Goal: Task Accomplishment & Management: Manage account settings

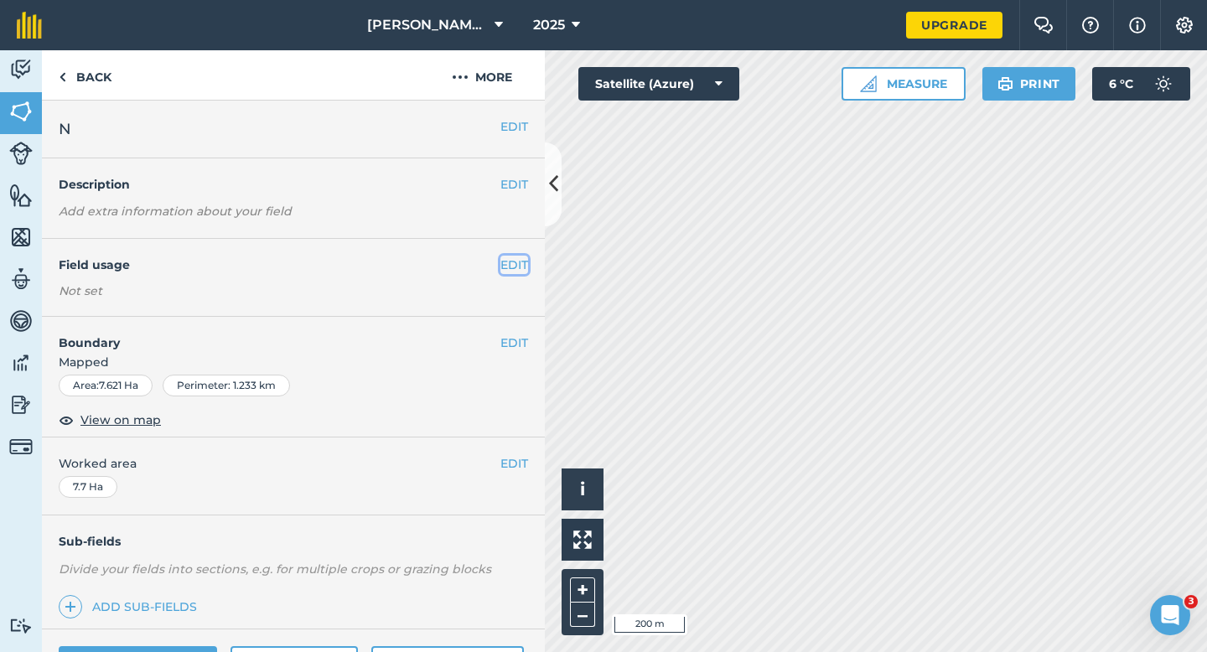
click at [515, 262] on button "EDIT" at bounding box center [514, 265] width 28 height 18
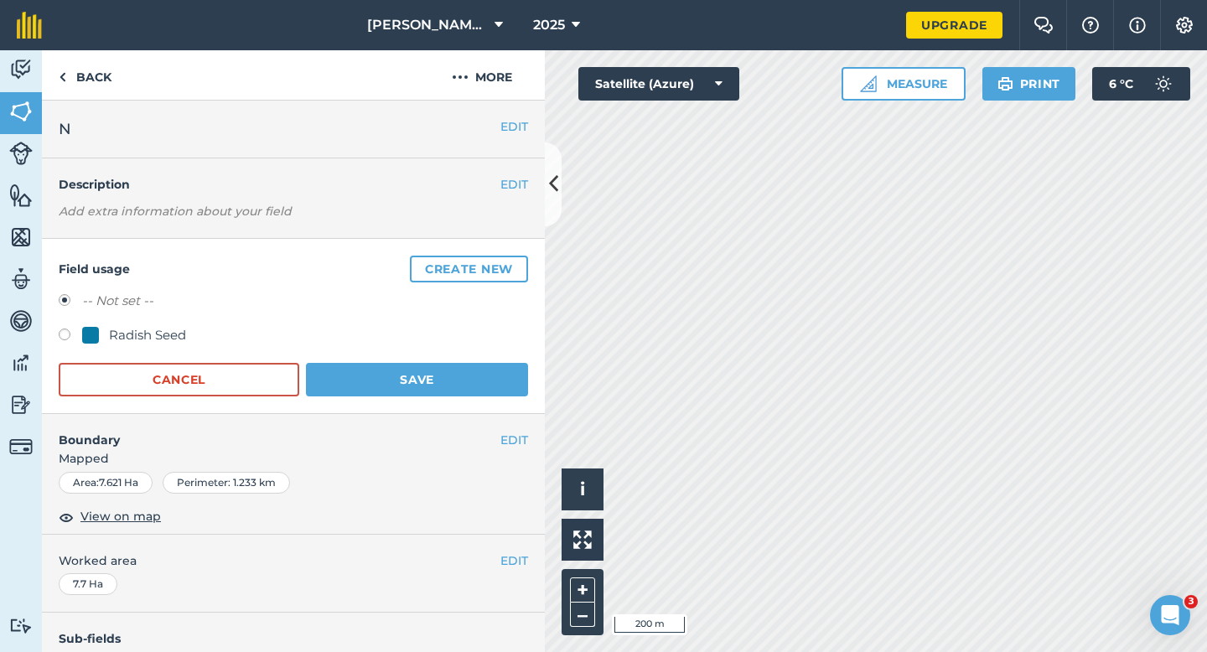
click at [515, 262] on button "Create new" at bounding box center [469, 269] width 118 height 27
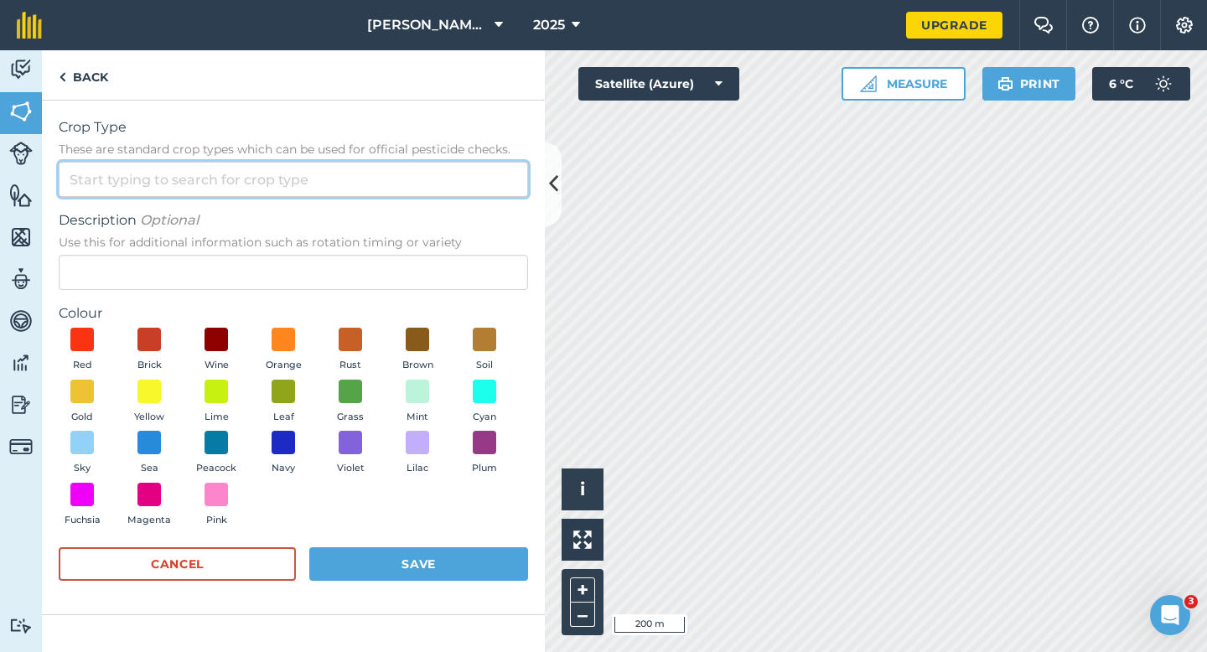
click at [403, 168] on input "Crop Type These are standard crop types which can be used for official pesticid…" at bounding box center [293, 179] width 469 height 35
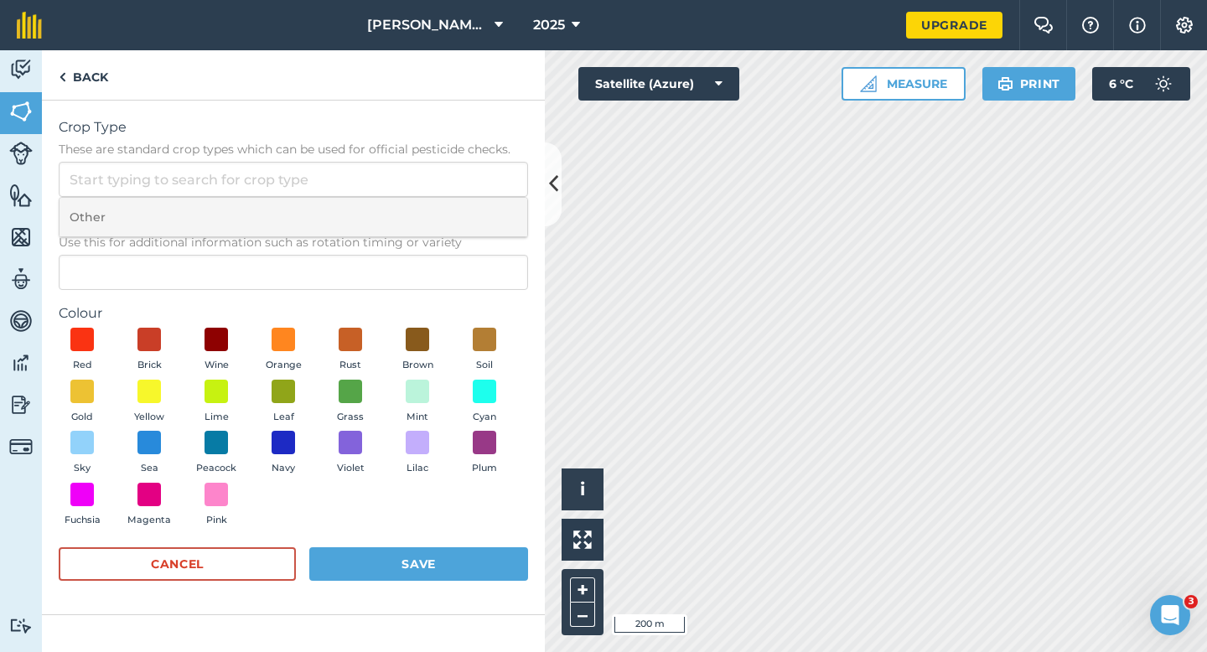
click at [403, 210] on li "Other" at bounding box center [294, 217] width 468 height 39
type input "Other"
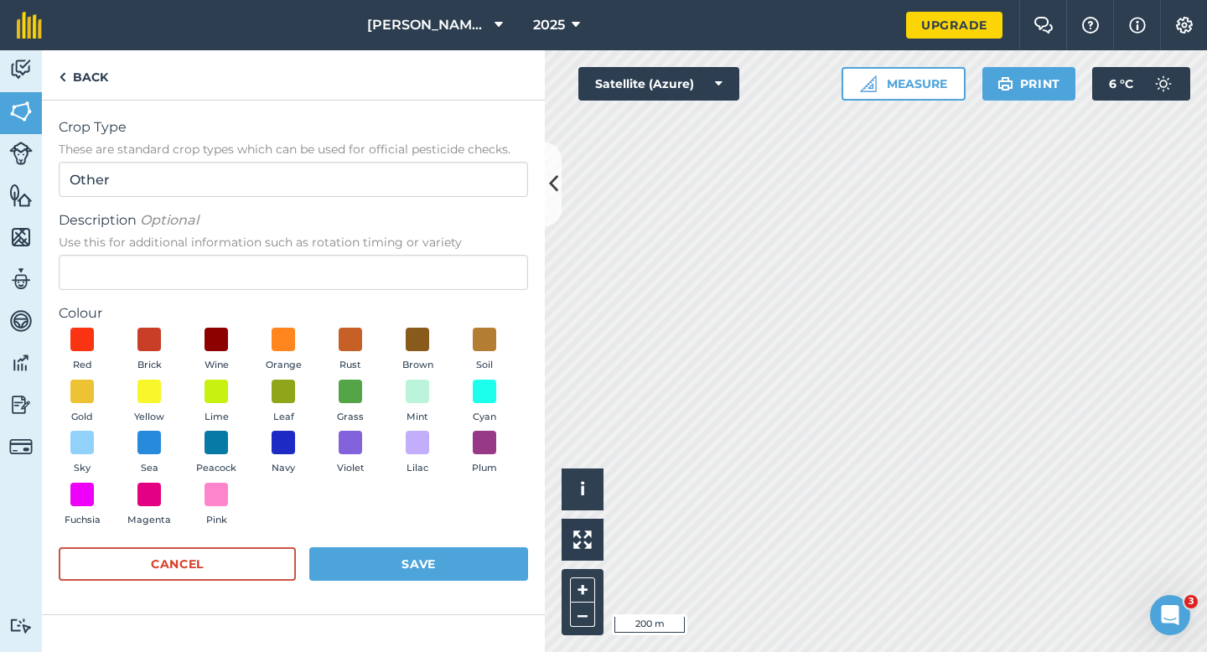
click at [403, 253] on div "Description Optional Use this for additional information such as rotation timin…" at bounding box center [293, 250] width 469 height 80
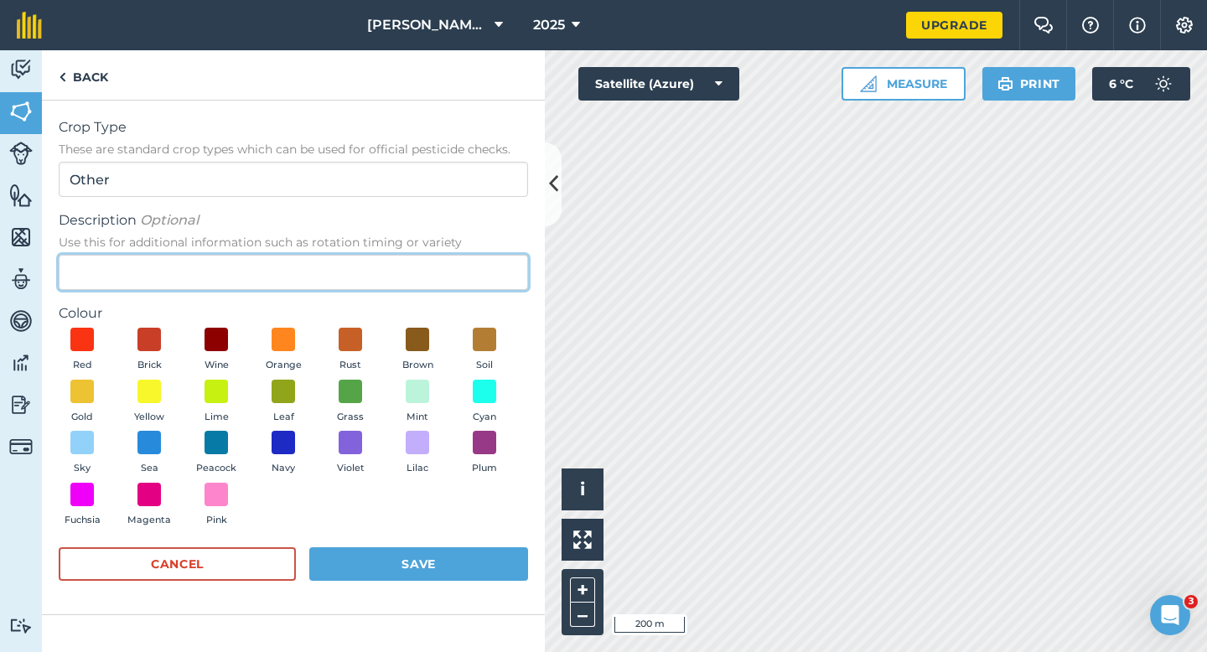
click at [412, 269] on input "Description Optional Use this for additional information such as rotation timin…" at bounding box center [293, 272] width 469 height 35
type input "Wheat"
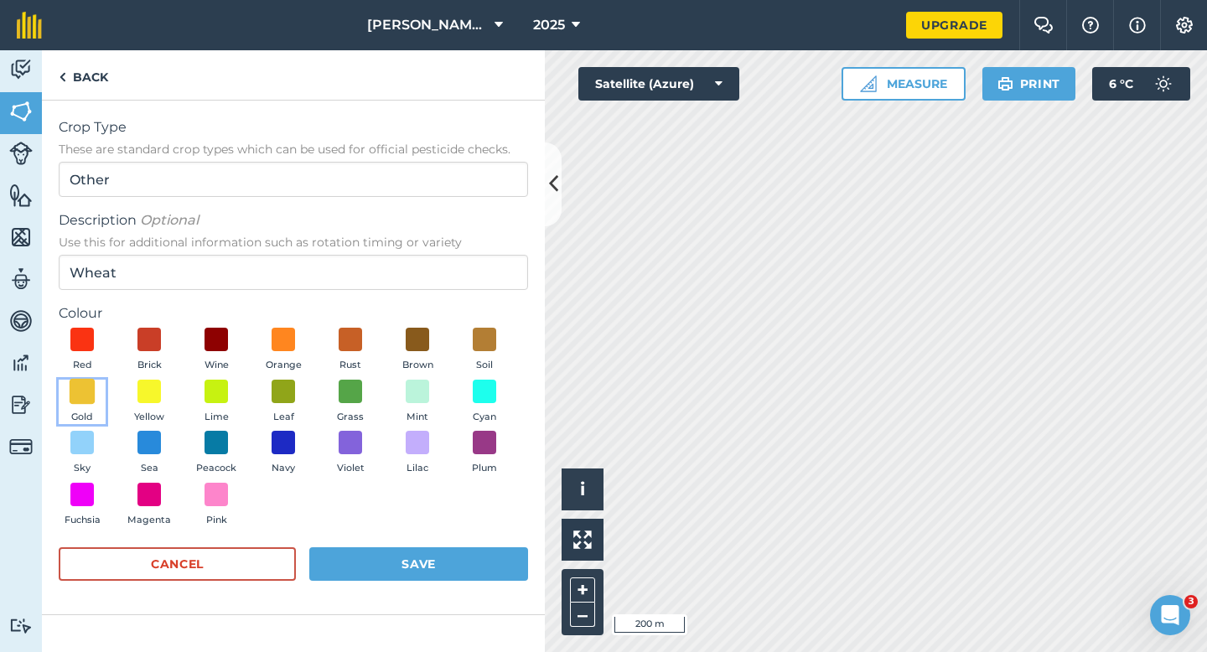
click at [91, 402] on span at bounding box center [83, 391] width 26 height 26
click at [342, 552] on button "Save" at bounding box center [418, 564] width 219 height 34
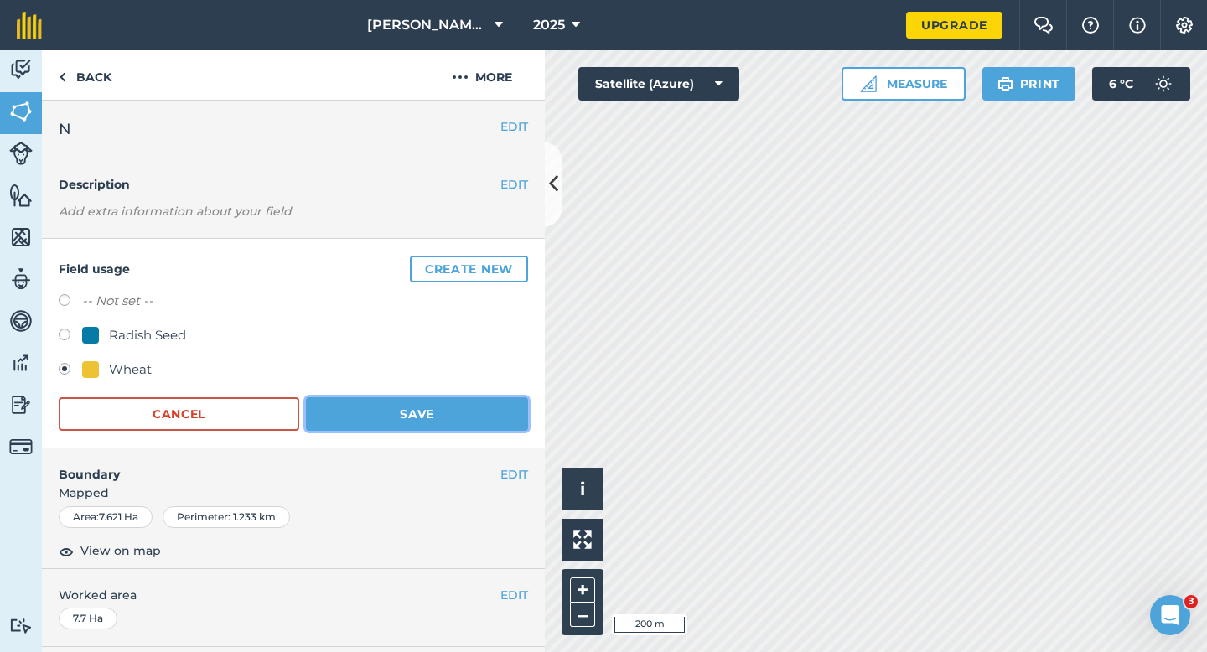
click at [381, 427] on button "Save" at bounding box center [417, 414] width 222 height 34
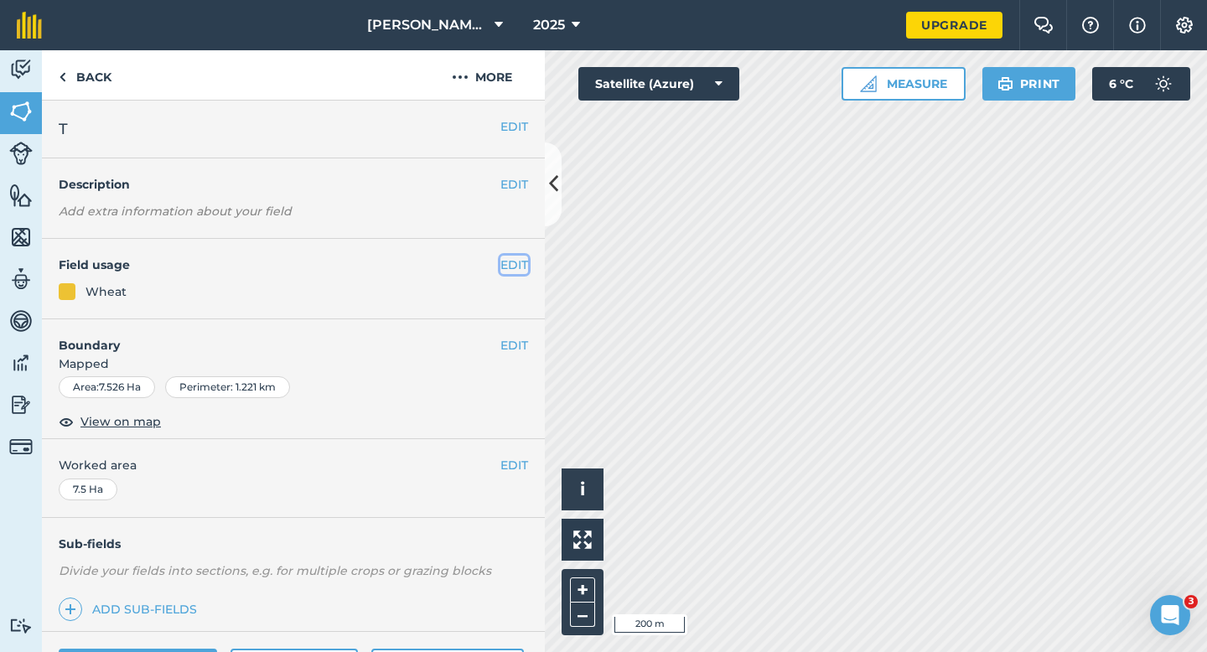
click at [516, 264] on button "EDIT" at bounding box center [514, 265] width 28 height 18
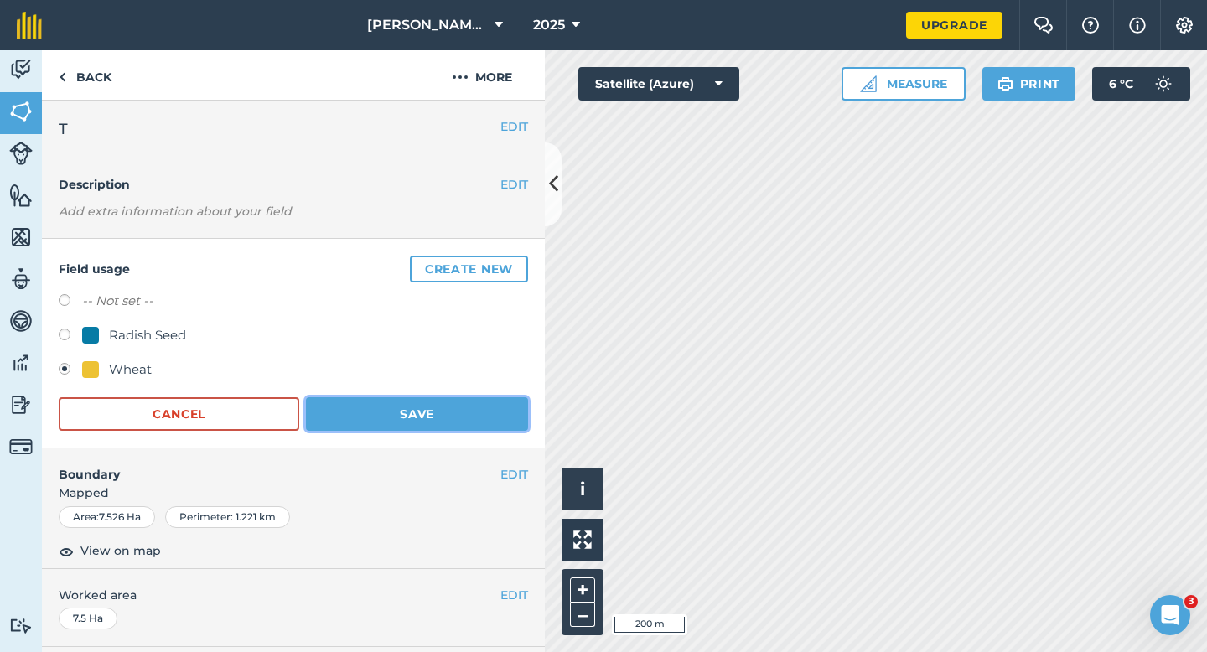
click at [397, 405] on button "Save" at bounding box center [417, 414] width 222 height 34
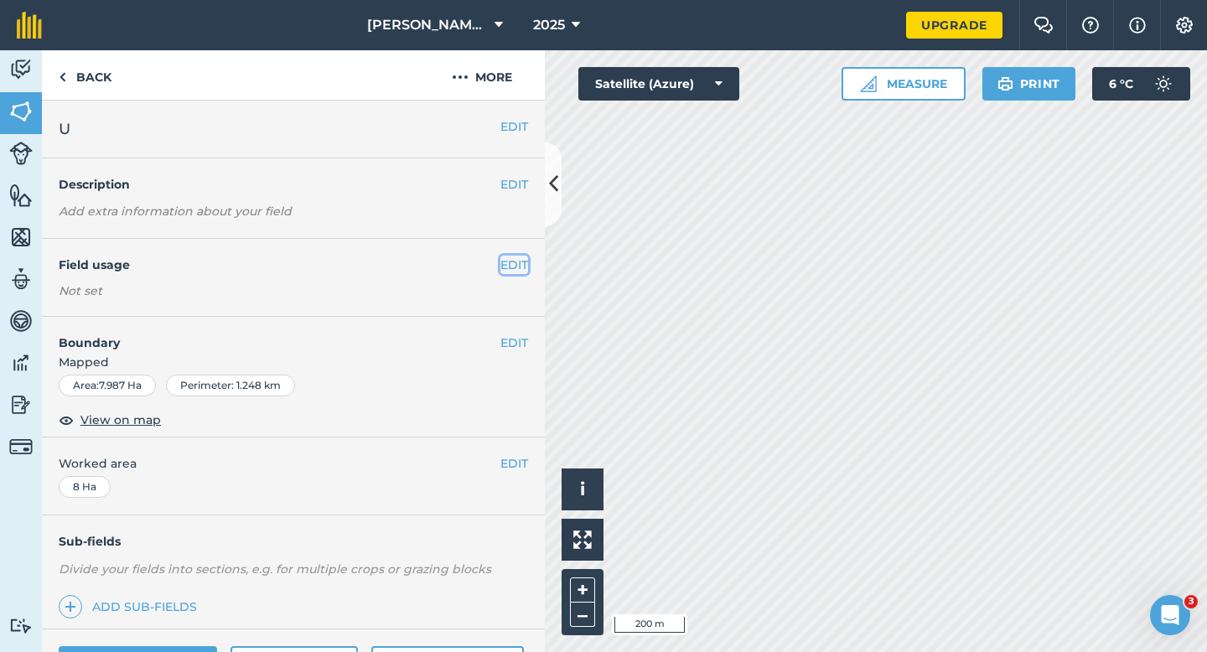
click at [511, 261] on button "EDIT" at bounding box center [514, 265] width 28 height 18
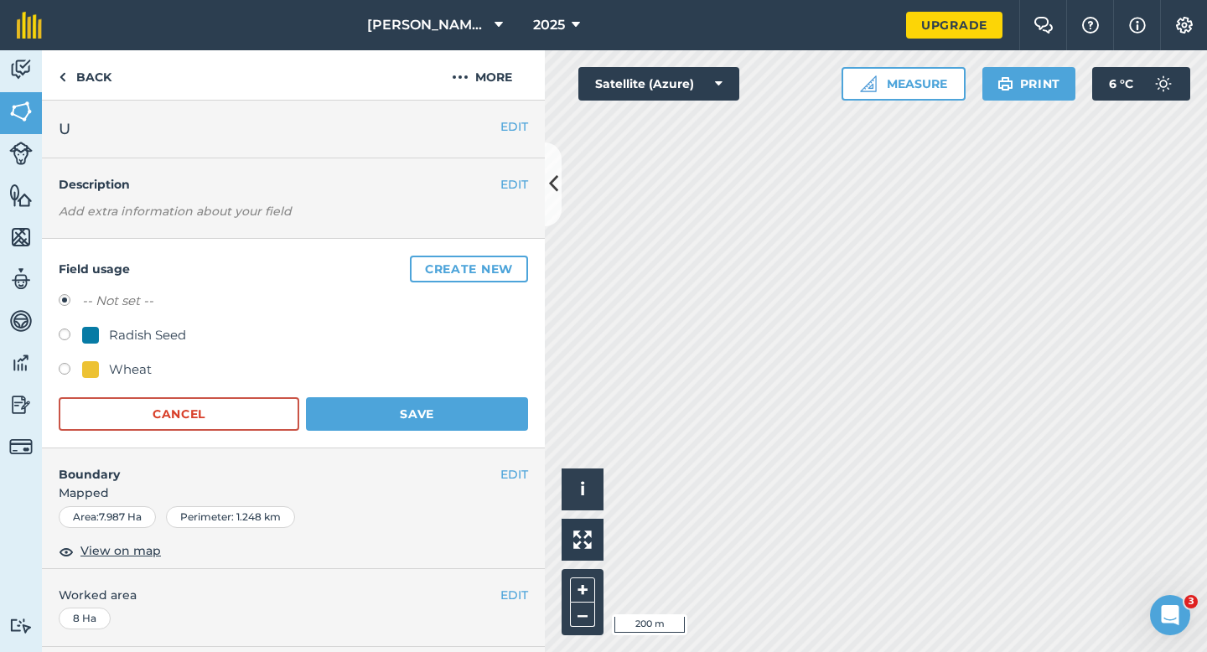
click at [122, 365] on div "Wheat" at bounding box center [130, 370] width 43 height 20
radio input "true"
radio input "false"
click at [387, 402] on button "Save" at bounding box center [417, 414] width 222 height 34
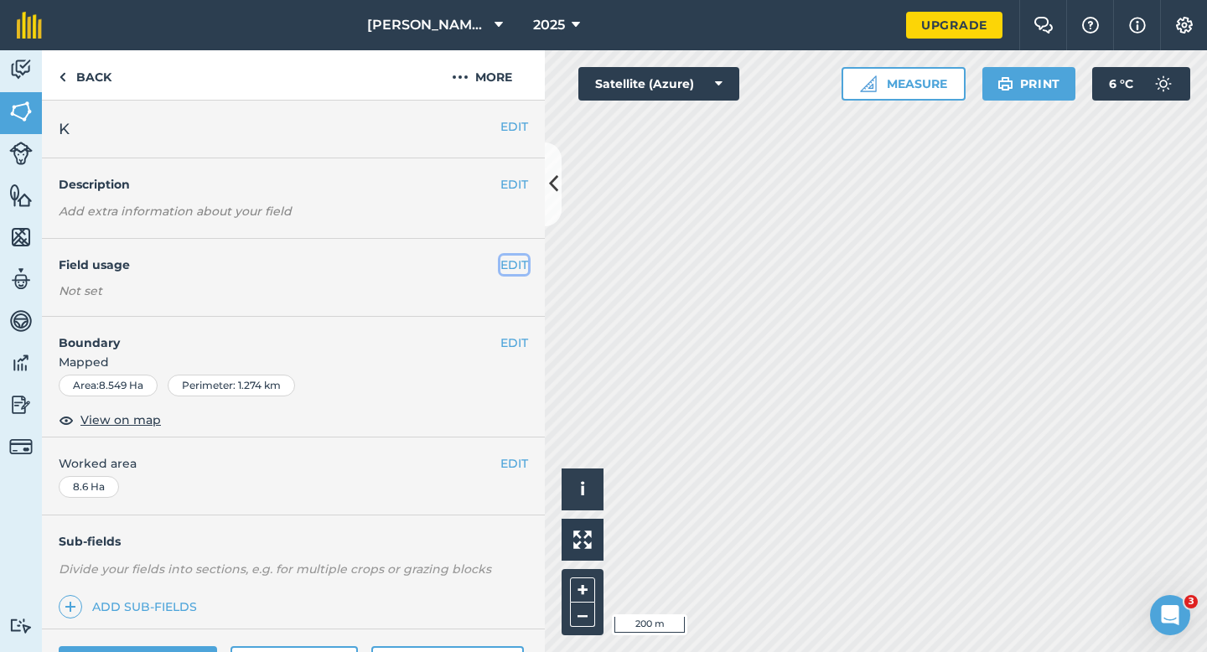
click at [508, 267] on button "EDIT" at bounding box center [514, 265] width 28 height 18
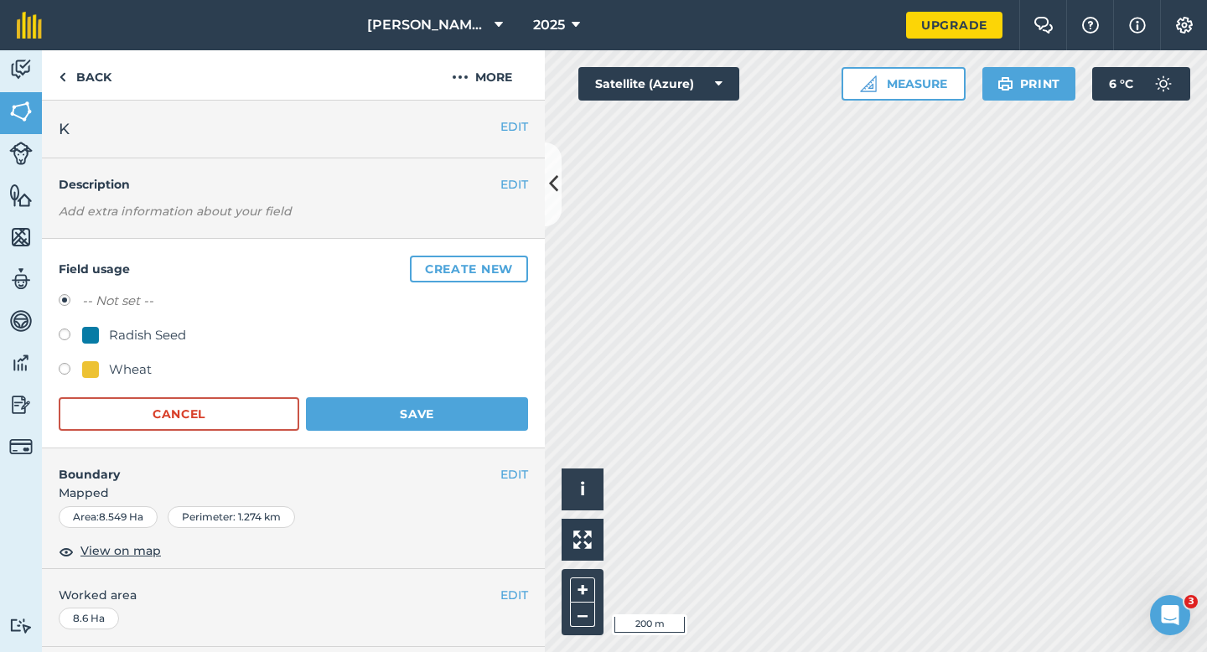
click at [79, 372] on label at bounding box center [70, 371] width 23 height 17
radio input "true"
radio input "false"
click at [380, 408] on button "Save" at bounding box center [417, 414] width 222 height 34
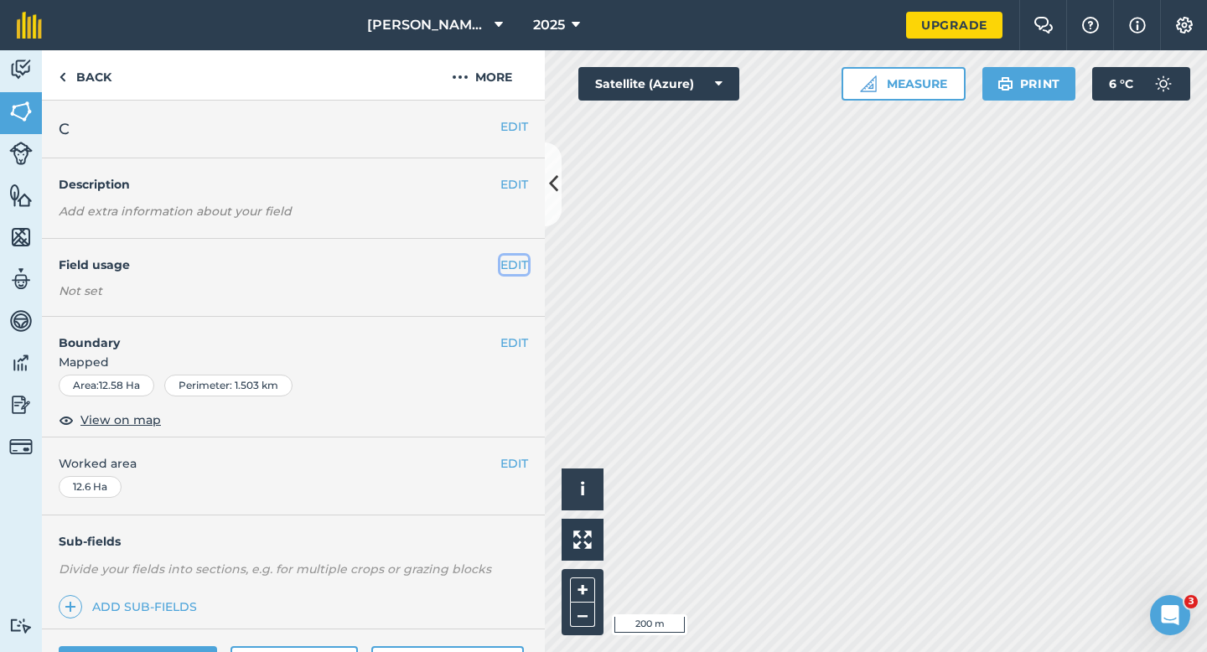
click at [521, 259] on button "EDIT" at bounding box center [514, 265] width 28 height 18
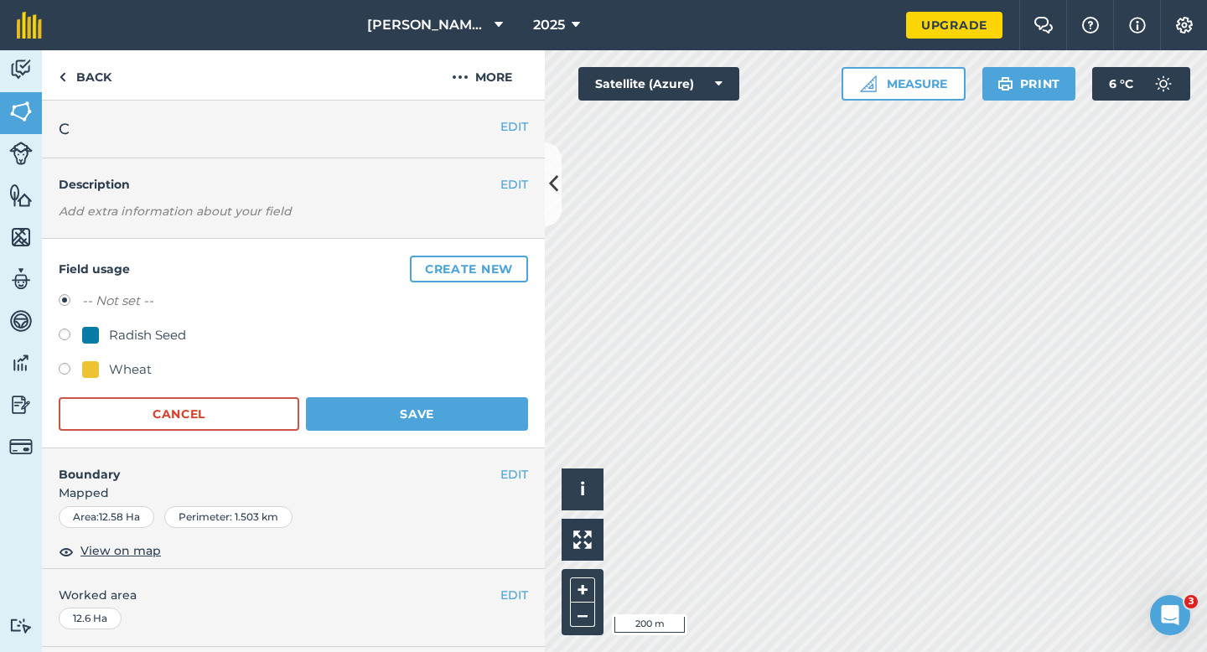
click at [132, 360] on div "Wheat" at bounding box center [130, 370] width 43 height 20
radio input "true"
radio input "false"
click at [407, 428] on button "Save" at bounding box center [417, 414] width 222 height 34
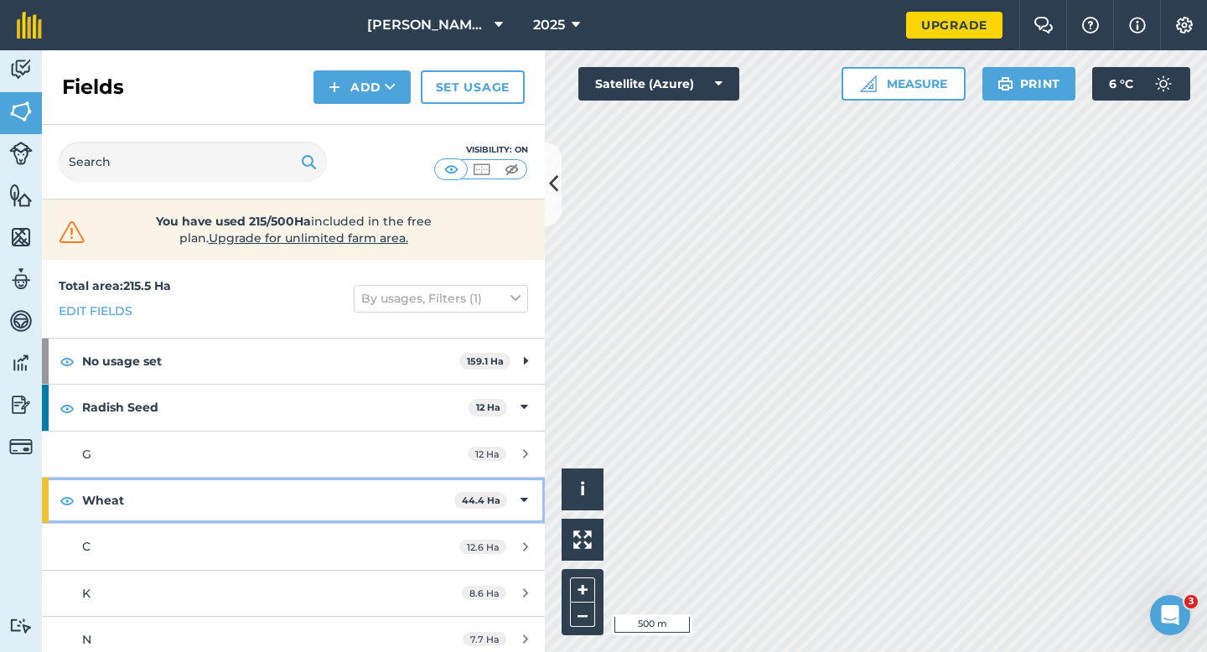
click at [515, 485] on div "Wheat 44.4 Ha" at bounding box center [293, 500] width 503 height 45
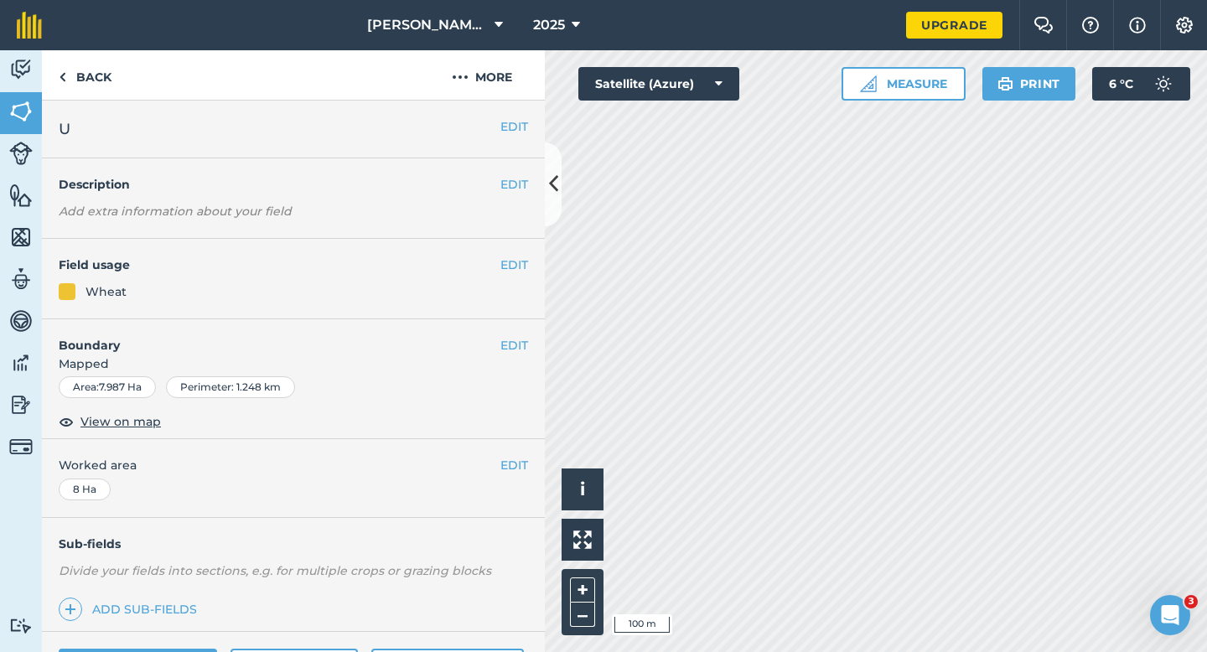
click at [521, 281] on div "EDIT Field usage Wheat" at bounding box center [293, 279] width 503 height 80
click at [517, 265] on button "EDIT" at bounding box center [514, 265] width 28 height 18
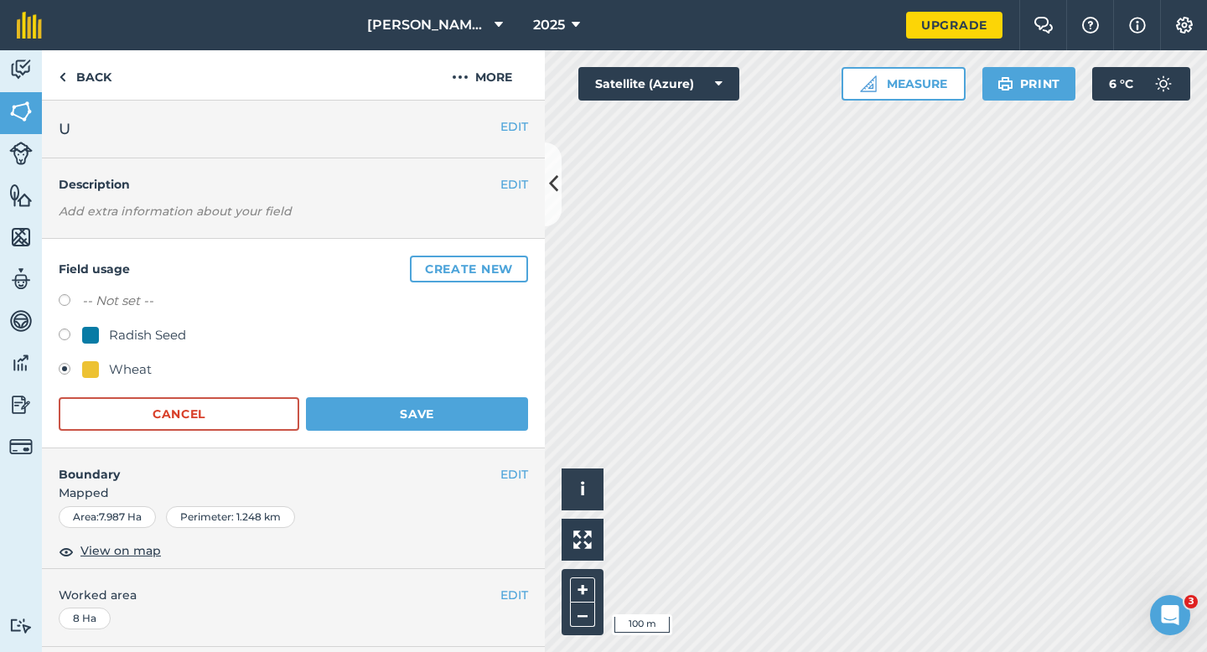
click at [91, 299] on label "-- Not set --" at bounding box center [117, 301] width 71 height 20
radio input "true"
radio input "false"
click at [417, 422] on button "Save" at bounding box center [417, 414] width 222 height 34
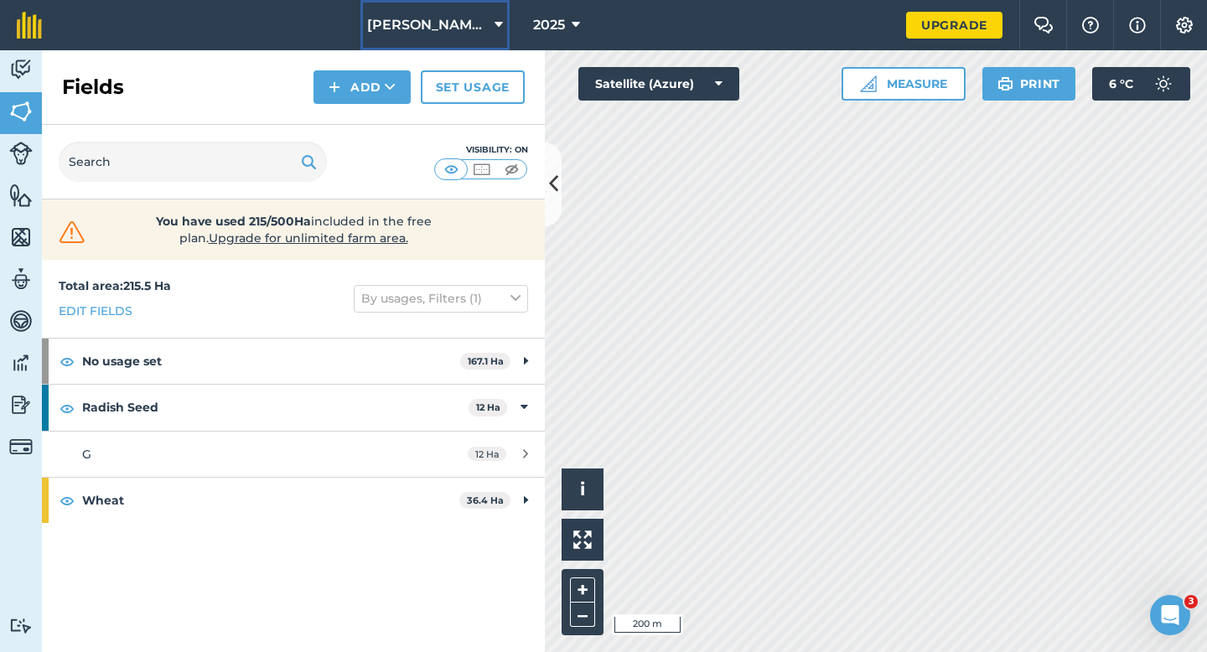
click at [455, 19] on span "[PERSON_NAME] & Sons Farming" at bounding box center [427, 25] width 121 height 20
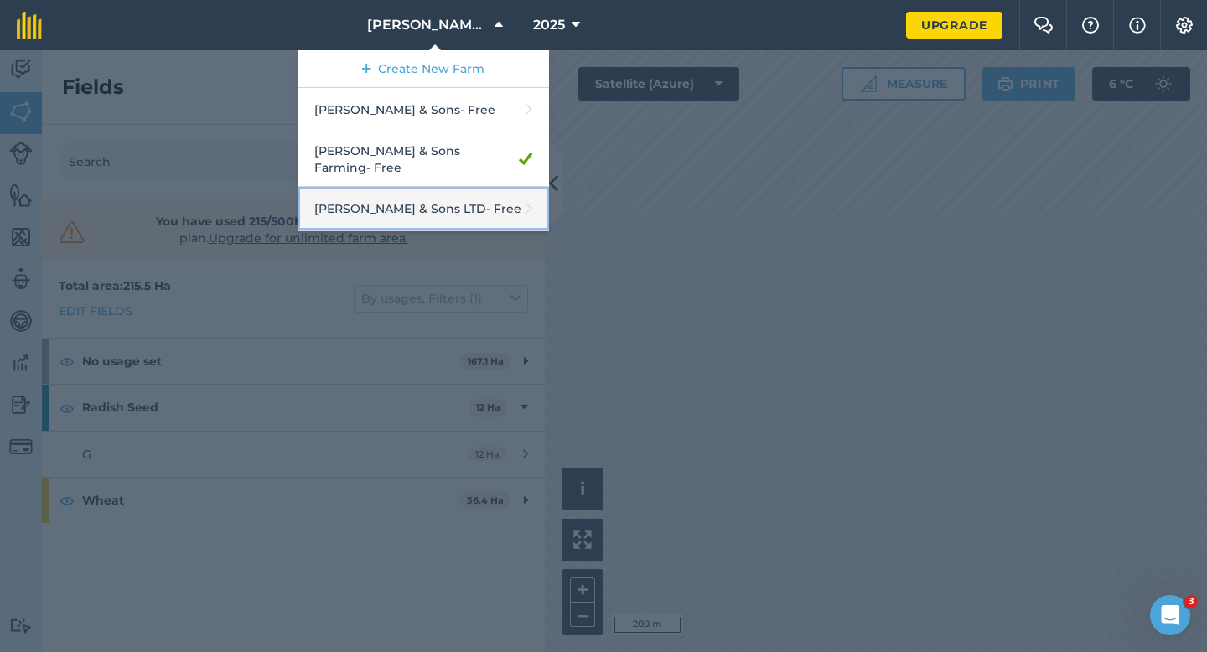
click at [444, 192] on link "[PERSON_NAME] & Sons LTD - Free" at bounding box center [423, 209] width 251 height 44
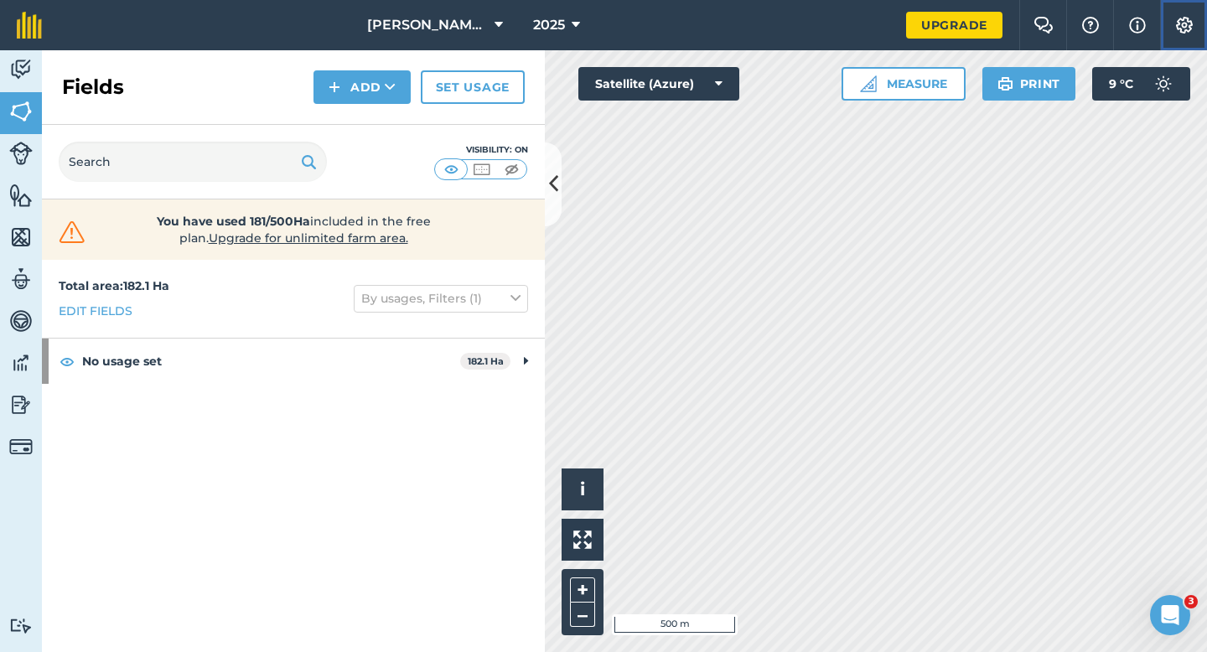
click at [1206, 14] on button "Settings" at bounding box center [1183, 25] width 47 height 50
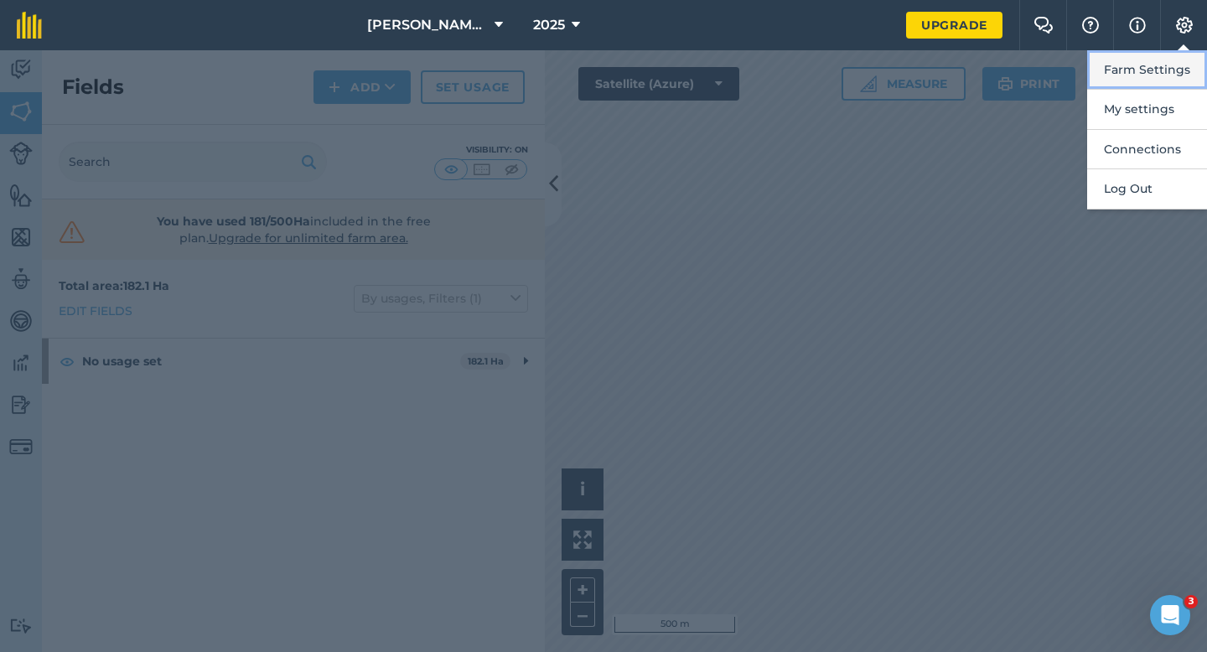
click at [1187, 53] on button "Farm Settings" at bounding box center [1147, 69] width 120 height 39
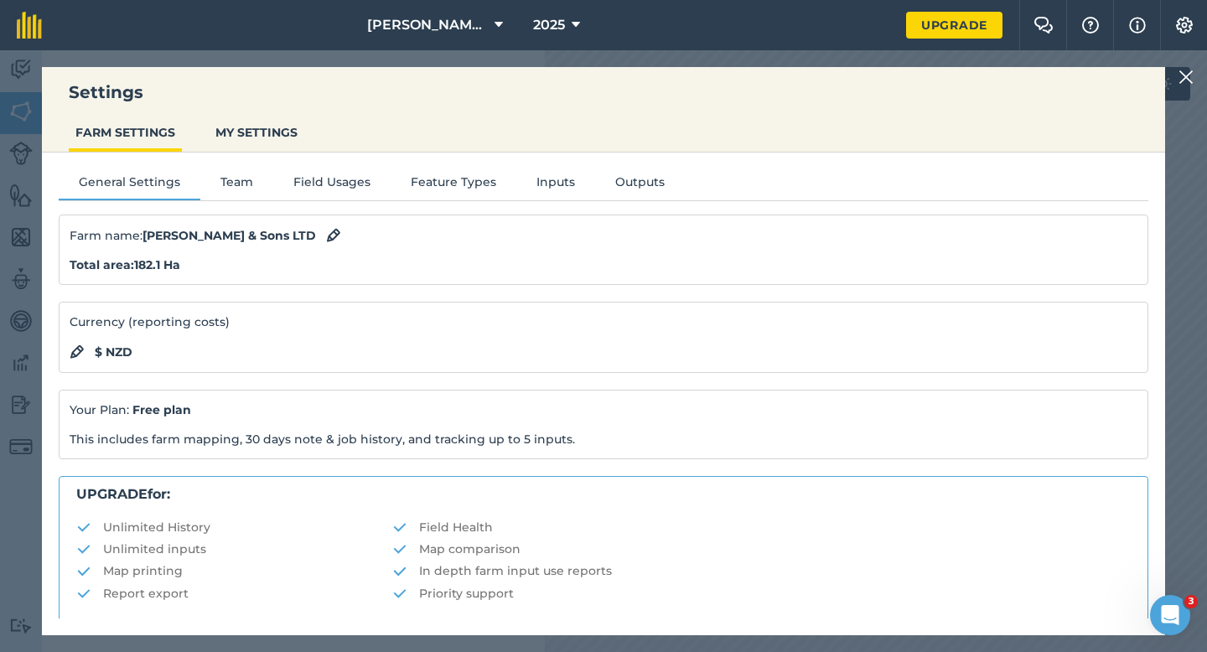
scroll to position [322, 0]
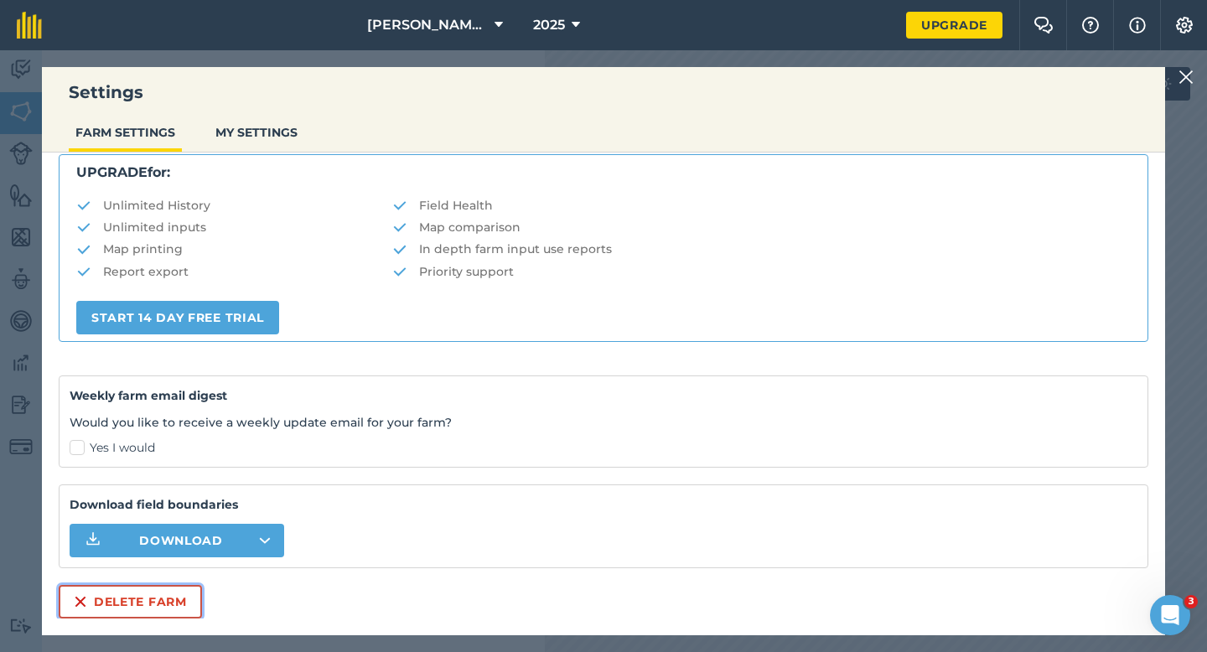
click at [163, 591] on button "Delete farm" at bounding box center [130, 602] width 143 height 34
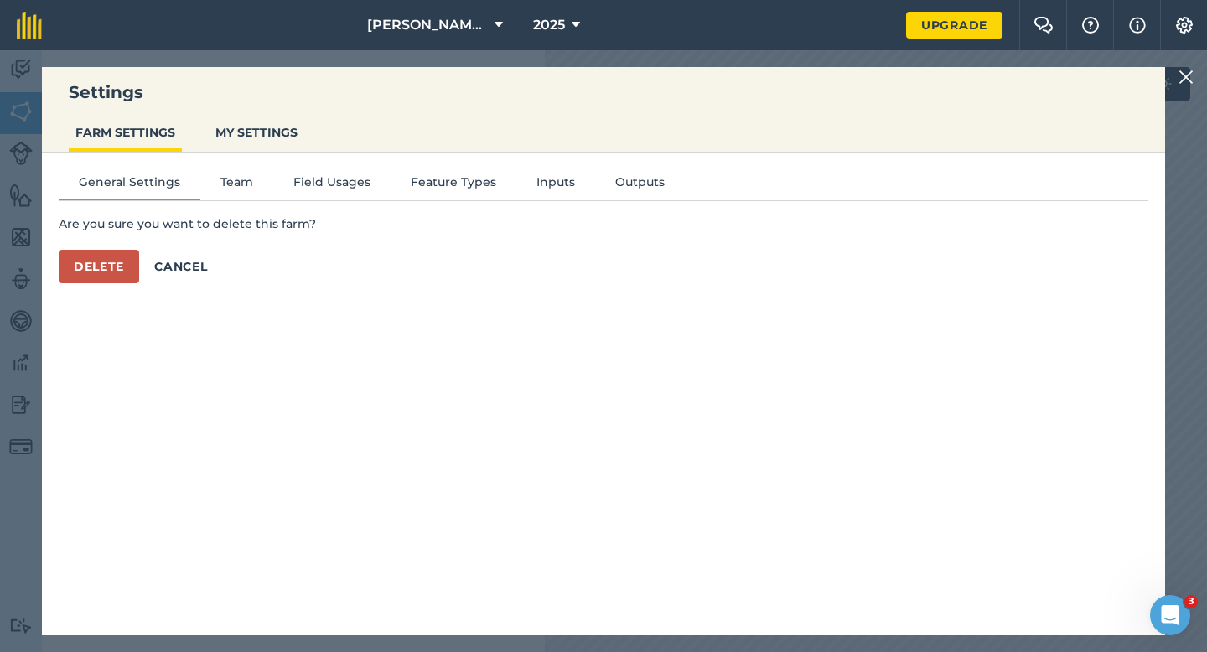
click at [1188, 75] on img at bounding box center [1186, 77] width 15 height 20
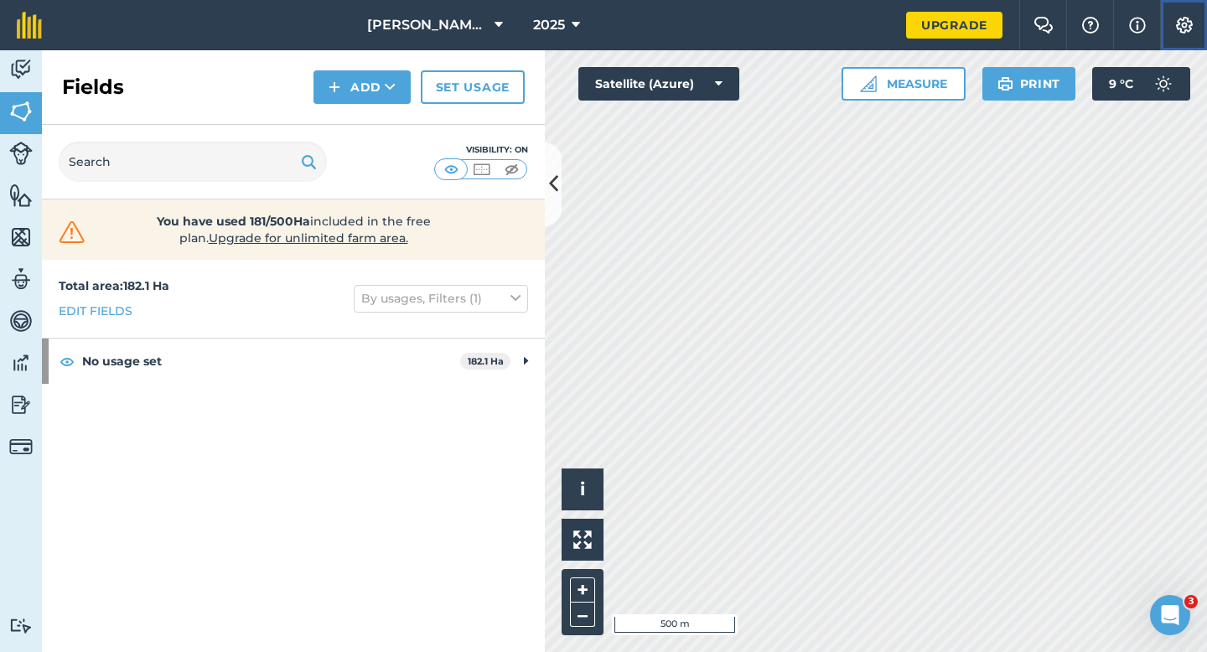
click at [1181, 41] on button "Settings" at bounding box center [1183, 25] width 47 height 50
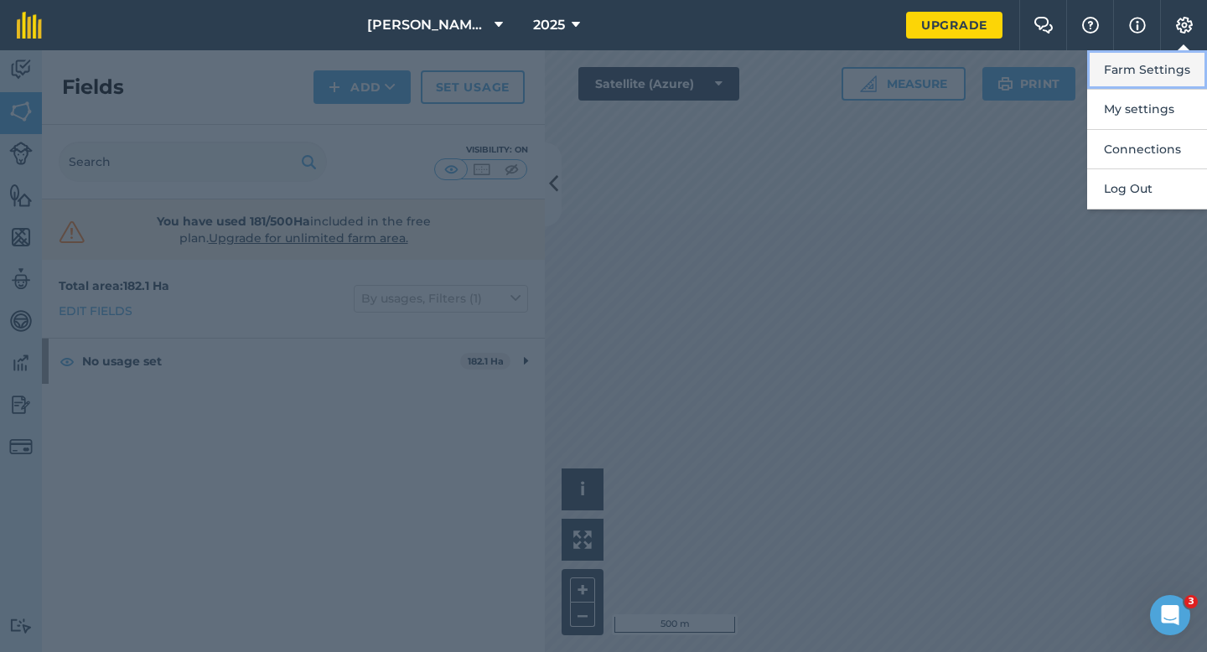
click at [1171, 54] on button "Farm Settings" at bounding box center [1147, 69] width 120 height 39
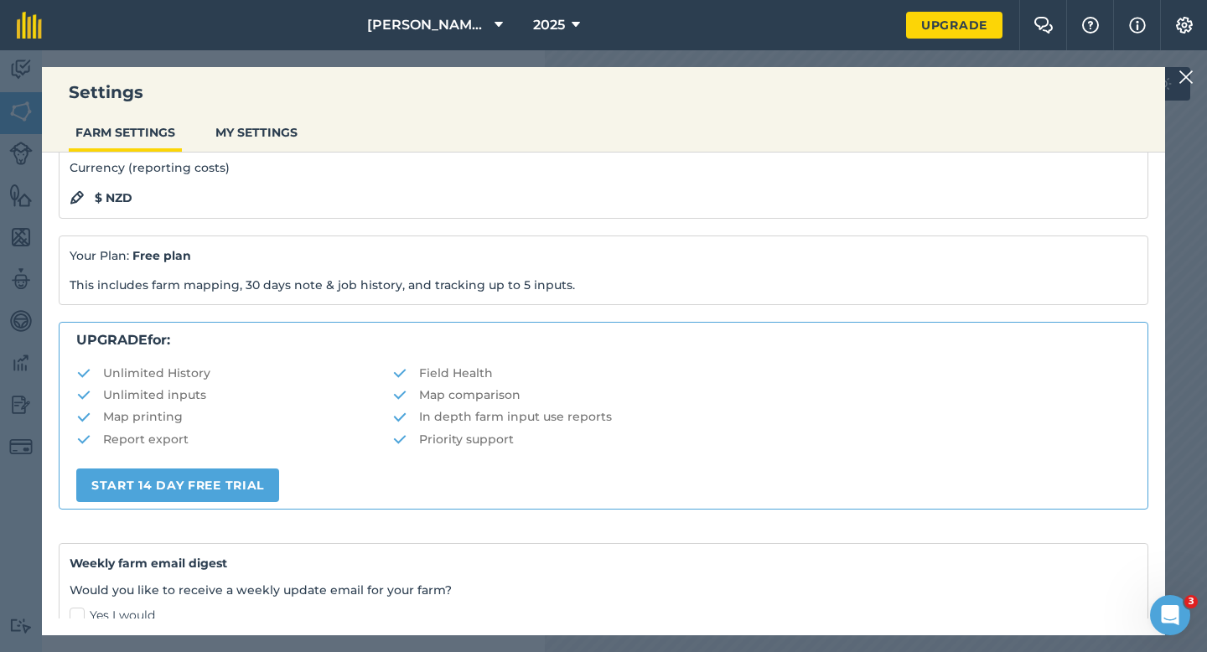
scroll to position [322, 0]
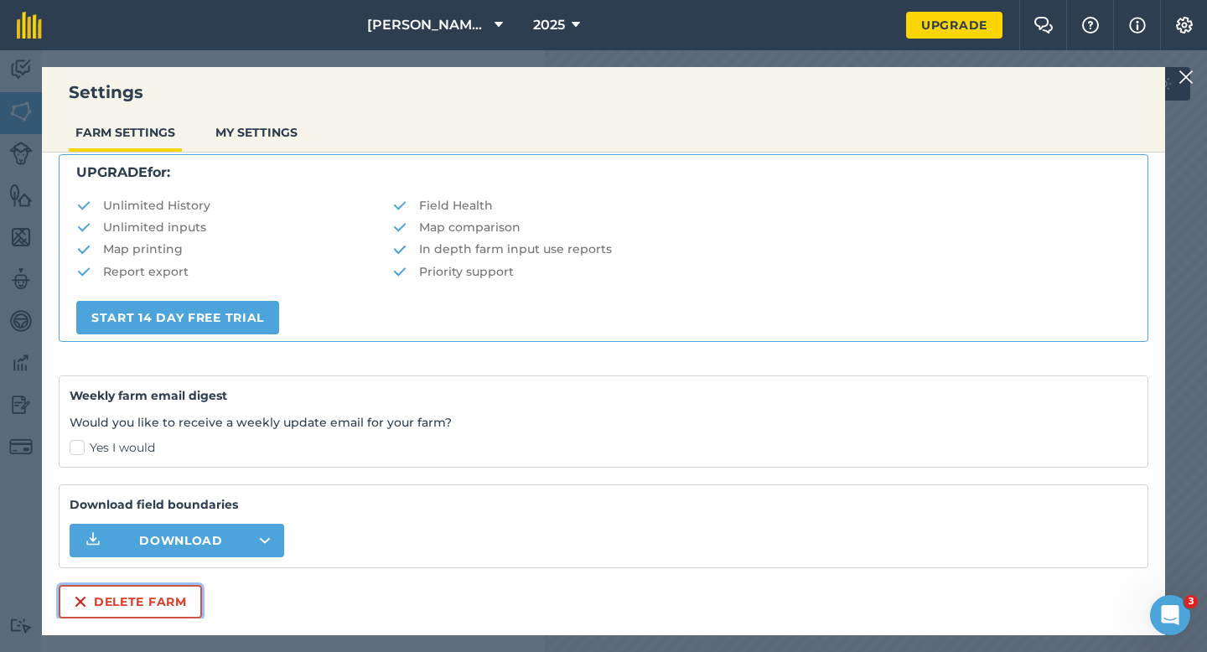
click at [127, 595] on button "Delete farm" at bounding box center [130, 602] width 143 height 34
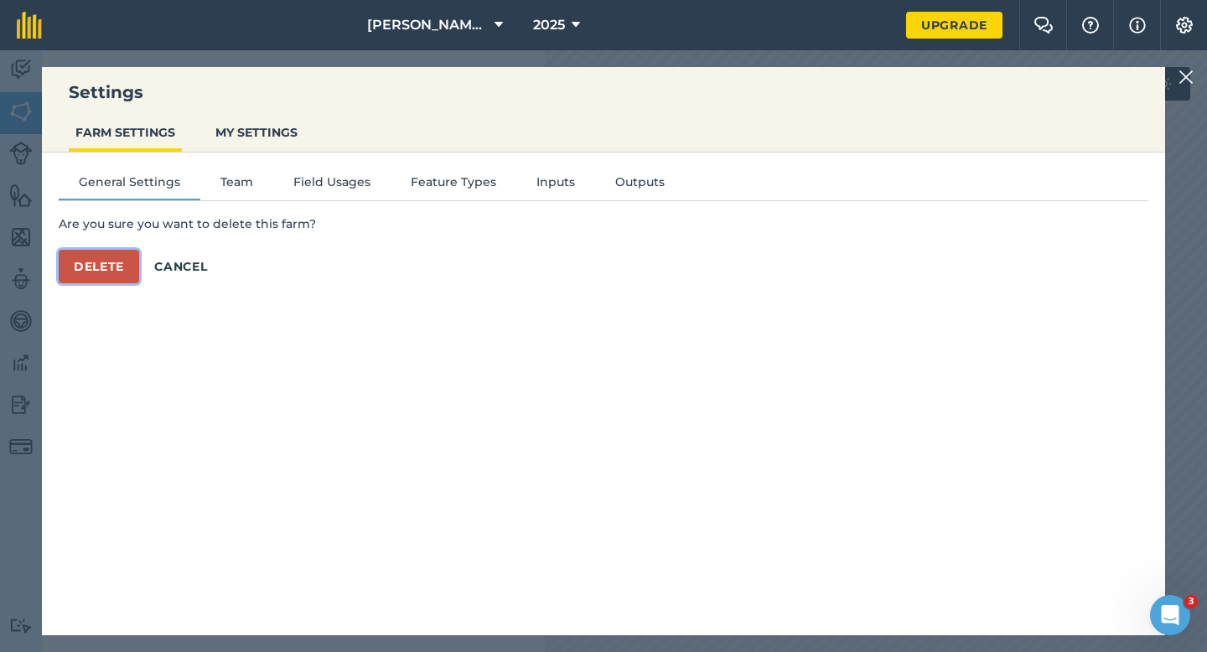
click at [101, 252] on button "Delete" at bounding box center [99, 267] width 80 height 34
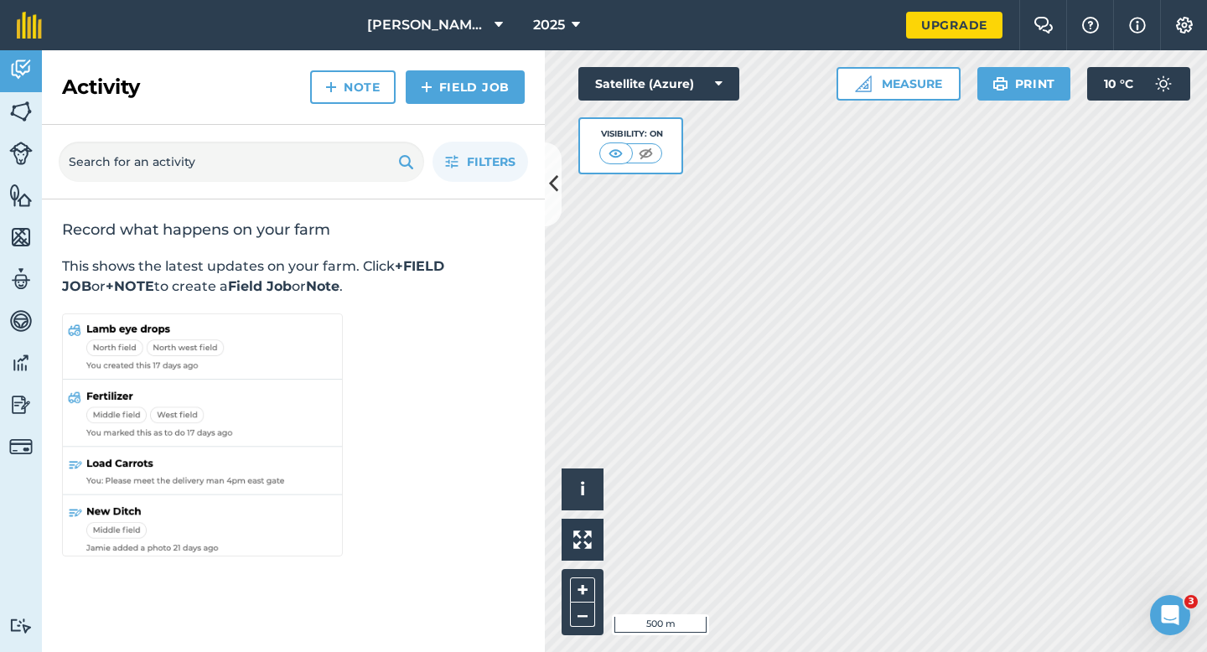
click at [457, 50] on div "Activity Note Field Job" at bounding box center [293, 87] width 503 height 75
click at [457, 42] on button "[PERSON_NAME] & Sons" at bounding box center [434, 25] width 149 height 50
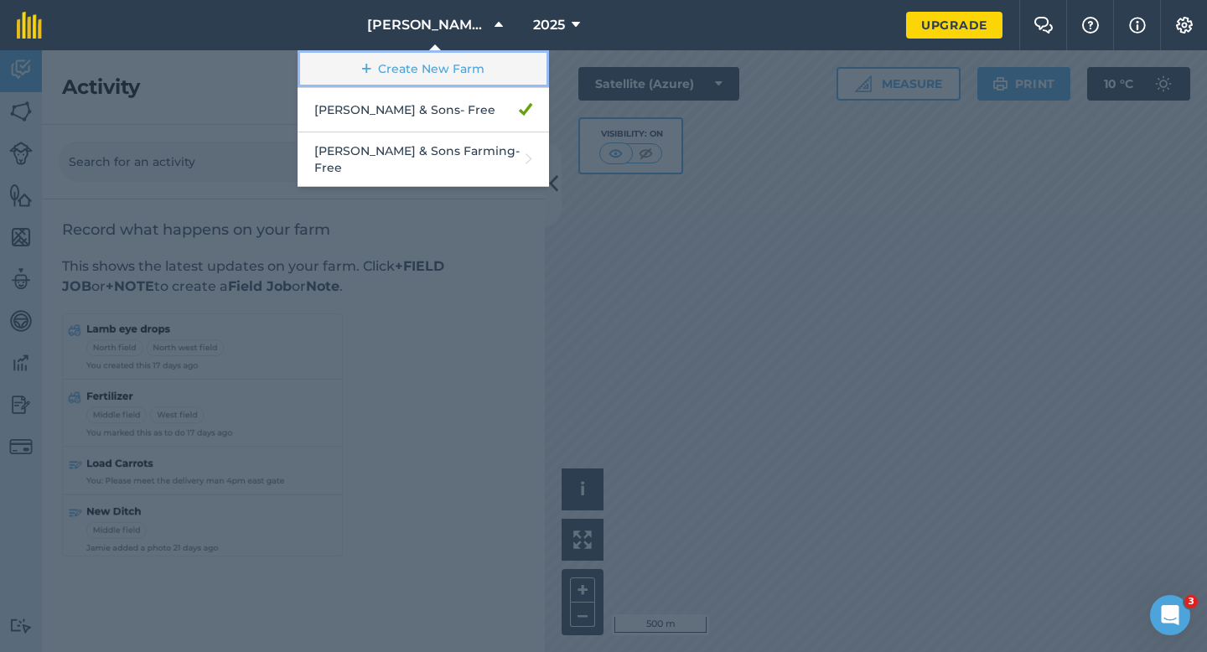
click at [454, 63] on link "Create New Farm" at bounding box center [423, 69] width 251 height 38
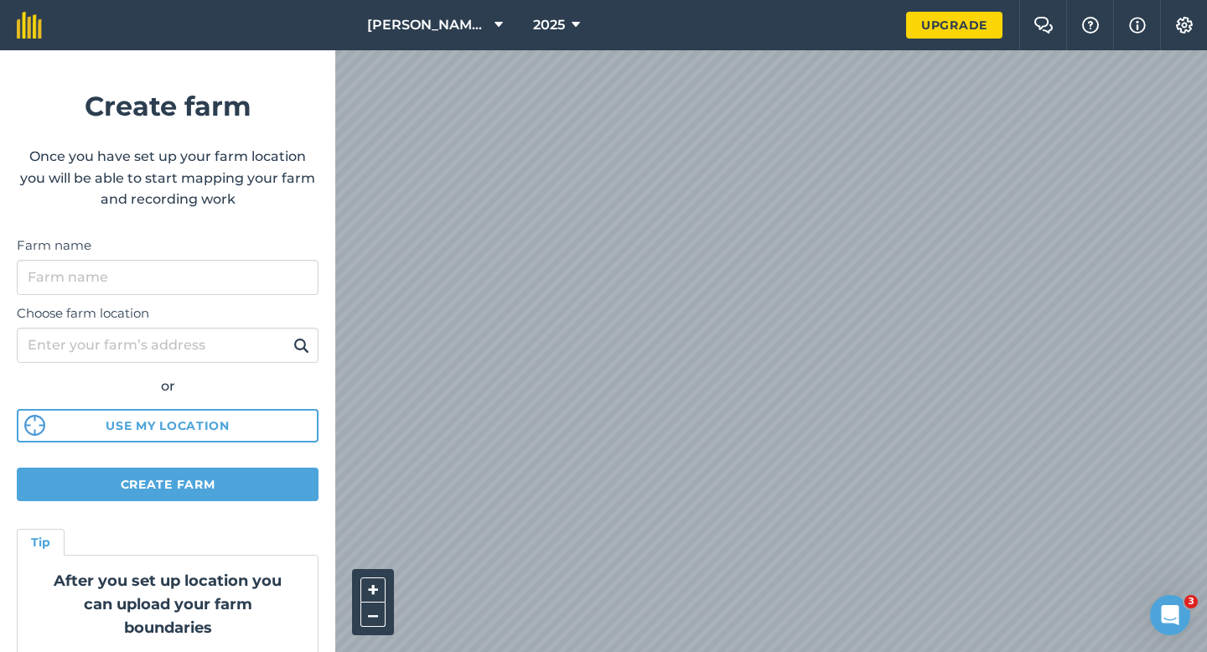
click at [194, 259] on div "Farm name" at bounding box center [168, 266] width 302 height 60
click at [194, 285] on input "Farm name" at bounding box center [168, 277] width 302 height 35
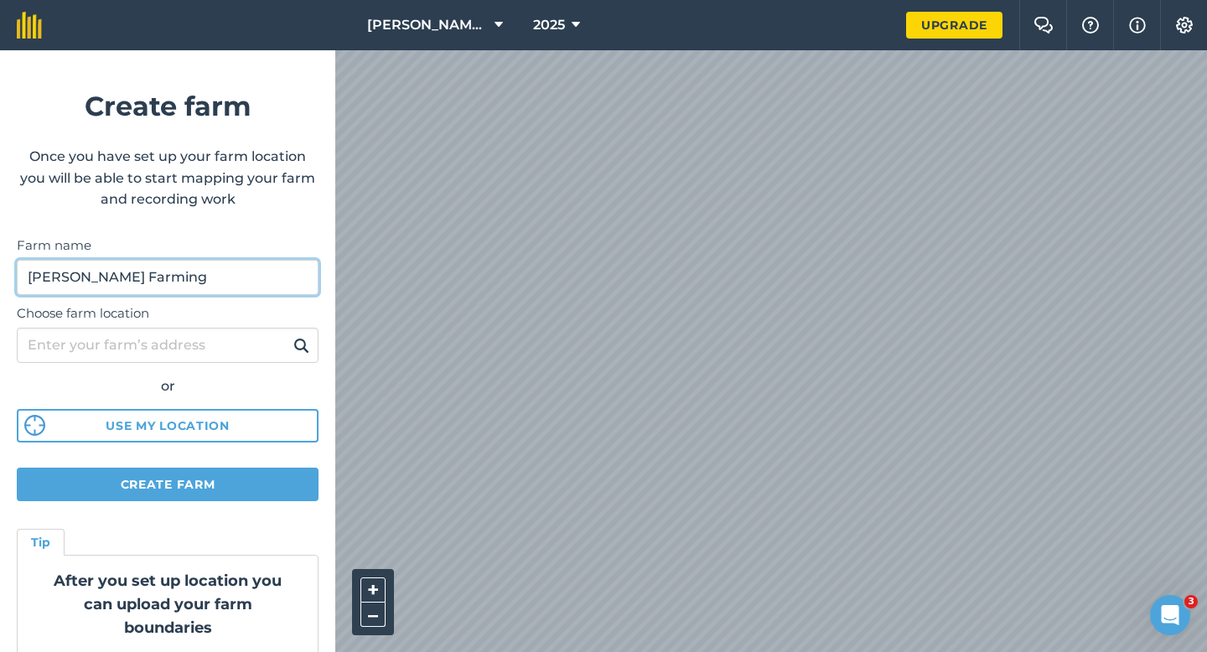
type input "[PERSON_NAME] Farming"
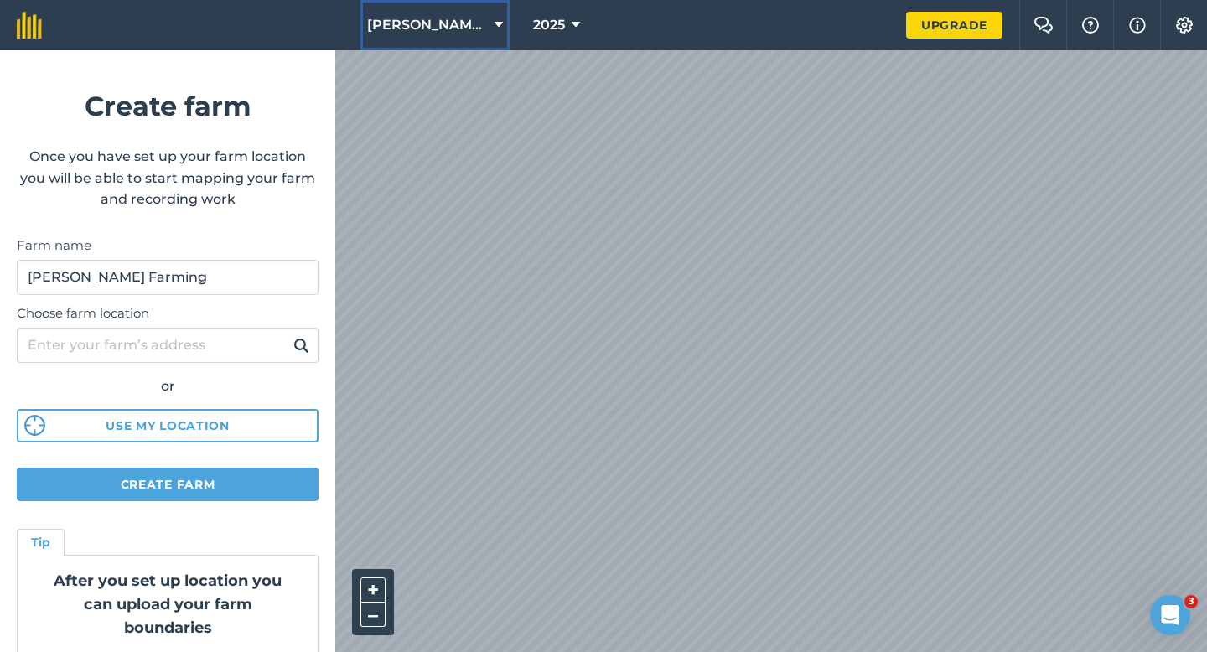
click at [386, 28] on span "[PERSON_NAME] & Sons" at bounding box center [427, 25] width 121 height 20
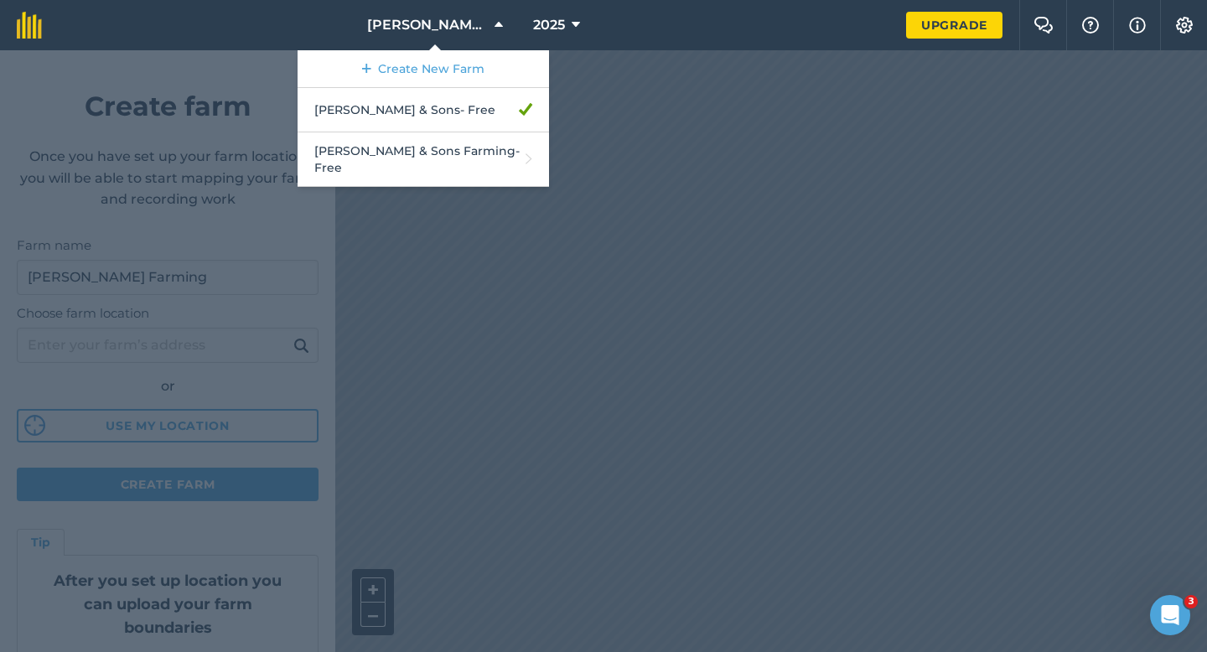
click at [242, 83] on div at bounding box center [603, 351] width 1207 height 602
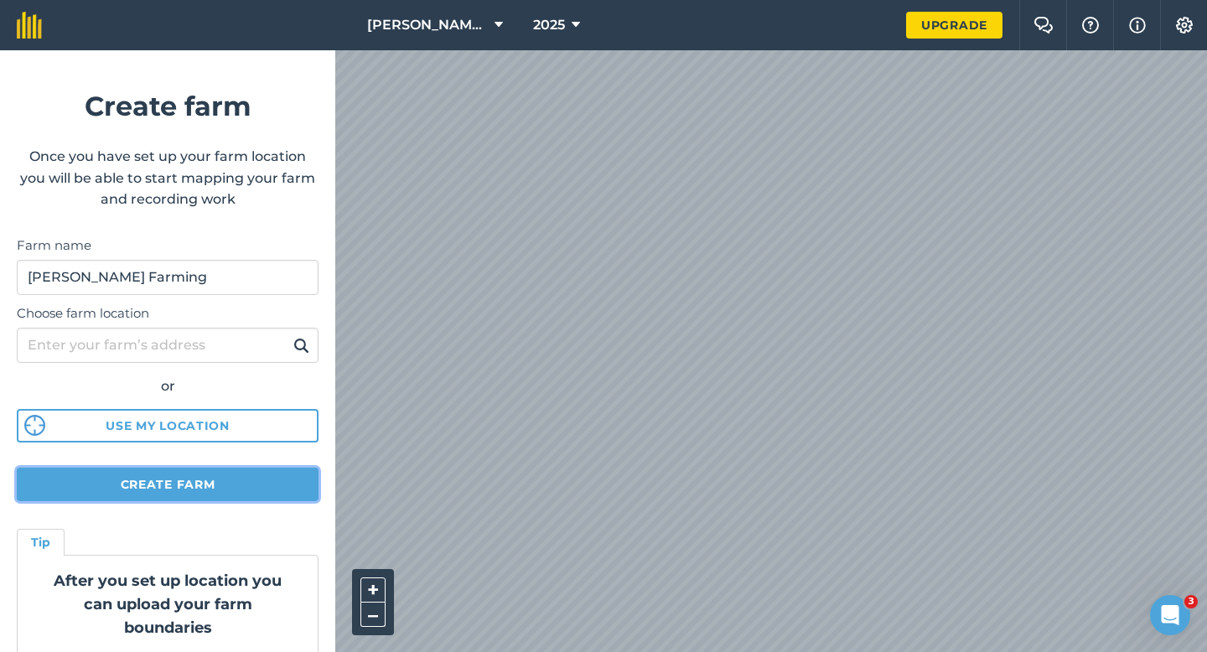
click at [256, 471] on button "Create farm" at bounding box center [168, 485] width 302 height 34
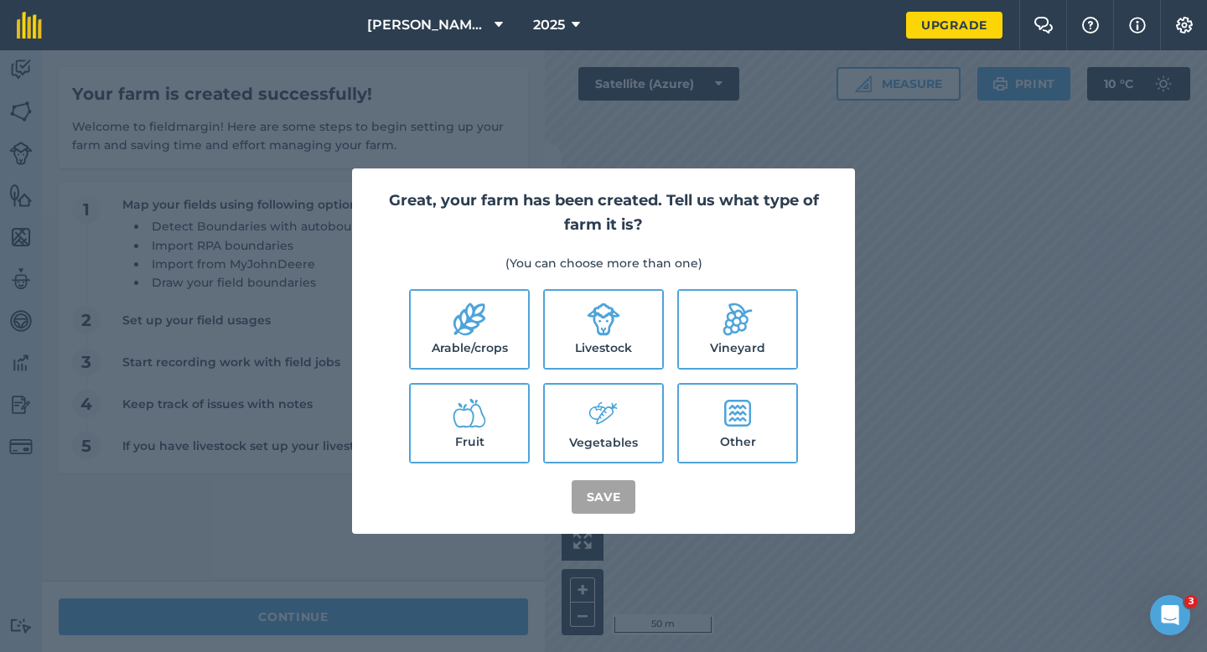
click at [454, 343] on label "Arable/crops" at bounding box center [469, 329] width 117 height 77
checkbox input "true"
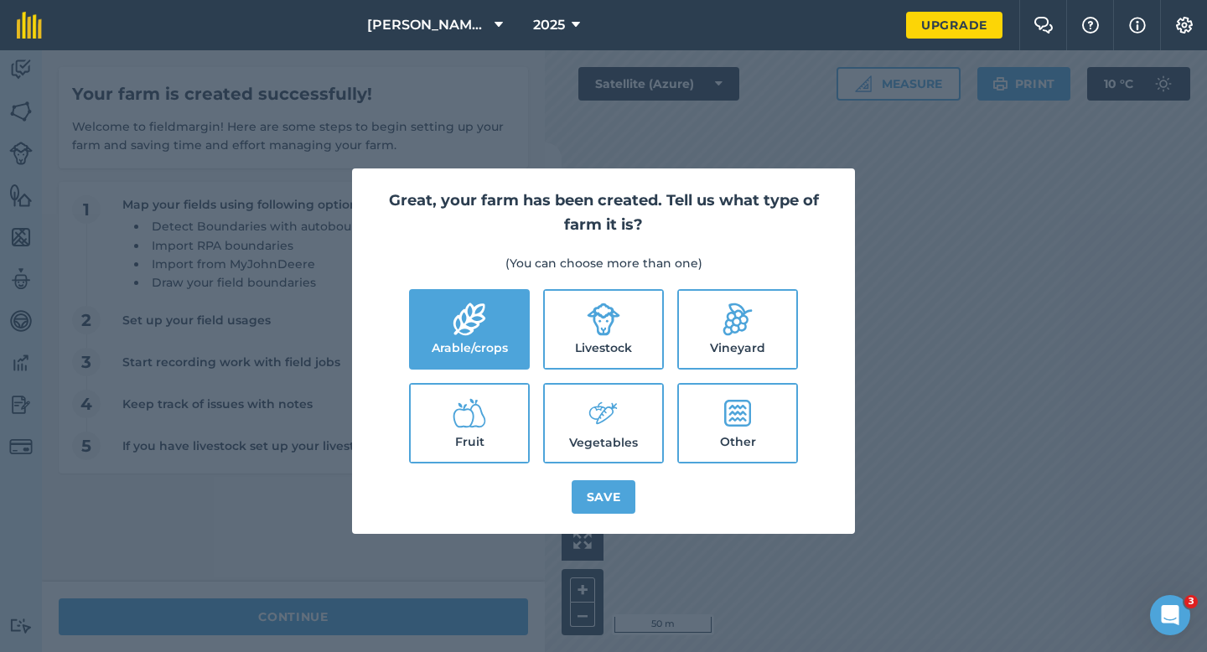
click at [609, 335] on icon at bounding box center [604, 320] width 34 height 34
checkbox input "true"
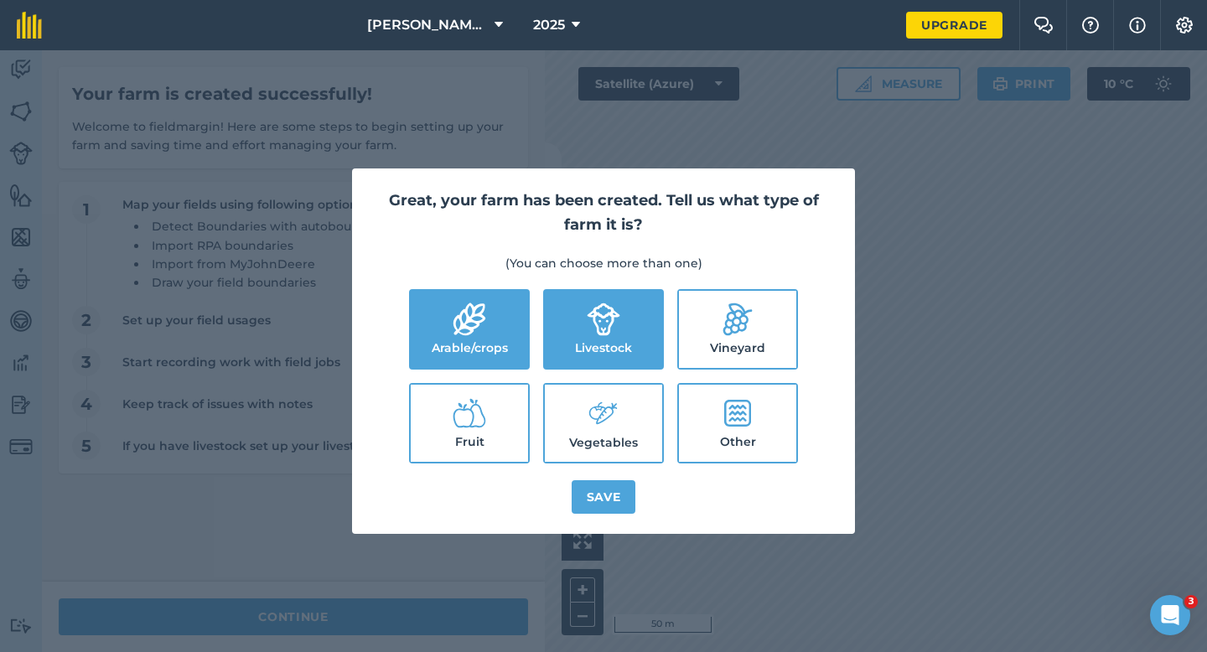
click at [609, 444] on label "Vegetables" at bounding box center [603, 423] width 117 height 77
checkbox input "true"
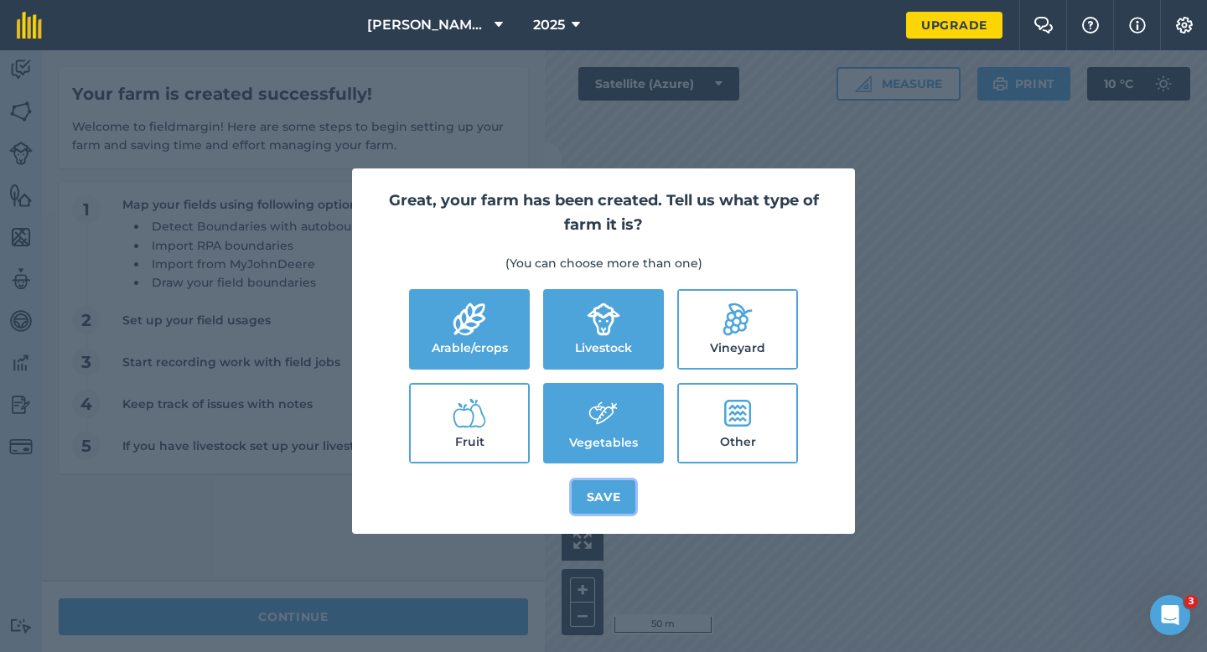
click at [609, 489] on button "Save" at bounding box center [604, 497] width 65 height 34
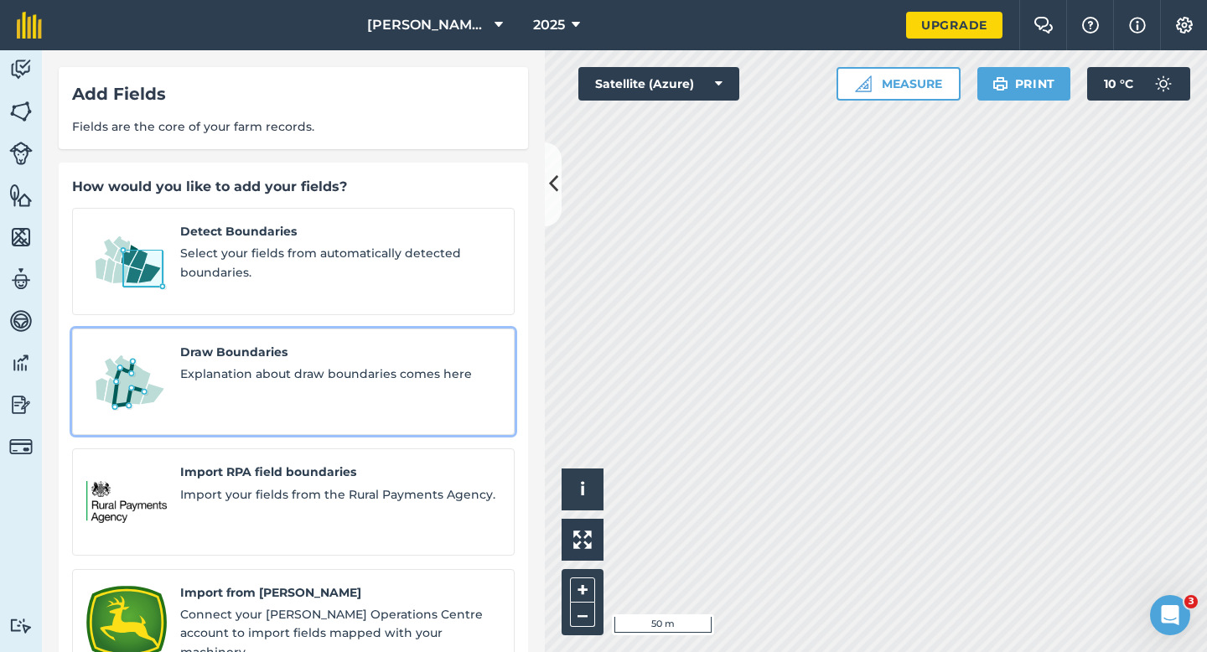
click at [307, 365] on span "Explanation about draw boundaries comes here" at bounding box center [340, 374] width 320 height 18
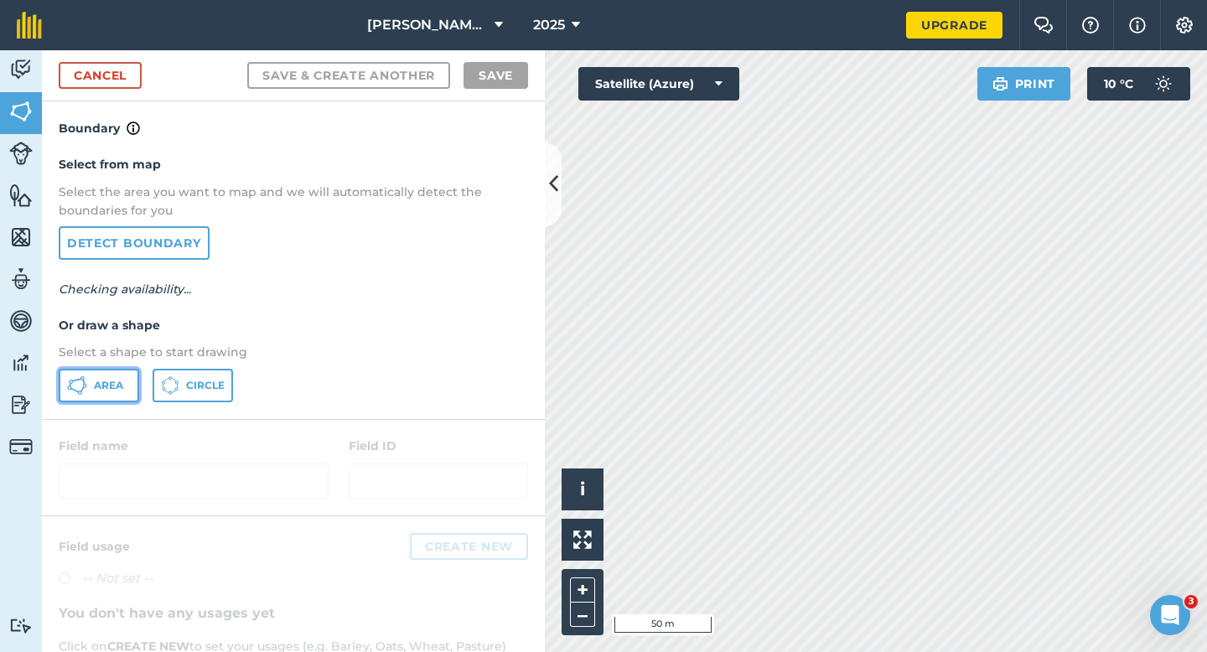
click at [112, 375] on button "Area" at bounding box center [99, 386] width 80 height 34
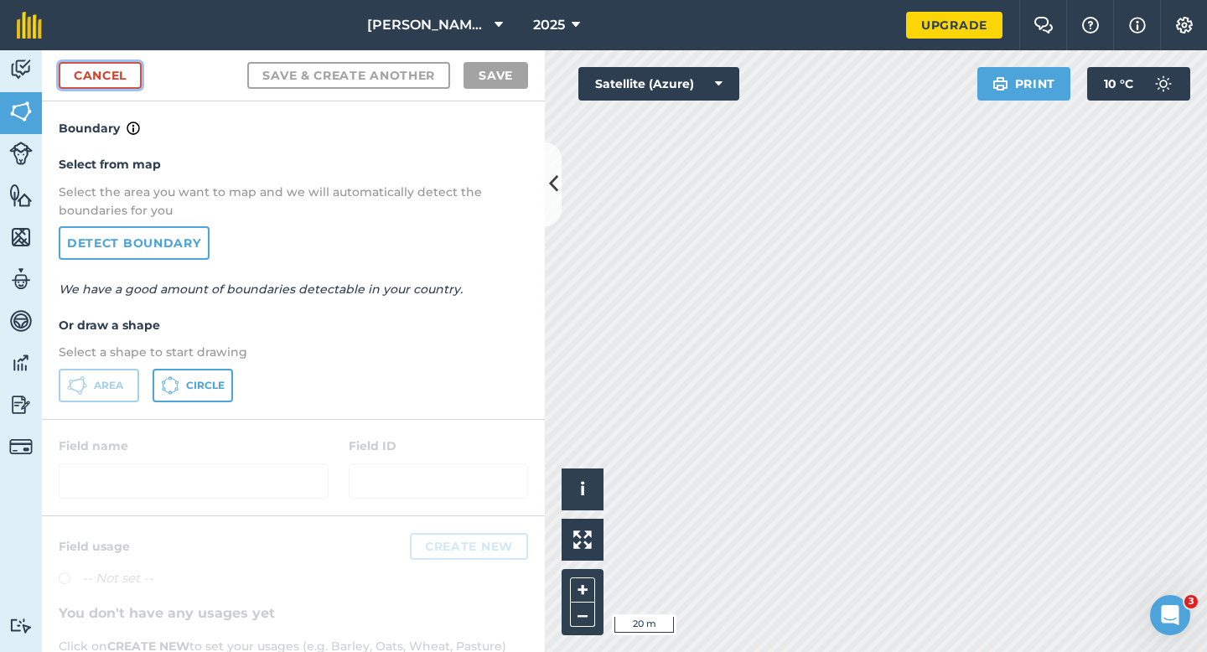
click at [96, 79] on link "Cancel" at bounding box center [100, 75] width 83 height 27
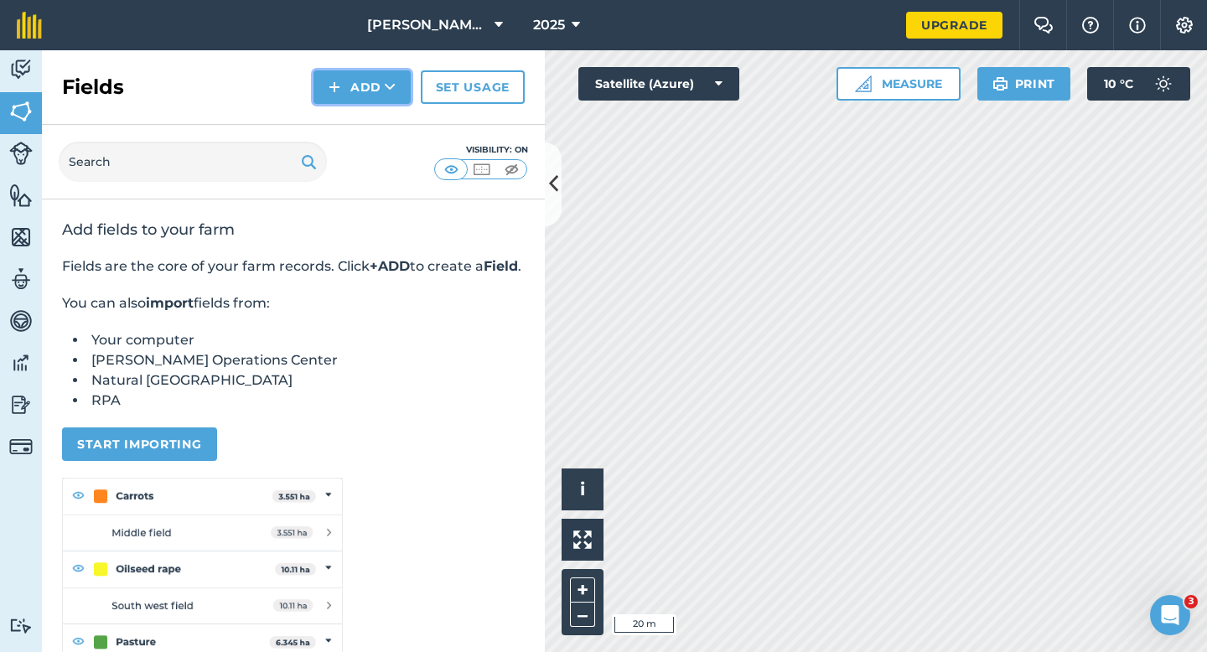
click at [355, 102] on button "Add" at bounding box center [361, 87] width 97 height 34
click at [355, 108] on link "Draw" at bounding box center [362, 124] width 92 height 37
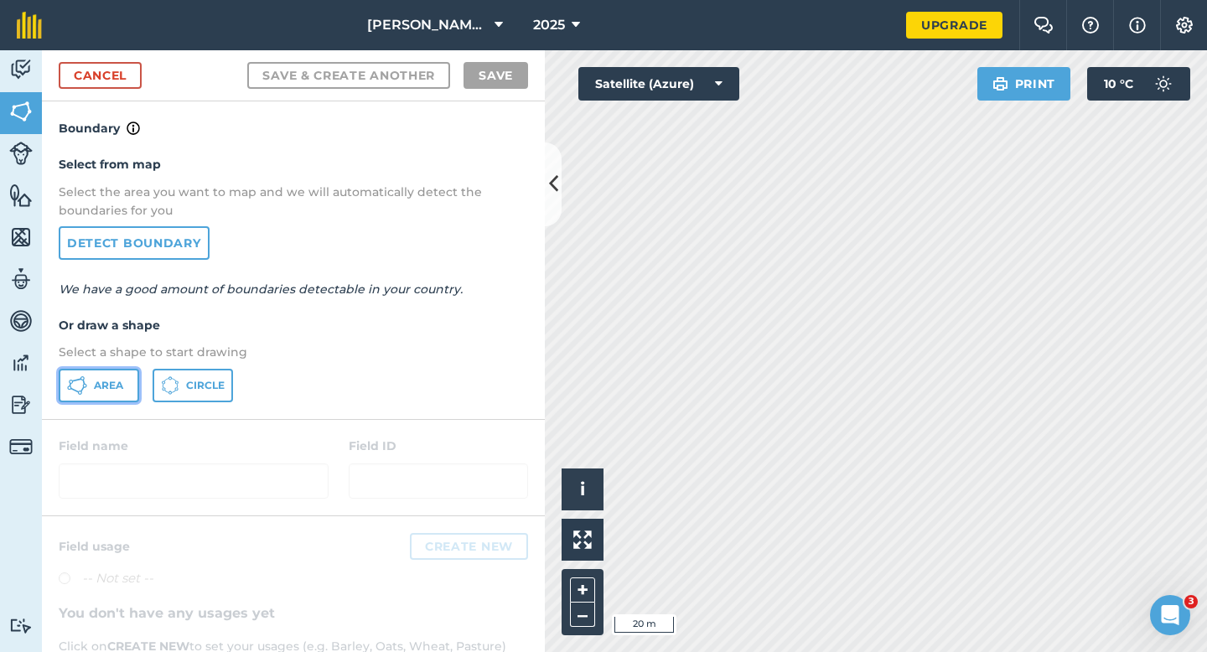
click at [117, 371] on button "Area" at bounding box center [99, 386] width 80 height 34
click at [828, 2] on div "[PERSON_NAME] Farming 2025 Upgrade Farm Chat Help Info Settings Map printing is…" at bounding box center [603, 326] width 1207 height 652
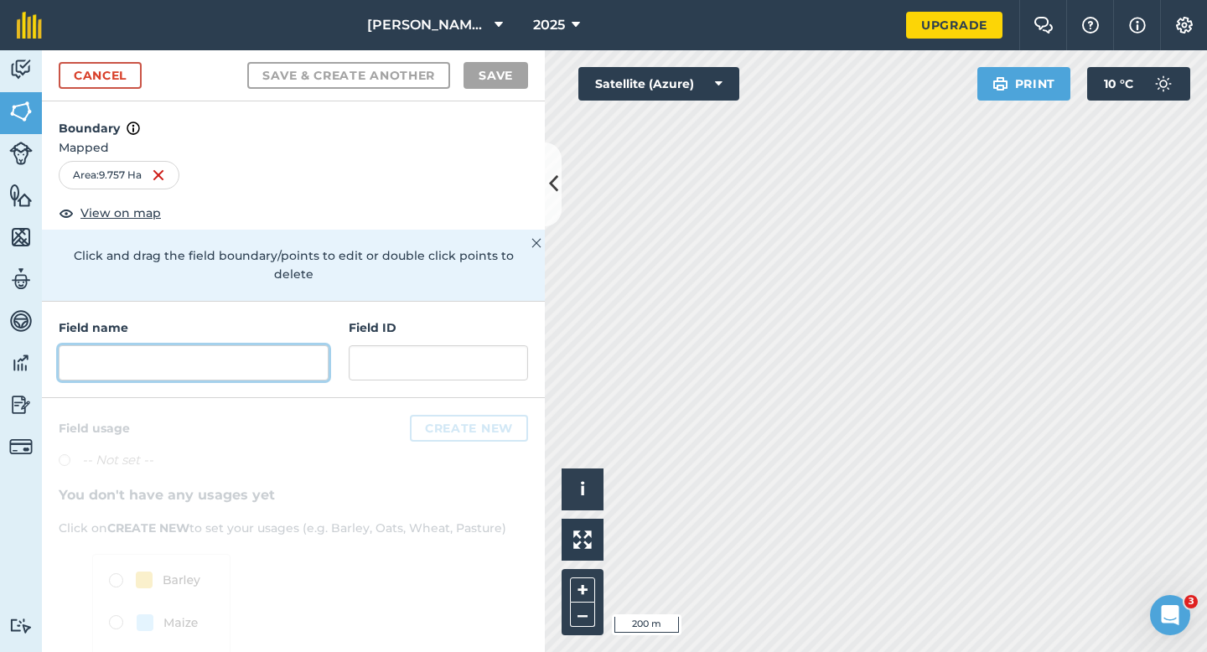
click at [294, 345] on input "text" at bounding box center [194, 362] width 270 height 35
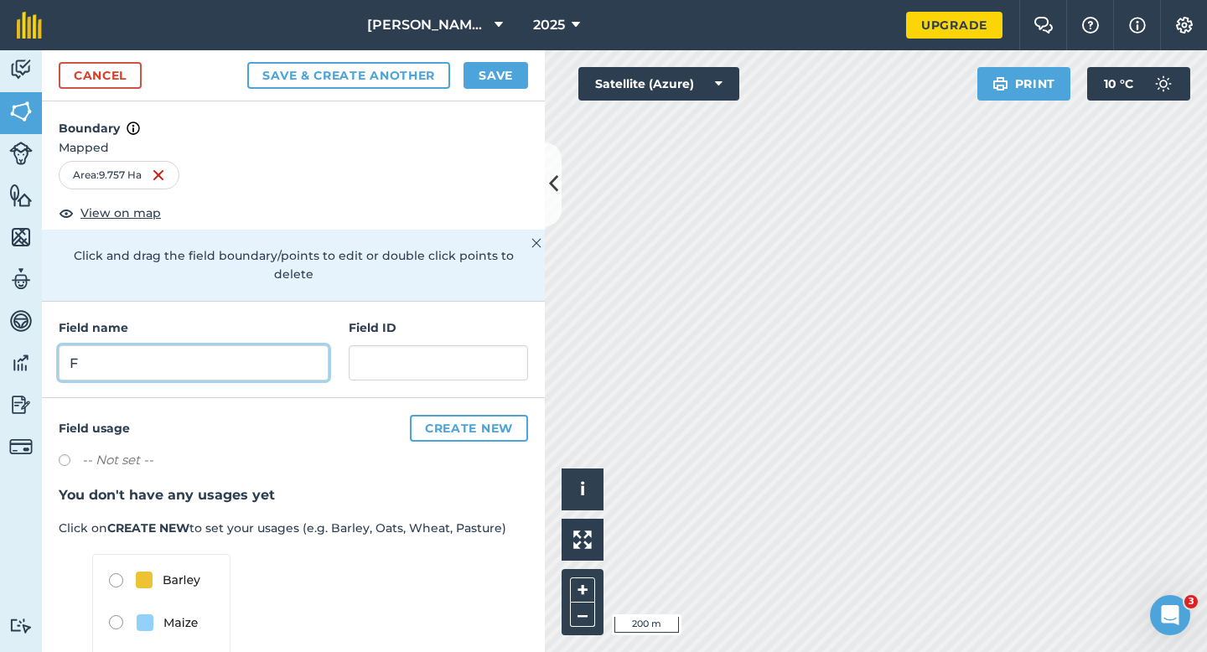
type input "F"
click at [496, 89] on div "Cancel Save & Create Another Save" at bounding box center [293, 75] width 503 height 51
click at [520, 80] on button "Save" at bounding box center [496, 75] width 65 height 27
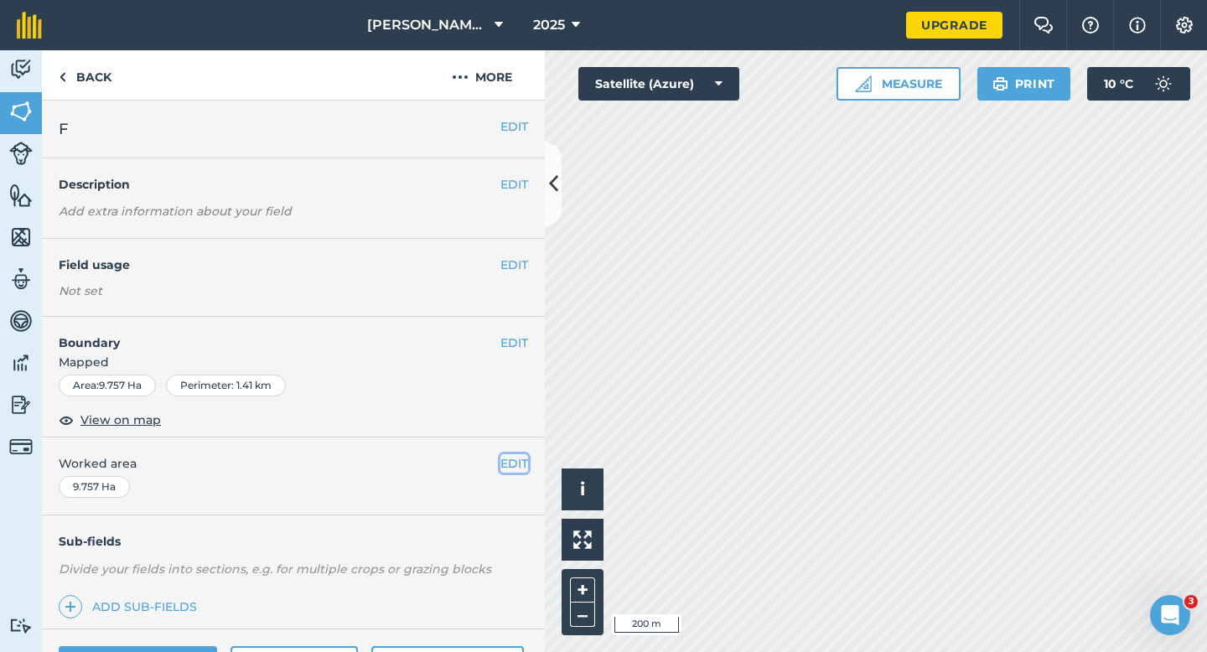
click at [523, 459] on button "EDIT" at bounding box center [514, 463] width 28 height 18
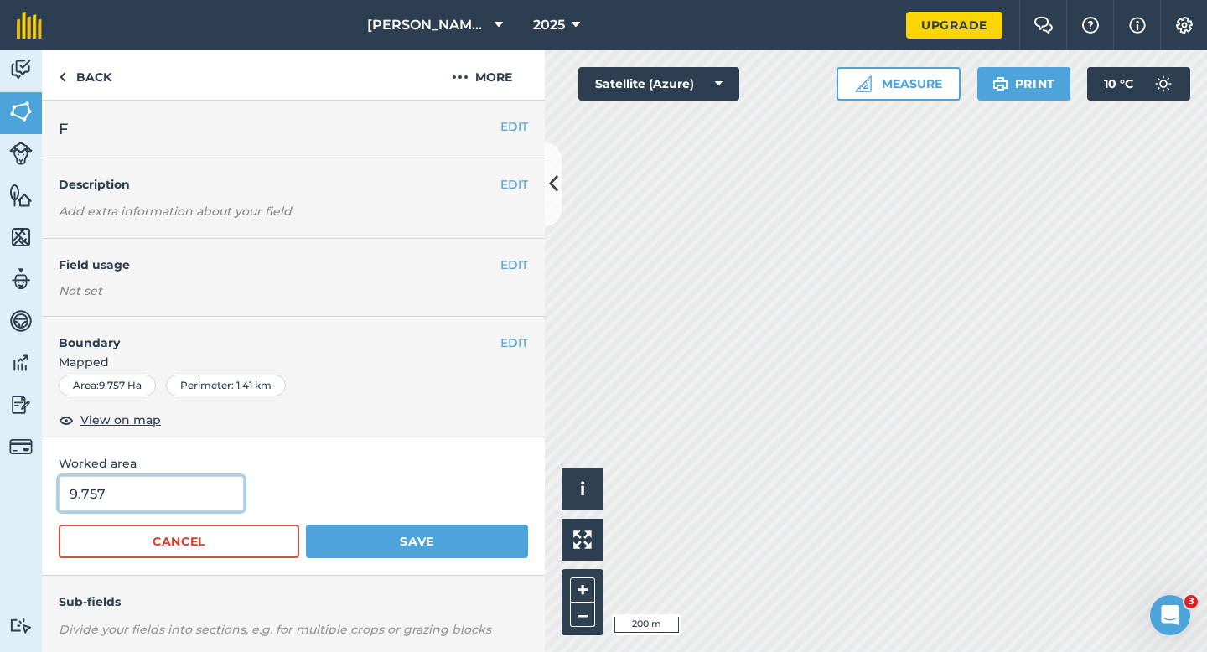
click at [148, 509] on input "9.757" at bounding box center [151, 493] width 185 height 35
type input "10"
click at [306, 525] on button "Save" at bounding box center [417, 542] width 222 height 34
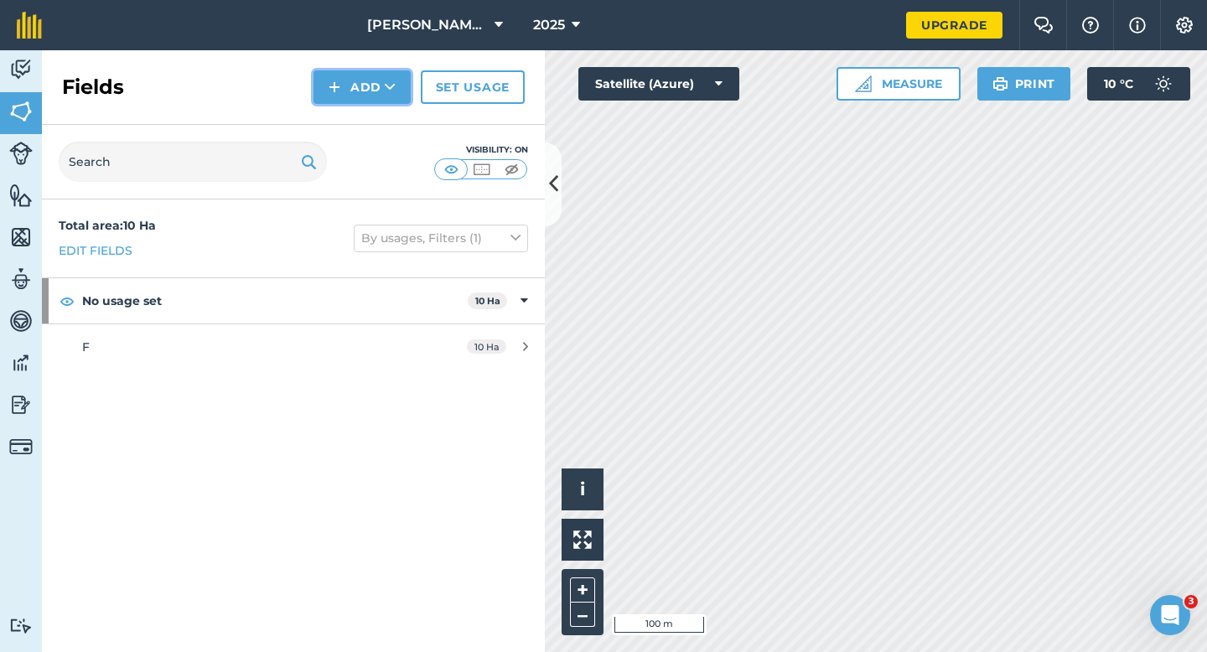
click at [339, 84] on img at bounding box center [335, 87] width 12 height 20
click at [339, 114] on link "Draw" at bounding box center [362, 124] width 92 height 37
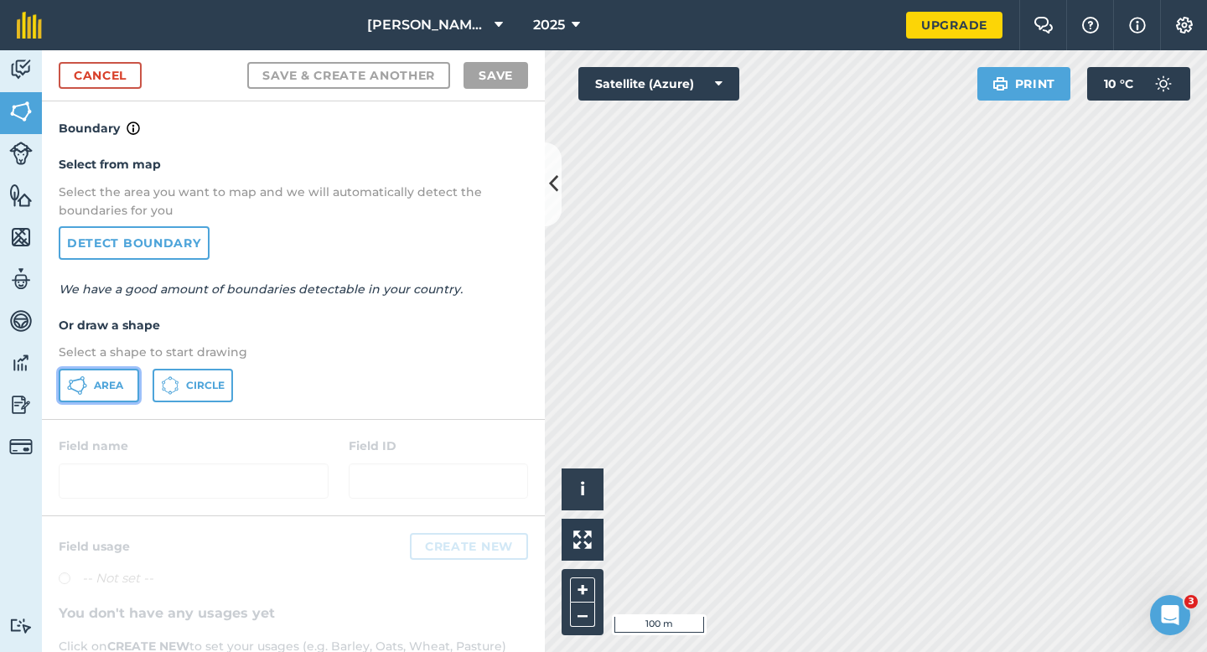
click at [95, 400] on button "Area" at bounding box center [99, 386] width 80 height 34
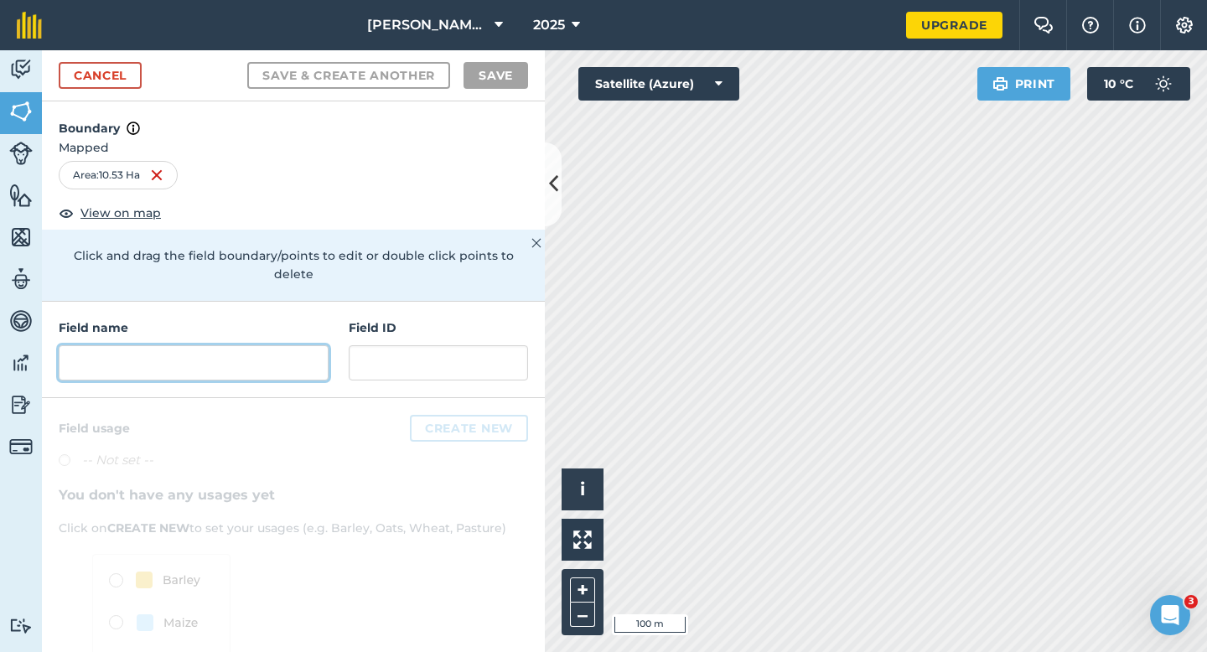
click at [176, 350] on input "text" at bounding box center [194, 362] width 270 height 35
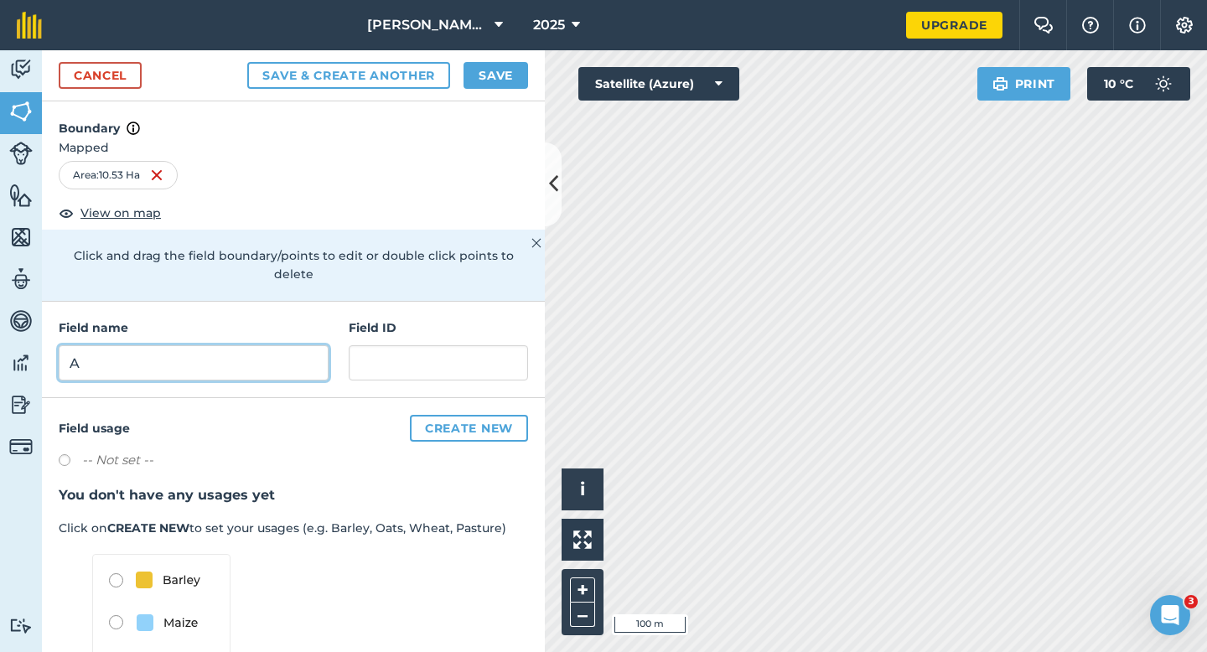
type input "A"
click at [464, 79] on button "Save" at bounding box center [496, 75] width 65 height 27
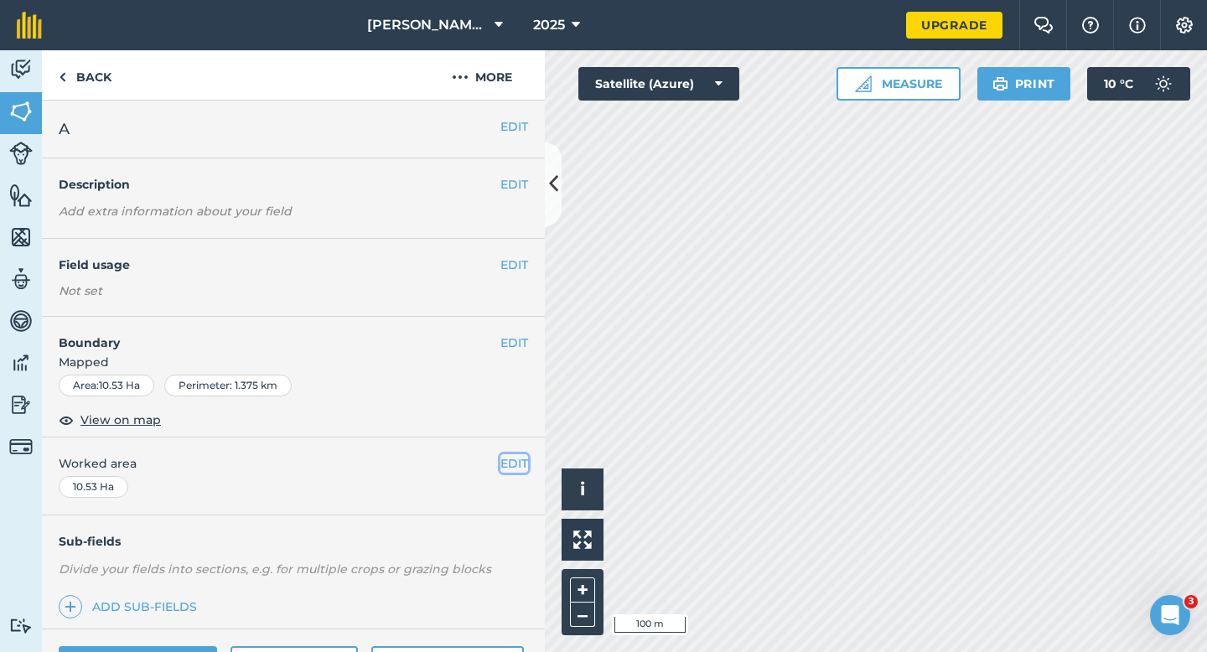
click at [514, 460] on button "EDIT" at bounding box center [514, 463] width 28 height 18
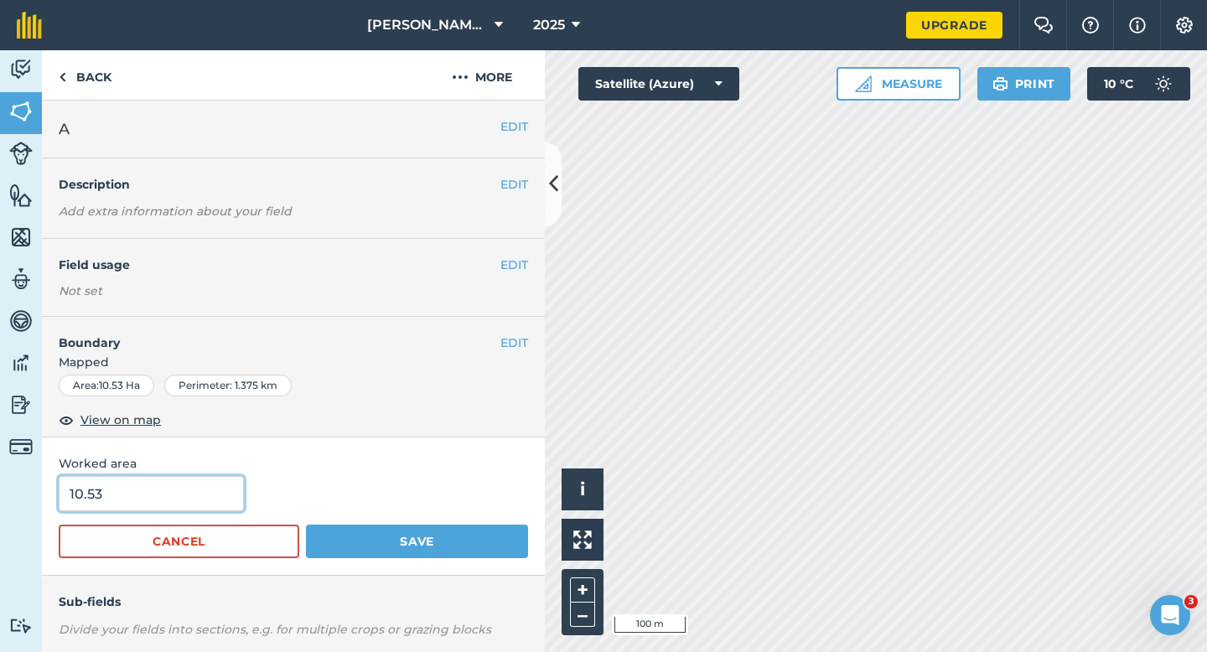
click at [195, 489] on input "10.53" at bounding box center [151, 493] width 185 height 35
type input "10.5"
click at [306, 525] on button "Save" at bounding box center [417, 542] width 222 height 34
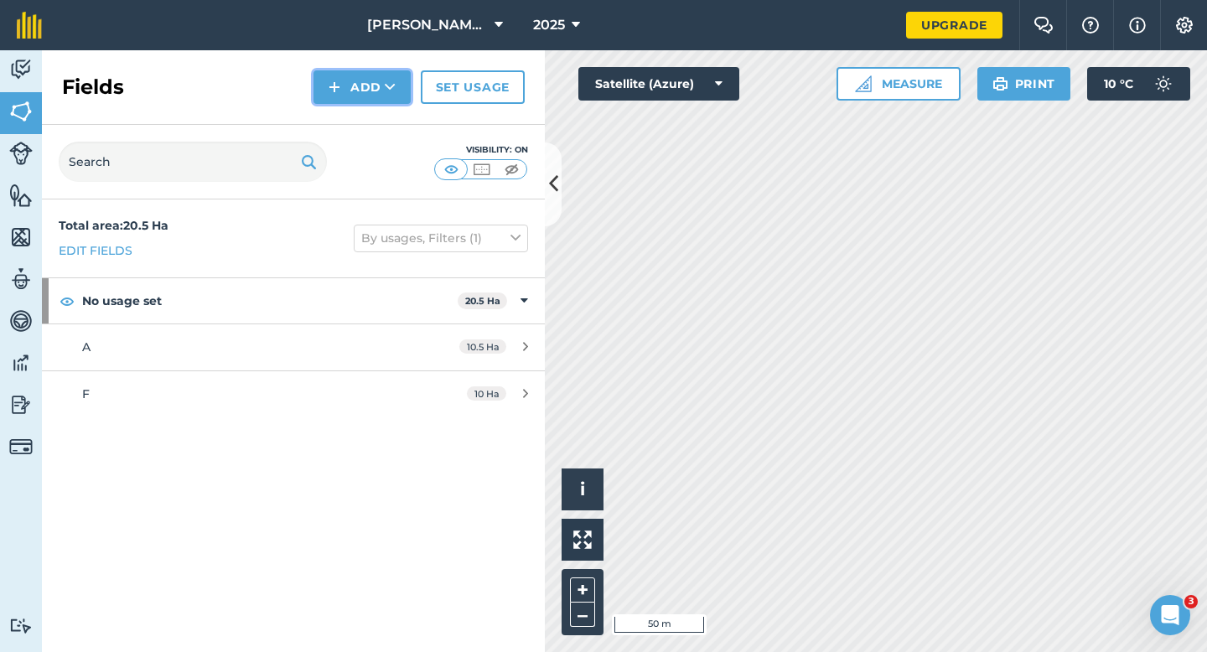
click at [344, 94] on button "Add" at bounding box center [361, 87] width 97 height 34
click at [344, 121] on link "Draw" at bounding box center [362, 124] width 92 height 37
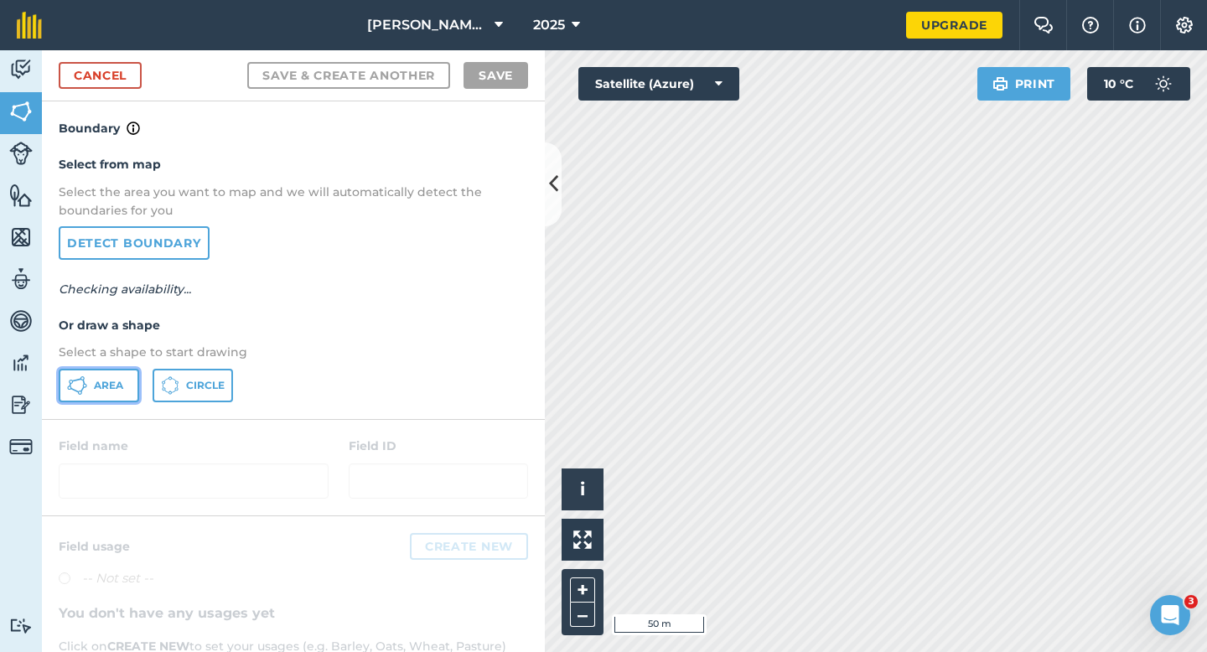
click at [115, 369] on button "Area" at bounding box center [99, 386] width 80 height 34
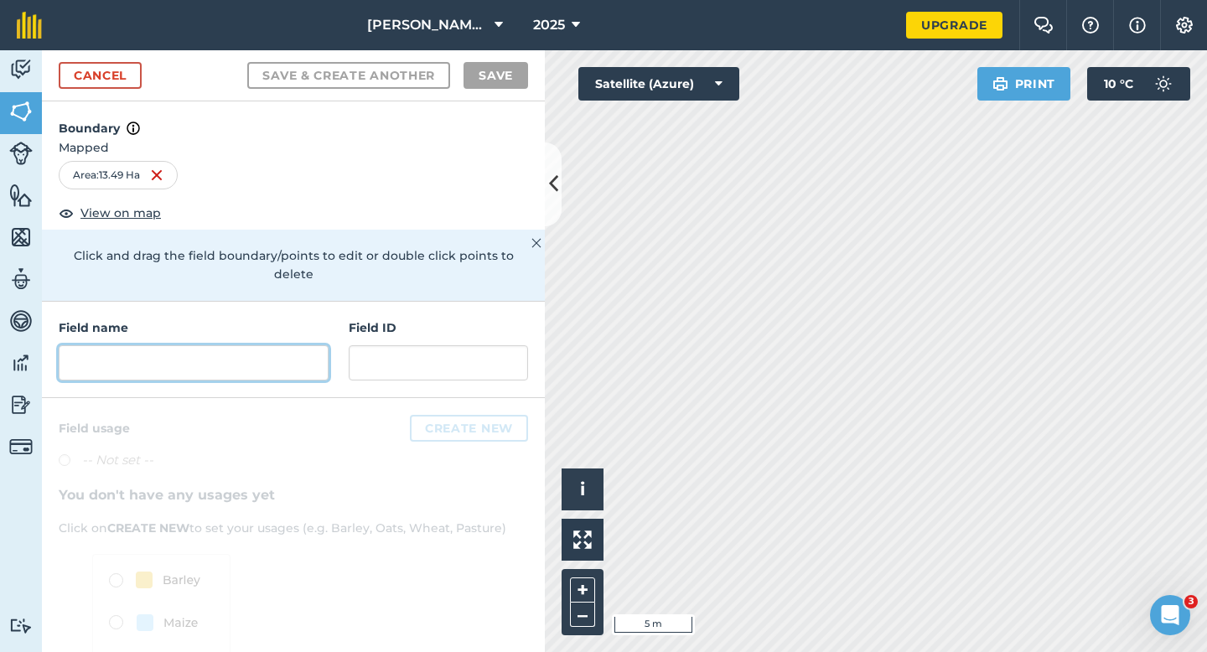
click at [296, 351] on input "text" at bounding box center [194, 362] width 270 height 35
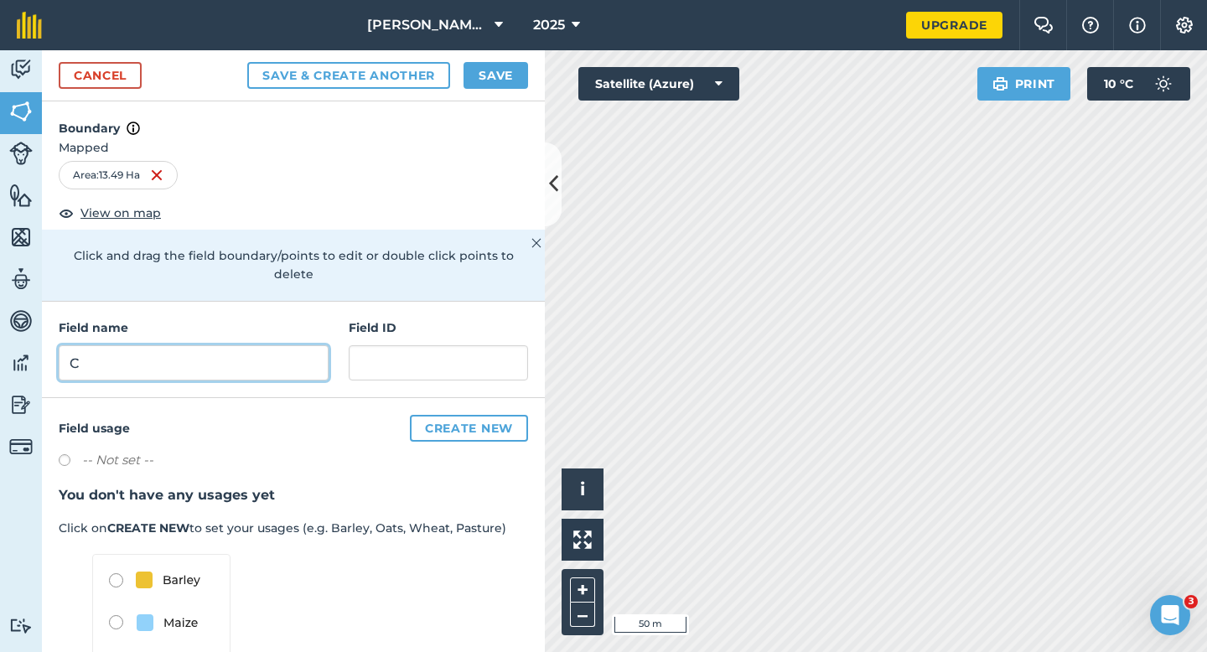
click at [269, 351] on input "C" at bounding box center [194, 362] width 270 height 35
click at [270, 355] on input "CB" at bounding box center [194, 362] width 270 height 35
type input "B"
click at [500, 66] on button "Save" at bounding box center [496, 75] width 65 height 27
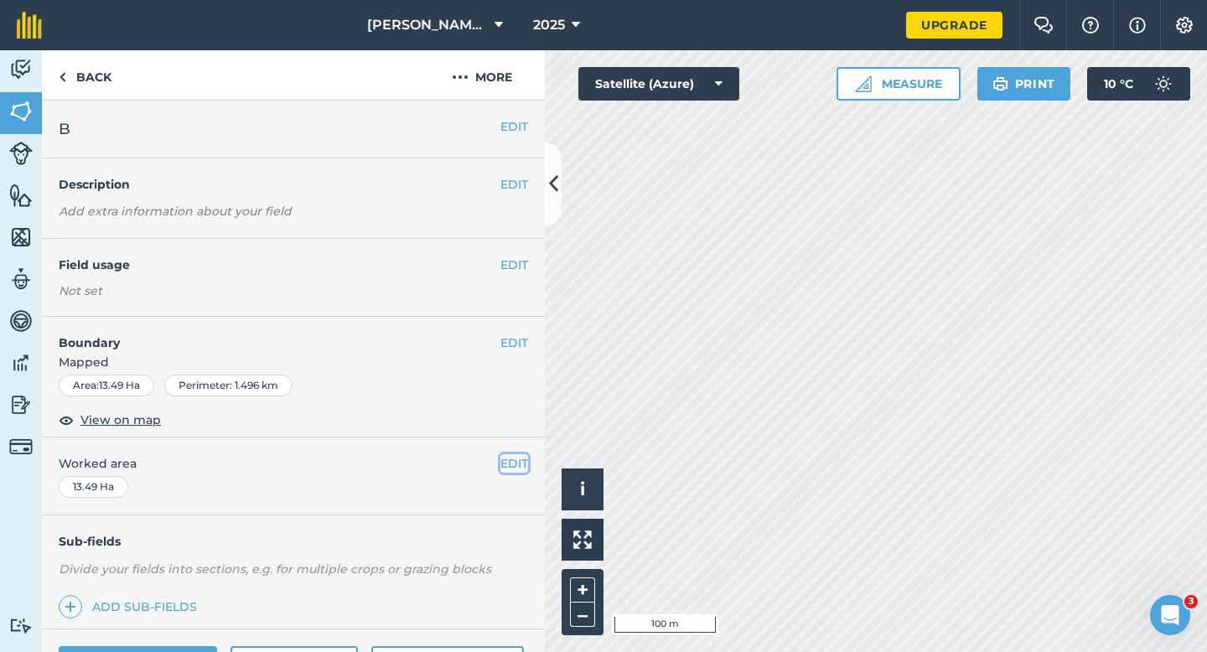
click at [521, 464] on button "EDIT" at bounding box center [514, 463] width 28 height 18
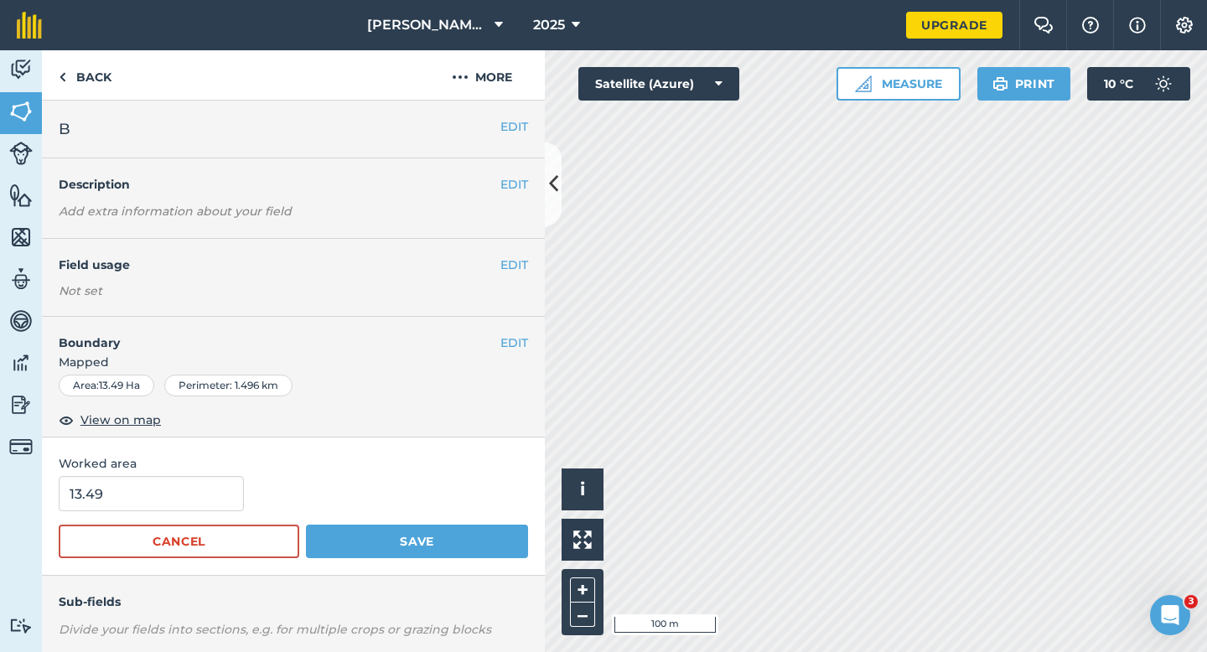
click at [171, 511] on form "13.49 Cancel Save" at bounding box center [293, 517] width 469 height 82
click at [171, 505] on input "13.49" at bounding box center [151, 493] width 185 height 35
type input "13.5"
click at [306, 525] on button "Save" at bounding box center [417, 542] width 222 height 34
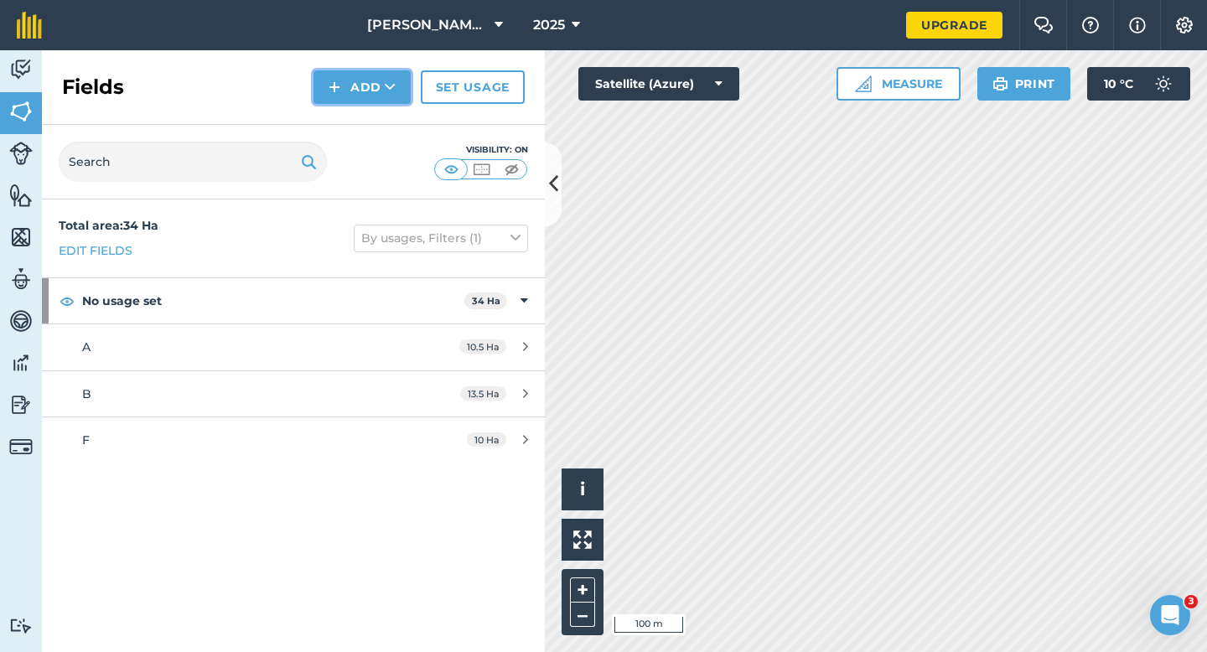
click at [355, 83] on button "Add" at bounding box center [361, 87] width 97 height 34
click at [358, 132] on link "Draw" at bounding box center [362, 124] width 92 height 37
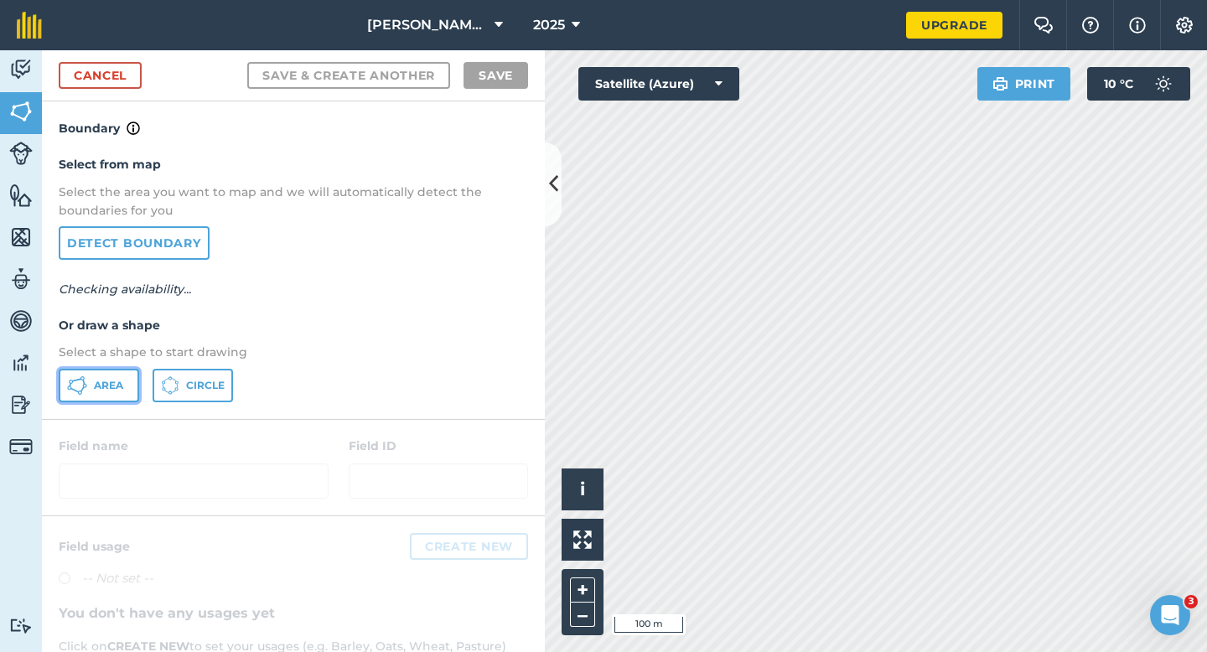
click at [100, 379] on span "Area" at bounding box center [108, 385] width 29 height 13
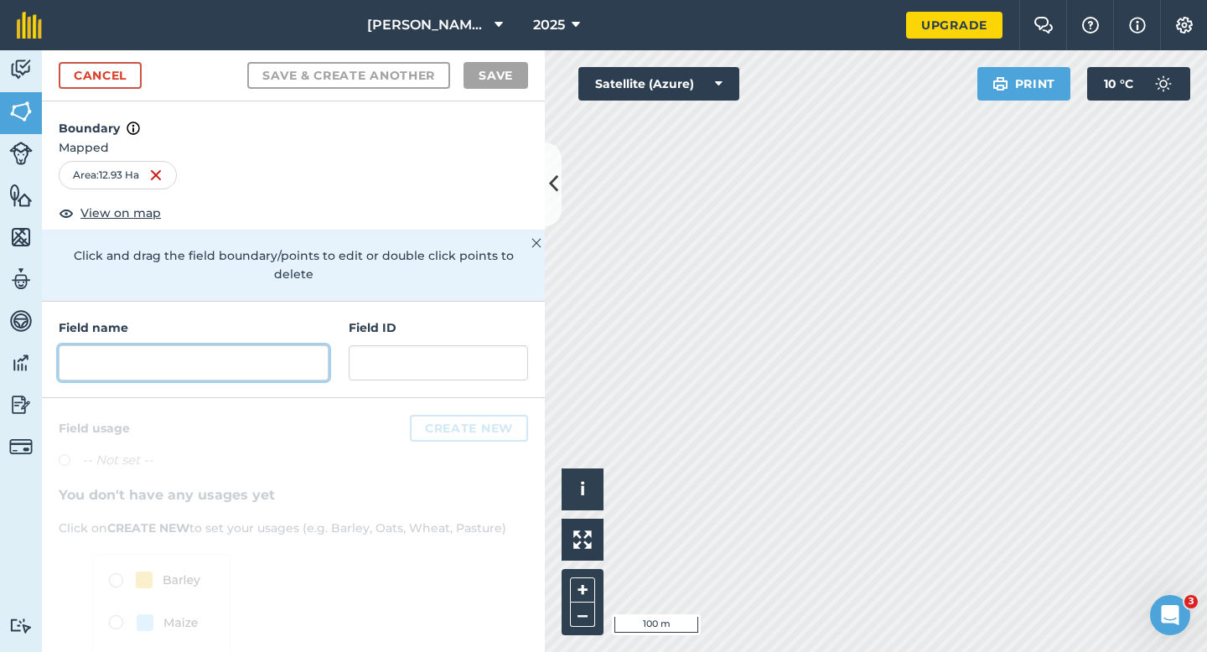
click at [253, 348] on input "text" at bounding box center [194, 362] width 270 height 35
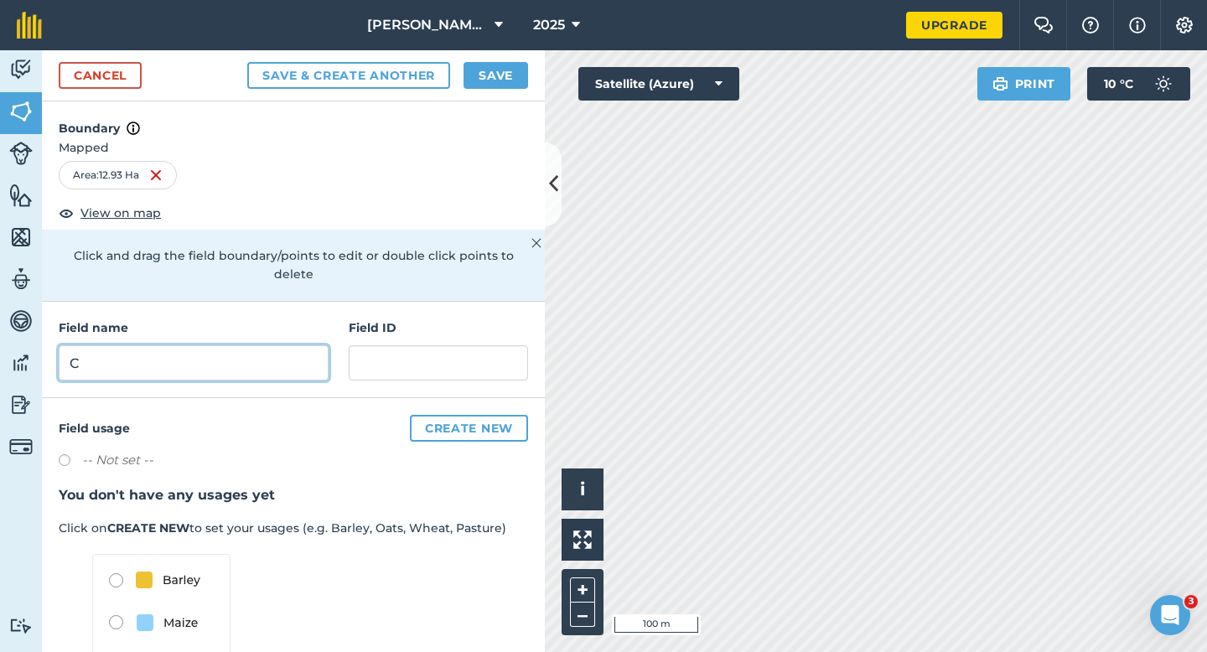
type input "C"
click at [491, 80] on button "Save" at bounding box center [496, 75] width 65 height 27
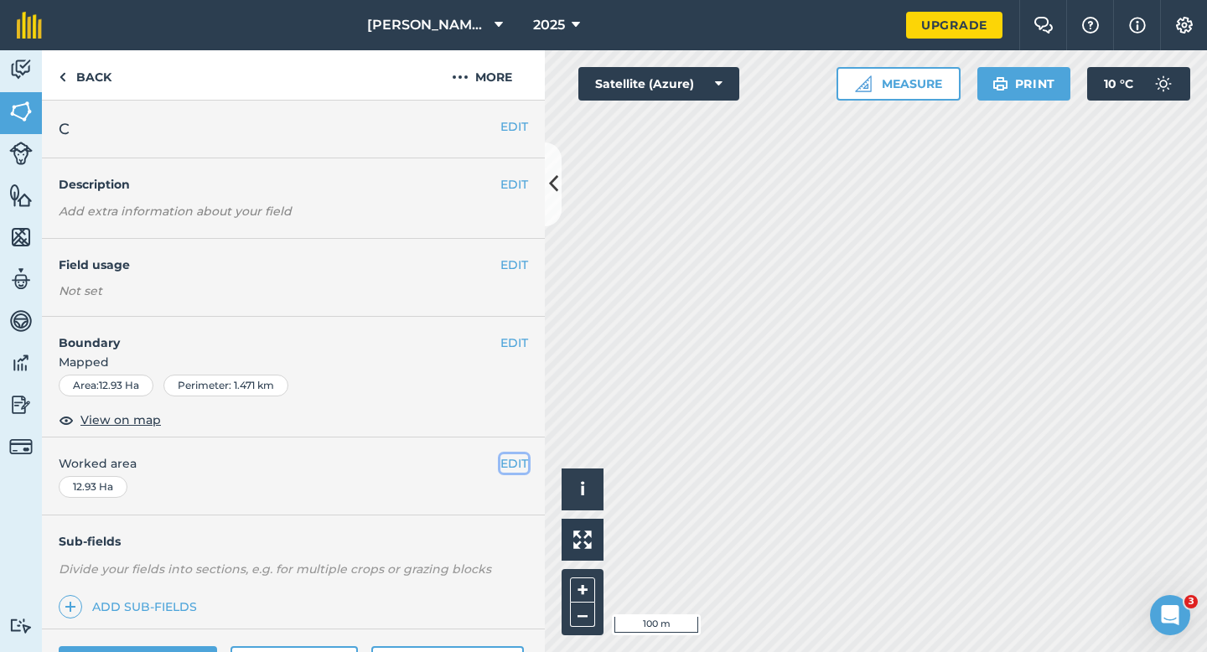
click at [515, 463] on button "EDIT" at bounding box center [514, 463] width 28 height 18
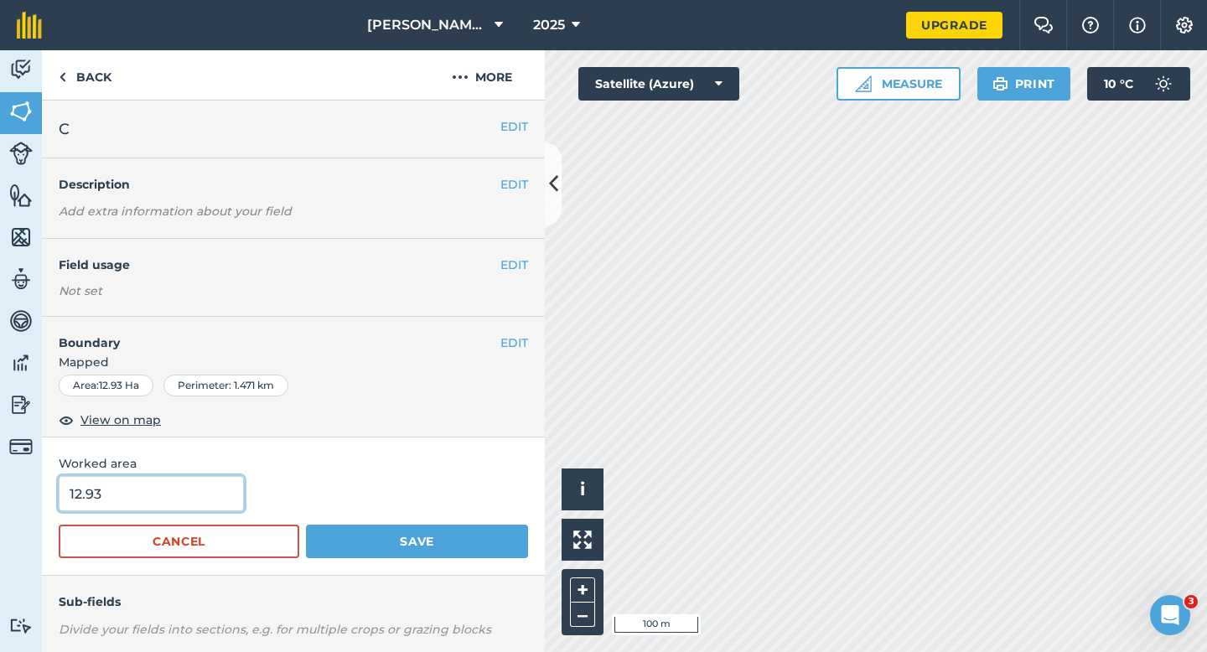
click at [174, 484] on input "12.93" at bounding box center [151, 493] width 185 height 35
type input "13"
click at [306, 525] on button "Save" at bounding box center [417, 542] width 222 height 34
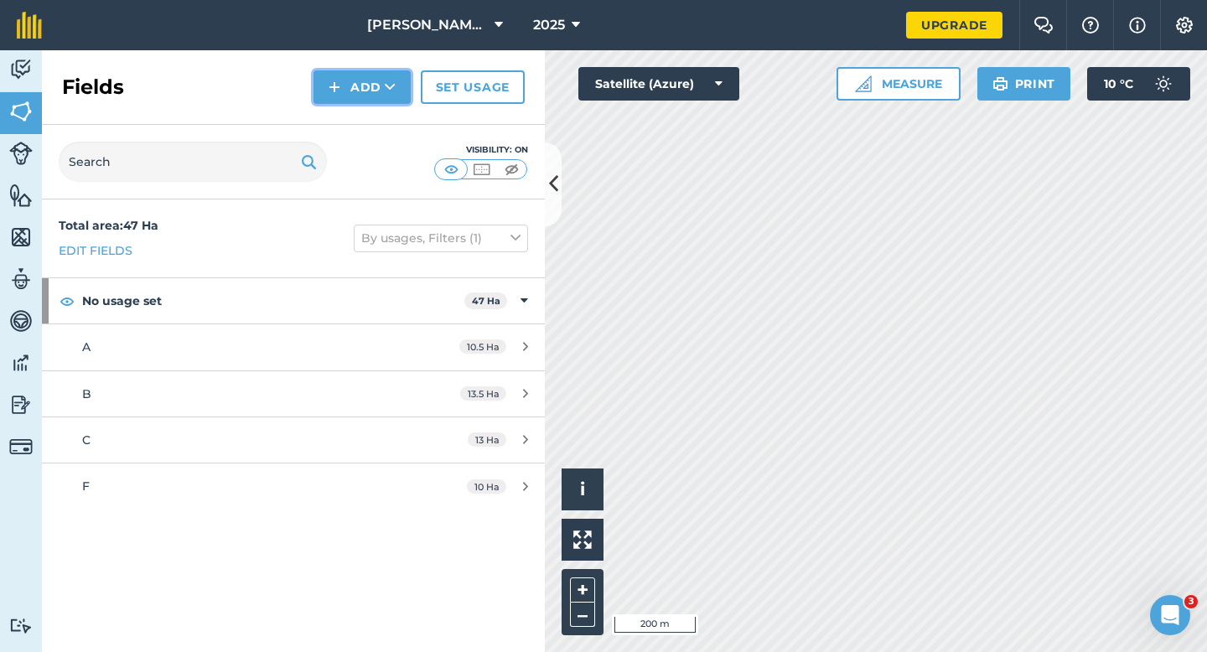
click at [356, 85] on button "Add" at bounding box center [361, 87] width 97 height 34
click at [365, 130] on link "Draw" at bounding box center [362, 124] width 92 height 37
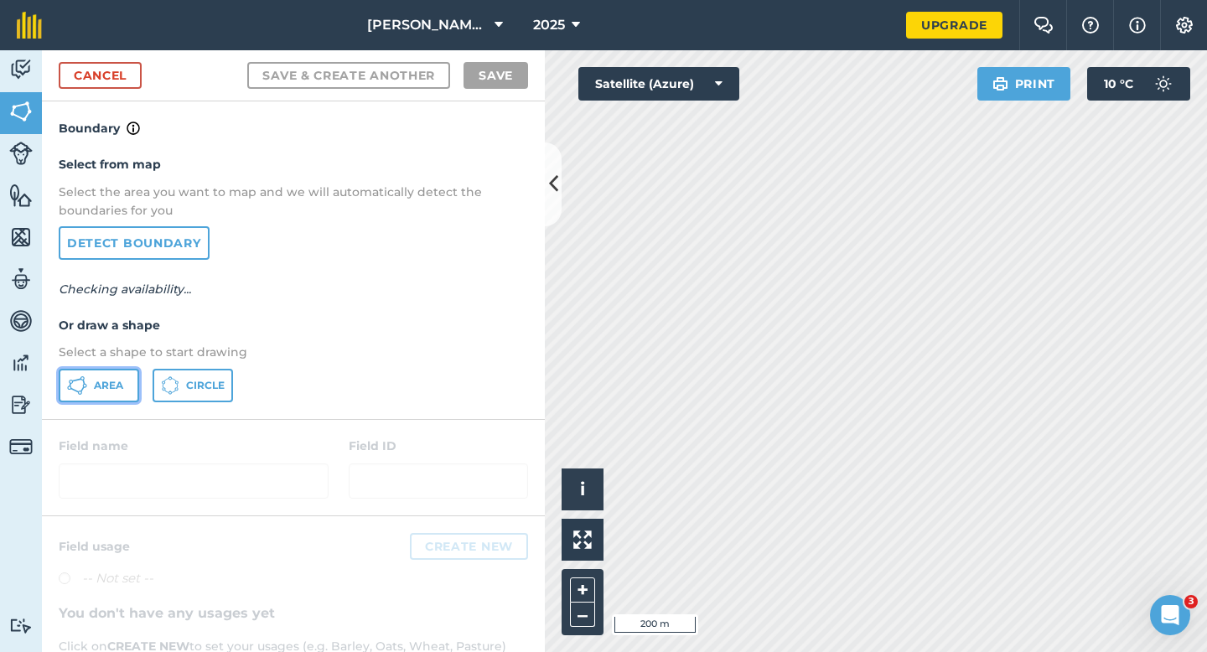
click at [121, 379] on span "Area" at bounding box center [108, 385] width 29 height 13
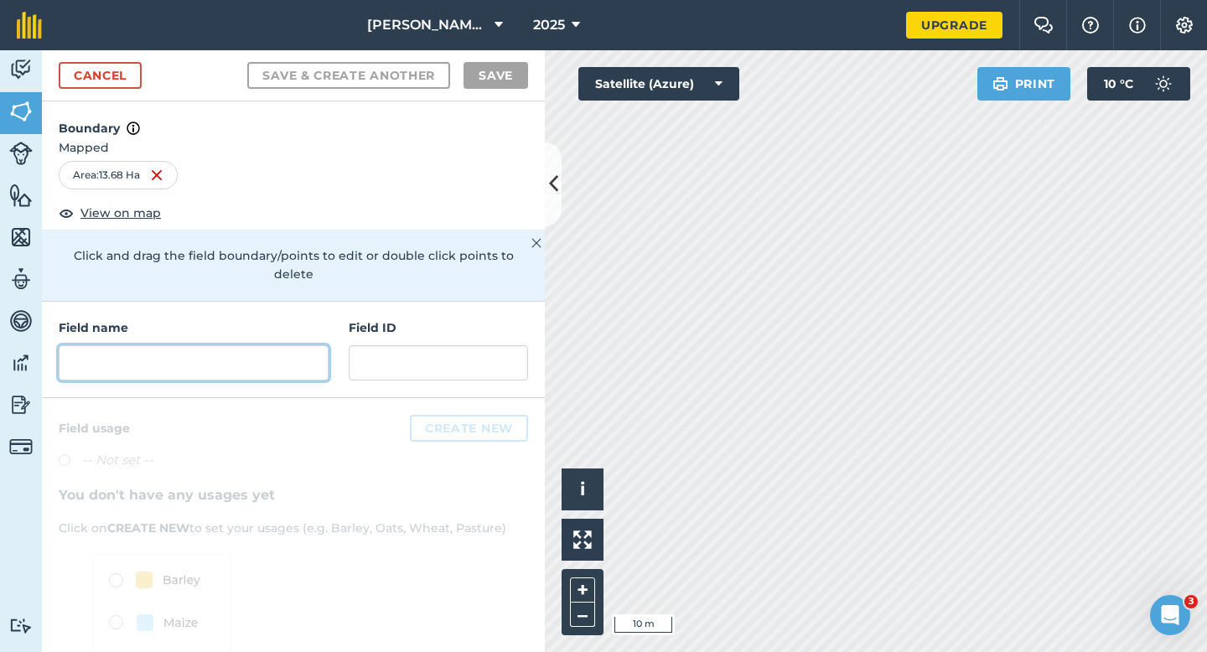
click at [281, 360] on input "text" at bounding box center [194, 362] width 270 height 35
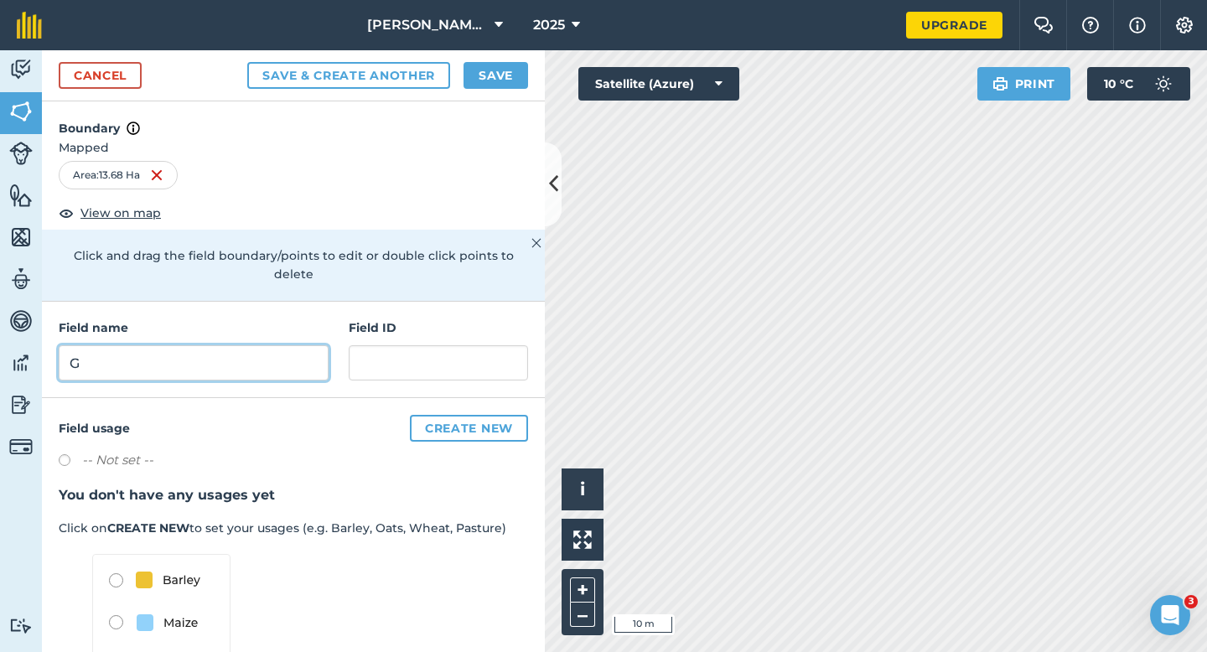
type input "G"
click at [503, 76] on button "Save" at bounding box center [496, 75] width 65 height 27
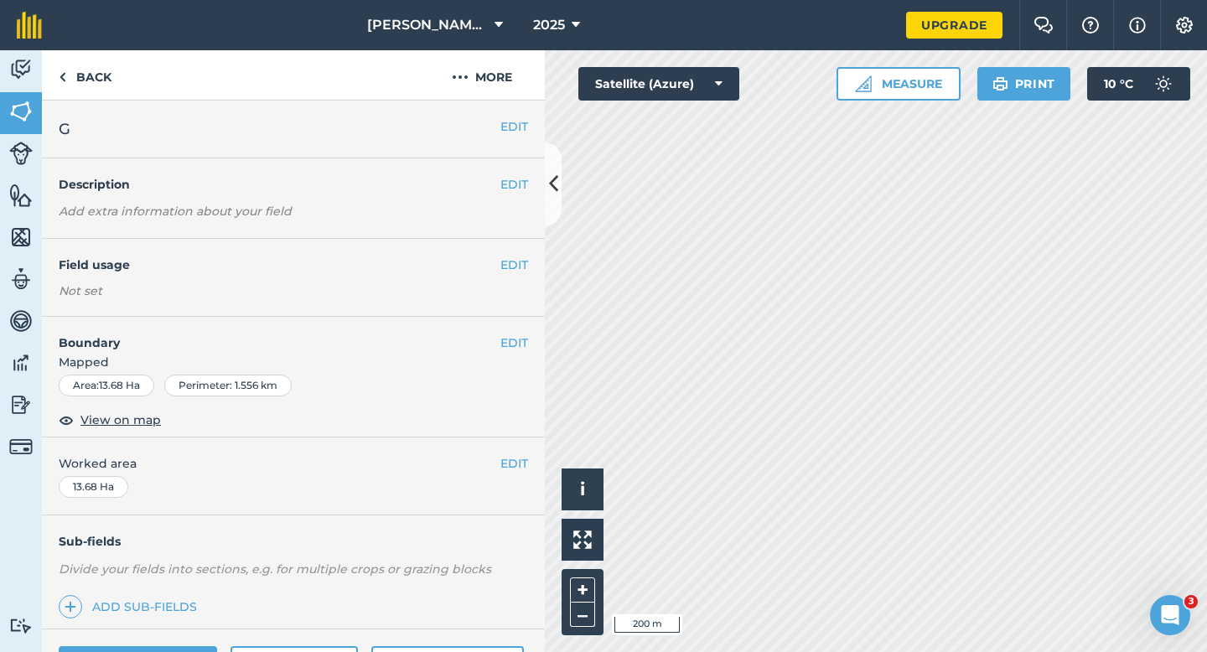
click at [514, 474] on div "EDIT Worked area 13.68 Ha" at bounding box center [293, 477] width 503 height 78
click at [509, 467] on button "EDIT" at bounding box center [514, 463] width 28 height 18
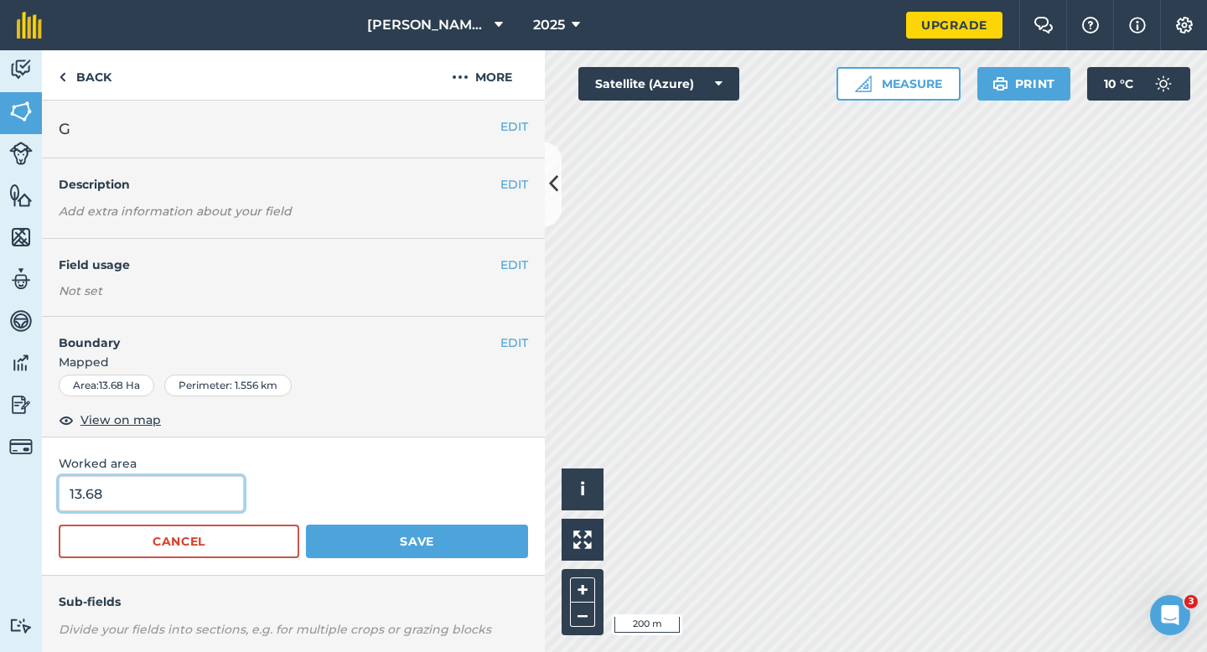
click at [229, 485] on input "13.68" at bounding box center [151, 493] width 185 height 35
type input "14"
click at [306, 525] on button "Save" at bounding box center [417, 542] width 222 height 34
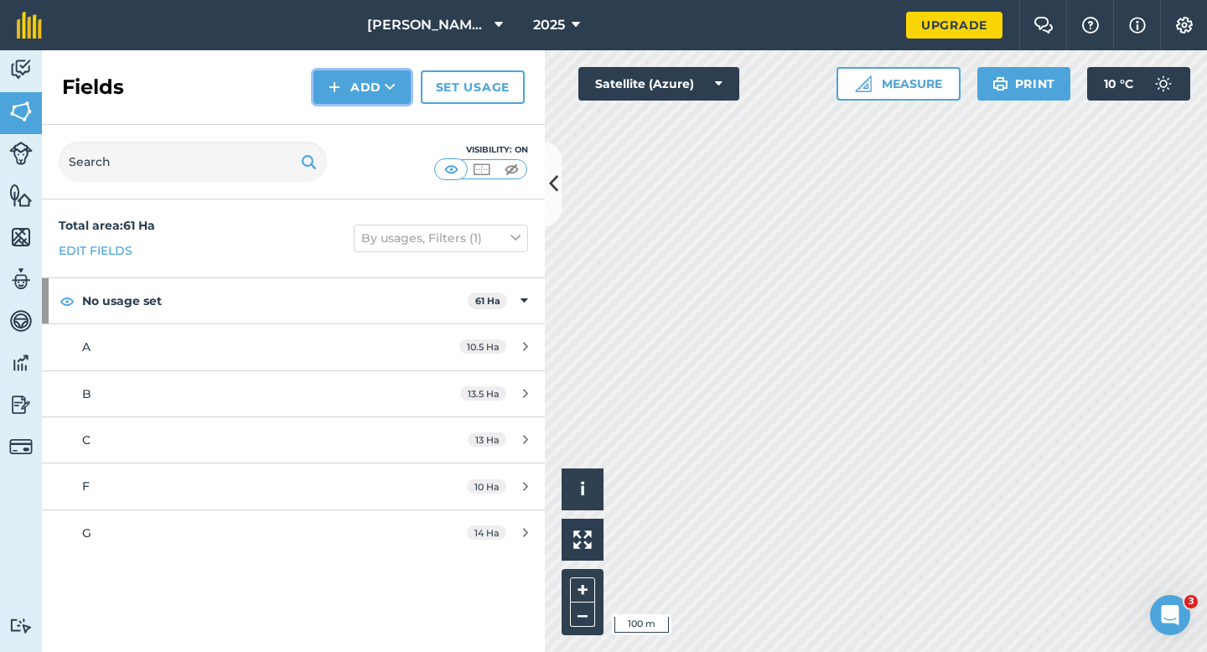
click at [342, 96] on button "Add" at bounding box center [361, 87] width 97 height 34
click at [342, 130] on link "Draw" at bounding box center [362, 124] width 92 height 37
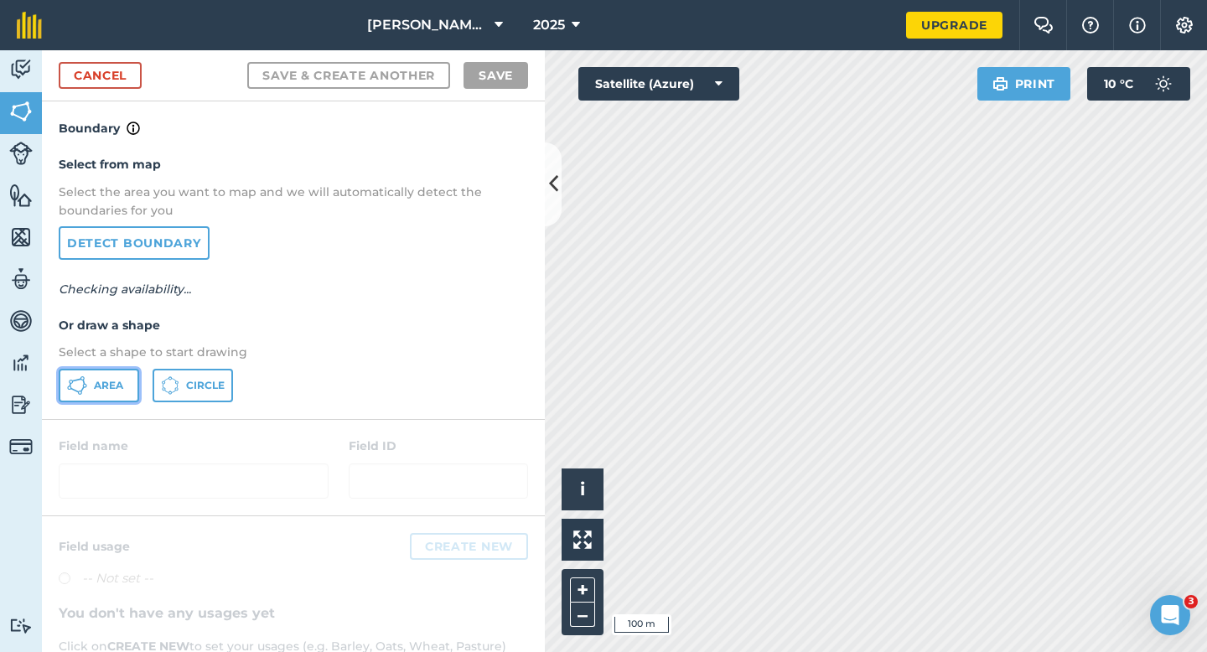
click at [106, 386] on span "Area" at bounding box center [108, 385] width 29 height 13
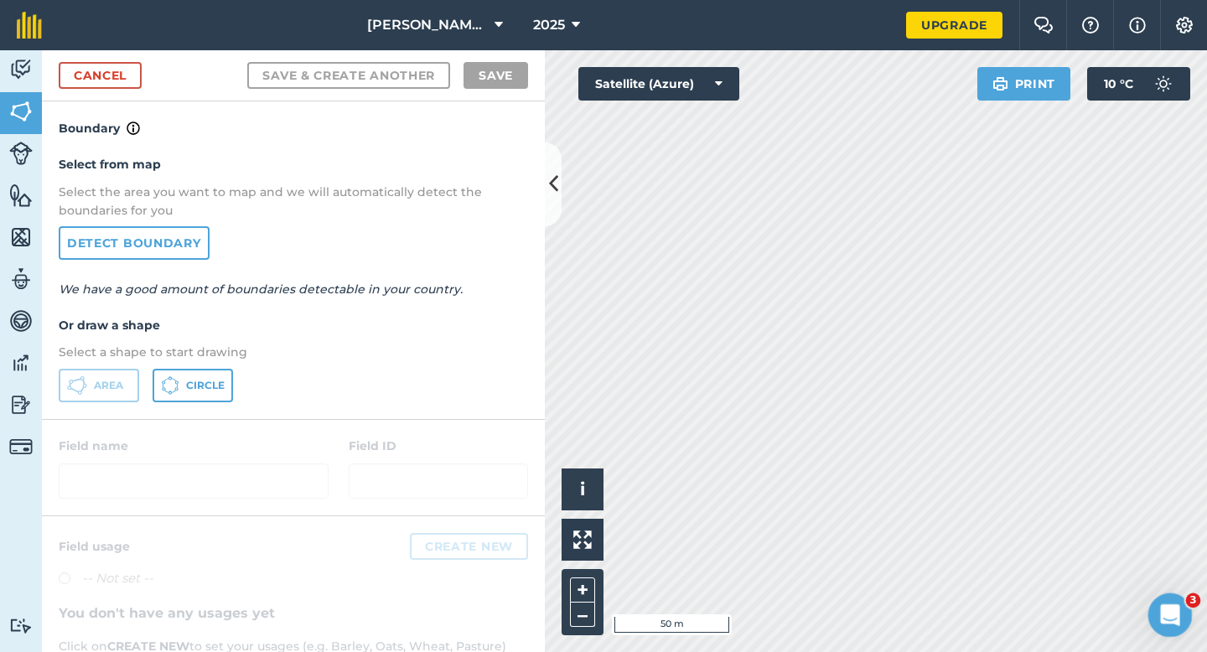
drag, startPoint x: 1153, startPoint y: 572, endPoint x: 908, endPoint y: 168, distance: 473.1
click html
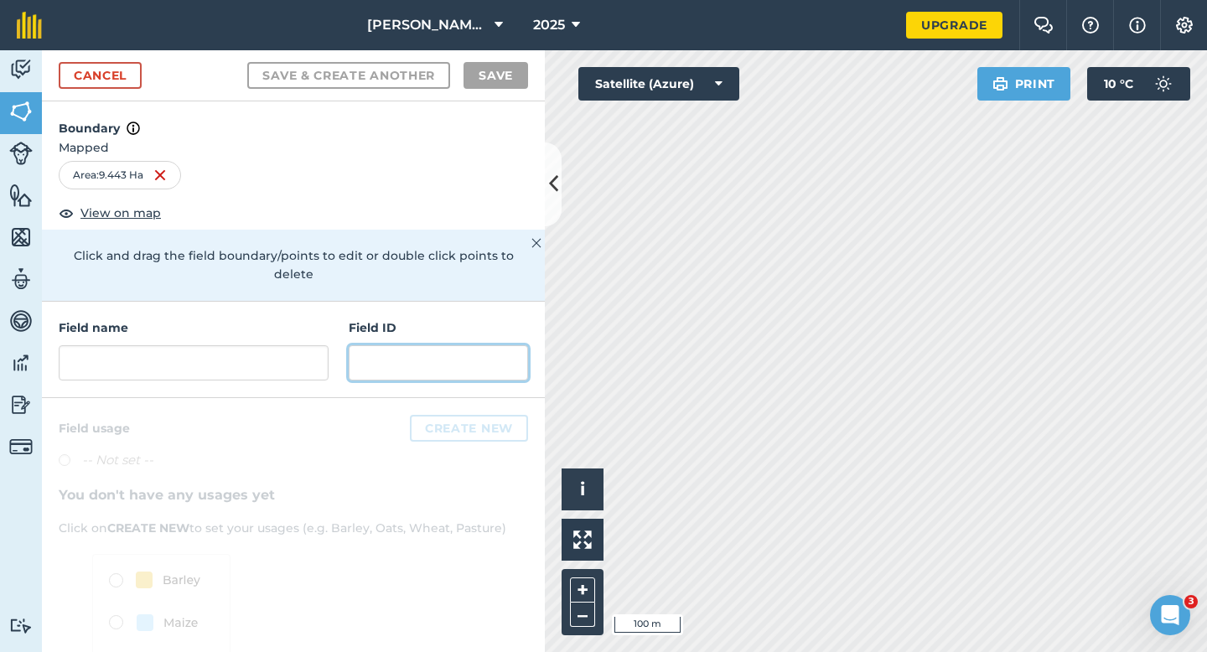
drag, startPoint x: 376, startPoint y: 339, endPoint x: 514, endPoint y: 208, distance: 189.7
click at [511, 210] on div "Boundary Mapped Area : 9.443 Ha View on map Click and drag the field boundary/p…" at bounding box center [293, 376] width 503 height 551
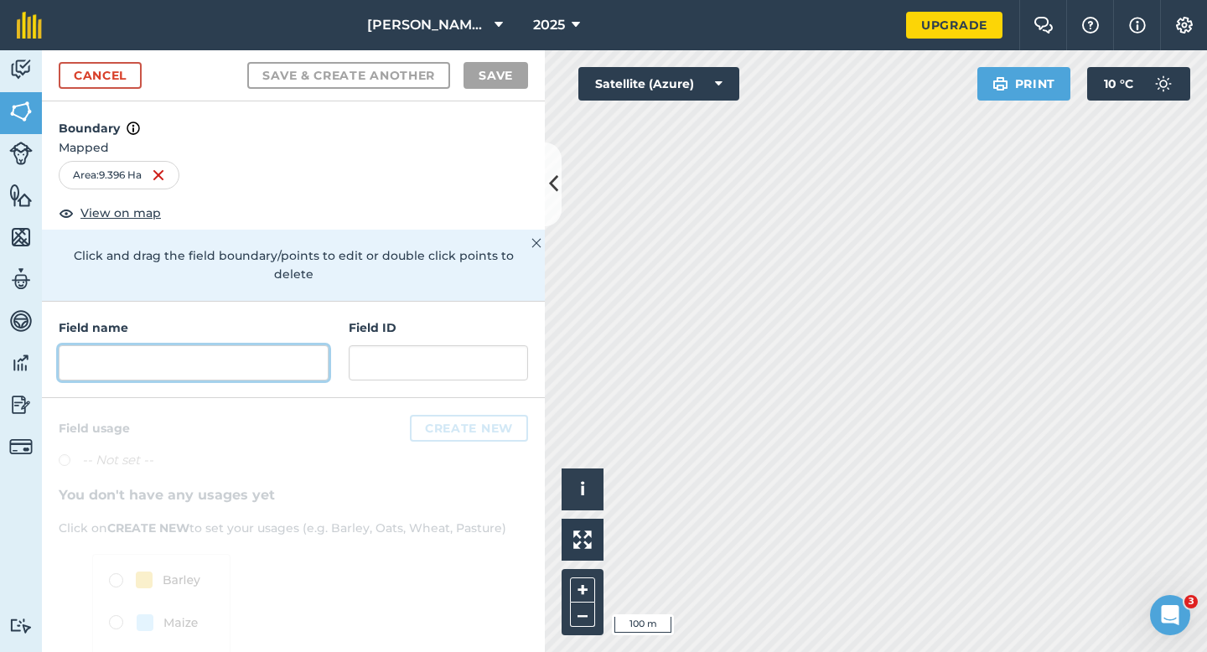
click at [277, 354] on input "text" at bounding box center [194, 362] width 270 height 35
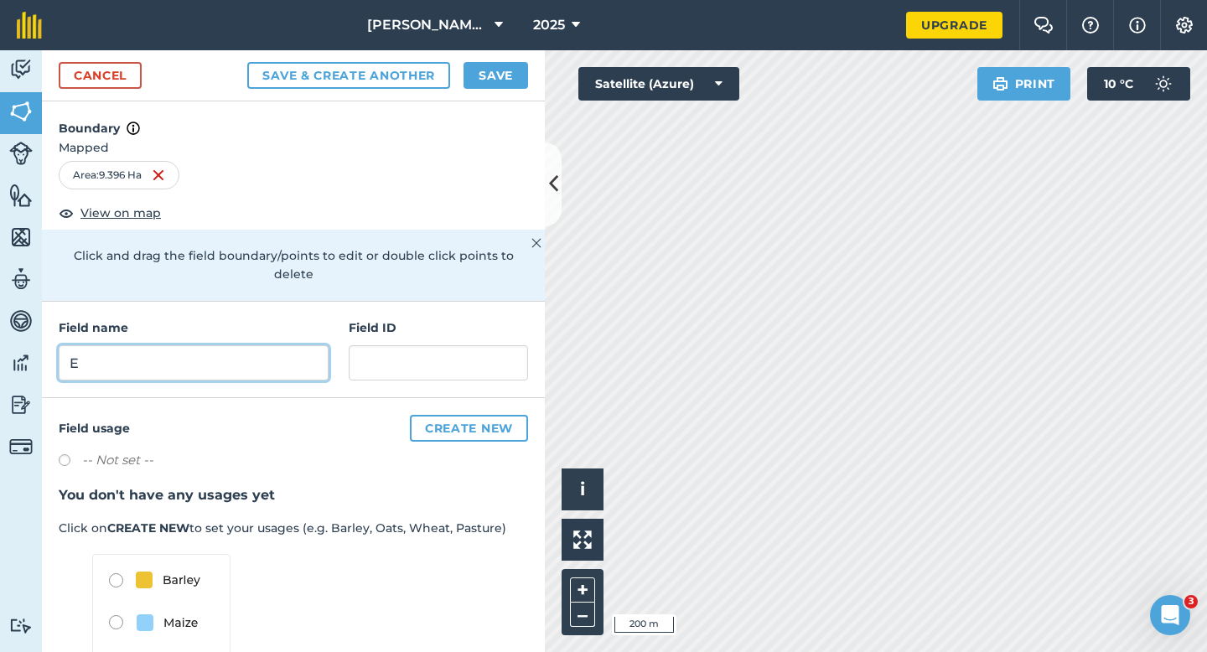
type input "E"
click at [490, 65] on button "Save" at bounding box center [496, 75] width 65 height 27
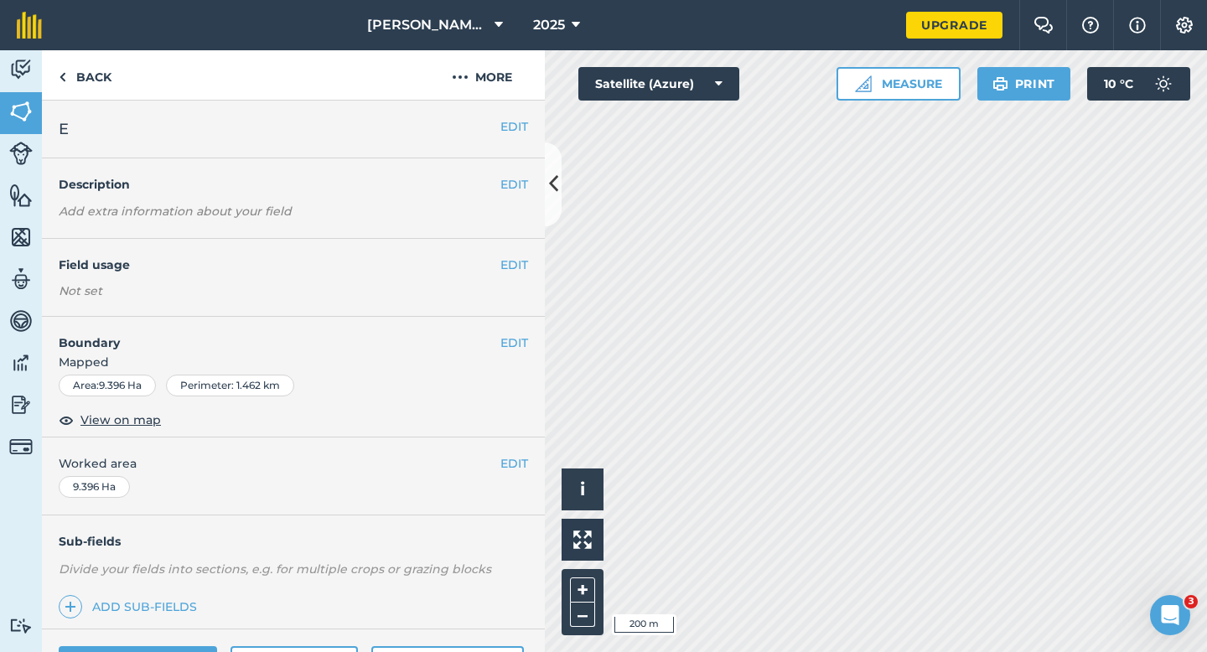
click at [507, 476] on div "EDIT Worked area 9.396 Ha" at bounding box center [293, 477] width 503 height 78
click at [510, 466] on button "EDIT" at bounding box center [514, 463] width 28 height 18
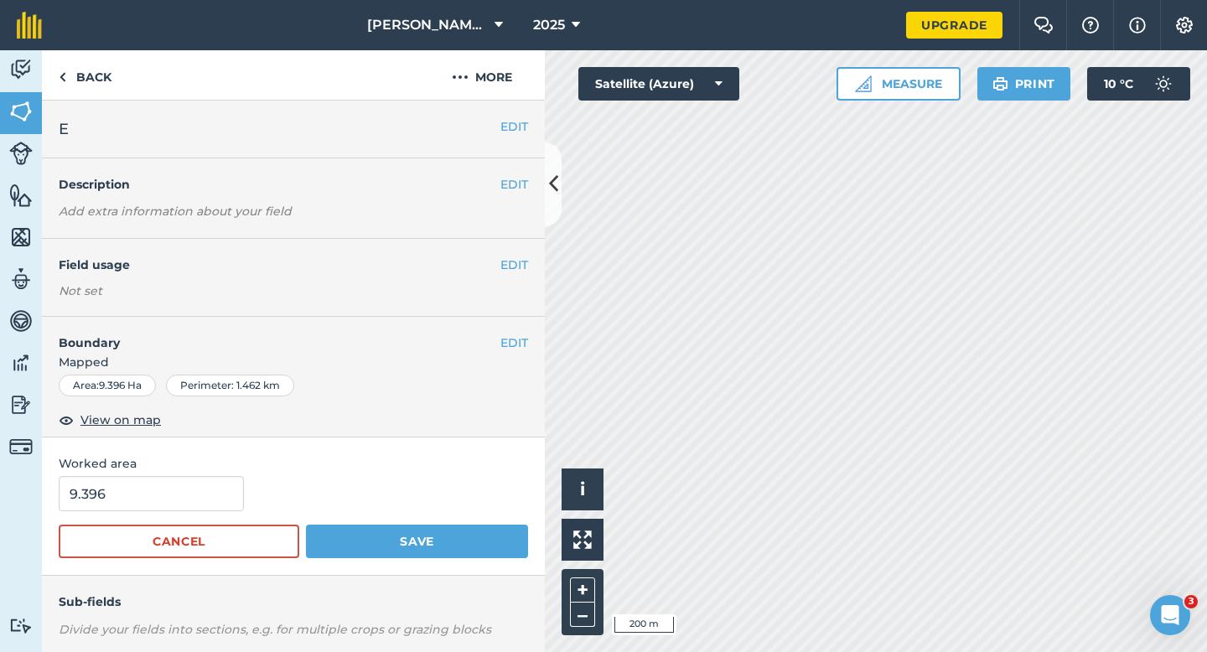
click at [223, 474] on div "Worked area 9.396 Cancel Save" at bounding box center [293, 507] width 503 height 138
click at [222, 499] on input "9.396" at bounding box center [151, 493] width 185 height 35
type input "10"
click at [306, 525] on button "Save" at bounding box center [417, 542] width 222 height 34
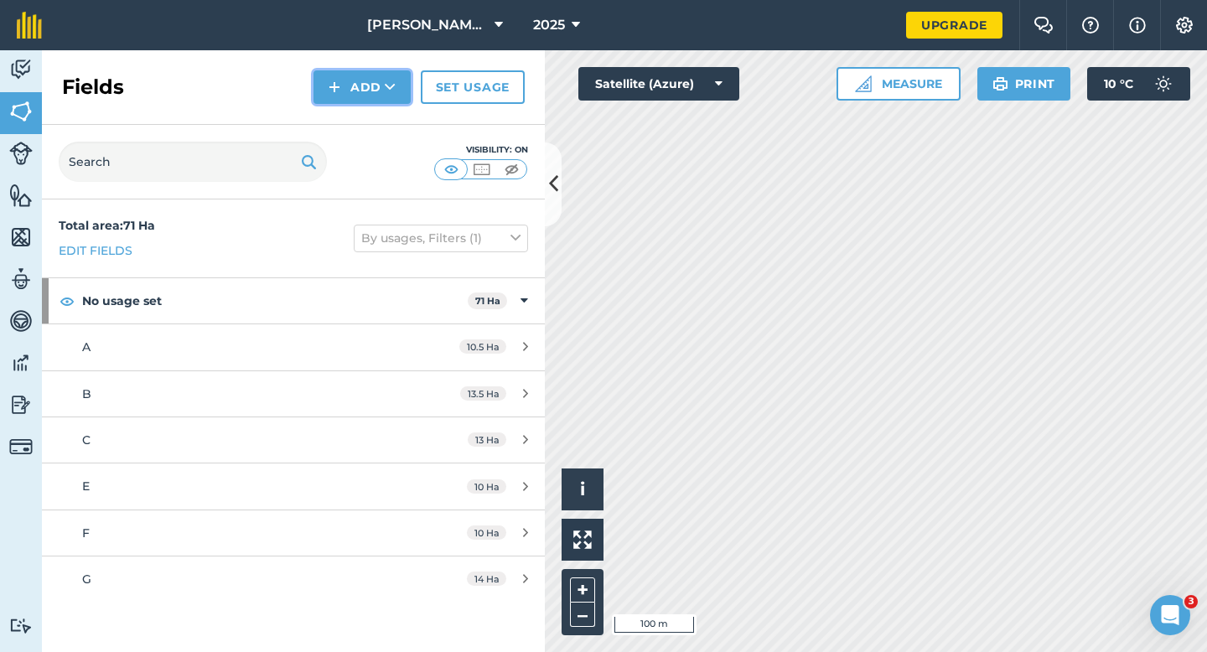
click at [366, 91] on button "Add" at bounding box center [361, 87] width 97 height 34
click at [366, 122] on link "Draw" at bounding box center [362, 124] width 92 height 37
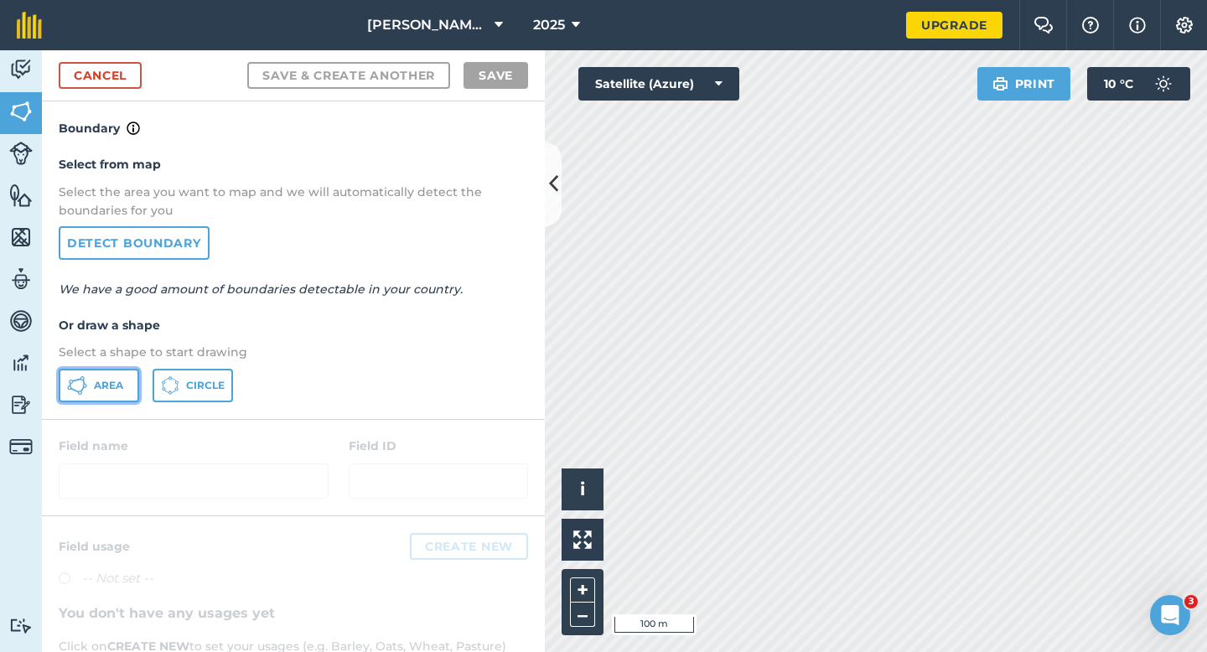
click at [95, 381] on span "Area" at bounding box center [108, 385] width 29 height 13
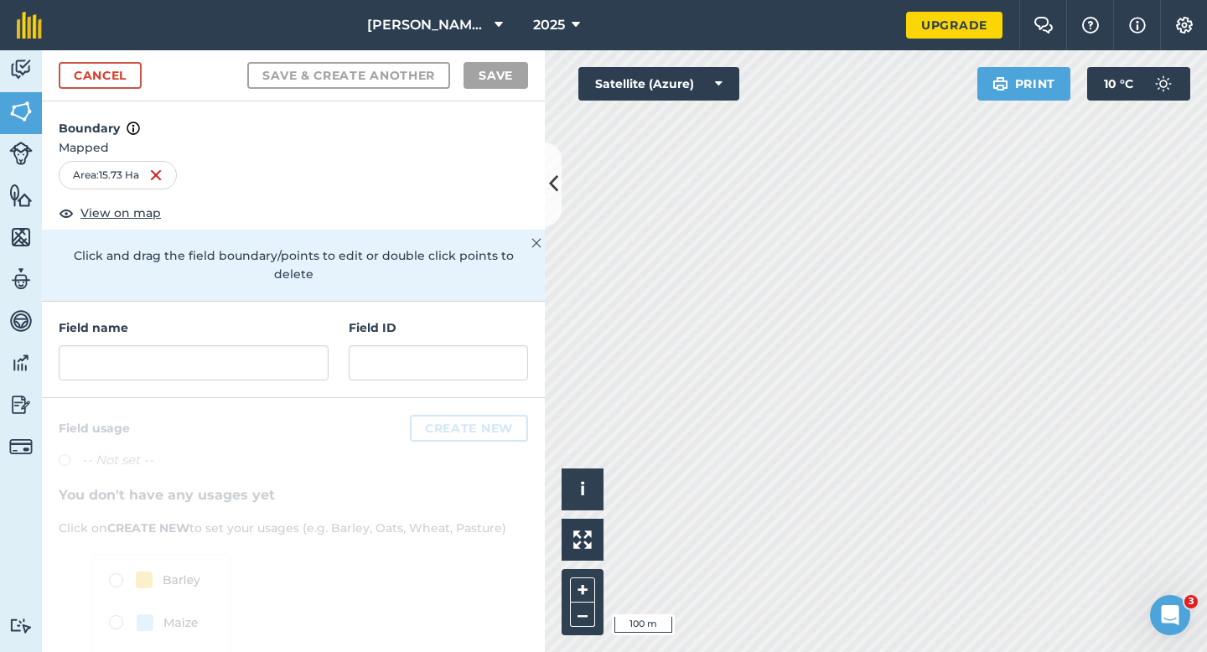
click at [256, 323] on div "Field name" at bounding box center [194, 350] width 270 height 62
click at [256, 345] on input "text" at bounding box center [194, 362] width 270 height 35
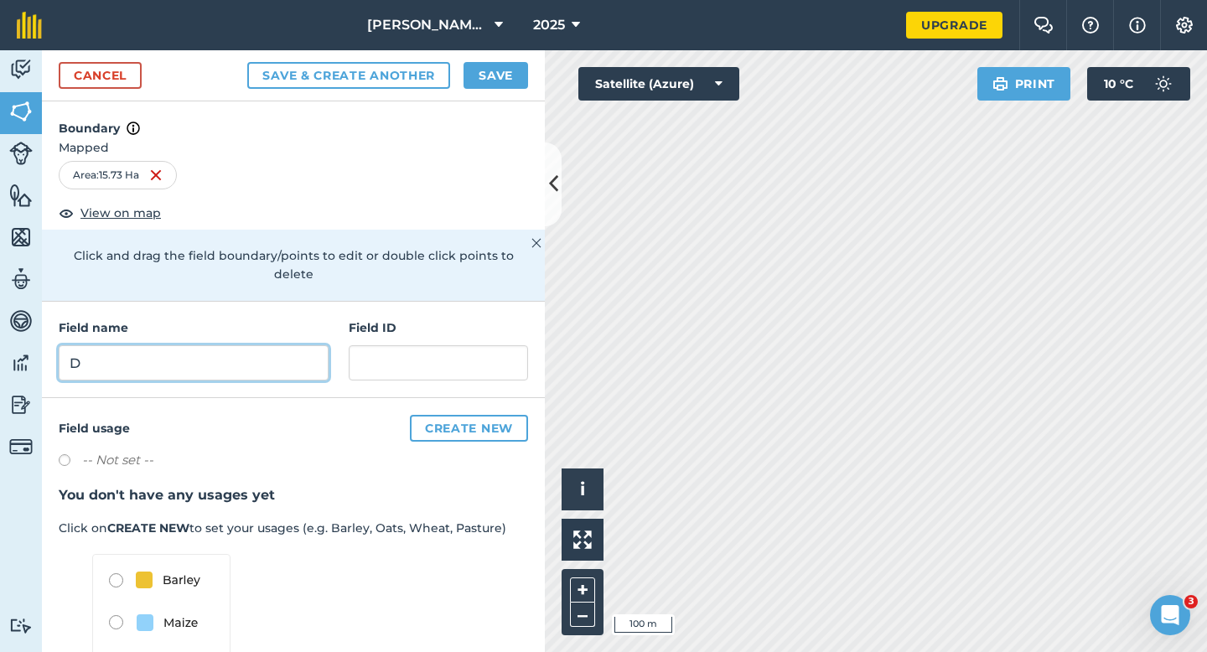
type input "D"
click at [487, 80] on button "Save" at bounding box center [496, 75] width 65 height 27
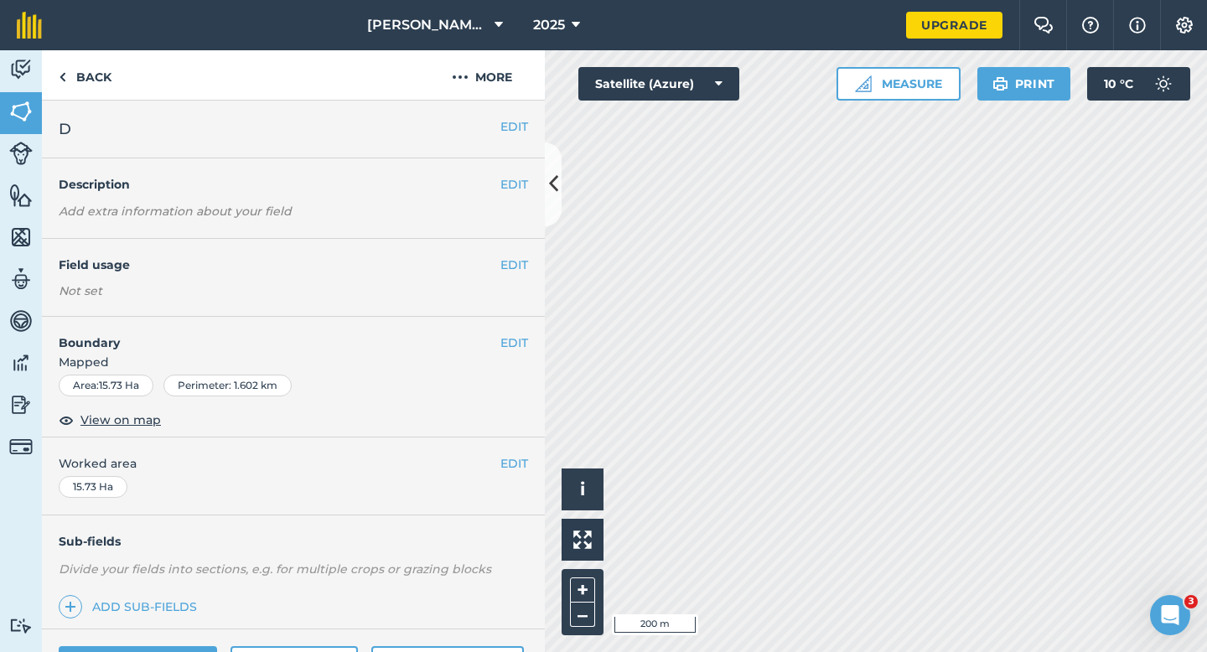
click at [511, 450] on div "EDIT Worked area 15.73 Ha" at bounding box center [293, 477] width 503 height 78
click at [511, 474] on div "EDIT Worked area 15.73 Ha" at bounding box center [293, 477] width 503 height 78
click at [505, 465] on button "EDIT" at bounding box center [514, 463] width 28 height 18
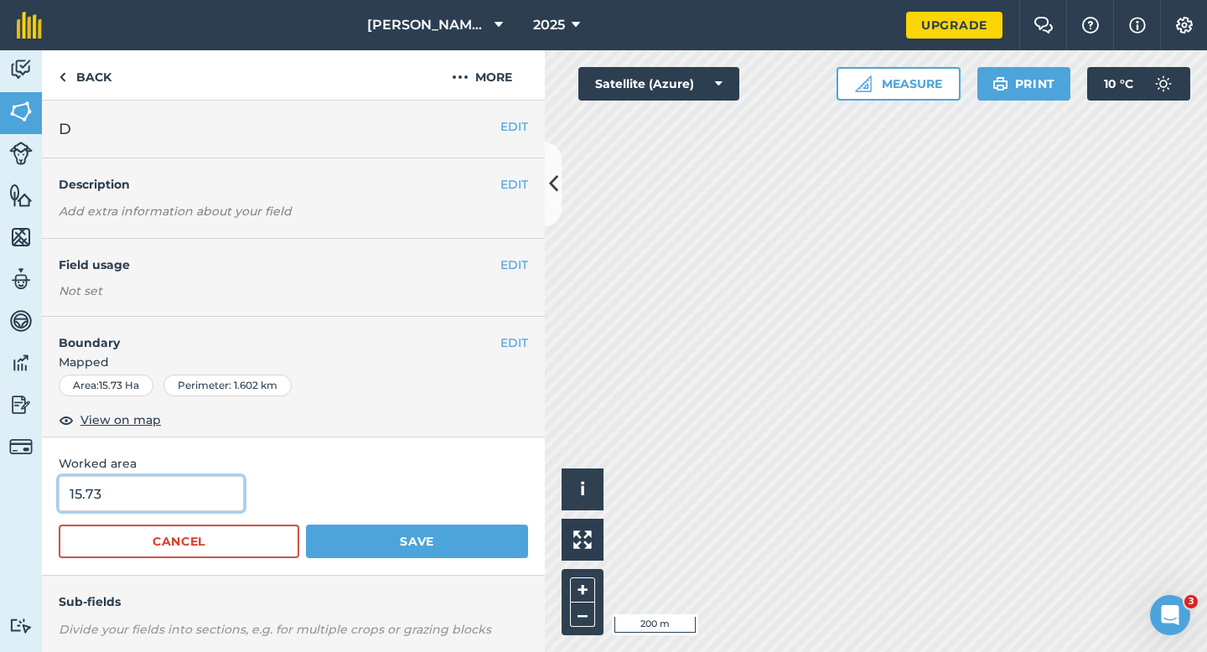
click at [205, 484] on input "15.73" at bounding box center [151, 493] width 185 height 35
click at [205, 495] on input "15.73" at bounding box center [151, 493] width 185 height 35
type input "15.7"
click at [306, 525] on button "Save" at bounding box center [417, 542] width 222 height 34
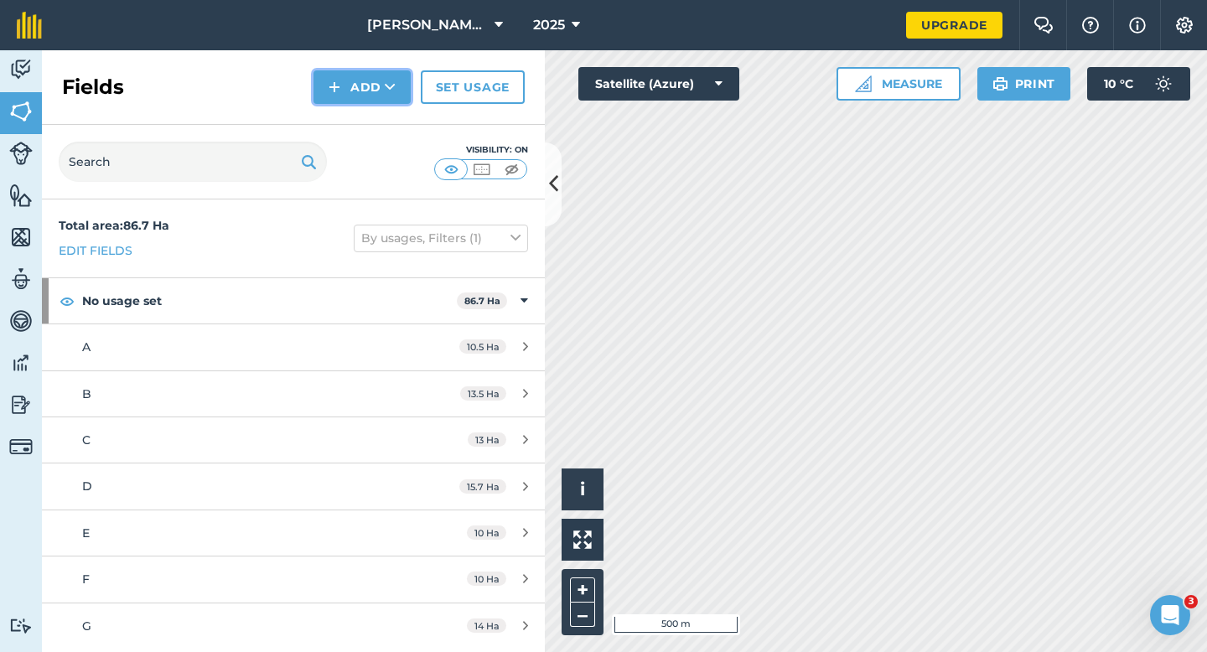
click at [366, 76] on button "Add" at bounding box center [361, 87] width 97 height 34
click at [366, 126] on link "Draw" at bounding box center [362, 124] width 92 height 37
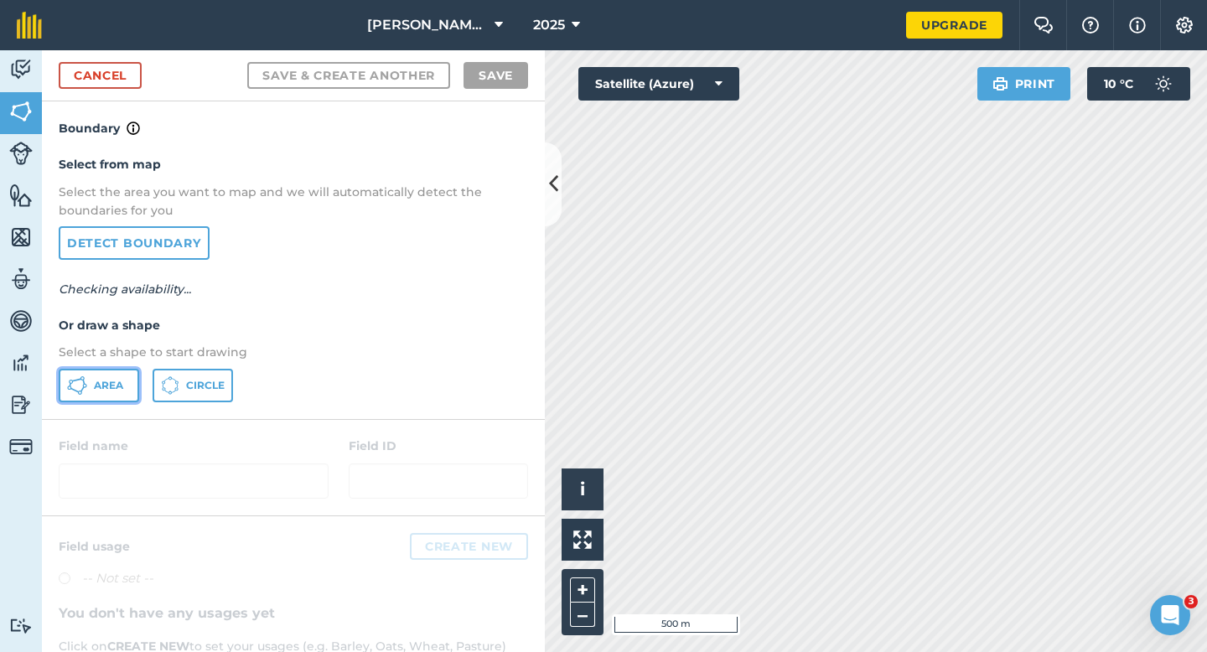
click at [97, 394] on button "Area" at bounding box center [99, 386] width 80 height 34
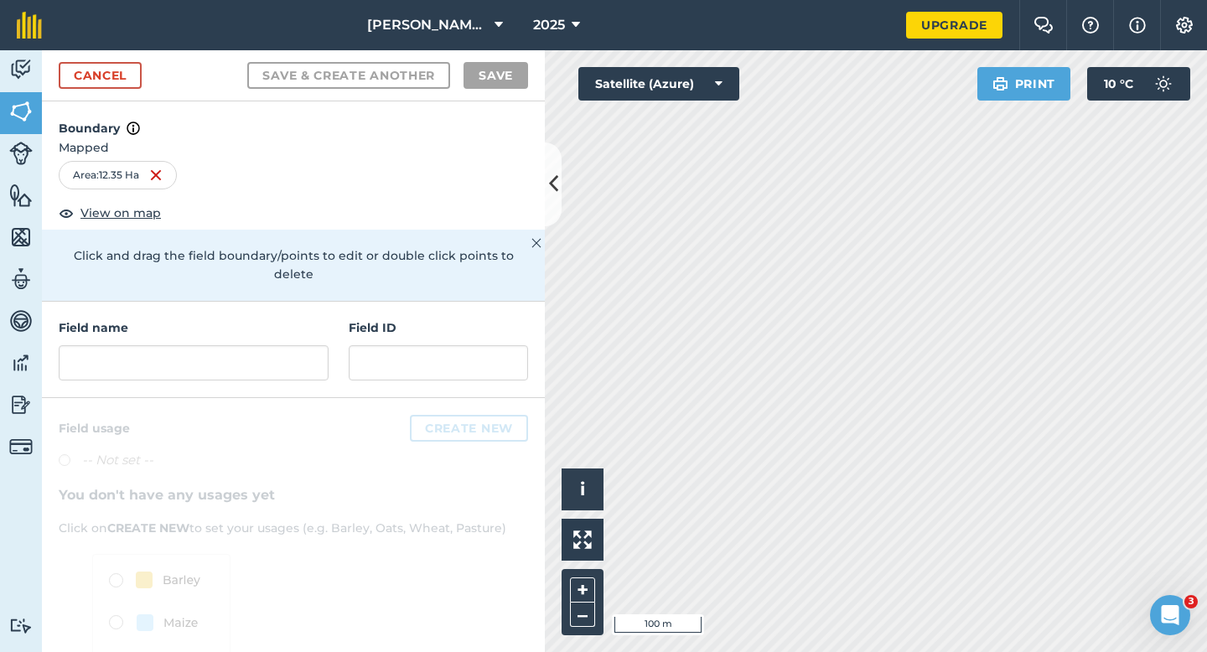
click at [287, 367] on div "Field name Field ID" at bounding box center [293, 350] width 503 height 96
click at [287, 363] on div "Field name Field ID" at bounding box center [293, 350] width 503 height 96
click at [287, 355] on input "text" at bounding box center [194, 362] width 270 height 35
type input "H"
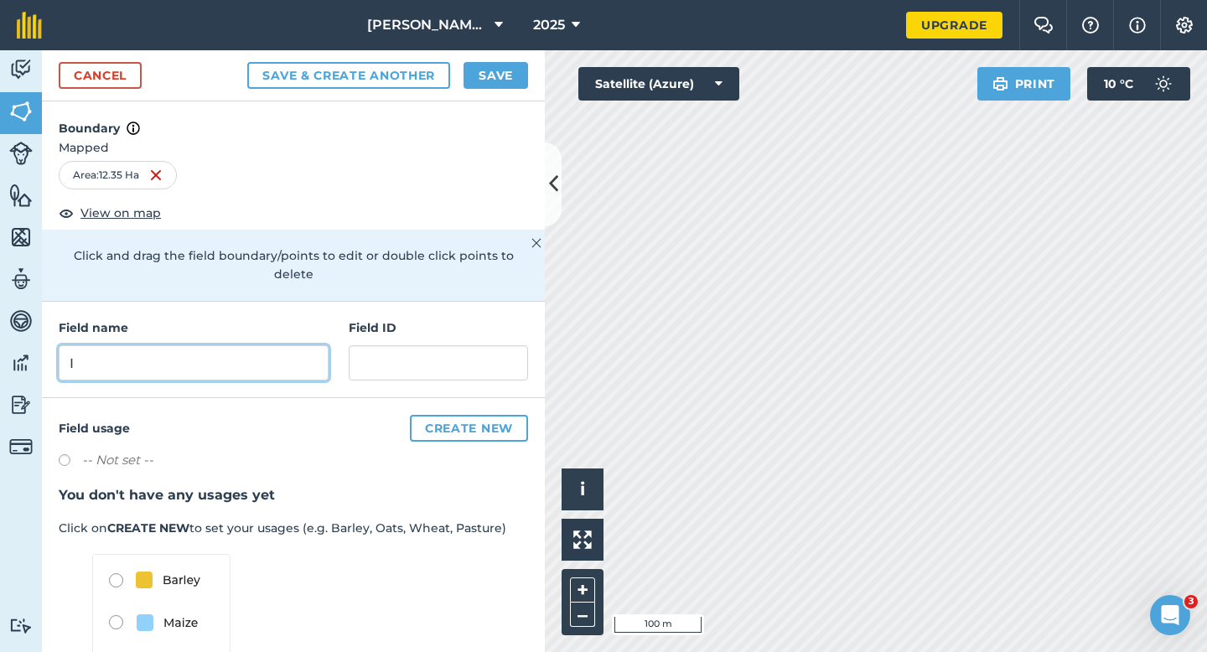
type input "I"
click at [480, 83] on button "Save" at bounding box center [496, 75] width 65 height 27
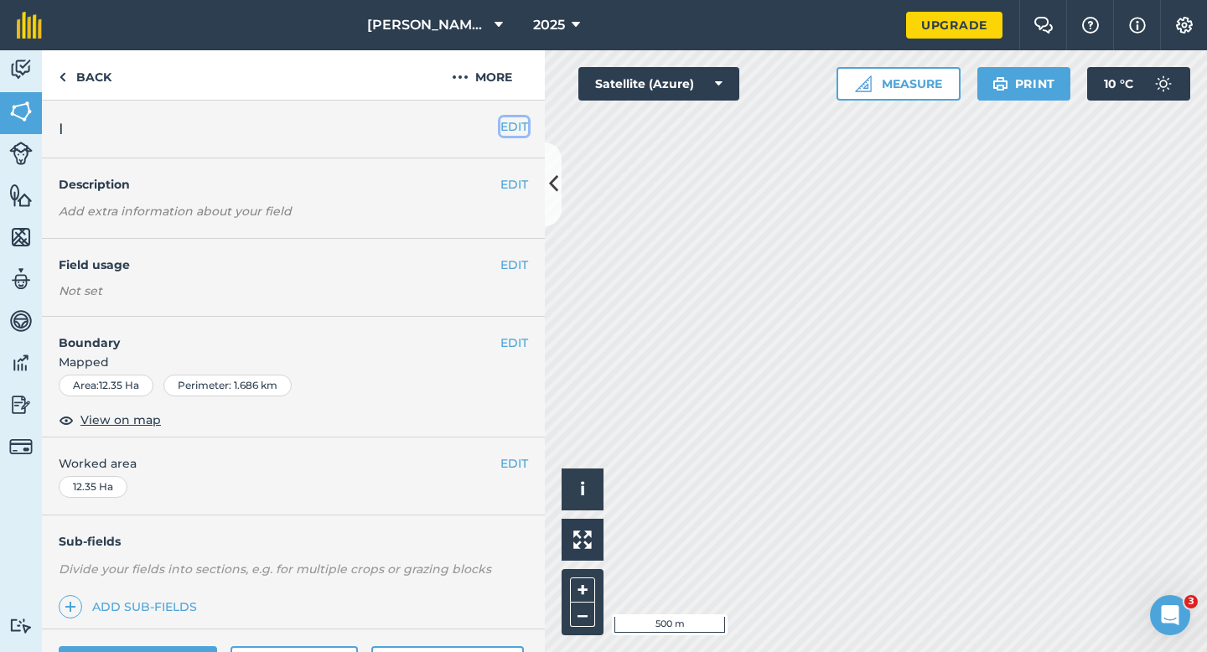
click at [509, 117] on button "EDIT" at bounding box center [514, 126] width 28 height 18
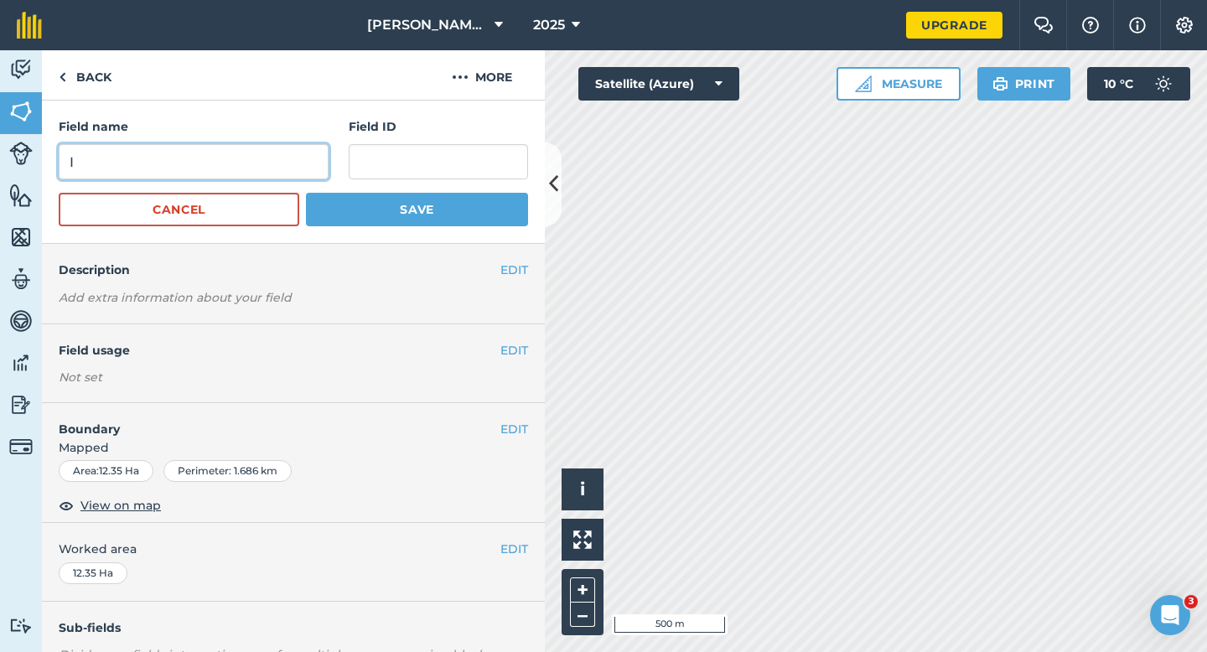
click at [222, 164] on input "I" at bounding box center [194, 161] width 270 height 35
type input "H"
click at [306, 193] on button "Save" at bounding box center [417, 210] width 222 height 34
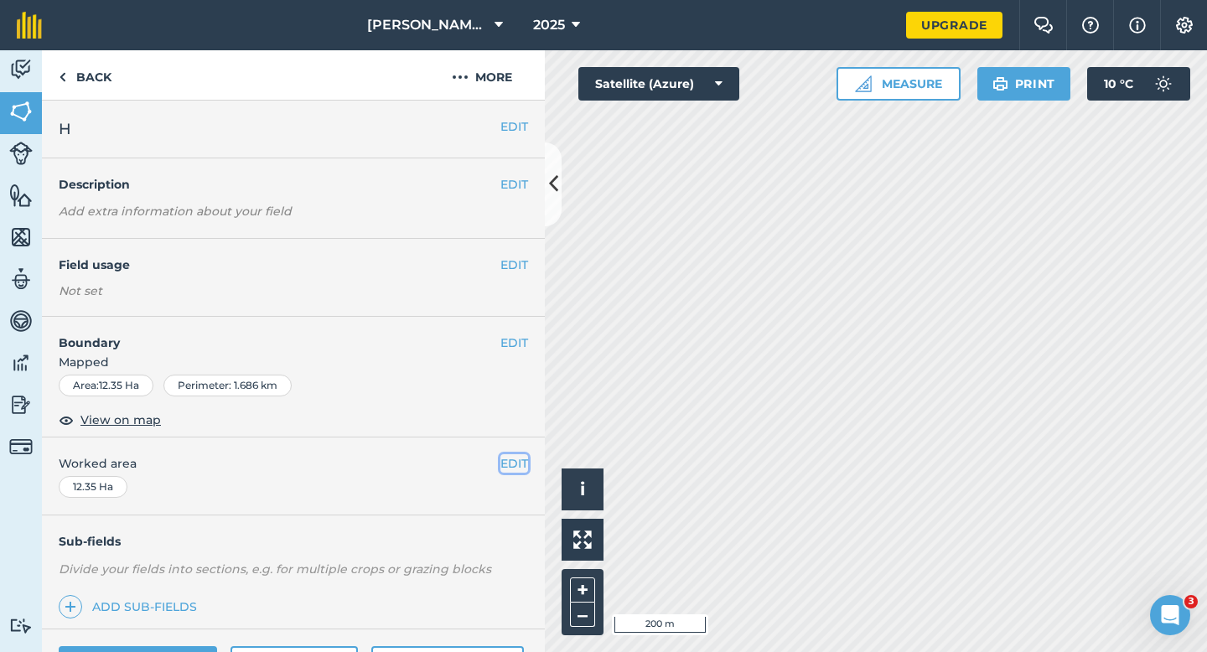
click at [513, 464] on button "EDIT" at bounding box center [514, 463] width 28 height 18
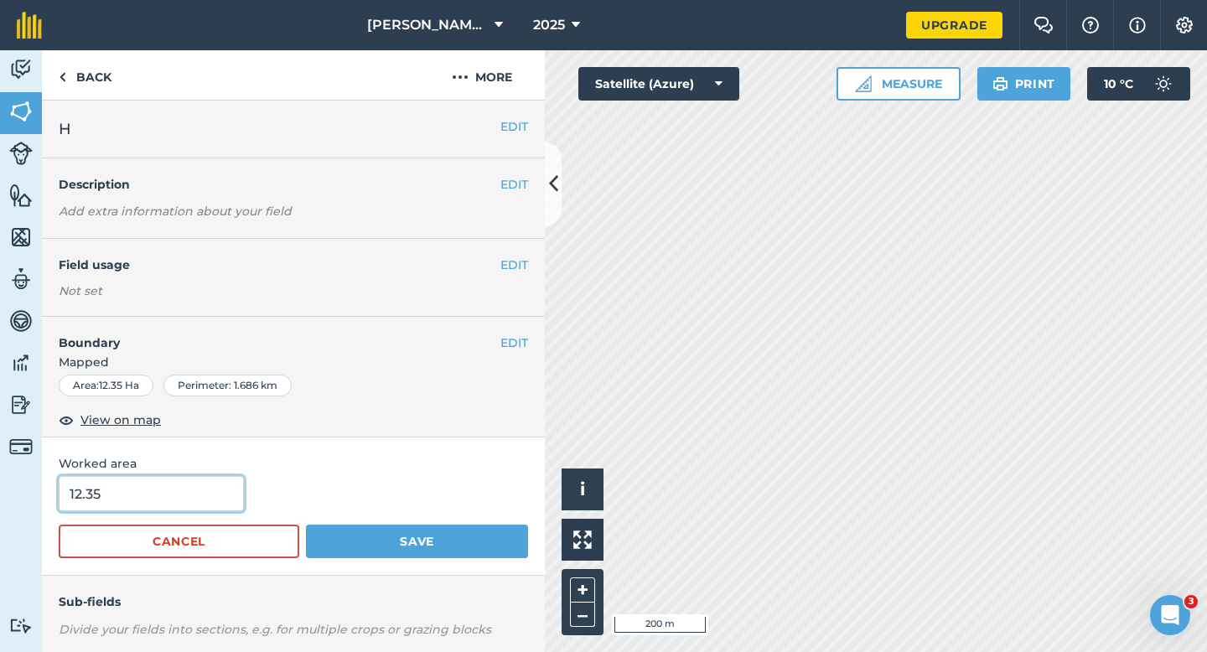
click at [208, 504] on input "12.35" at bounding box center [151, 493] width 185 height 35
type input "12.4"
click at [306, 525] on button "Save" at bounding box center [417, 542] width 222 height 34
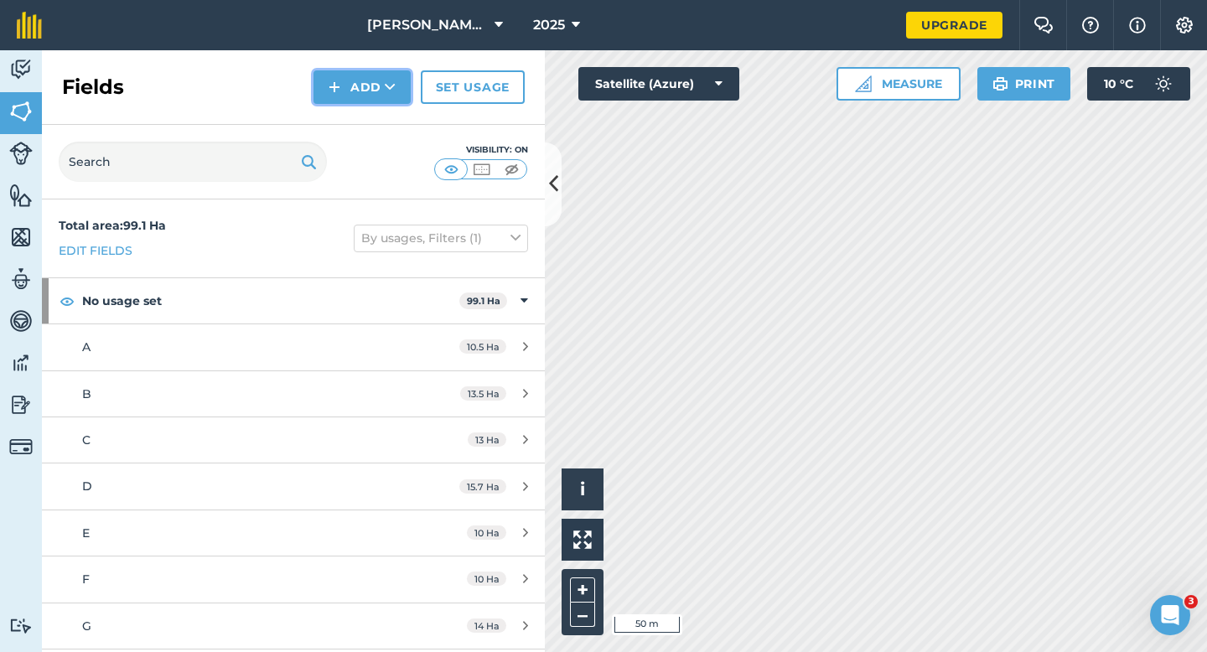
click at [352, 76] on button "Add" at bounding box center [361, 87] width 97 height 34
click at [352, 129] on link "Draw" at bounding box center [362, 124] width 92 height 37
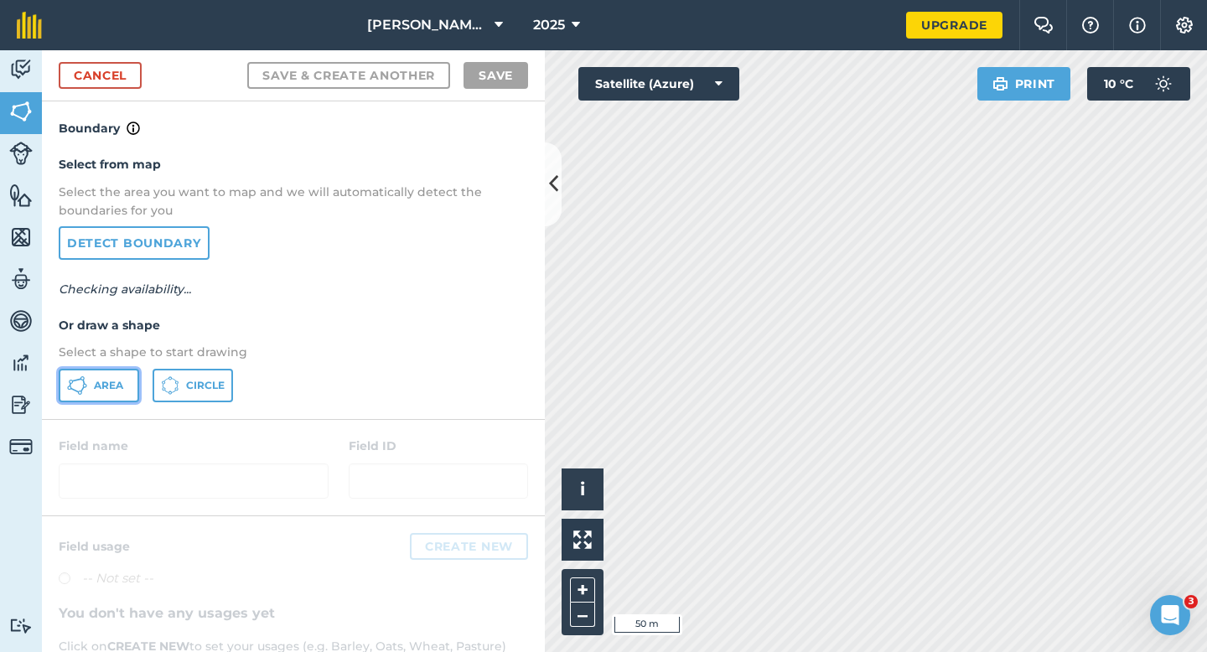
click at [96, 396] on button "Area" at bounding box center [99, 386] width 80 height 34
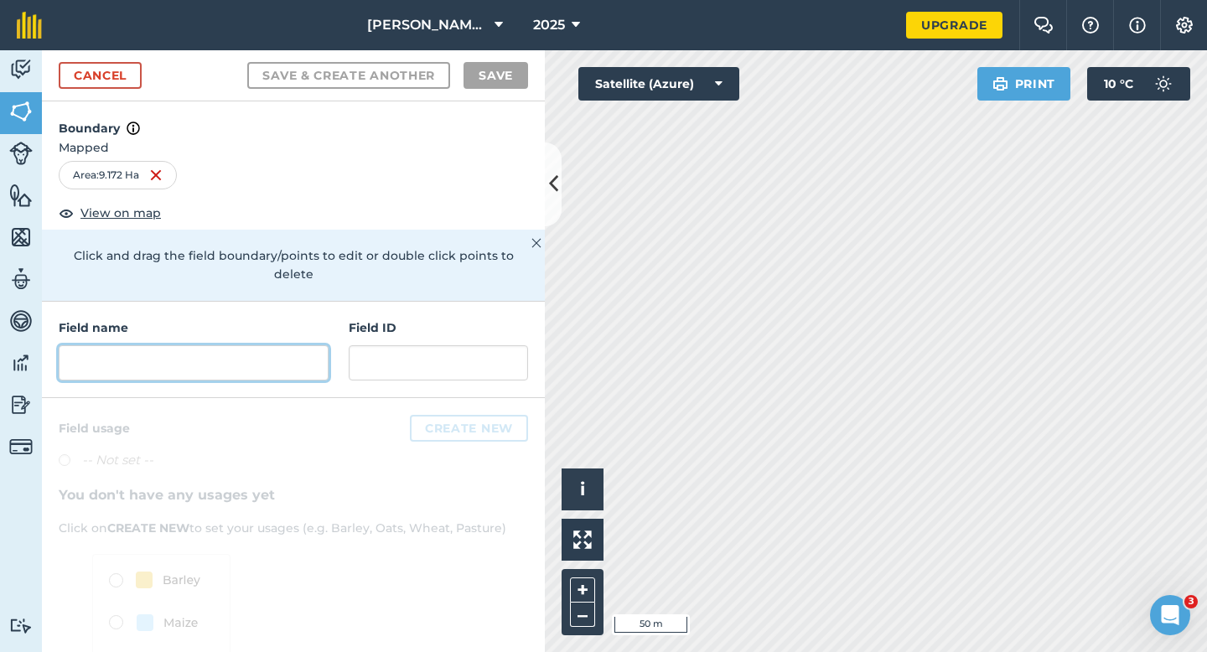
click at [253, 353] on input "text" at bounding box center [194, 362] width 270 height 35
type input "J"
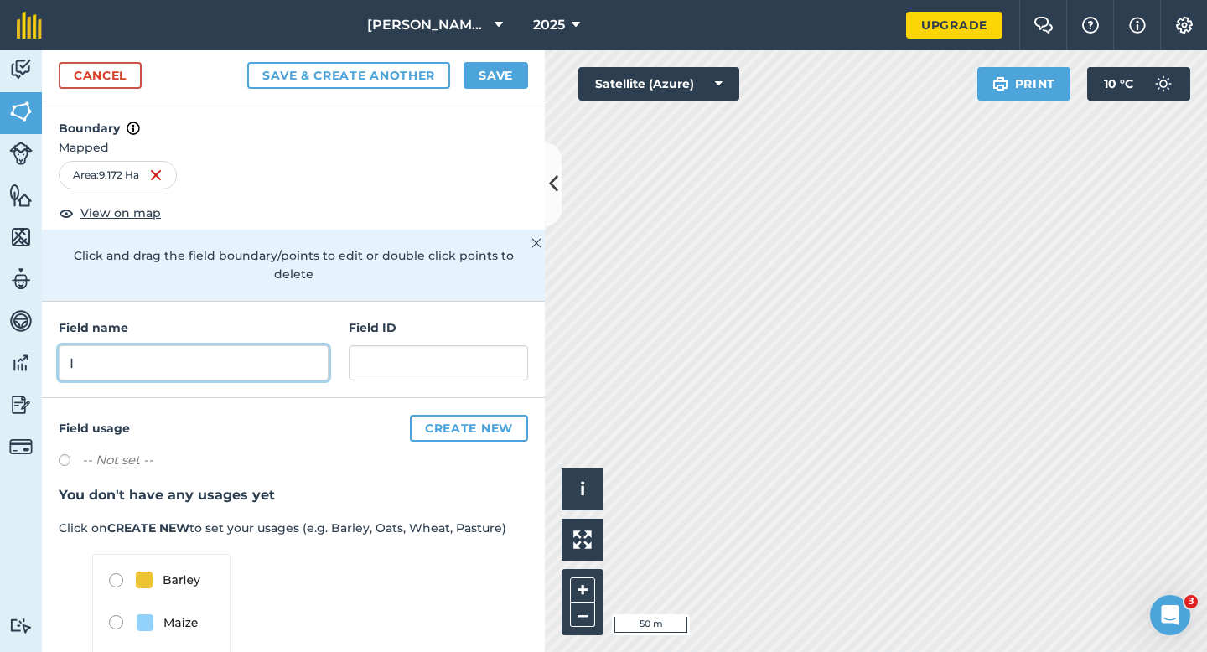
type input "I"
click at [495, 78] on button "Save" at bounding box center [496, 75] width 65 height 27
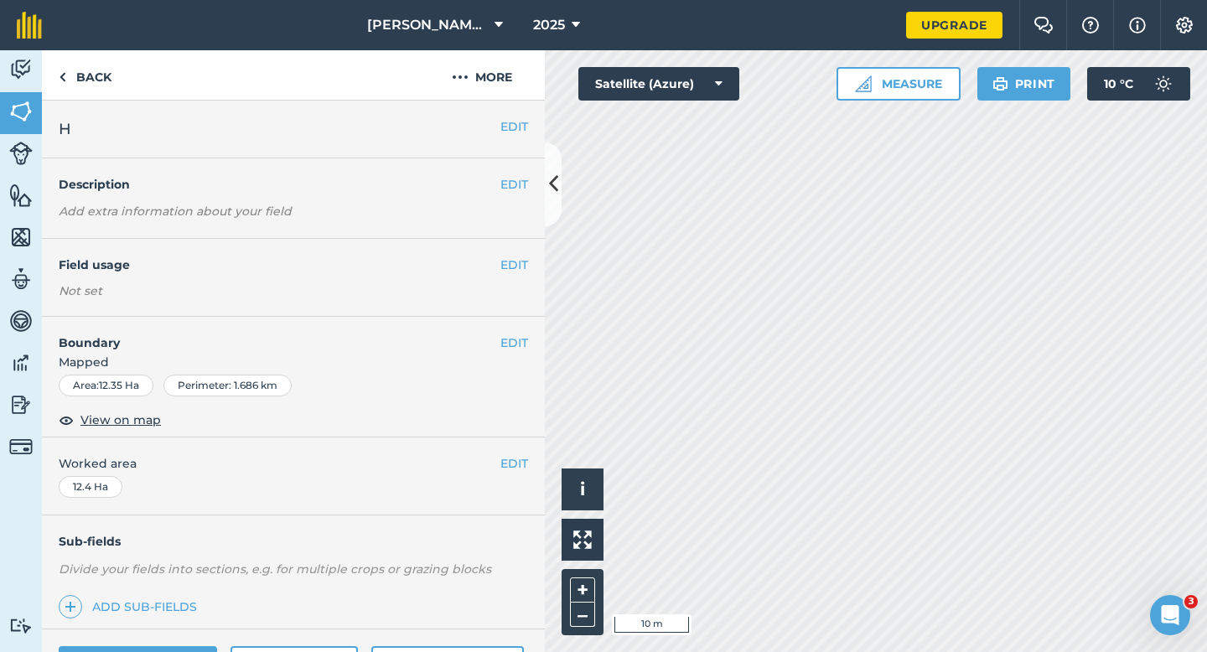
click at [515, 353] on span "Mapped" at bounding box center [293, 362] width 503 height 18
click at [515, 345] on button "EDIT" at bounding box center [514, 343] width 28 height 18
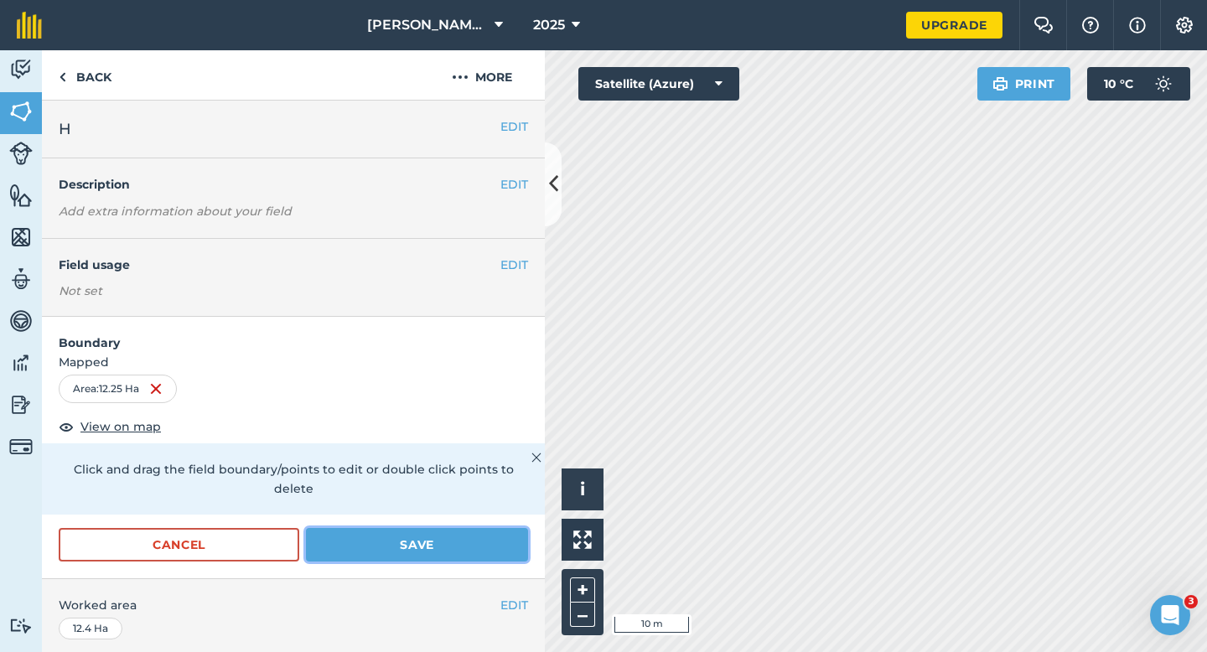
click at [479, 528] on button "Save" at bounding box center [417, 545] width 222 height 34
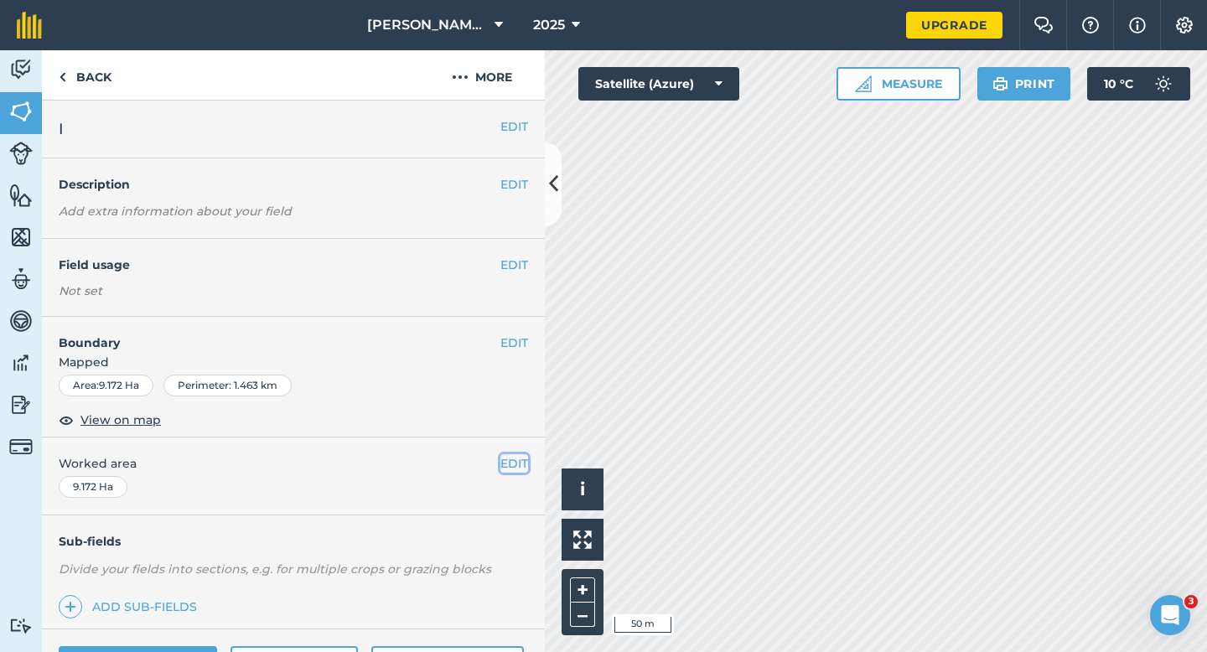
click at [510, 462] on button "EDIT" at bounding box center [514, 463] width 28 height 18
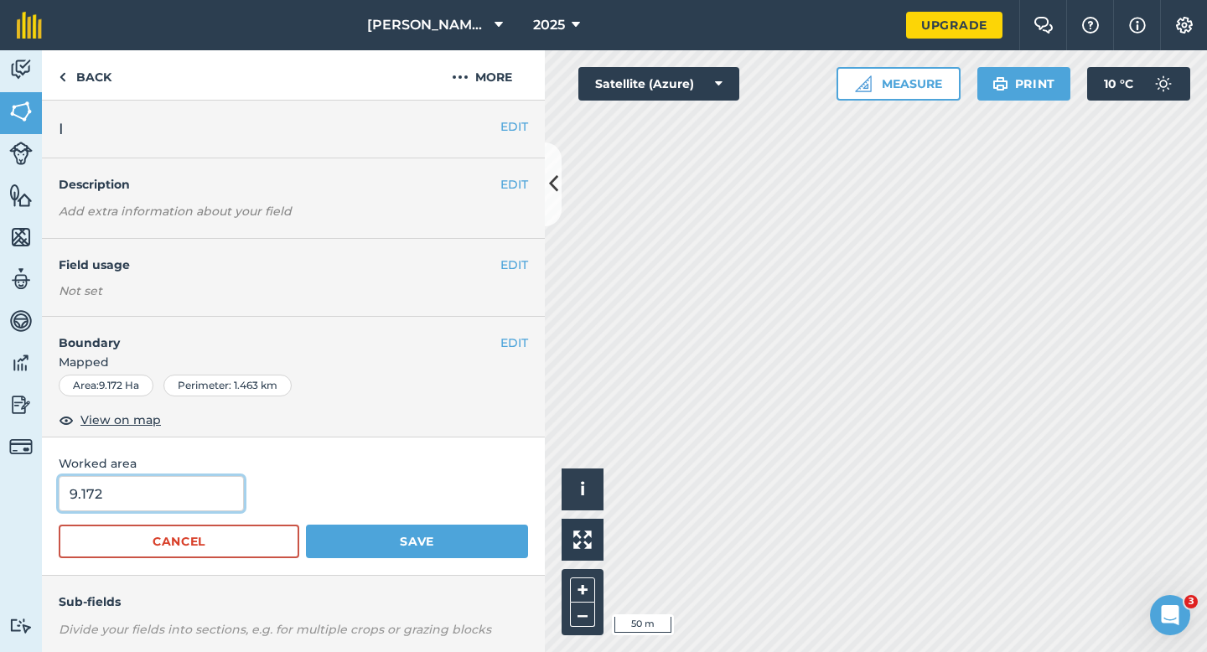
click at [181, 488] on input "9.172" at bounding box center [151, 493] width 185 height 35
type input "9.2"
click at [306, 525] on button "Save" at bounding box center [417, 542] width 222 height 34
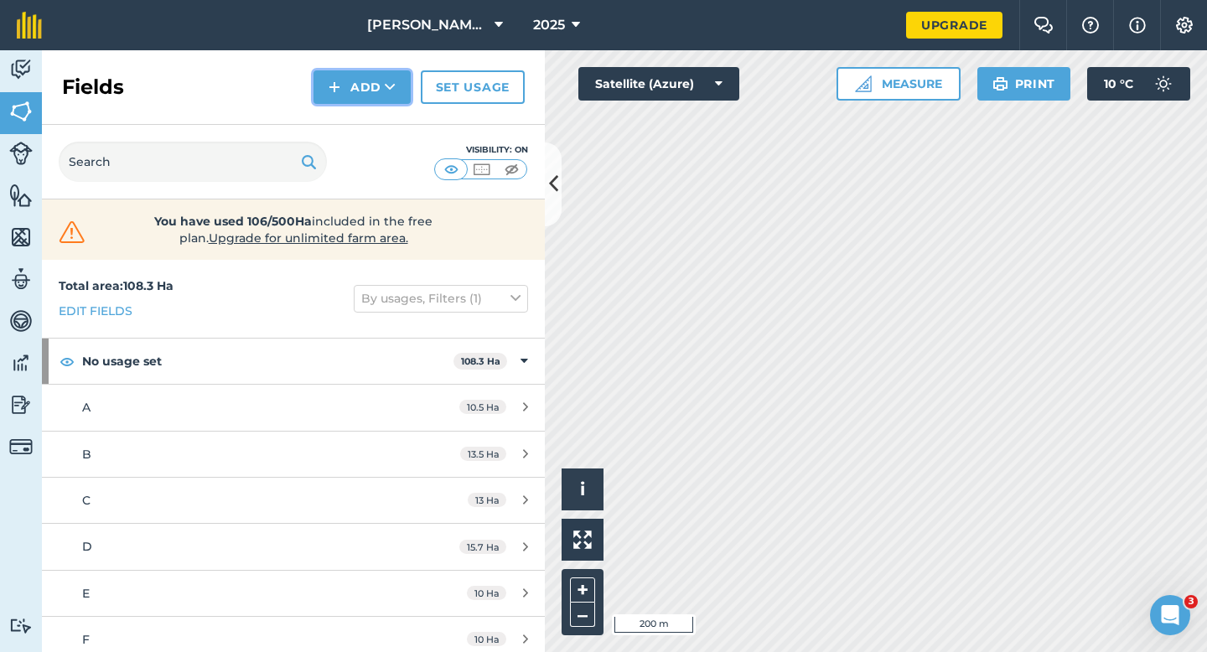
click at [368, 93] on button "Add" at bounding box center [361, 87] width 97 height 34
click at [368, 120] on link "Draw" at bounding box center [362, 124] width 92 height 37
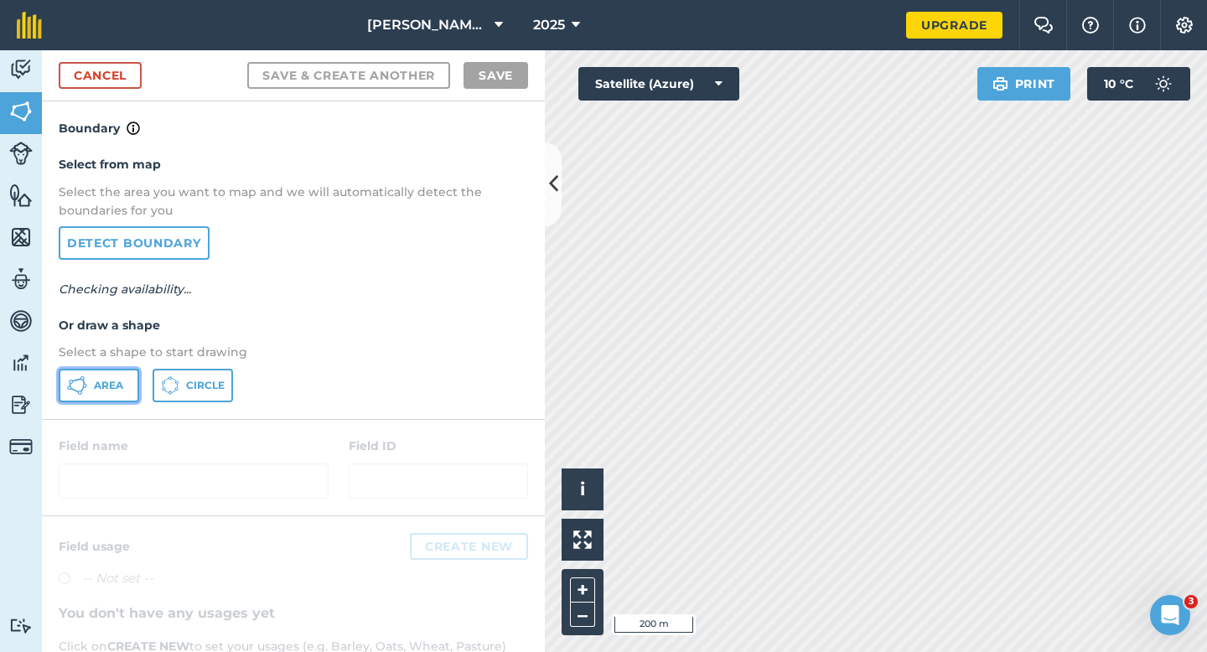
click at [106, 386] on span "Area" at bounding box center [108, 385] width 29 height 13
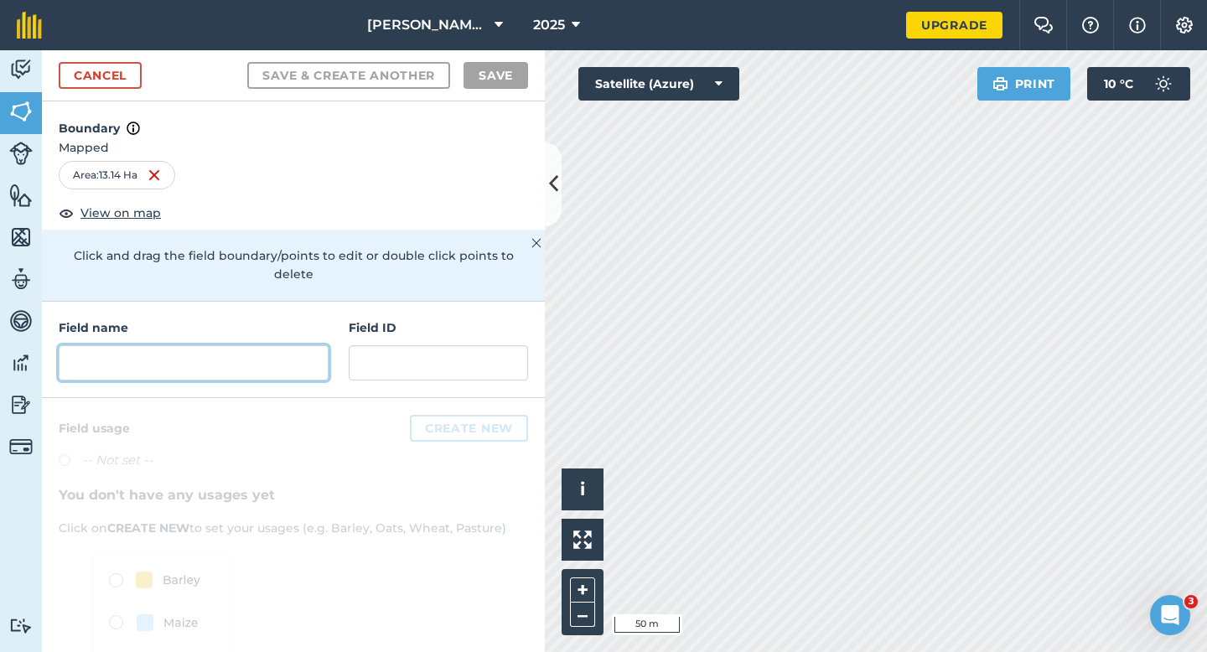
click at [298, 346] on input "text" at bounding box center [194, 362] width 270 height 35
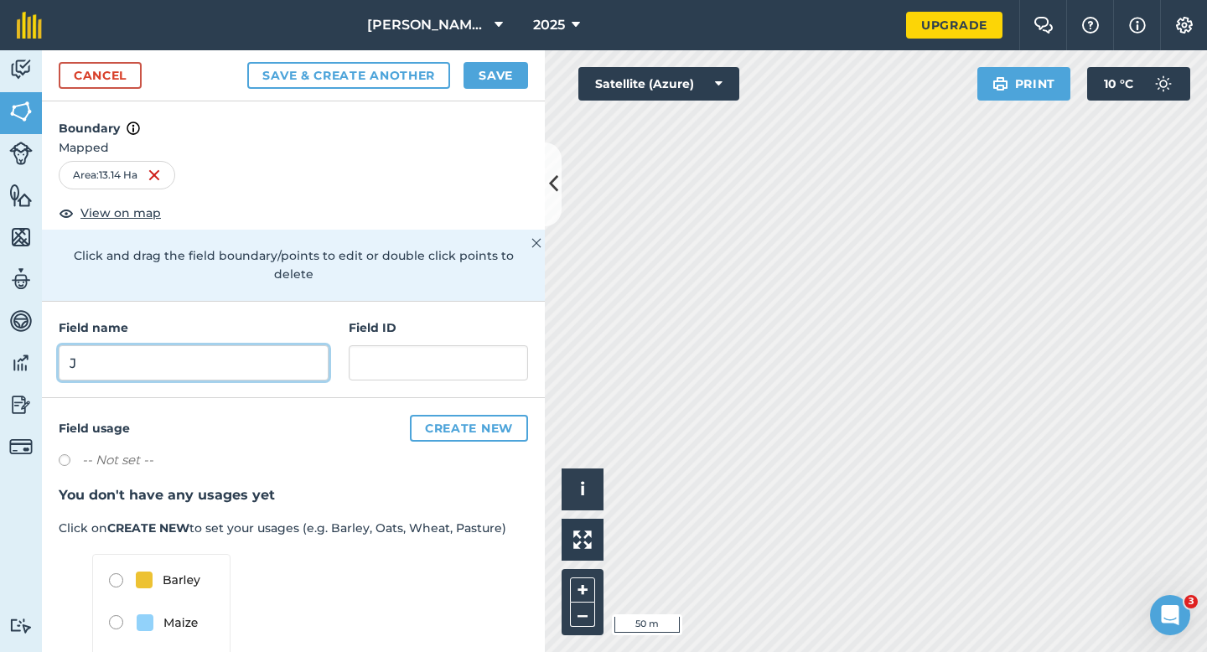
type input "J"
click at [490, 85] on button "Save" at bounding box center [496, 75] width 65 height 27
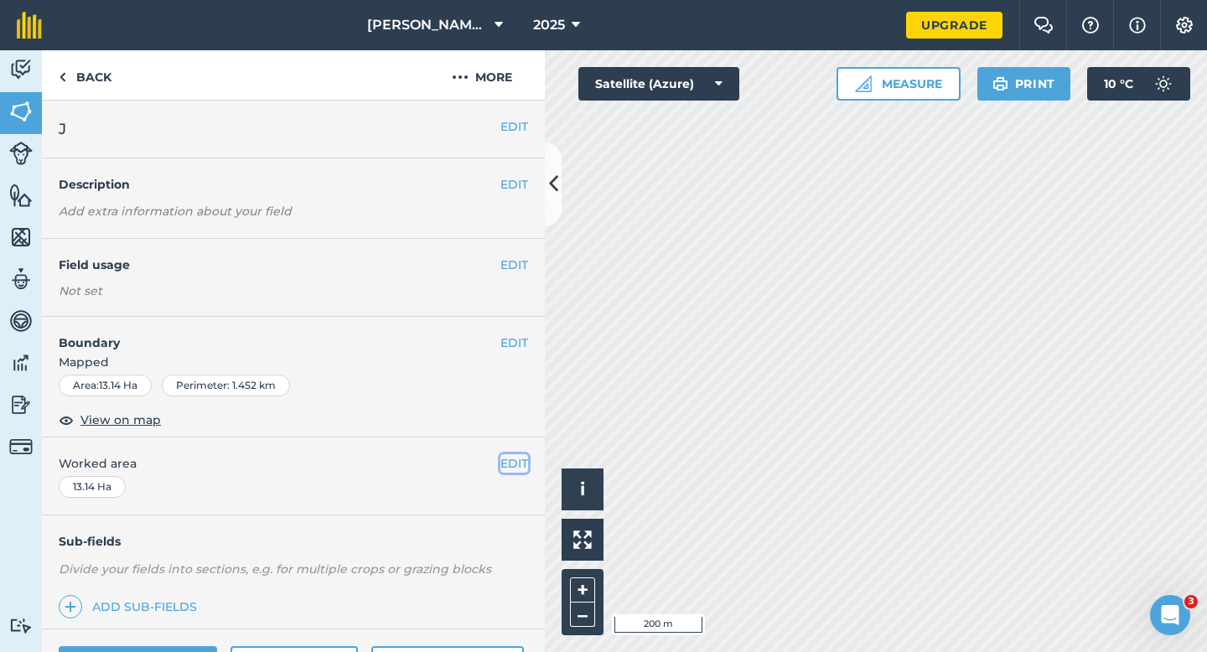
click at [518, 459] on button "EDIT" at bounding box center [514, 463] width 28 height 18
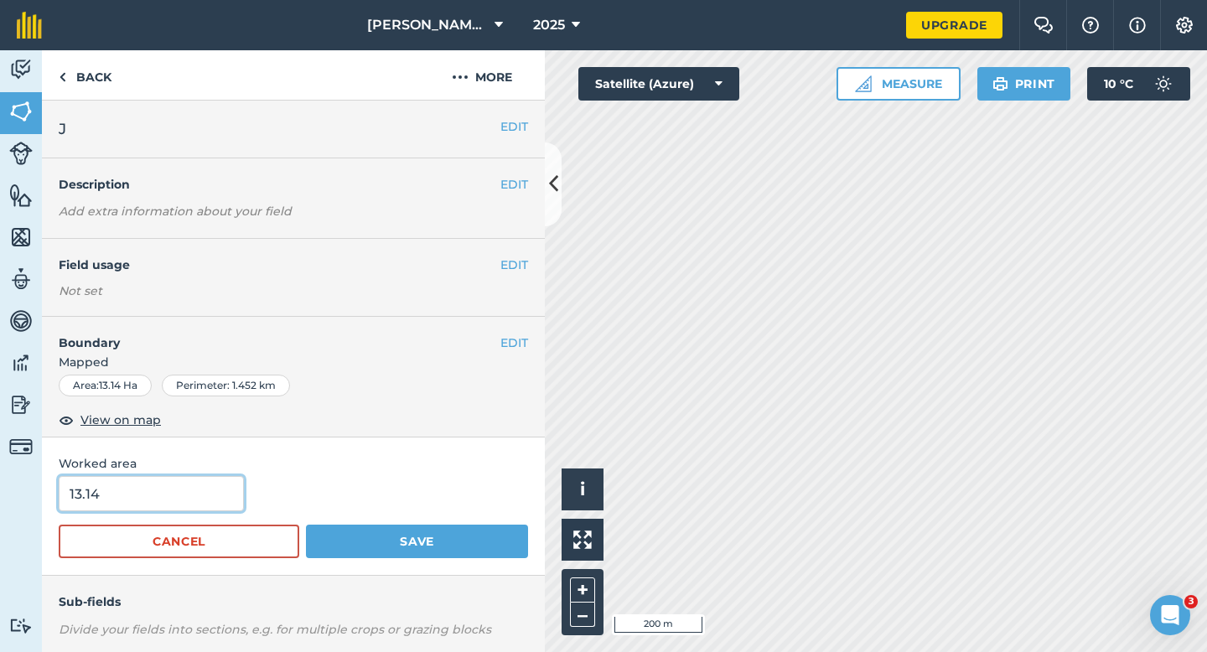
click at [157, 496] on input "13.14" at bounding box center [151, 493] width 185 height 35
type input "13.1"
click at [306, 525] on button "Save" at bounding box center [417, 542] width 222 height 34
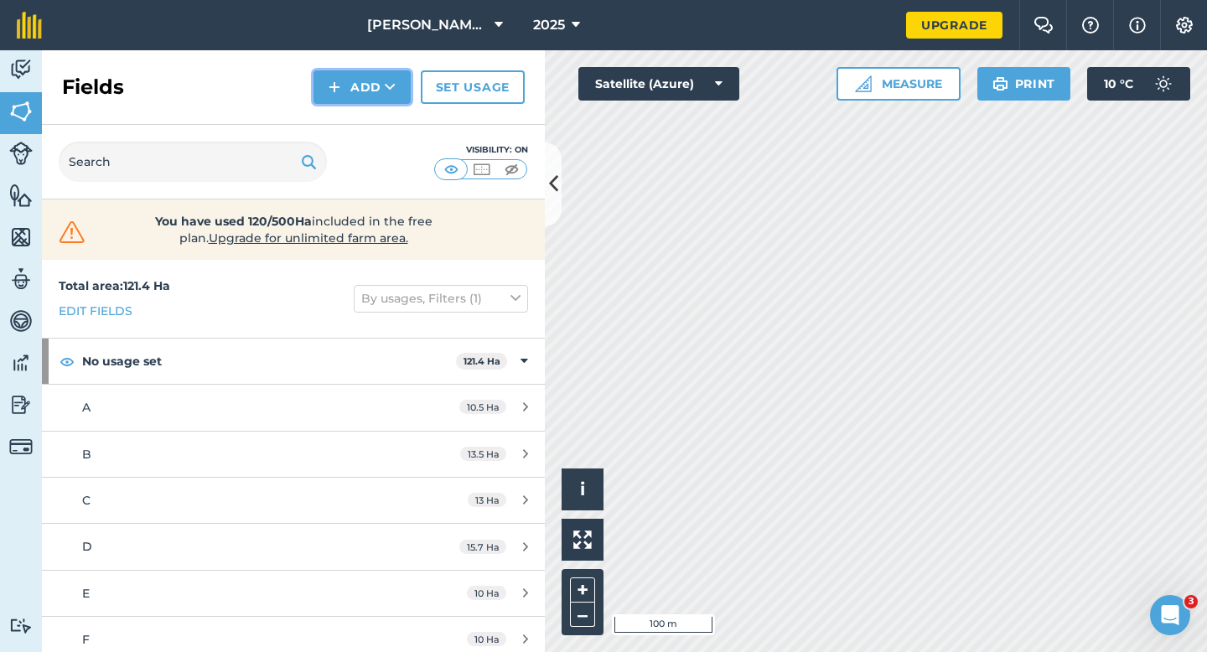
click at [350, 85] on button "Add" at bounding box center [361, 87] width 97 height 34
click at [354, 115] on link "Draw" at bounding box center [362, 124] width 92 height 37
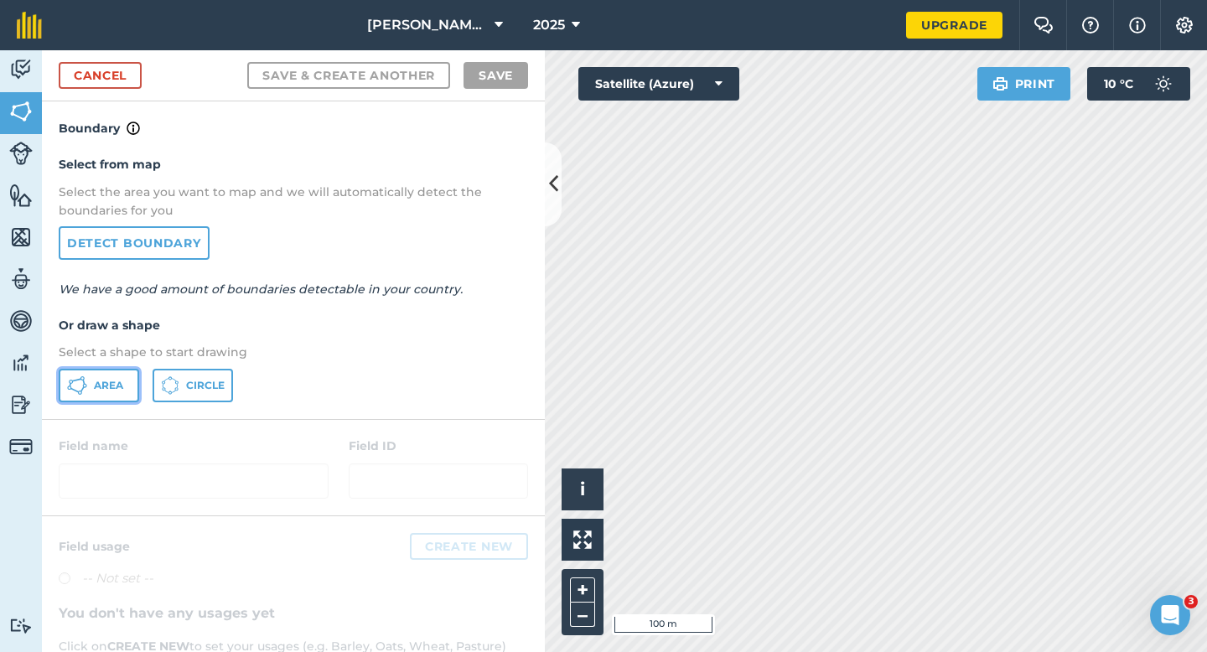
click at [120, 388] on span "Area" at bounding box center [108, 385] width 29 height 13
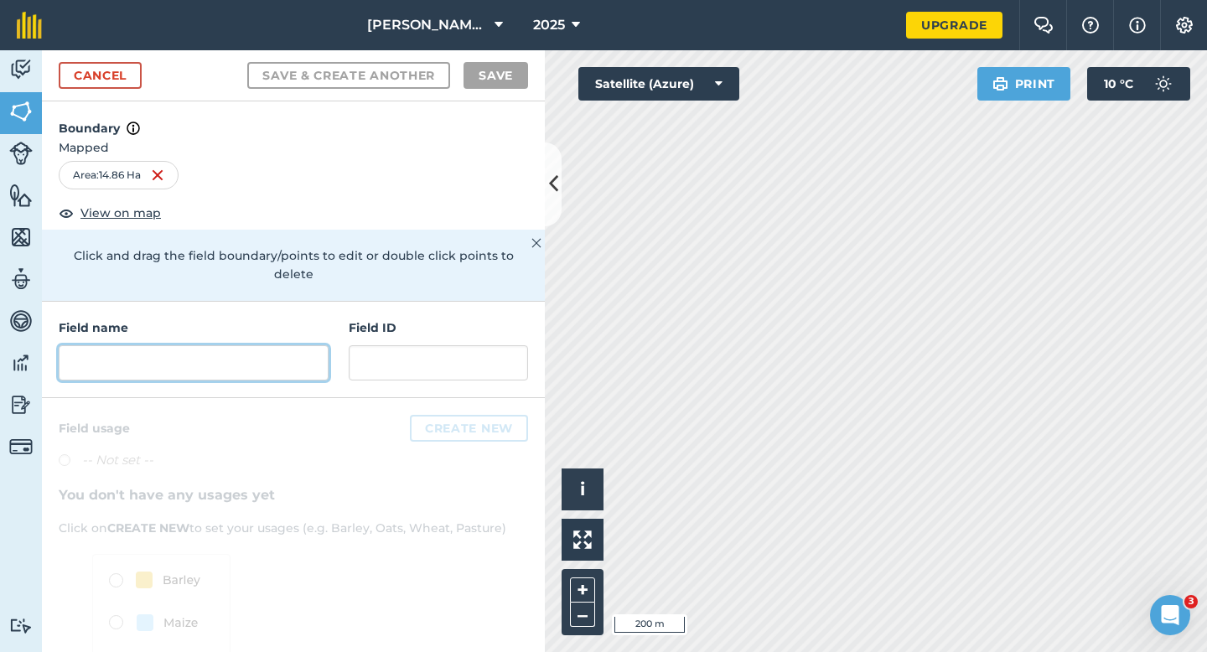
click at [283, 345] on input "text" at bounding box center [194, 362] width 270 height 35
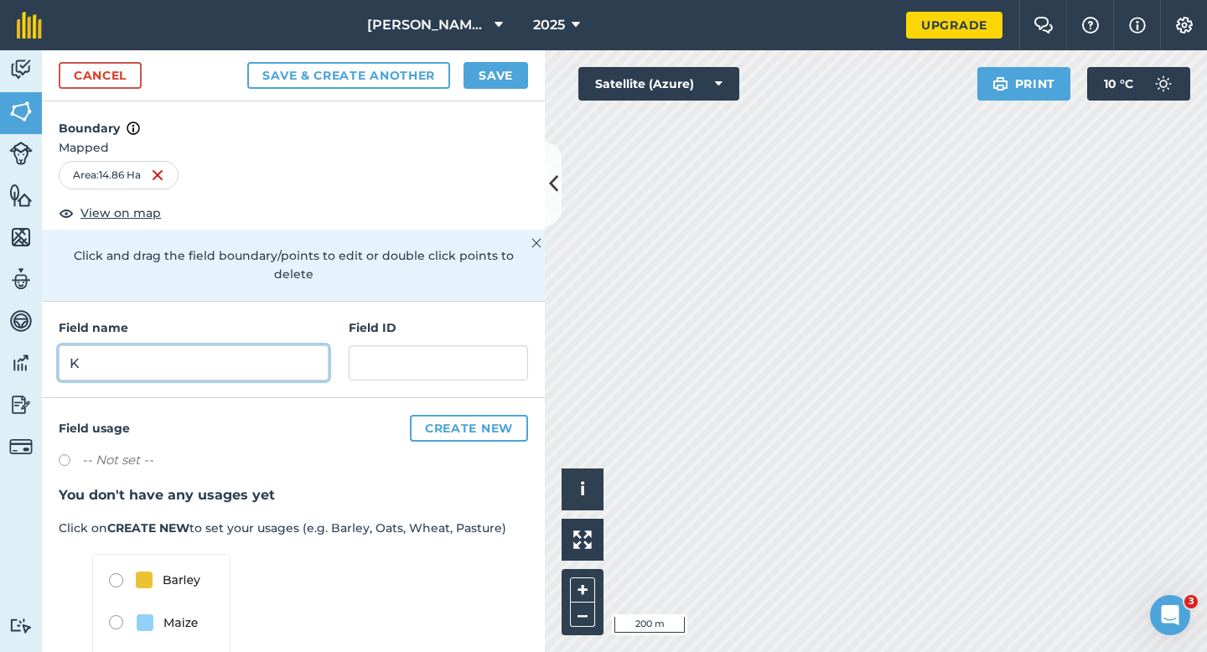
type input "K"
click at [470, 69] on button "Save" at bounding box center [496, 75] width 65 height 27
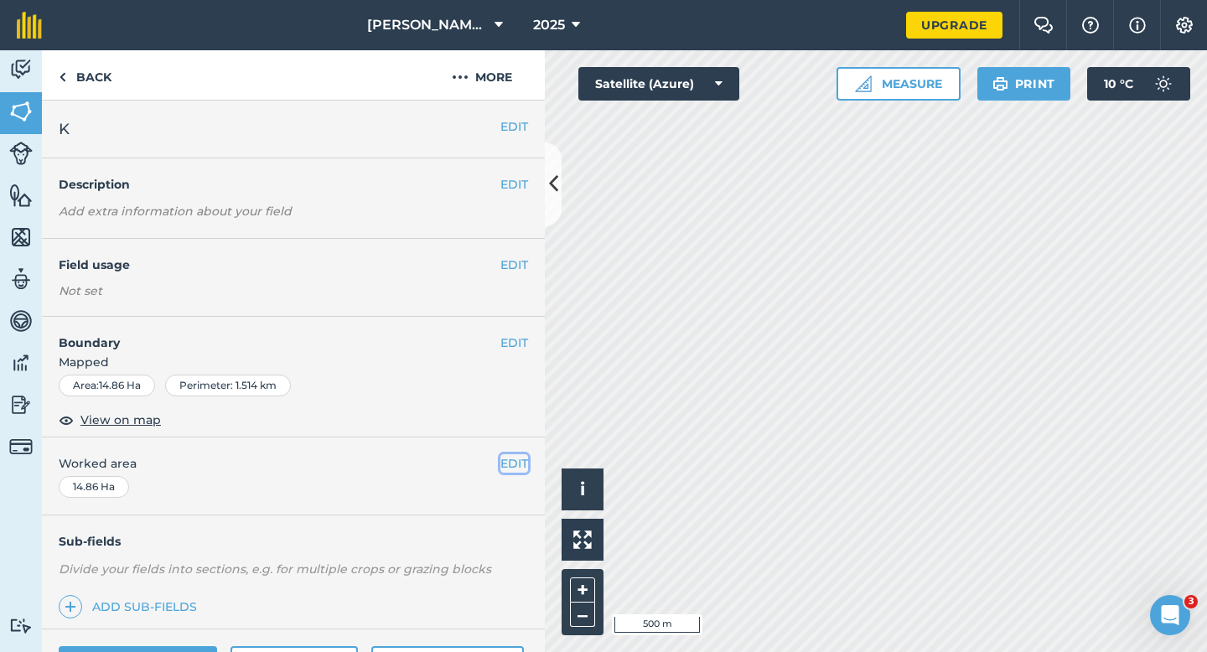
click at [516, 460] on button "EDIT" at bounding box center [514, 463] width 28 height 18
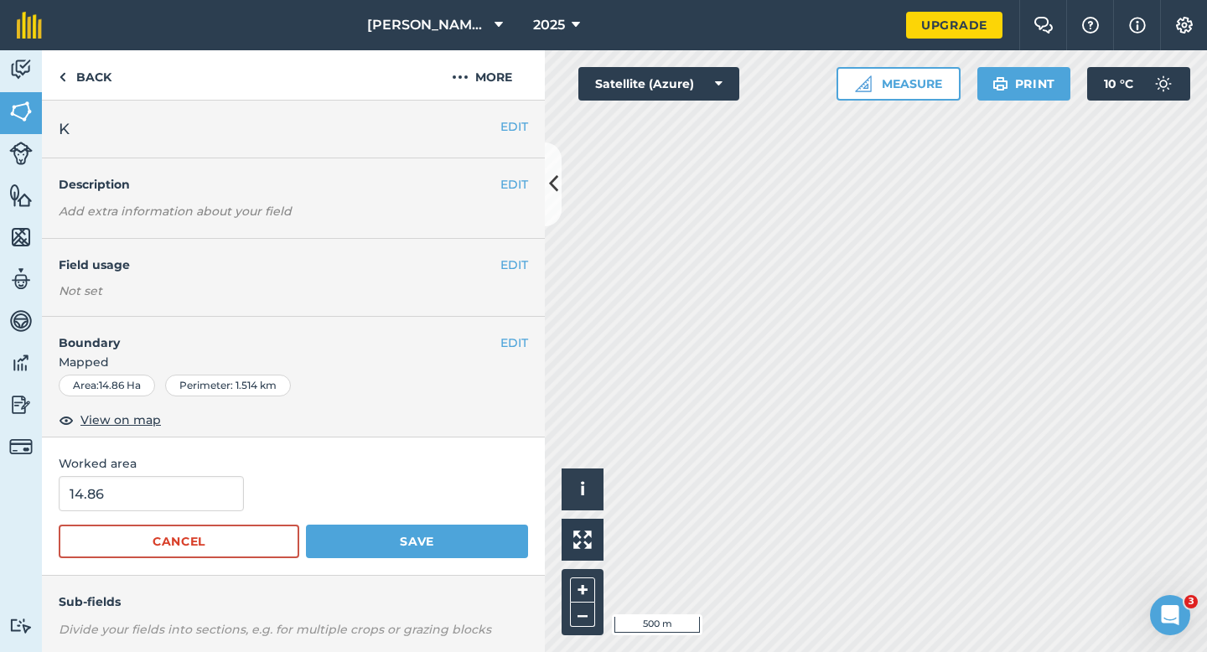
click at [155, 511] on form "14.86 Cancel Save" at bounding box center [293, 517] width 469 height 82
type input "15"
click at [155, 501] on input "15" at bounding box center [151, 493] width 185 height 35
click at [306, 525] on button "Save" at bounding box center [417, 542] width 222 height 34
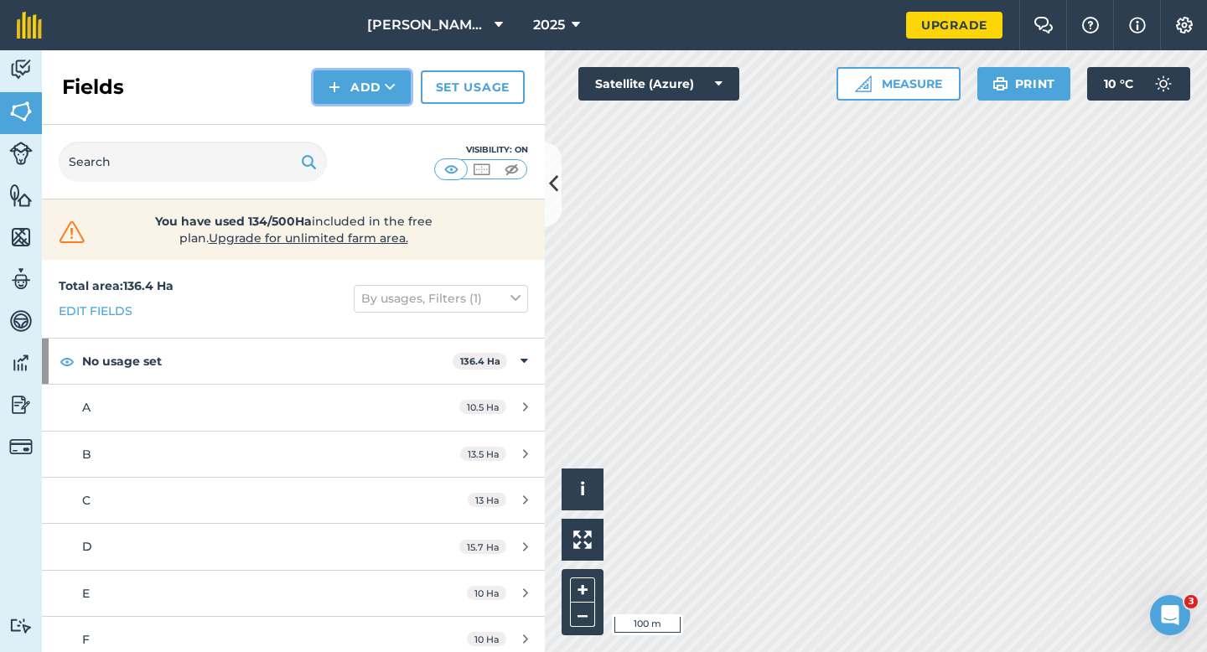
click at [348, 84] on button "Add" at bounding box center [361, 87] width 97 height 34
click at [352, 109] on link "Draw" at bounding box center [362, 124] width 92 height 37
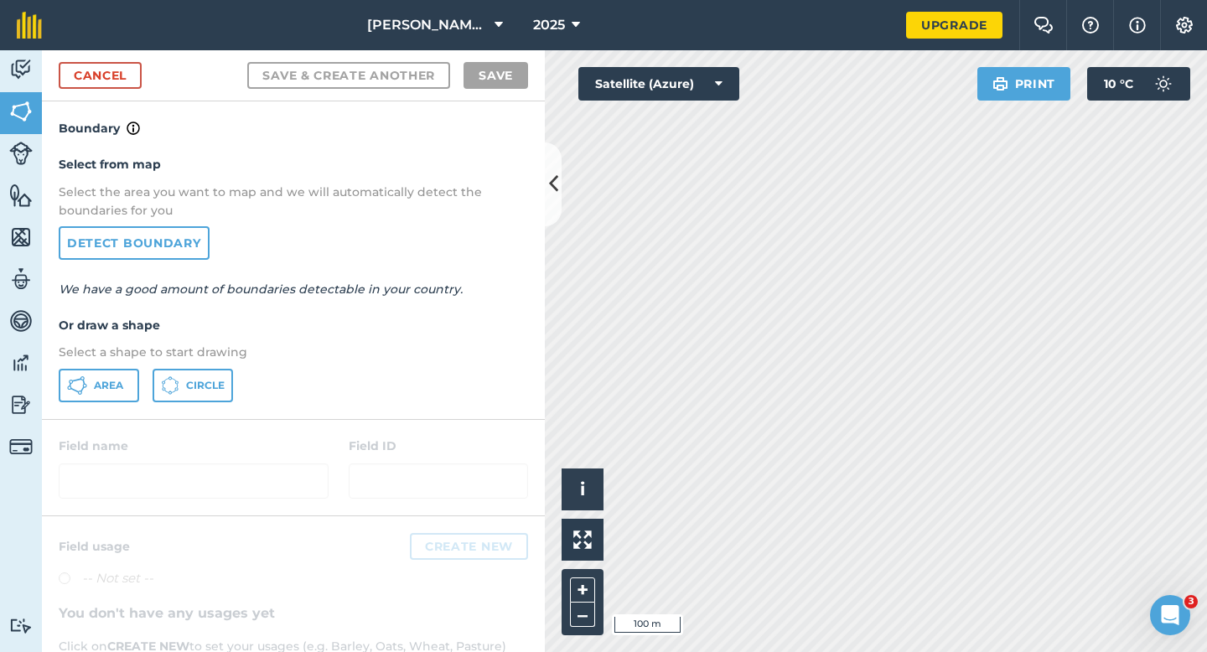
click at [124, 368] on div "Select from map Select the area you want to map and we will automatically detec…" at bounding box center [293, 278] width 503 height 280
click at [104, 369] on button "Area" at bounding box center [99, 386] width 80 height 34
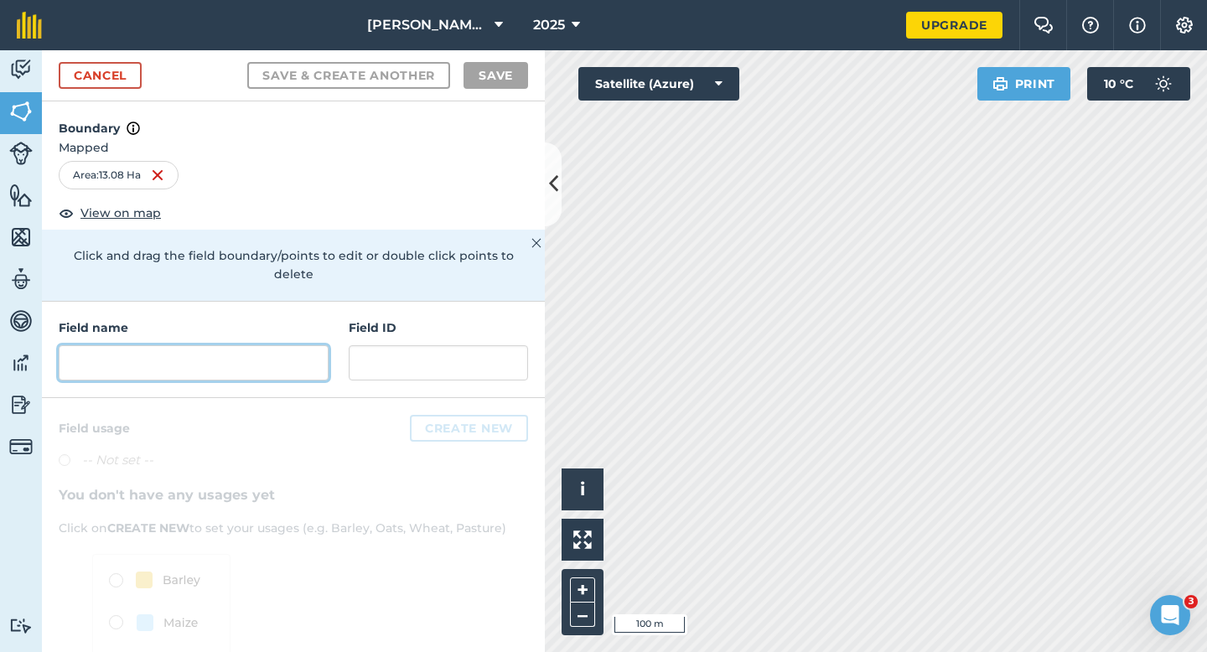
click at [249, 358] on input "text" at bounding box center [194, 362] width 270 height 35
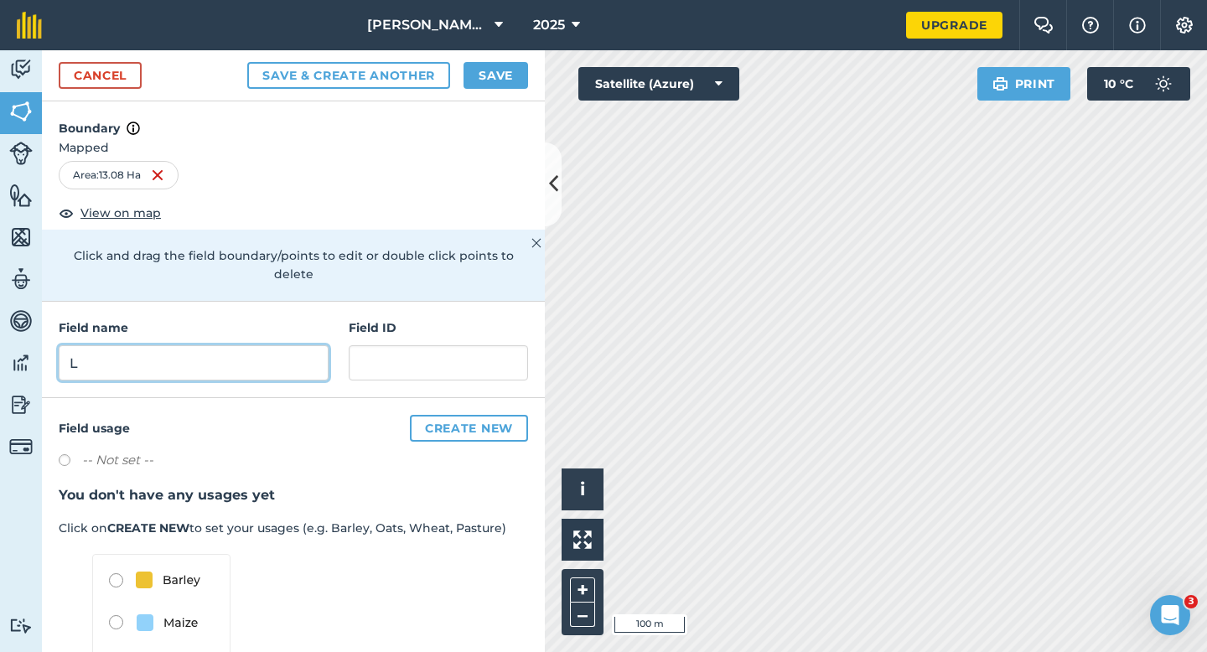
type input "L"
click at [489, 70] on button "Save" at bounding box center [496, 75] width 65 height 27
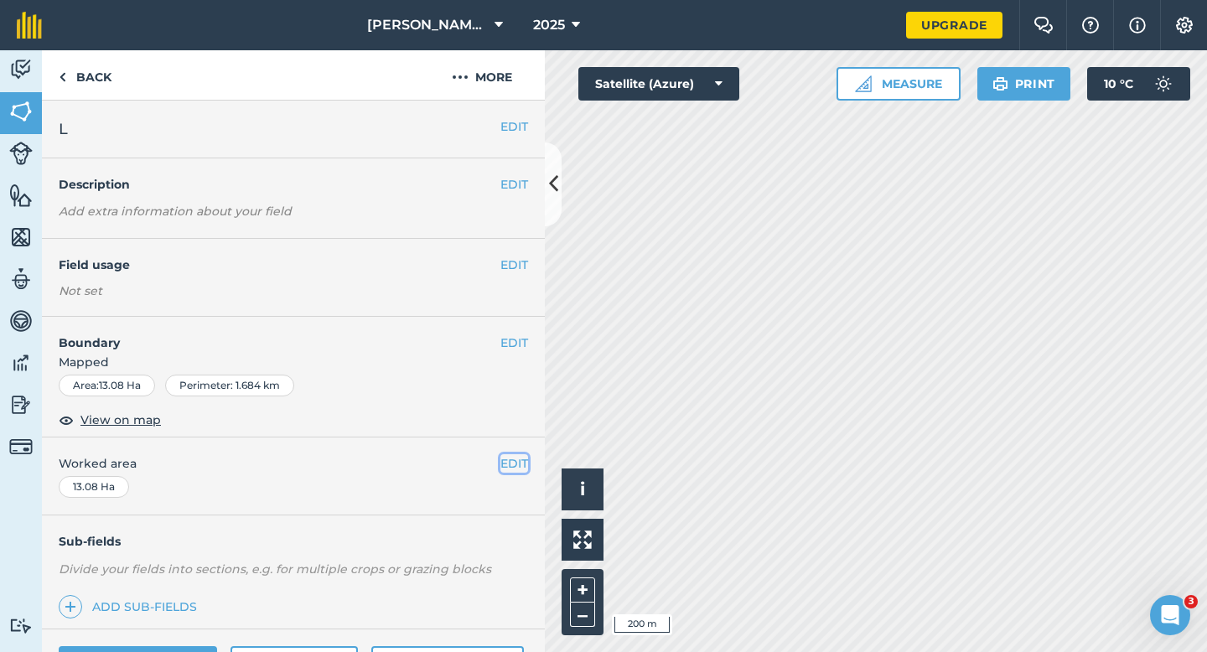
click at [505, 472] on button "EDIT" at bounding box center [514, 463] width 28 height 18
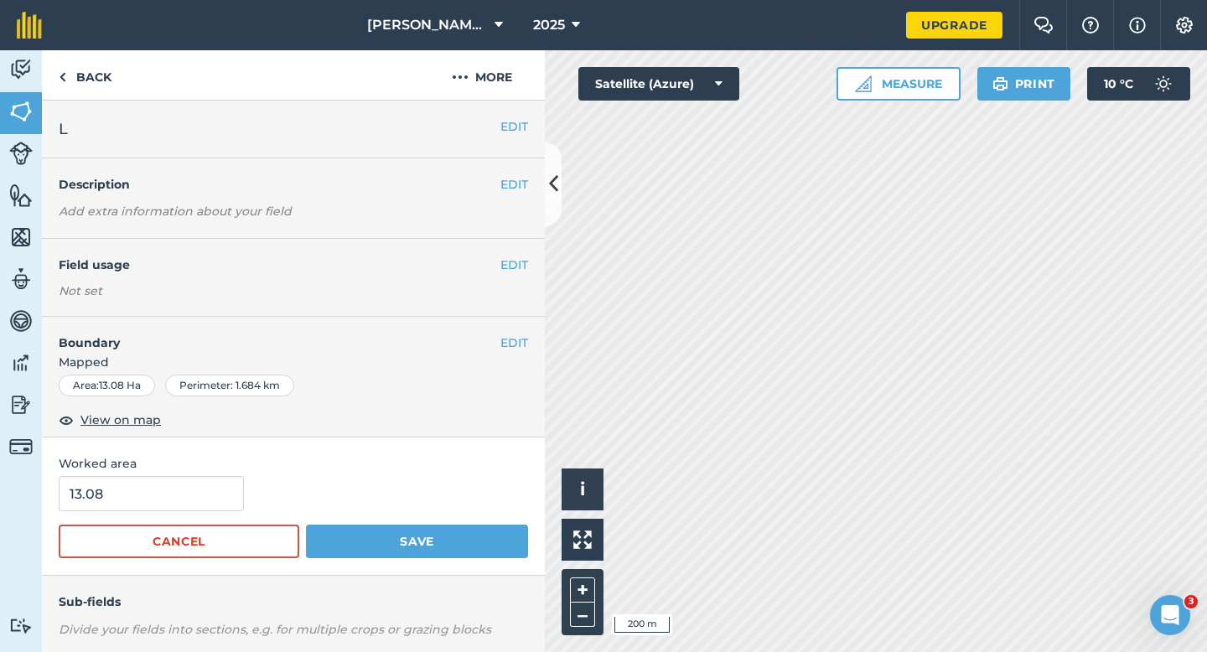
click at [150, 515] on form "13.08 Cancel Save" at bounding box center [293, 517] width 469 height 82
type input "13"
click at [150, 500] on input "13" at bounding box center [151, 493] width 185 height 35
click at [306, 525] on button "Save" at bounding box center [417, 542] width 222 height 34
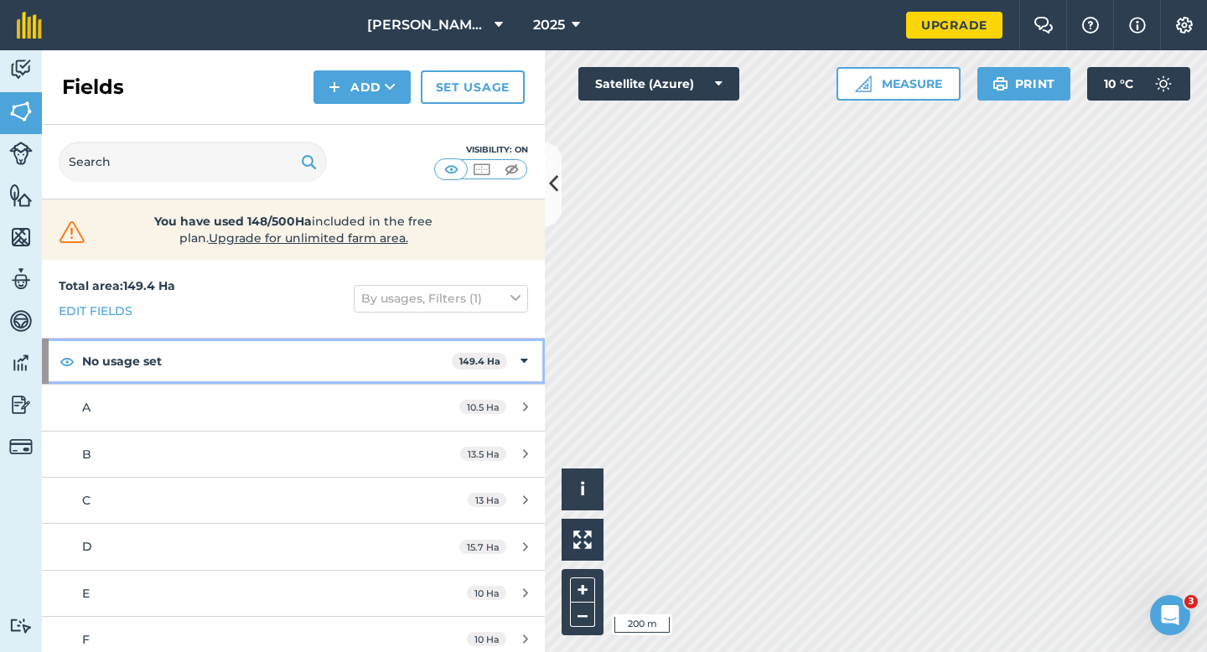
click at [514, 356] on div "No usage set 149.4 Ha" at bounding box center [293, 361] width 503 height 45
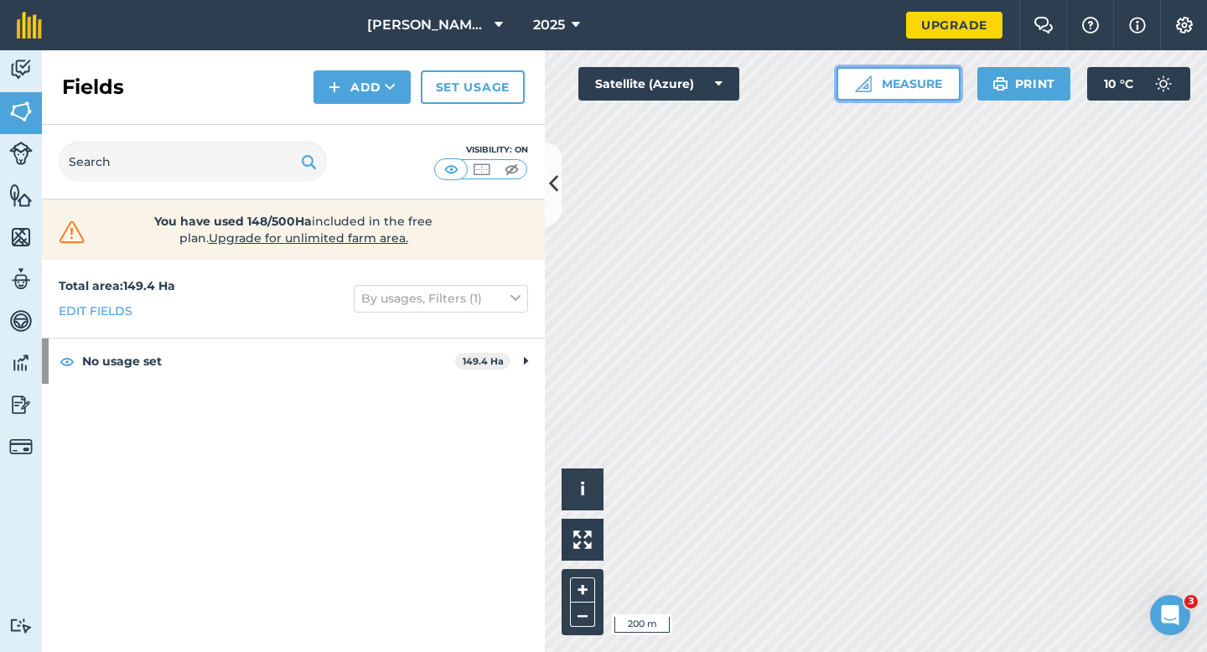
click at [895, 85] on button "Measure" at bounding box center [899, 84] width 124 height 34
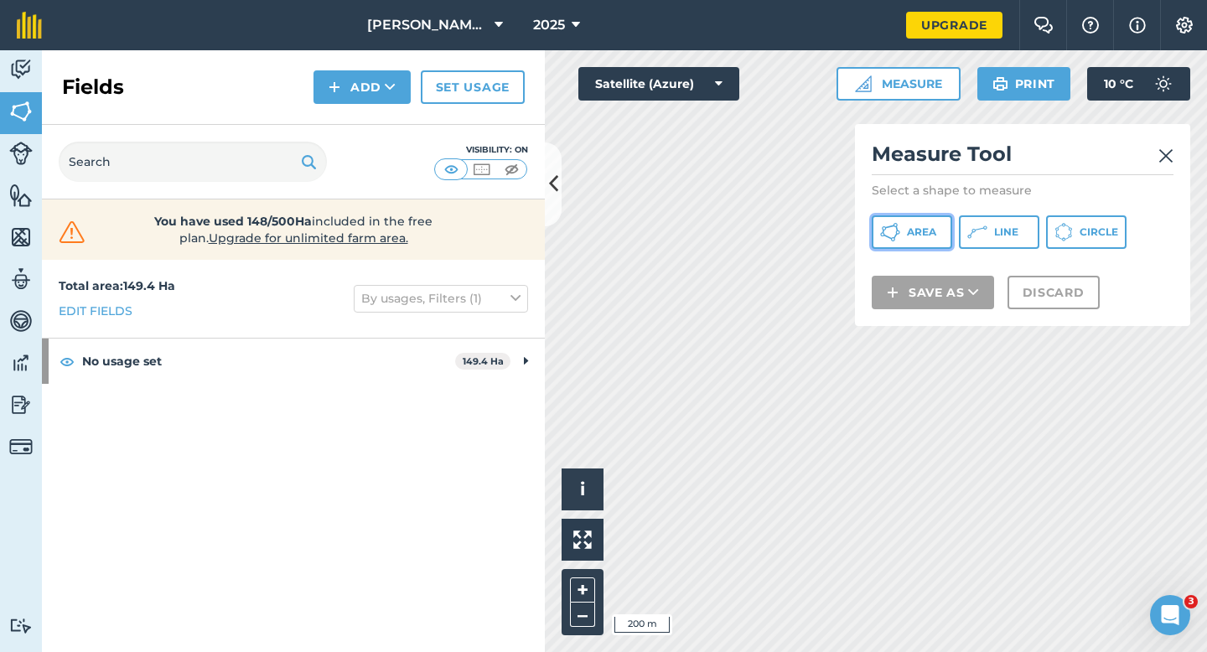
click at [885, 233] on icon at bounding box center [890, 232] width 20 height 20
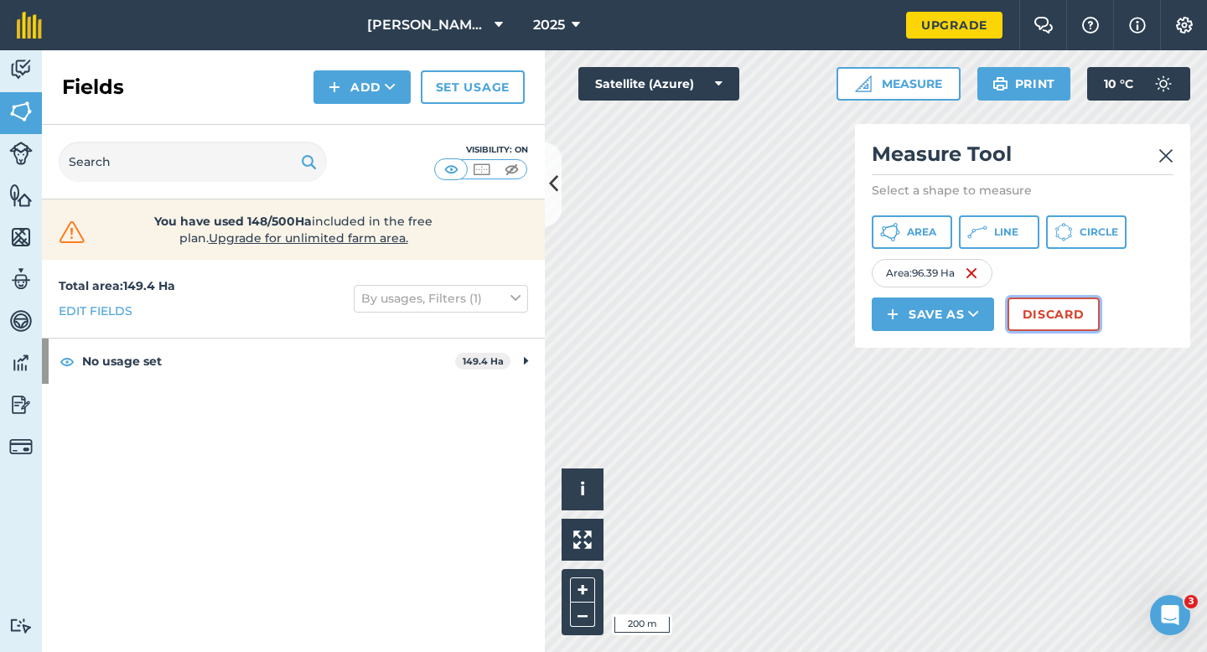
click at [1014, 321] on button "Discard" at bounding box center [1054, 315] width 92 height 34
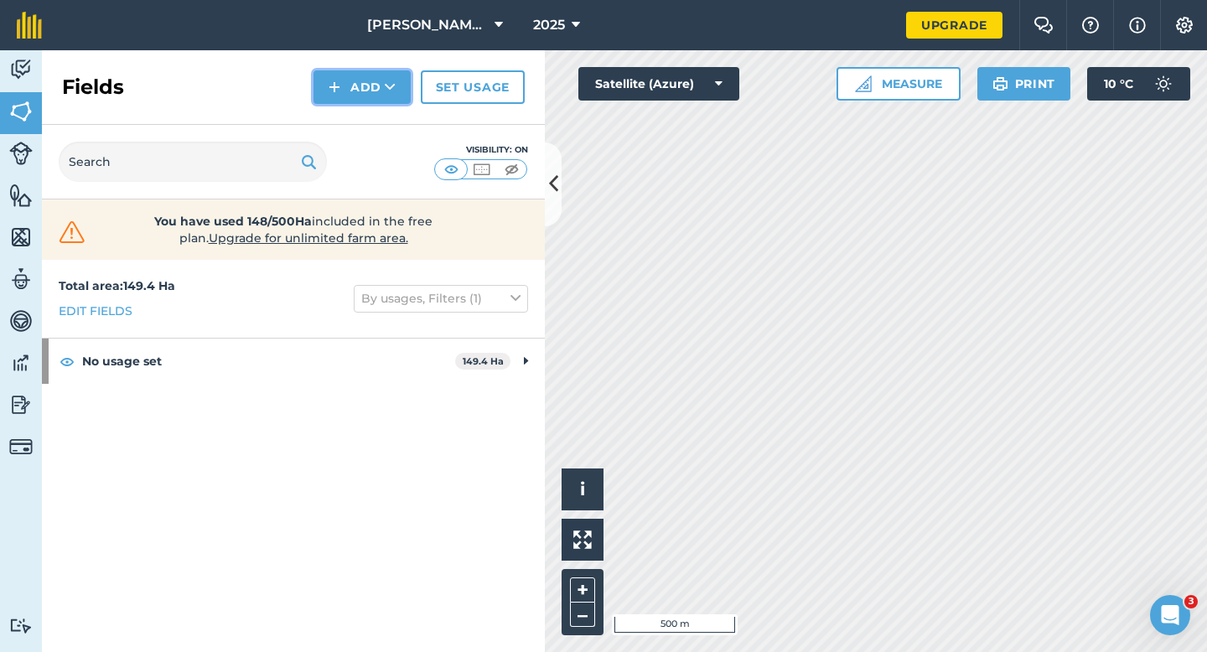
click at [365, 77] on button "Add" at bounding box center [361, 87] width 97 height 34
click at [365, 121] on link "Draw" at bounding box center [362, 124] width 92 height 37
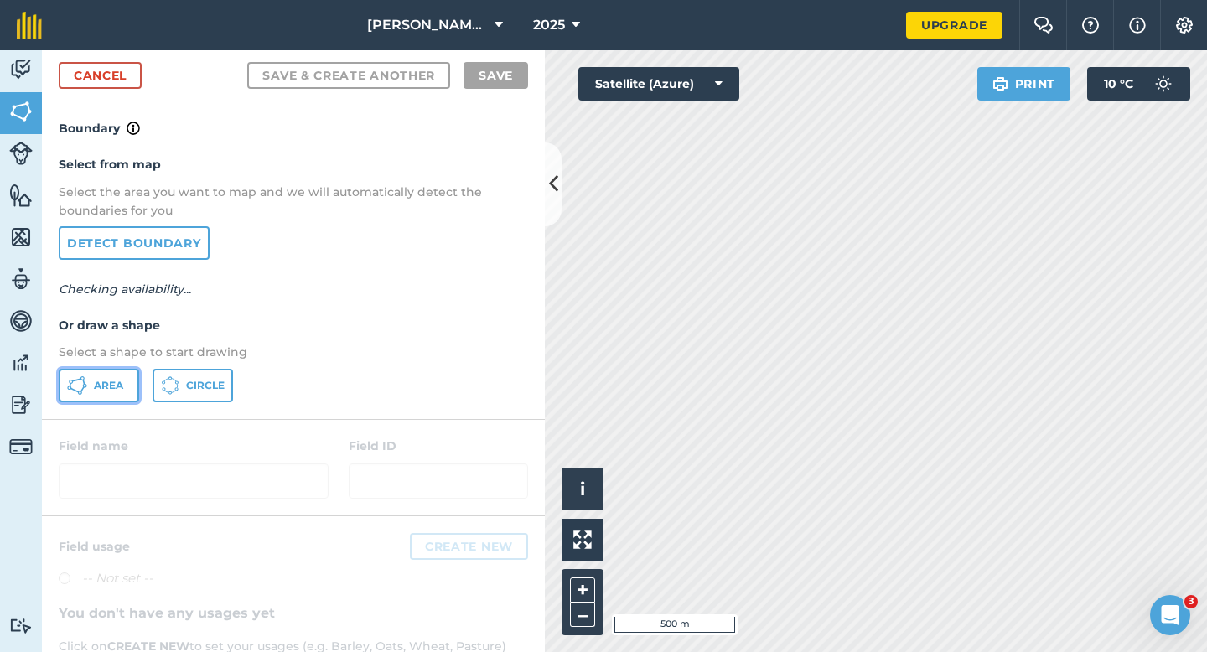
click at [124, 369] on button "Area" at bounding box center [99, 386] width 80 height 34
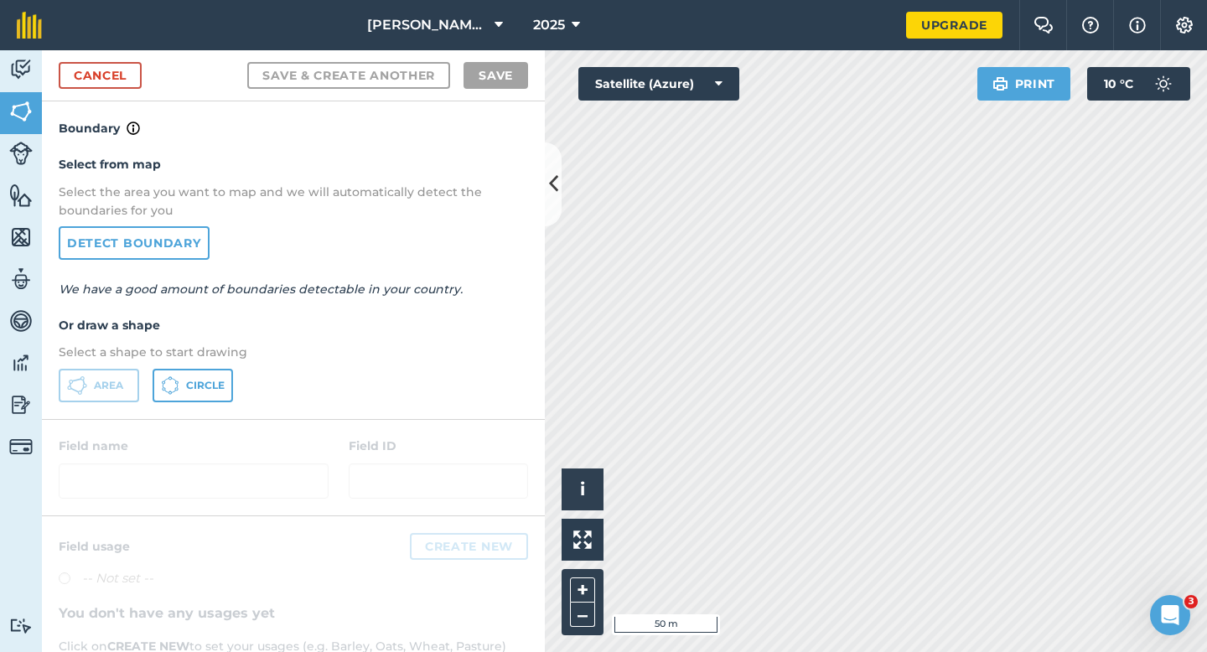
click at [134, 91] on div "Cancel Save & Create Another Save" at bounding box center [293, 75] width 503 height 51
click at [134, 67] on link "Cancel" at bounding box center [100, 75] width 83 height 27
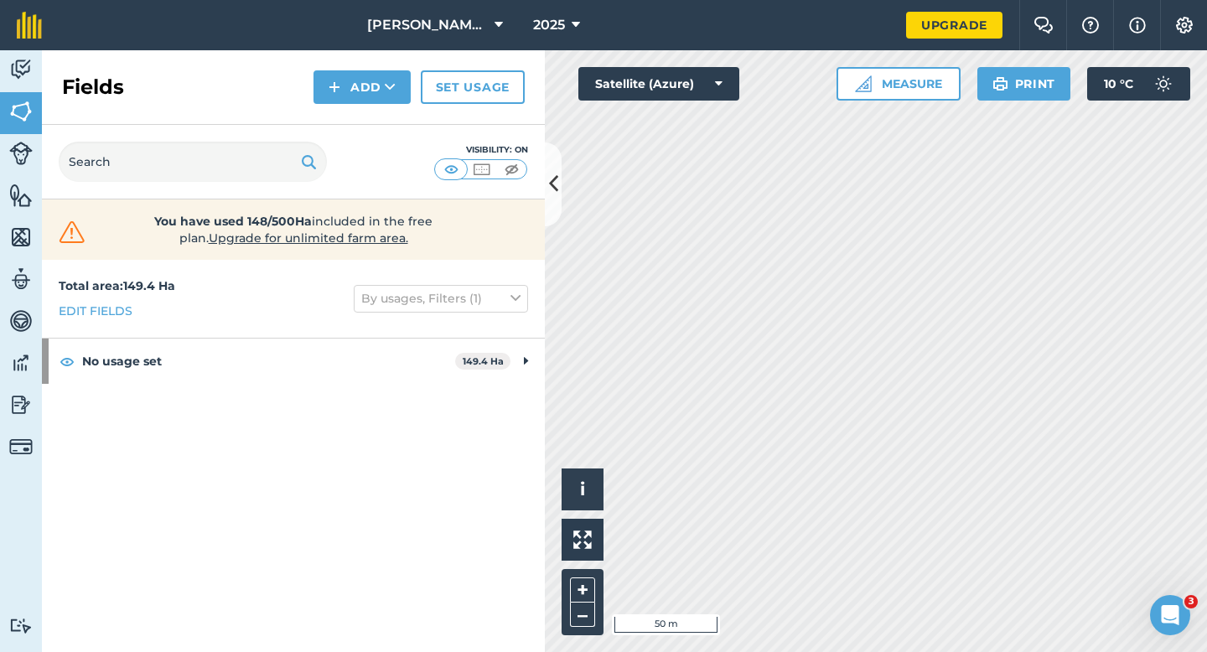
click at [339, 105] on div "Fields Add Set usage" at bounding box center [293, 87] width 503 height 75
click at [344, 99] on button "Add" at bounding box center [361, 87] width 97 height 34
click at [344, 116] on link "Draw" at bounding box center [362, 124] width 92 height 37
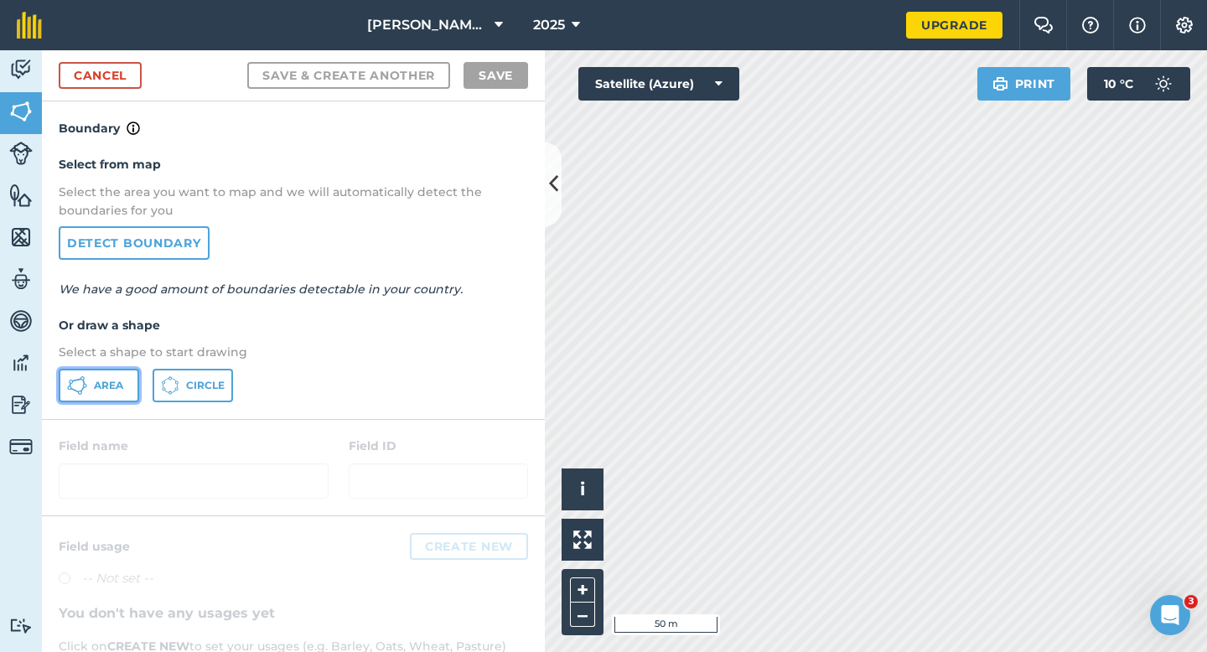
click at [119, 376] on button "Area" at bounding box center [99, 386] width 80 height 34
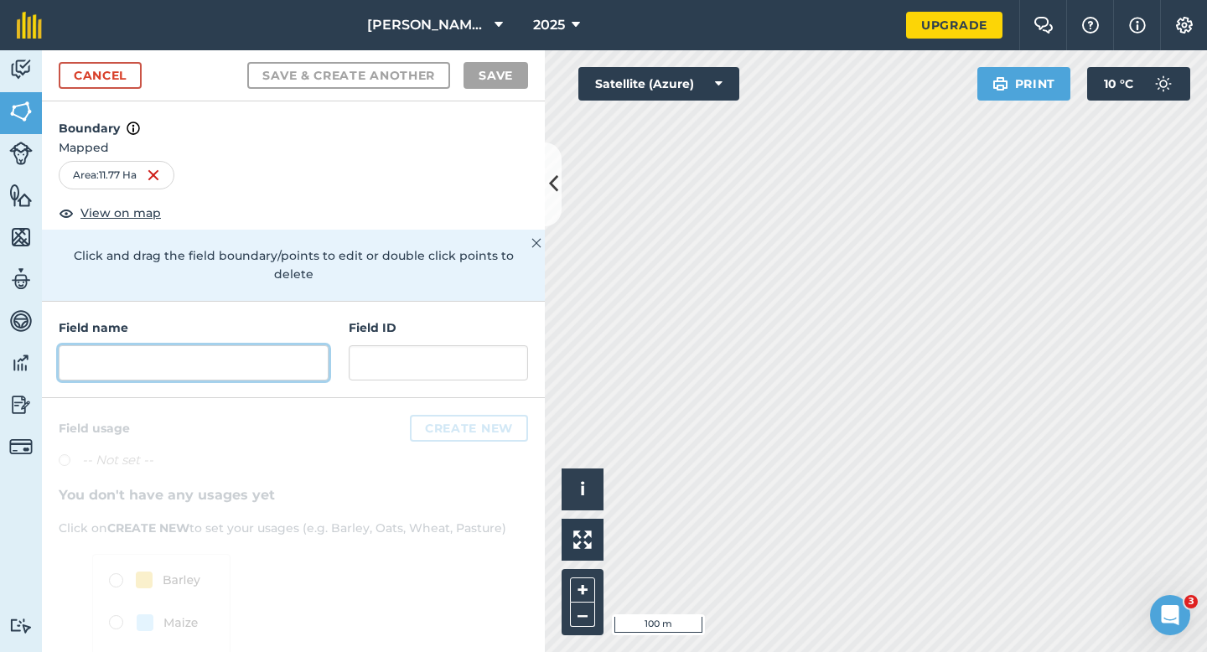
click at [226, 345] on input "text" at bounding box center [194, 362] width 270 height 35
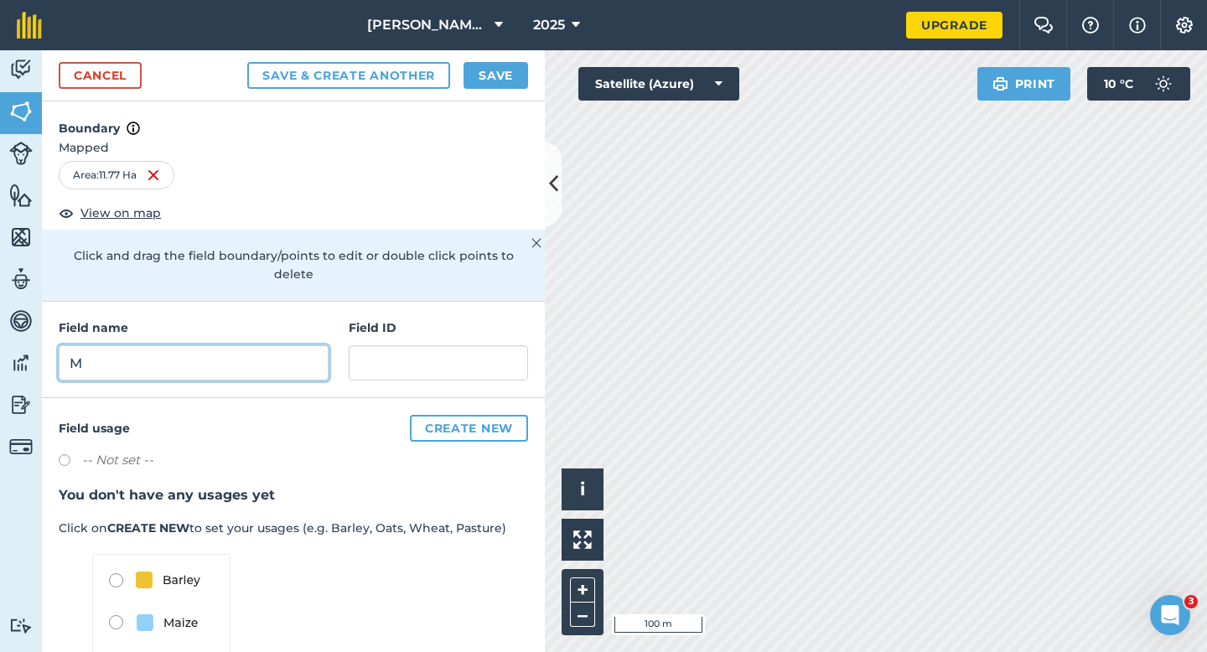
type input "M"
click at [508, 84] on button "Save" at bounding box center [496, 75] width 65 height 27
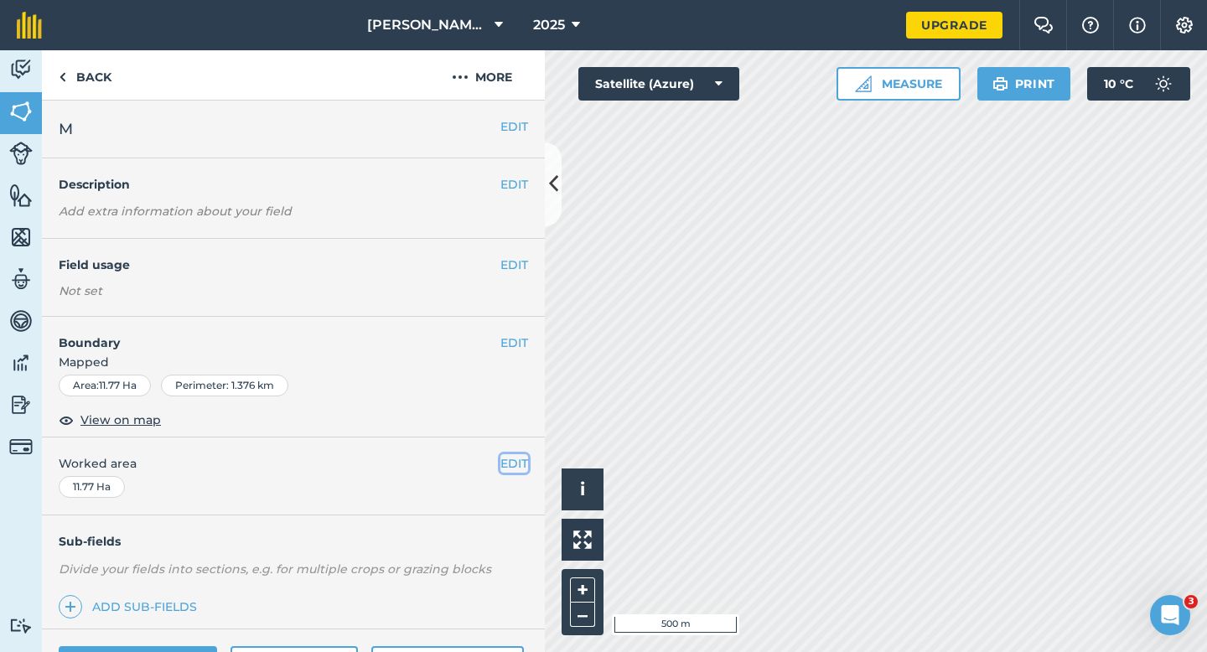
click at [501, 456] on button "EDIT" at bounding box center [514, 463] width 28 height 18
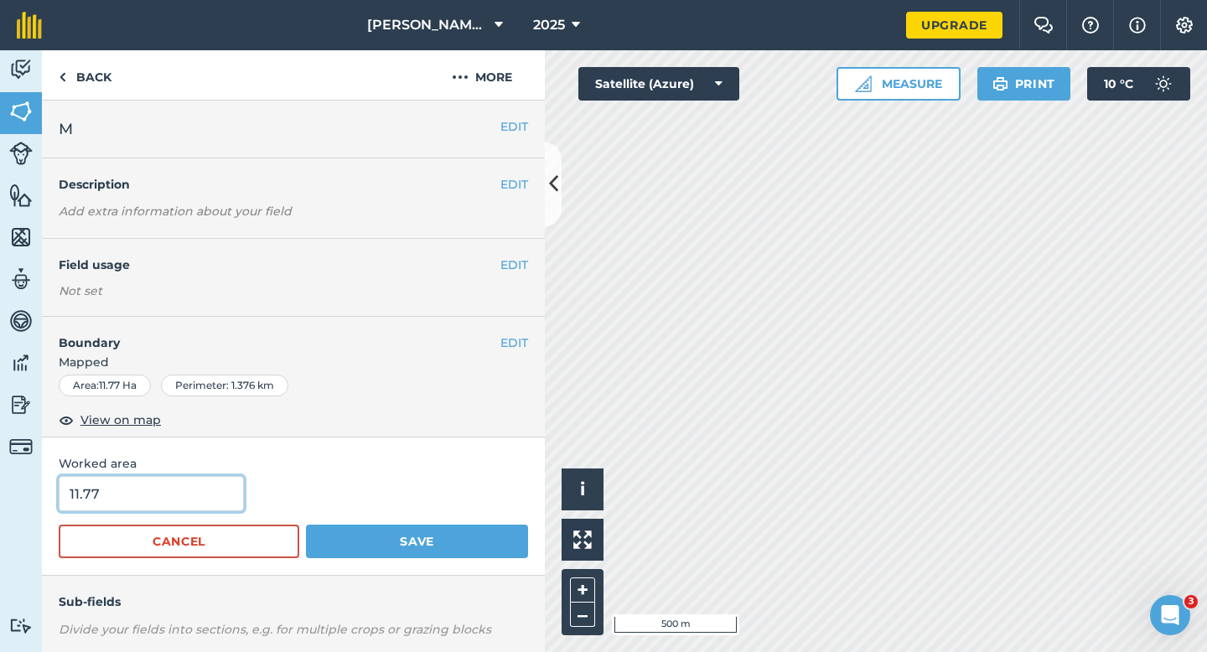
click at [225, 488] on input "11.77" at bounding box center [151, 493] width 185 height 35
type input "12"
click at [306, 525] on button "Save" at bounding box center [417, 542] width 222 height 34
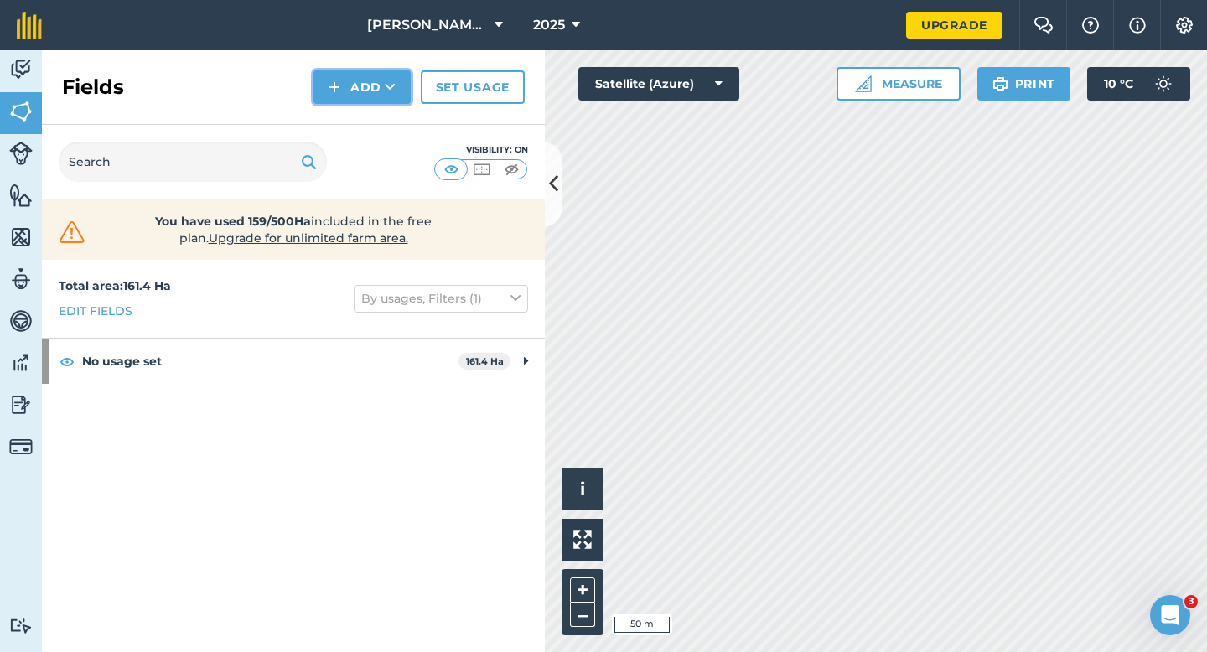
click at [360, 96] on button "Add" at bounding box center [361, 87] width 97 height 34
click at [360, 116] on link "Draw" at bounding box center [362, 124] width 92 height 37
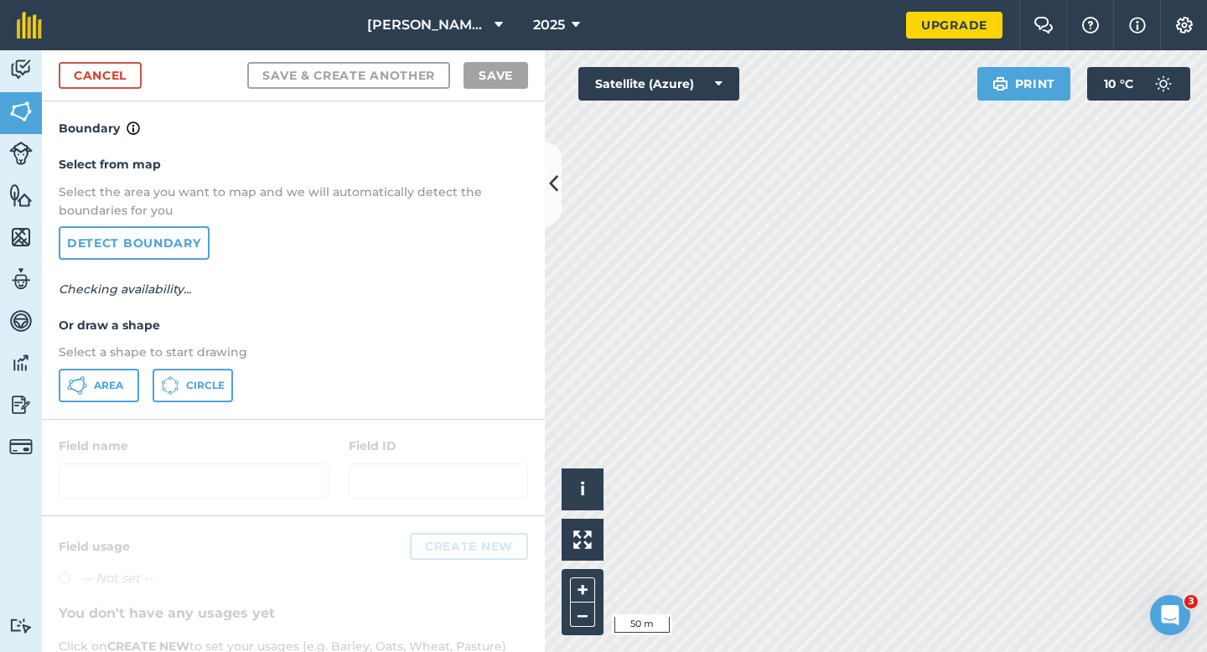
click at [106, 406] on div "Select from map Select the area you want to map and we will automatically detec…" at bounding box center [293, 278] width 503 height 280
click at [106, 395] on button "Area" at bounding box center [99, 386] width 80 height 34
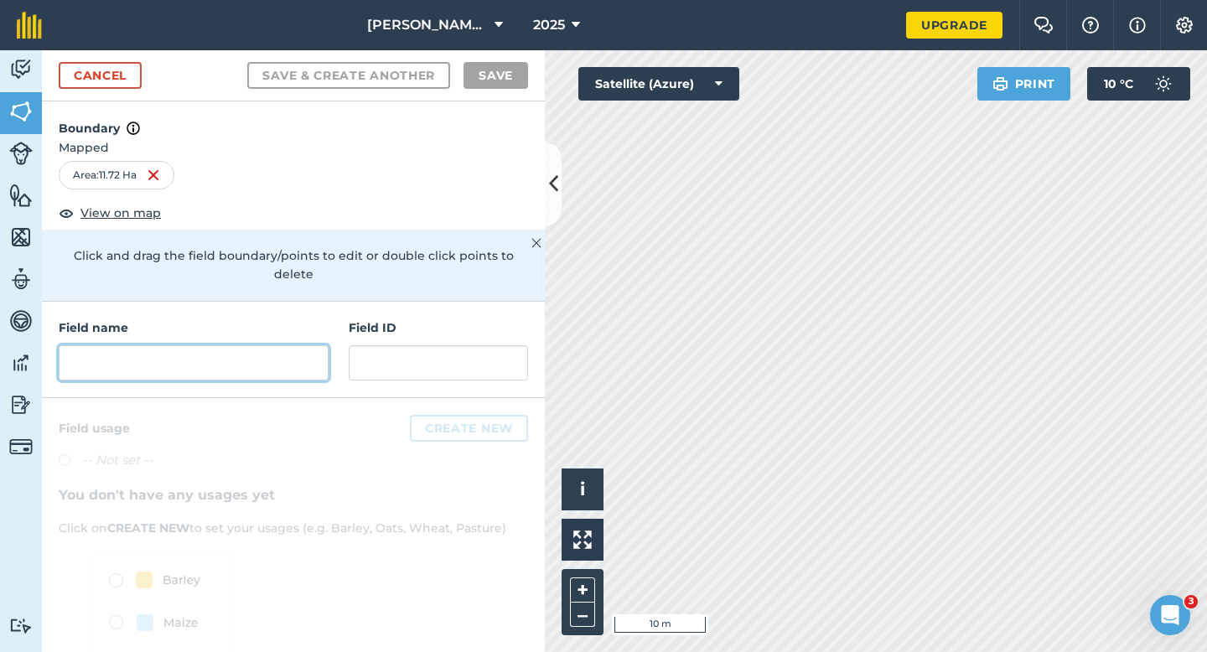
click at [316, 345] on input "text" at bounding box center [194, 362] width 270 height 35
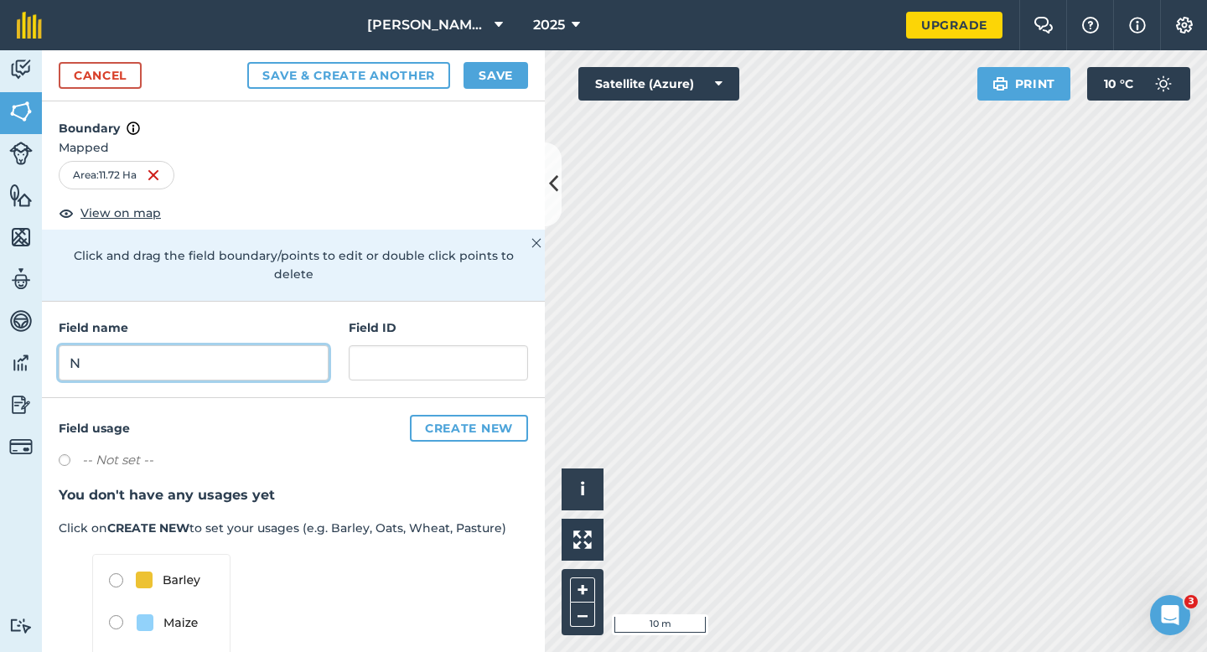
type input "N"
click at [505, 84] on button "Save" at bounding box center [496, 75] width 65 height 27
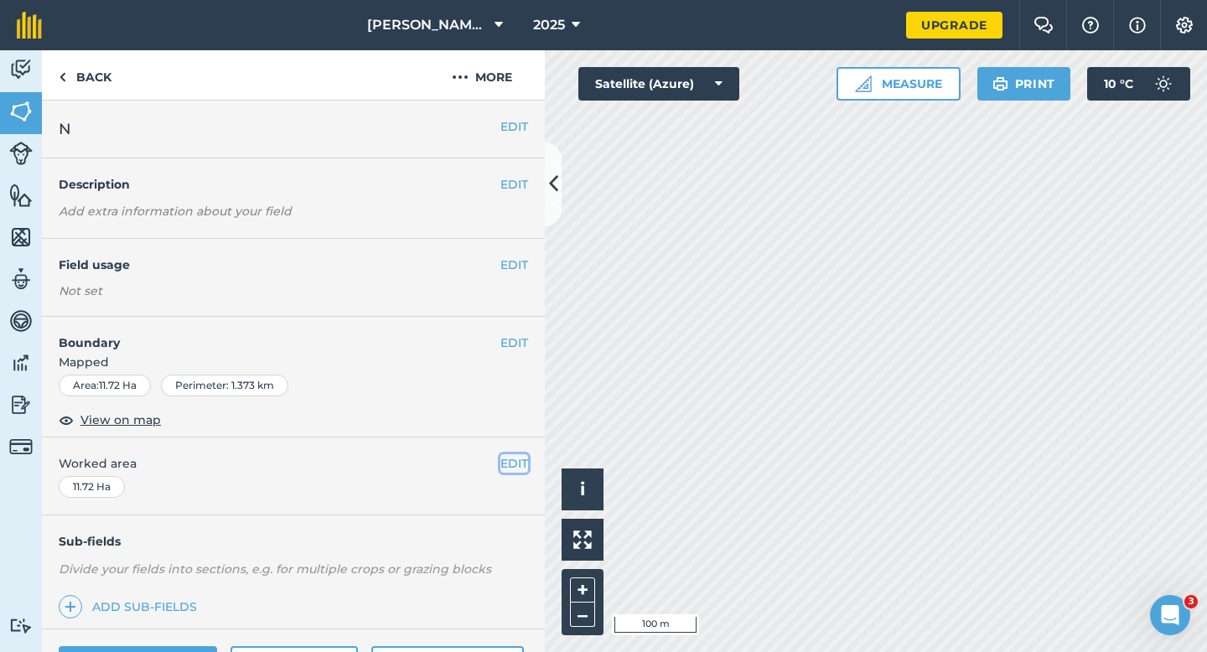
click at [525, 459] on button "EDIT" at bounding box center [514, 463] width 28 height 18
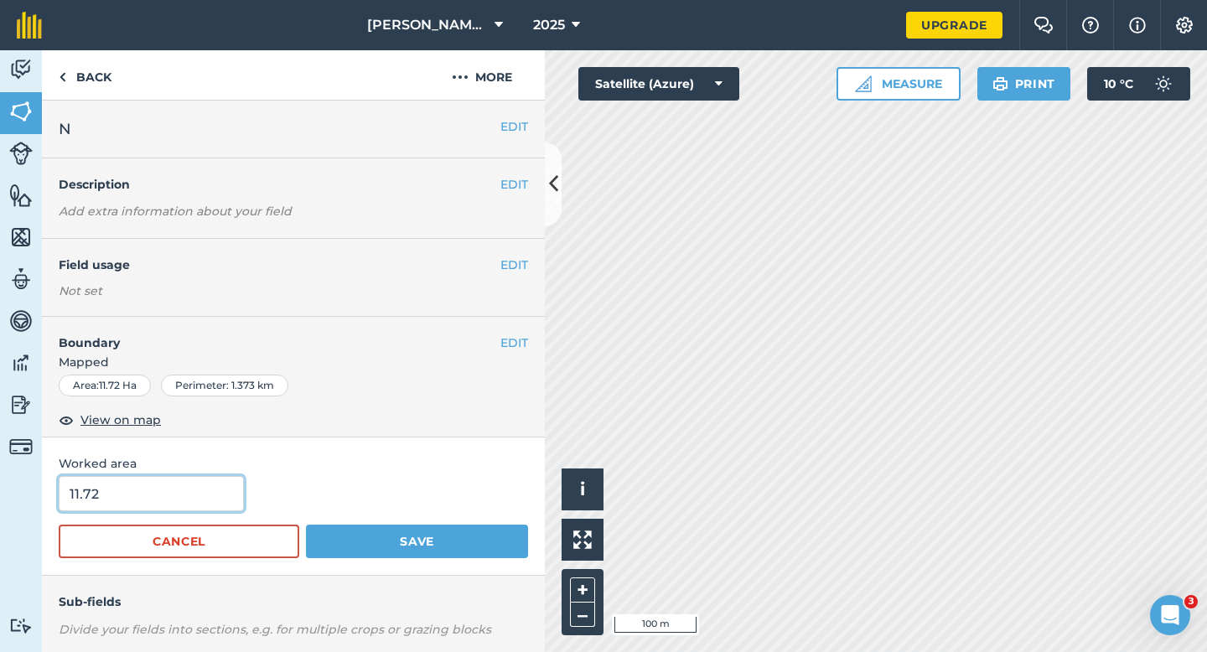
click at [227, 479] on input "11.72" at bounding box center [151, 493] width 185 height 35
type input "12"
click at [306, 525] on button "Save" at bounding box center [417, 542] width 222 height 34
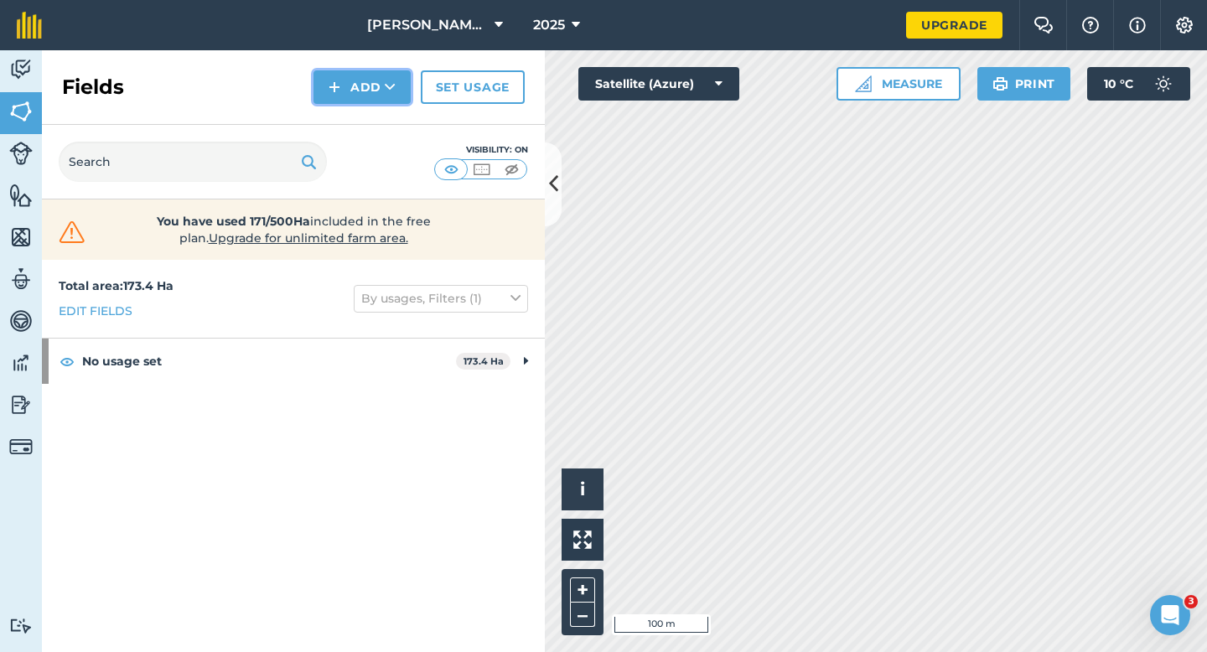
click at [377, 102] on button "Add" at bounding box center [361, 87] width 97 height 34
click at [377, 132] on link "Draw" at bounding box center [362, 124] width 92 height 37
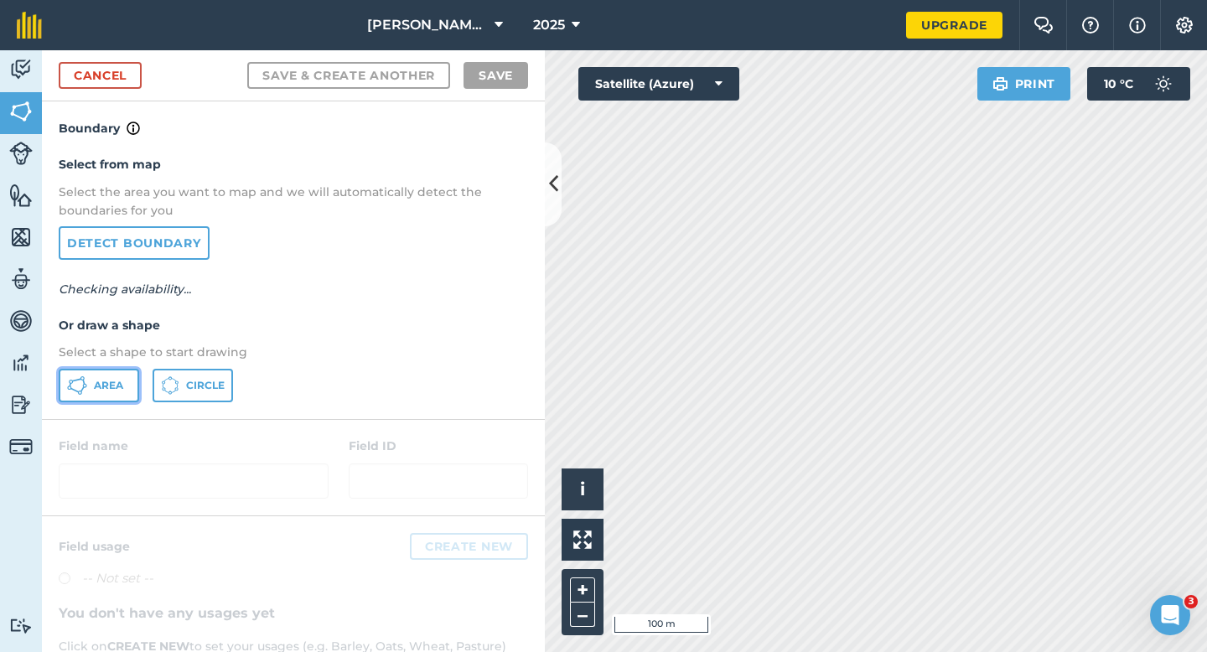
click at [109, 376] on button "Area" at bounding box center [99, 386] width 80 height 34
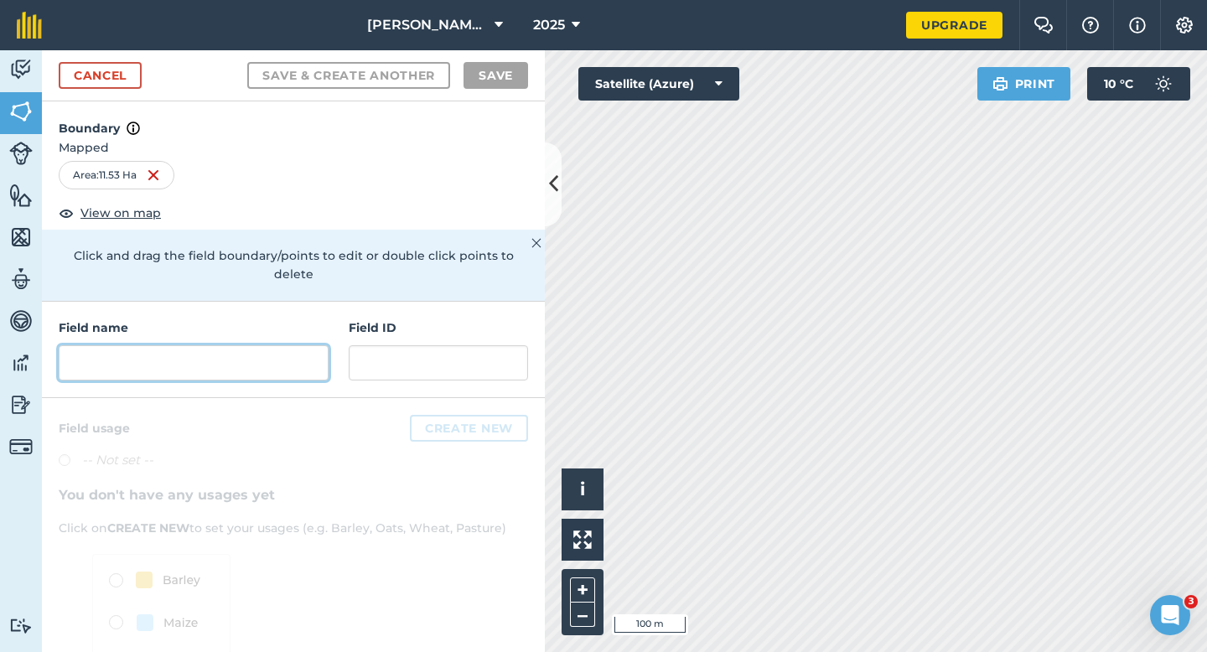
click at [292, 345] on input "text" at bounding box center [194, 362] width 270 height 35
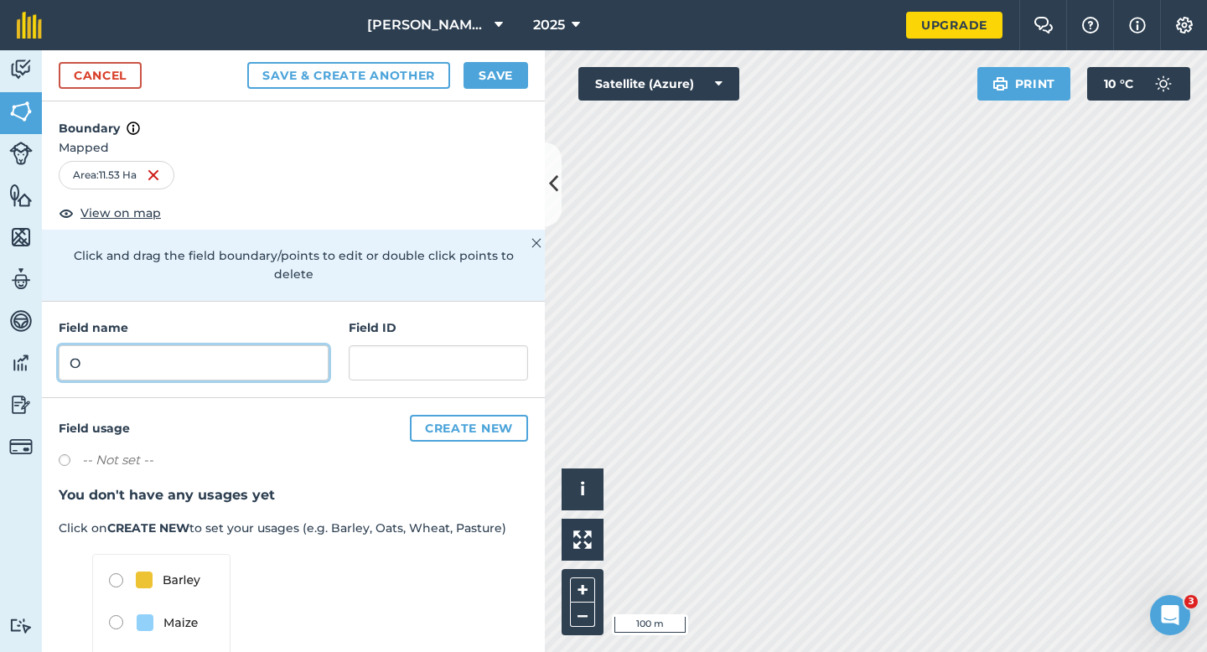
type input "O"
click at [487, 77] on button "Save" at bounding box center [496, 75] width 65 height 27
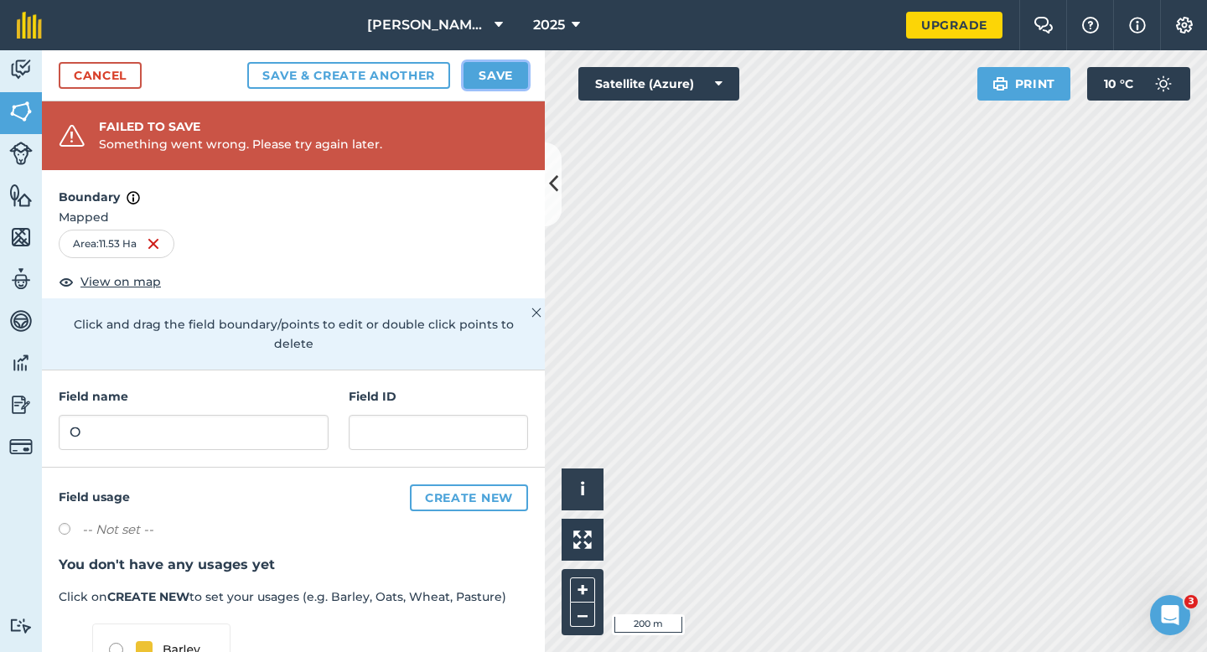
click at [497, 73] on button "Save" at bounding box center [496, 75] width 65 height 27
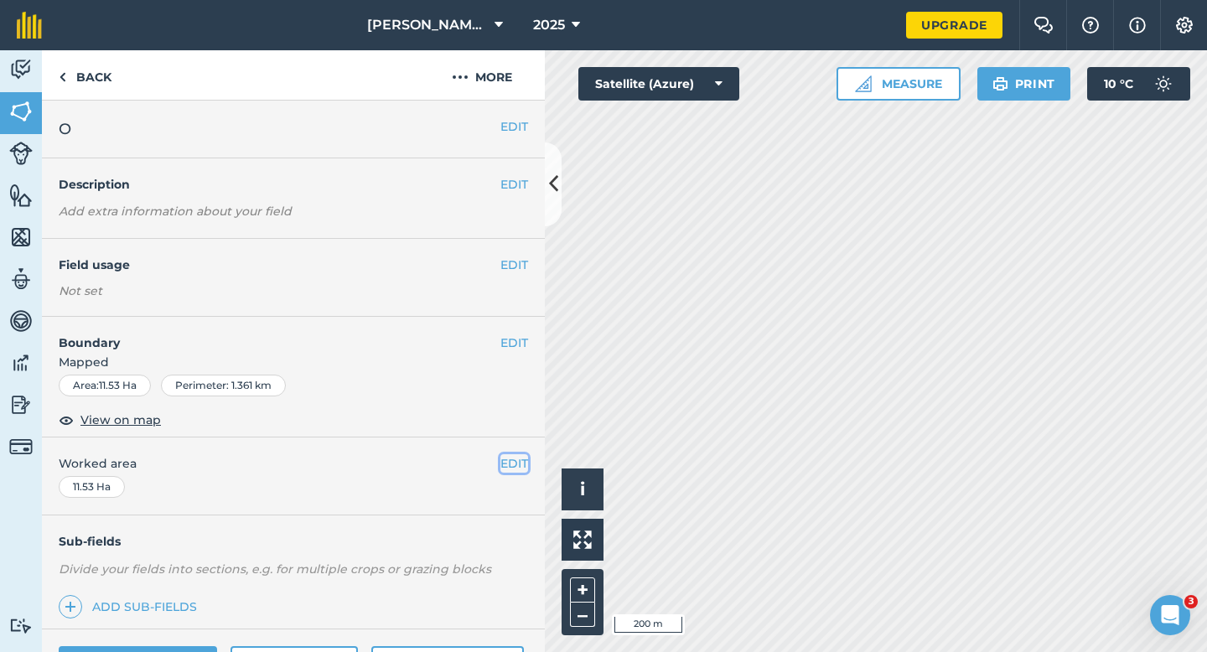
click at [507, 461] on button "EDIT" at bounding box center [514, 463] width 28 height 18
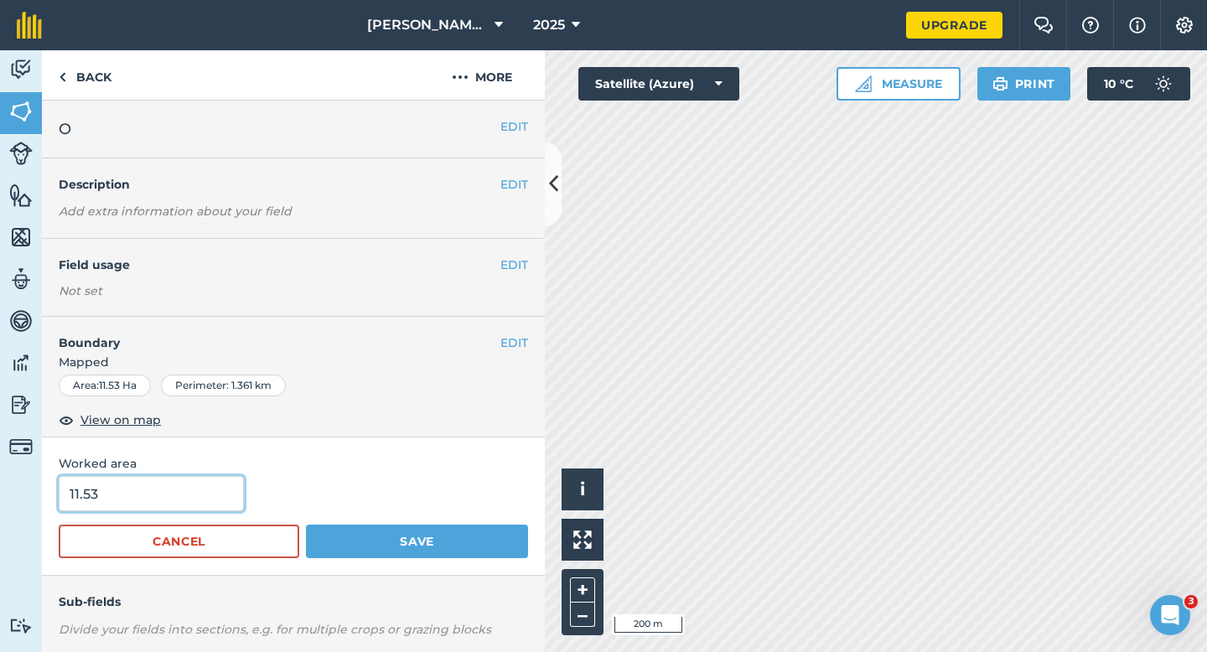
click at [159, 505] on input "11.53" at bounding box center [151, 493] width 185 height 35
type input "12"
click at [306, 525] on button "Save" at bounding box center [417, 542] width 222 height 34
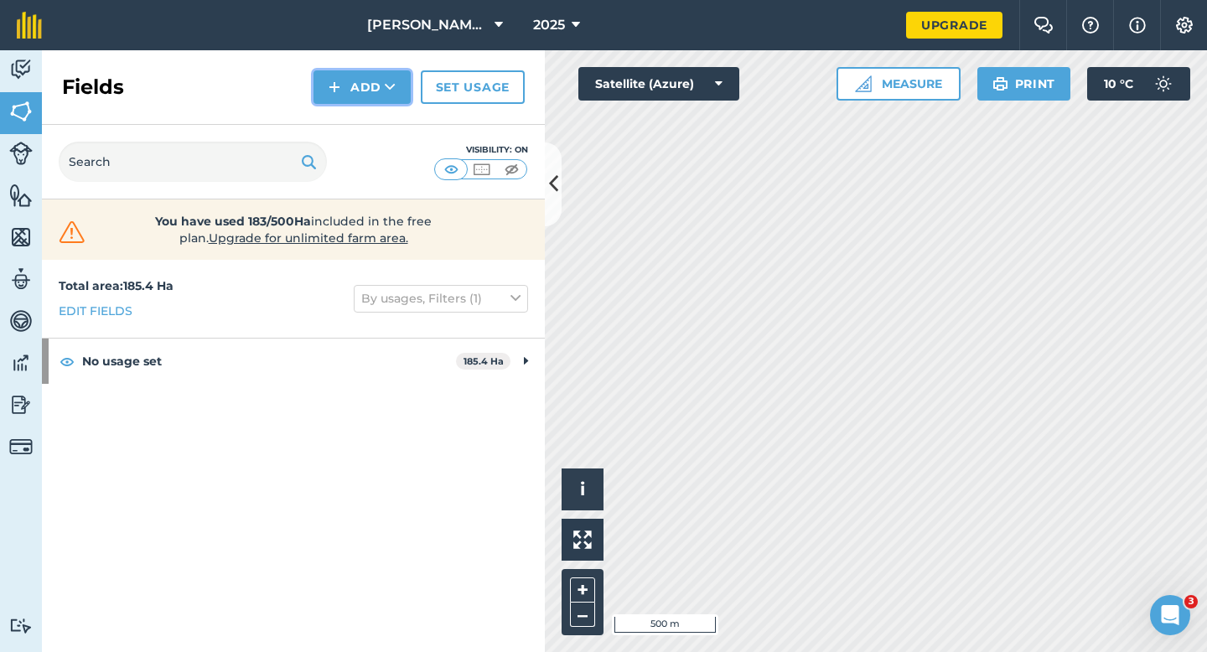
click at [335, 89] on img at bounding box center [335, 87] width 12 height 20
click at [345, 113] on link "Draw" at bounding box center [362, 124] width 92 height 37
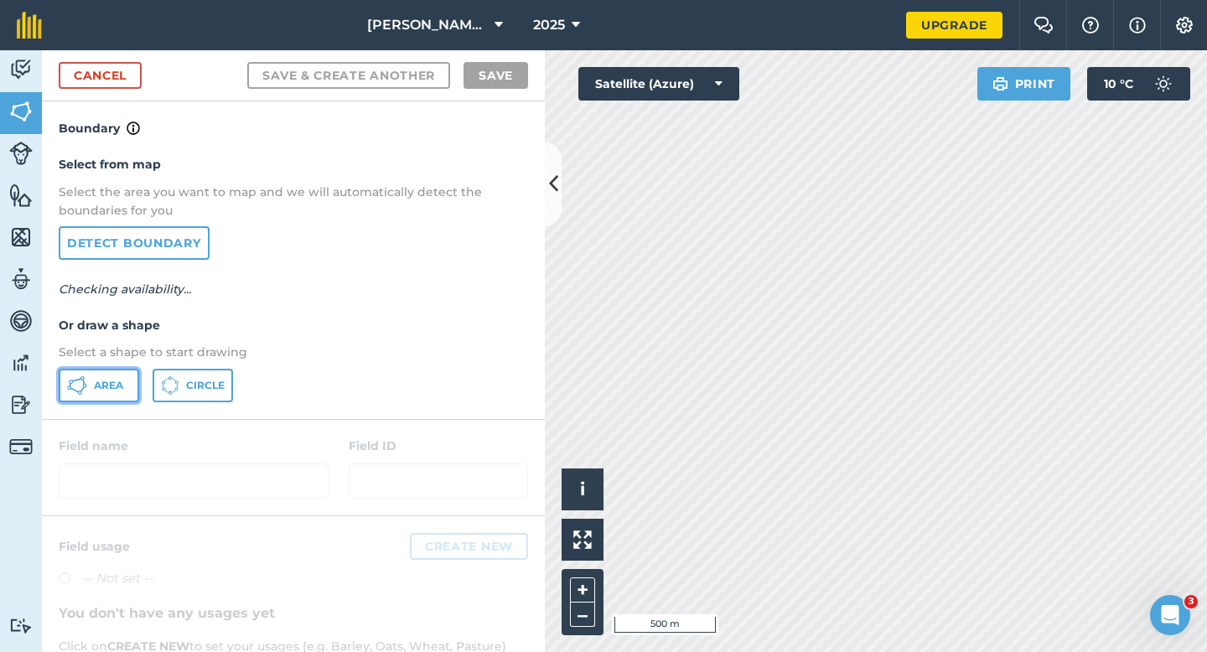
click at [120, 381] on span "Area" at bounding box center [108, 385] width 29 height 13
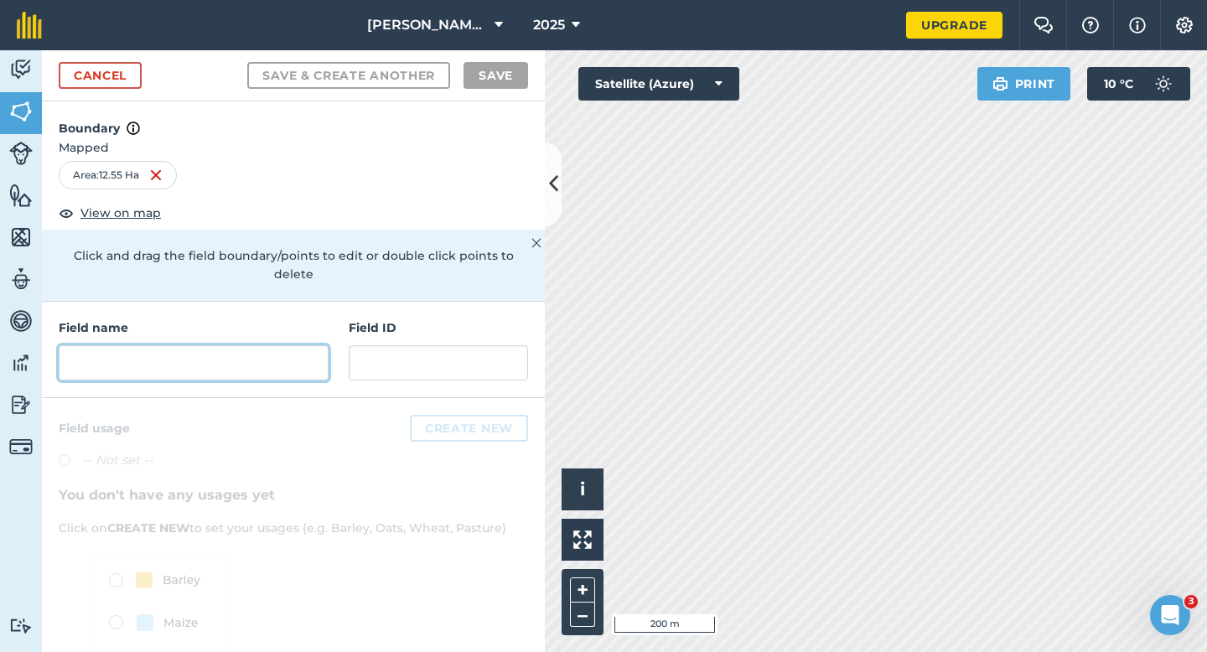
click at [288, 345] on input "text" at bounding box center [194, 362] width 270 height 35
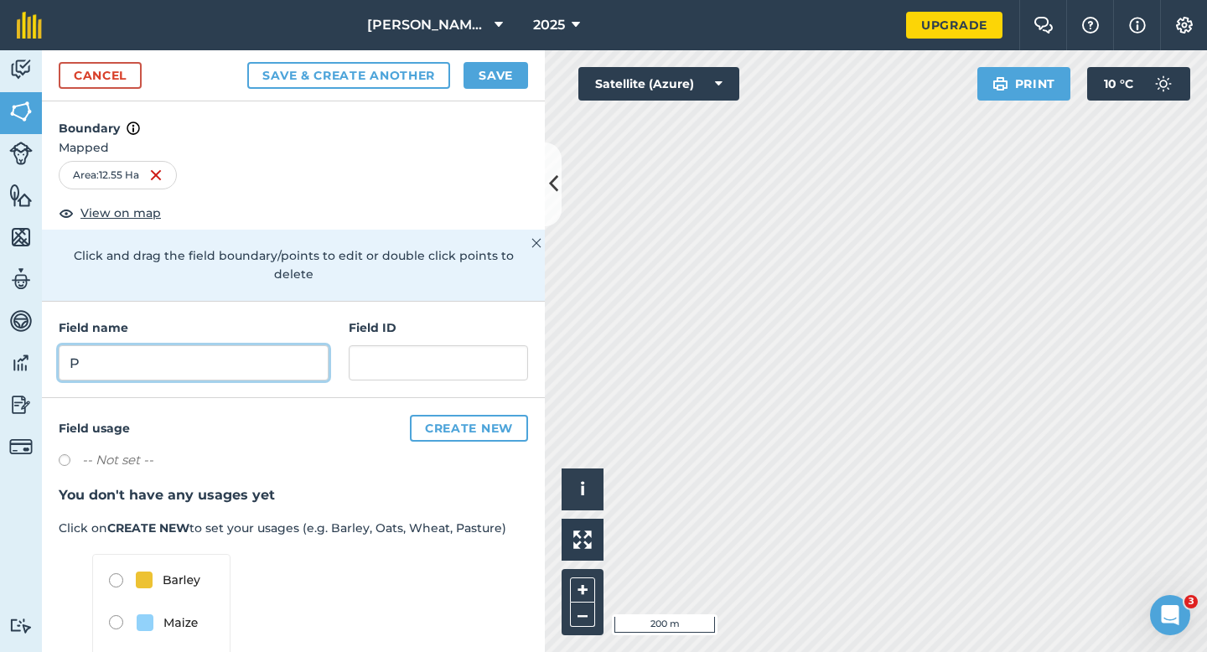
type input "P"
click at [506, 77] on button "Save" at bounding box center [496, 75] width 65 height 27
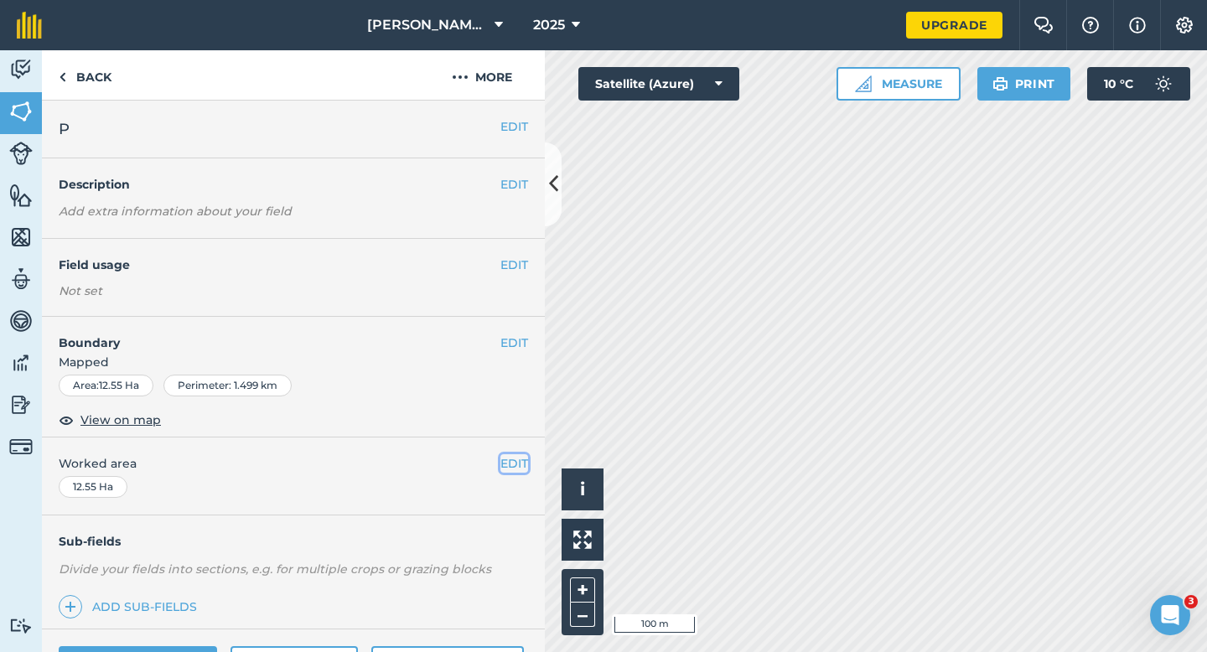
click at [526, 458] on button "EDIT" at bounding box center [514, 463] width 28 height 18
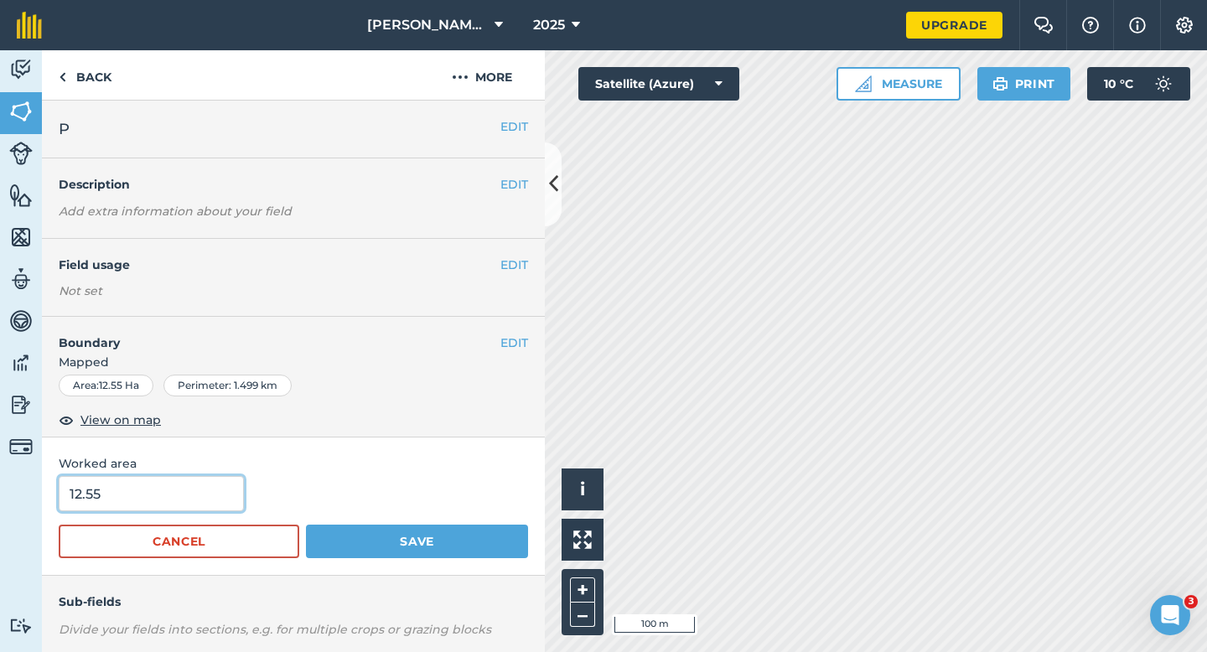
click at [101, 494] on input "12.55" at bounding box center [151, 493] width 185 height 35
type input "12.5"
click at [306, 525] on button "Save" at bounding box center [417, 542] width 222 height 34
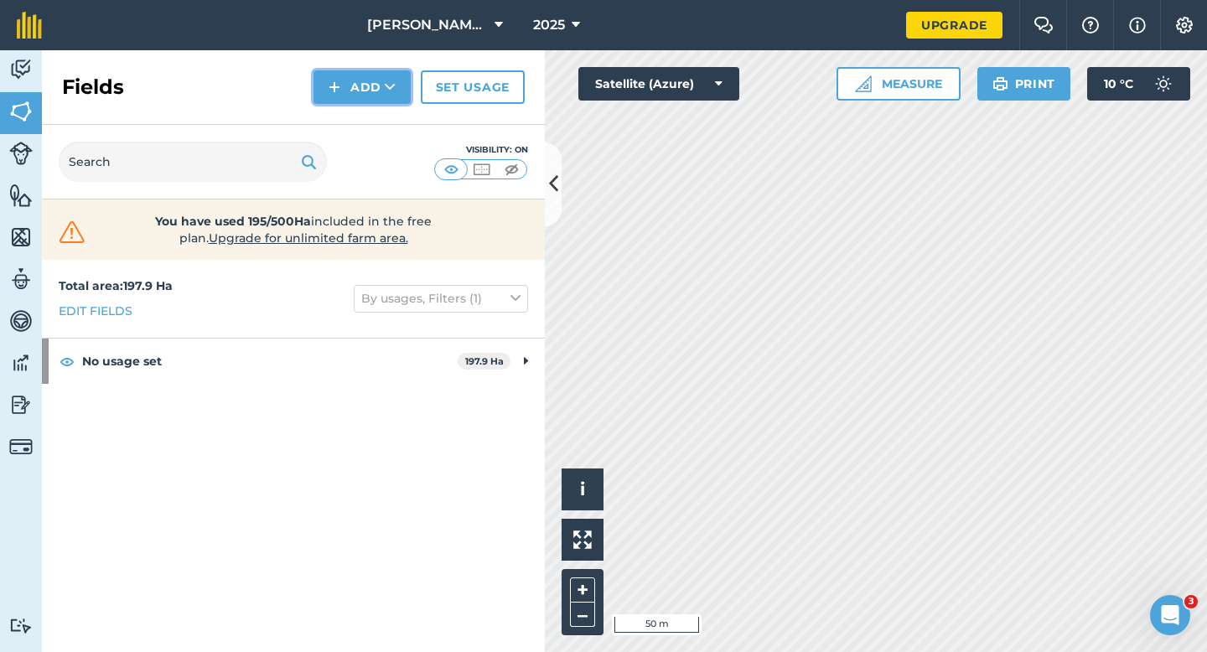
click at [346, 91] on button "Add" at bounding box center [361, 87] width 97 height 34
click at [347, 111] on link "Draw" at bounding box center [362, 124] width 92 height 37
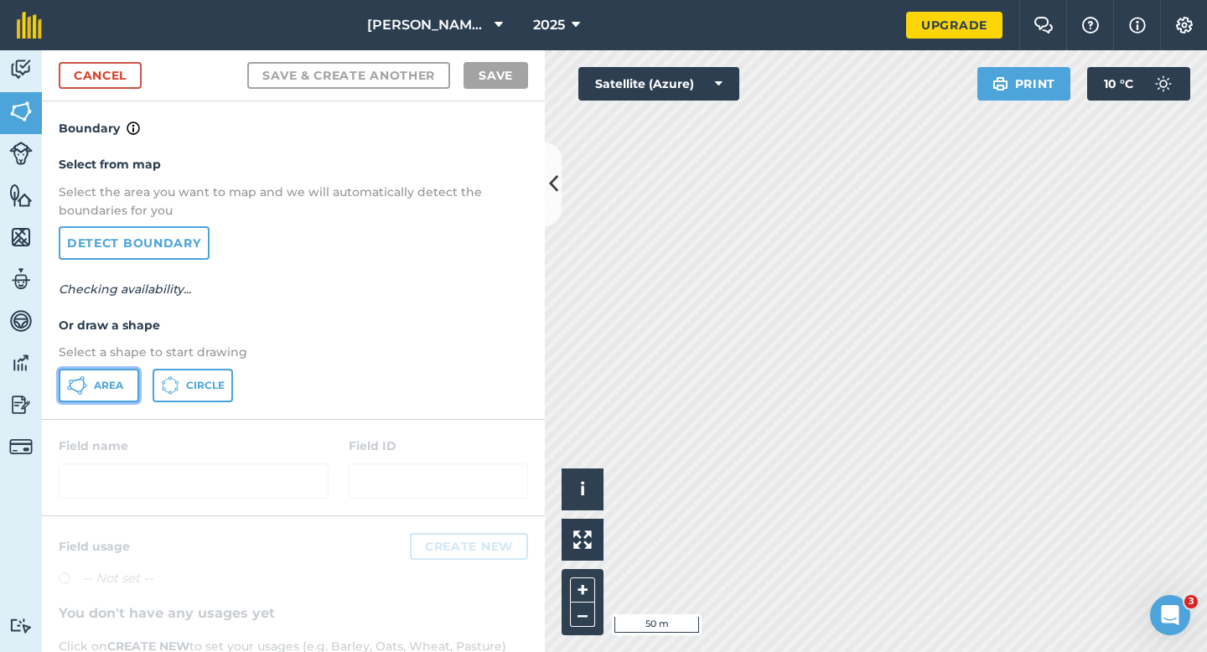
click at [116, 385] on span "Area" at bounding box center [108, 385] width 29 height 13
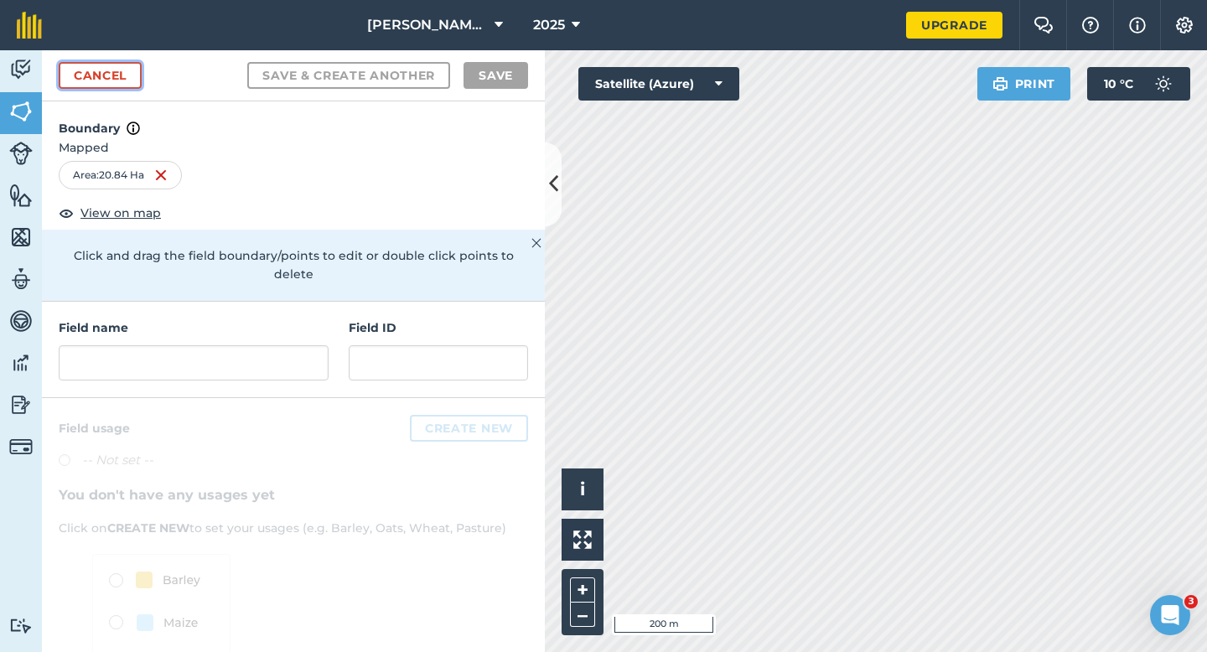
click at [109, 64] on link "Cancel" at bounding box center [100, 75] width 83 height 27
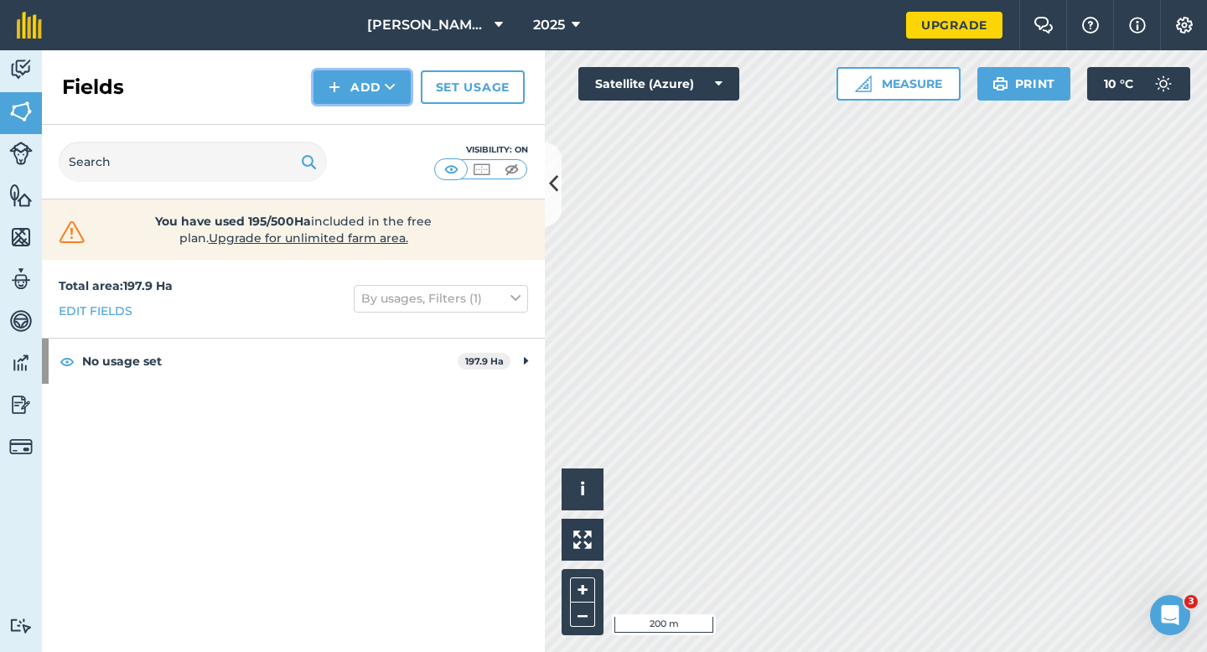
click at [345, 90] on button "Add" at bounding box center [361, 87] width 97 height 34
click at [348, 111] on link "Draw" at bounding box center [362, 124] width 92 height 37
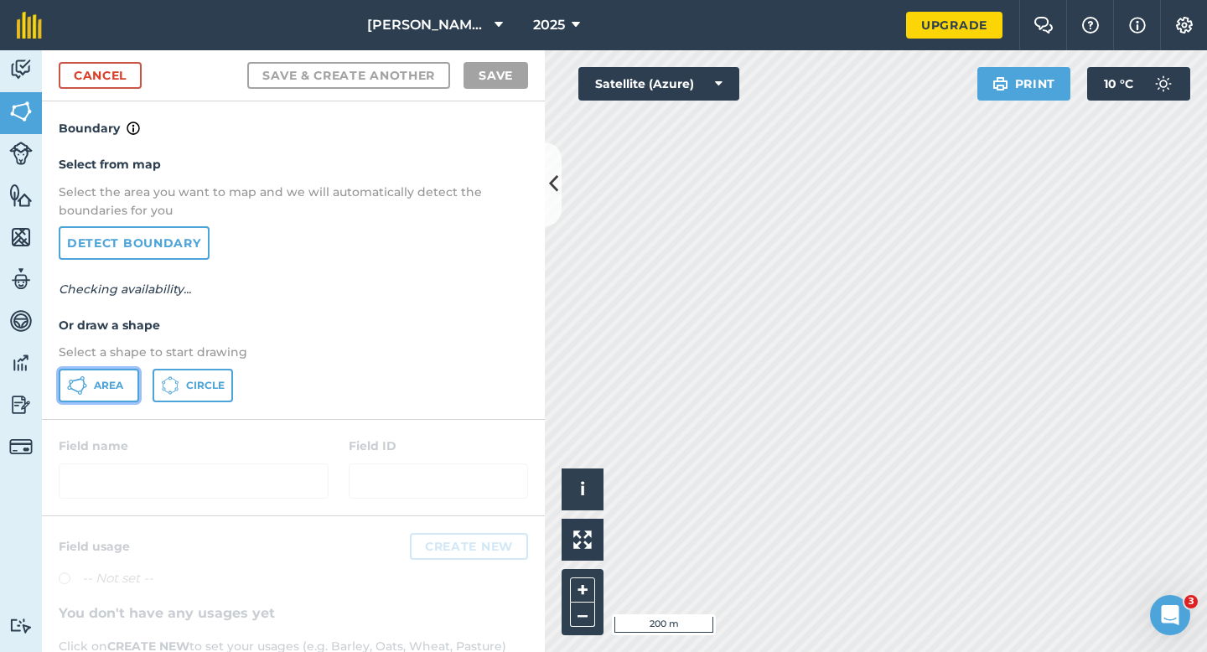
click at [87, 388] on button "Area" at bounding box center [99, 386] width 80 height 34
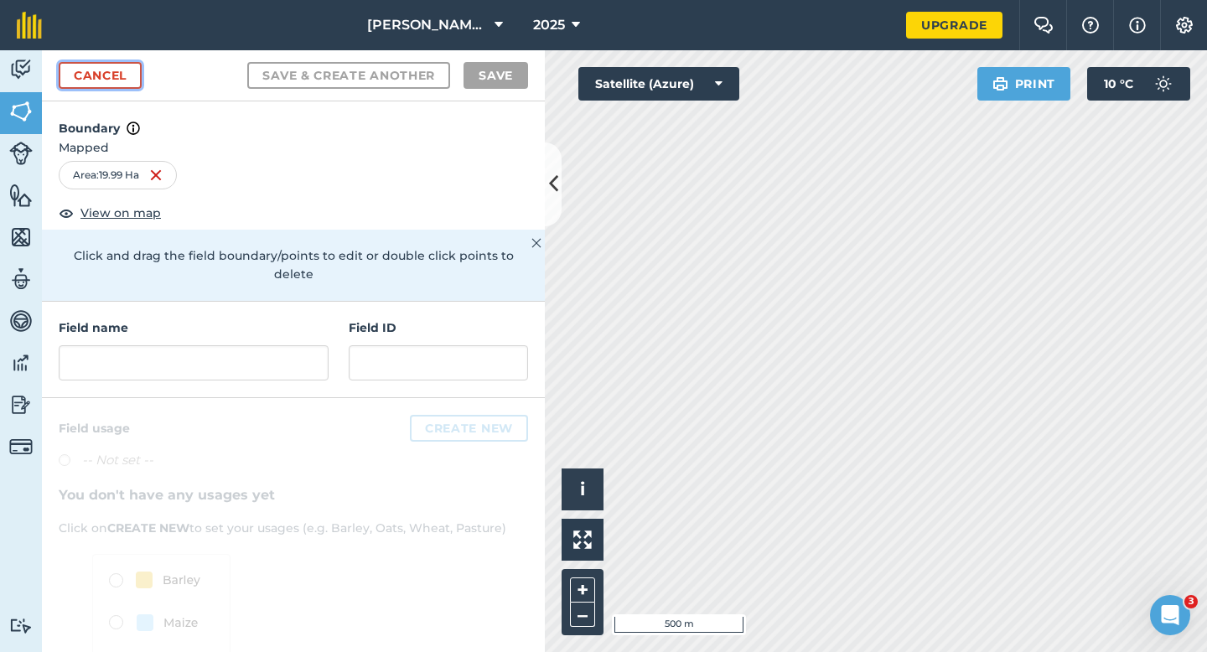
click at [126, 78] on link "Cancel" at bounding box center [100, 75] width 83 height 27
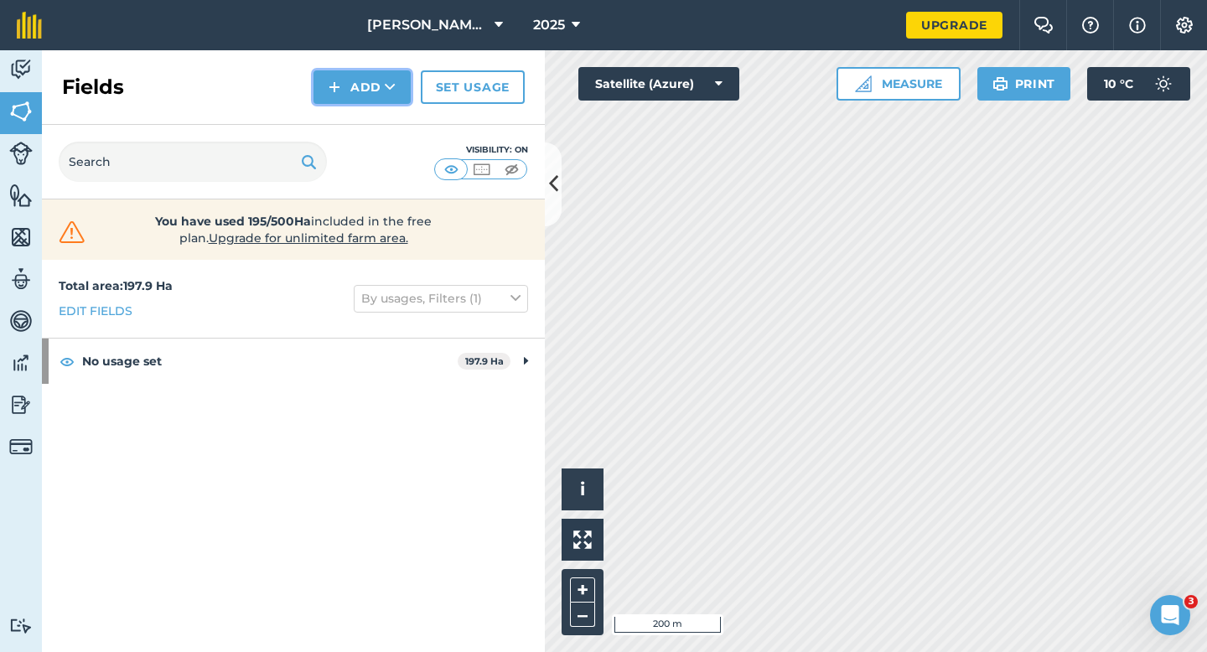
click at [328, 97] on button "Add" at bounding box center [361, 87] width 97 height 34
click at [336, 119] on link "Draw" at bounding box center [362, 124] width 92 height 37
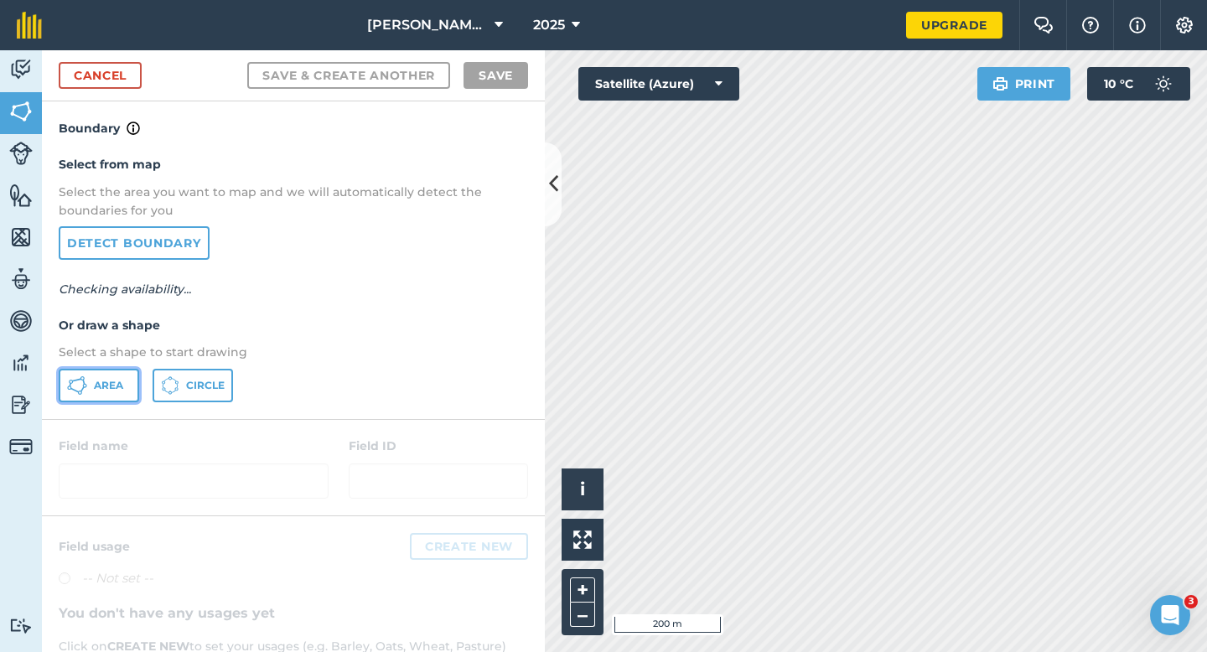
click at [106, 401] on button "Area" at bounding box center [99, 386] width 80 height 34
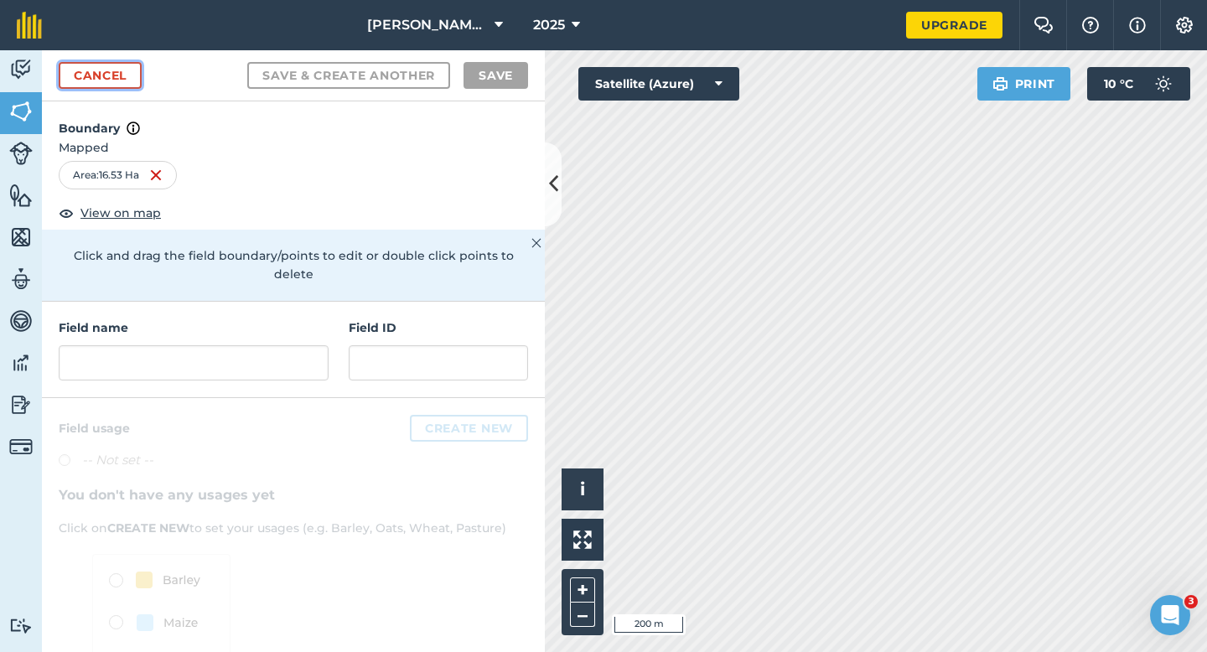
click at [101, 75] on link "Cancel" at bounding box center [100, 75] width 83 height 27
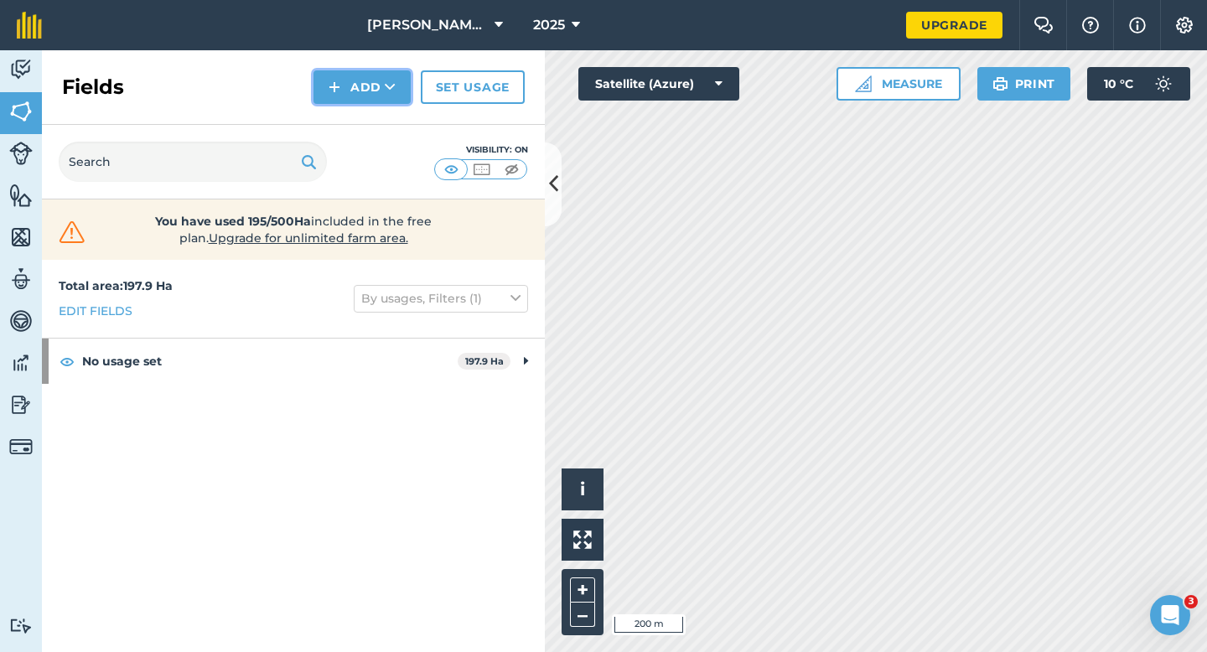
click at [372, 91] on button "Add" at bounding box center [361, 87] width 97 height 34
click at [372, 116] on link "Draw" at bounding box center [362, 124] width 92 height 37
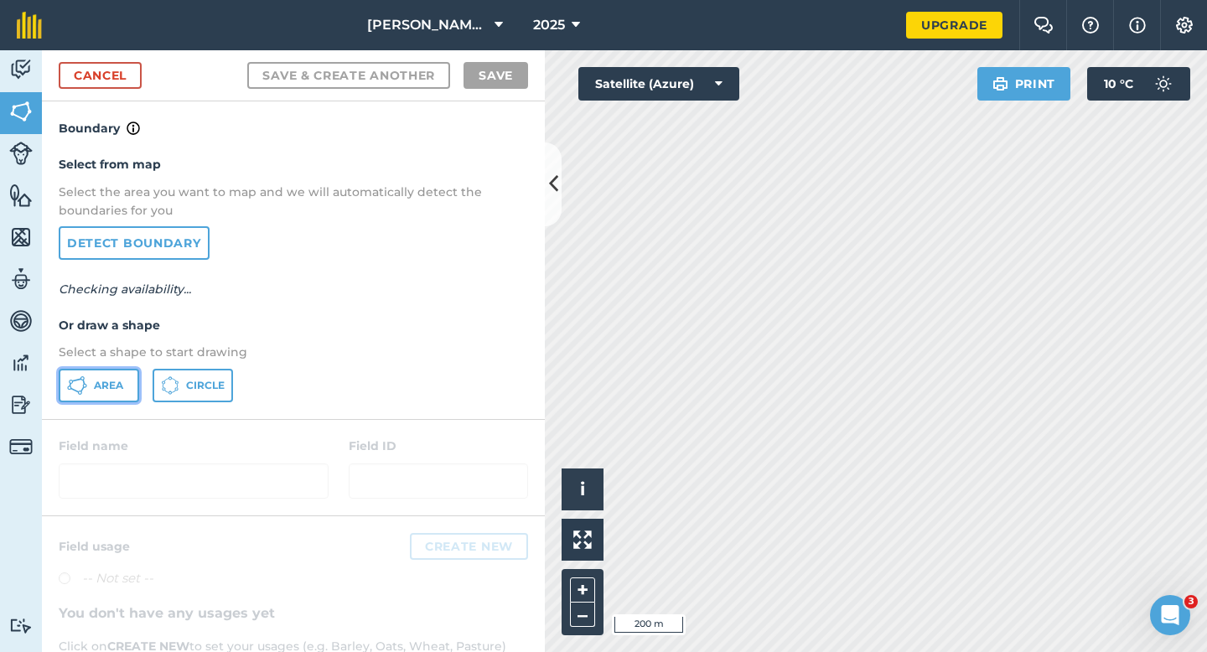
click at [109, 373] on button "Area" at bounding box center [99, 386] width 80 height 34
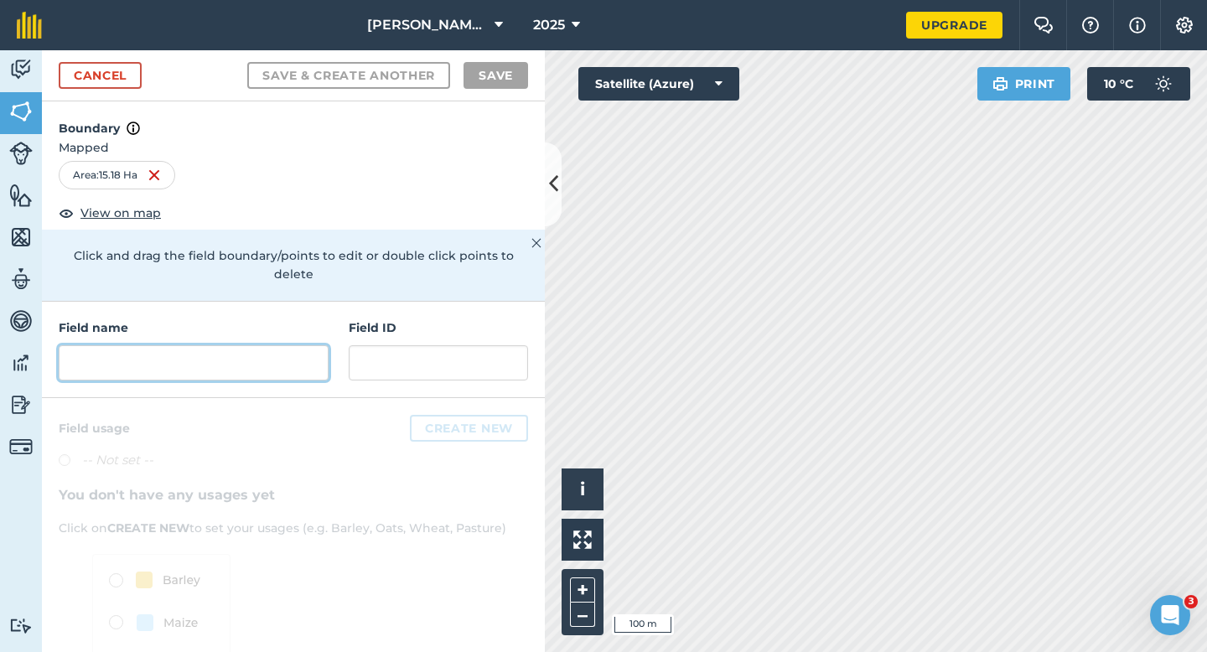
click at [129, 345] on input "text" at bounding box center [194, 362] width 270 height 35
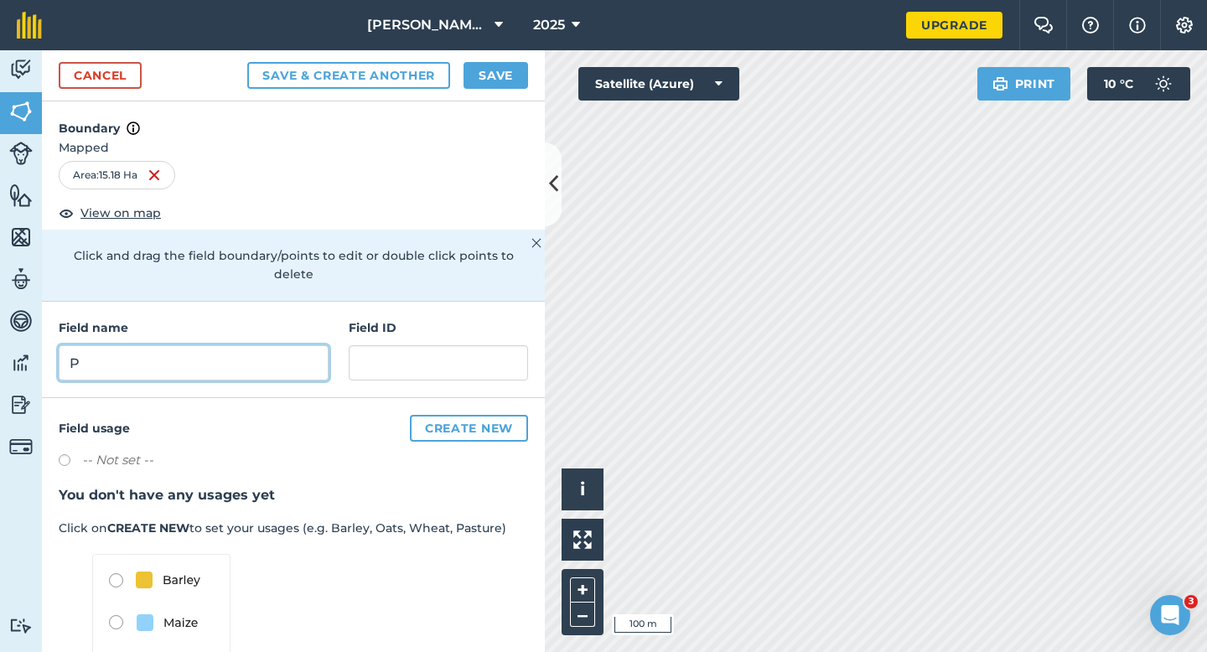
type input "P"
click at [523, 70] on button "Save" at bounding box center [496, 75] width 65 height 27
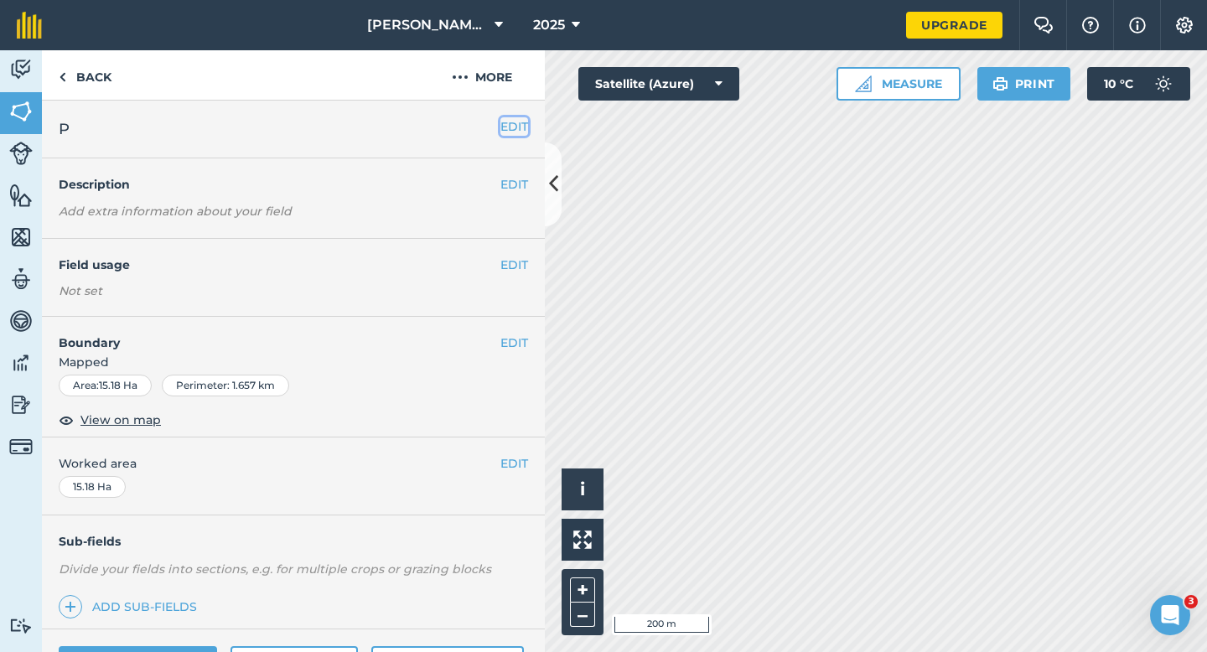
click at [505, 122] on button "EDIT" at bounding box center [514, 126] width 28 height 18
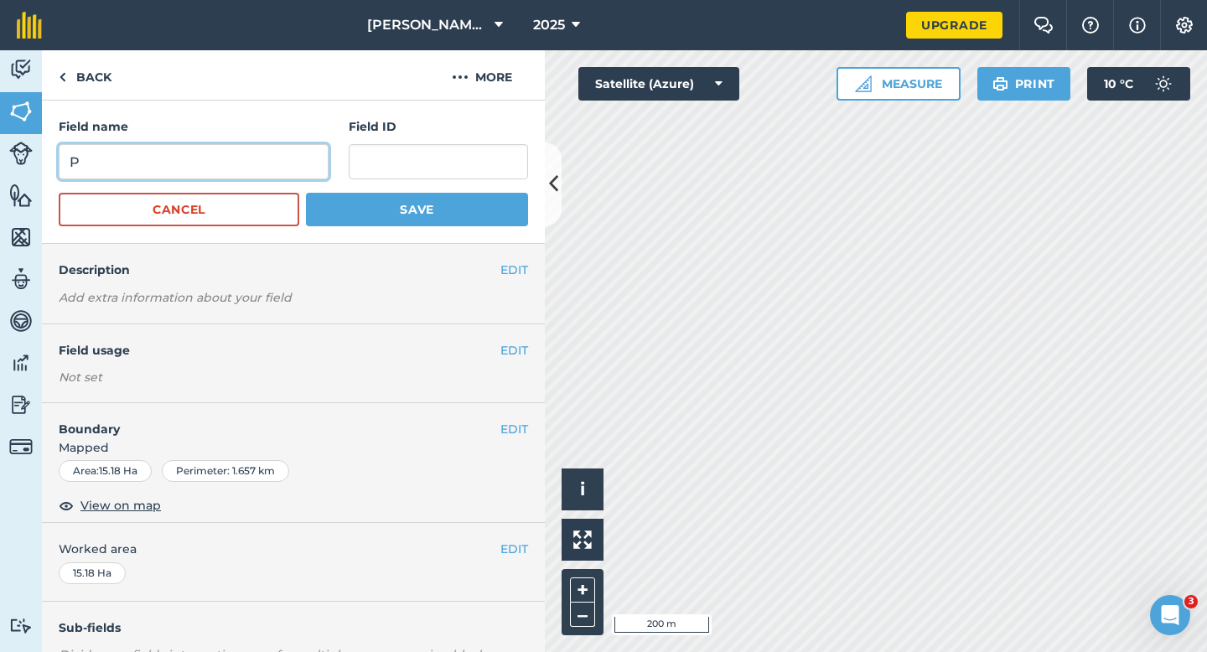
click at [178, 178] on input "P" at bounding box center [194, 161] width 270 height 35
type input "Q"
click at [306, 193] on button "Save" at bounding box center [417, 210] width 222 height 34
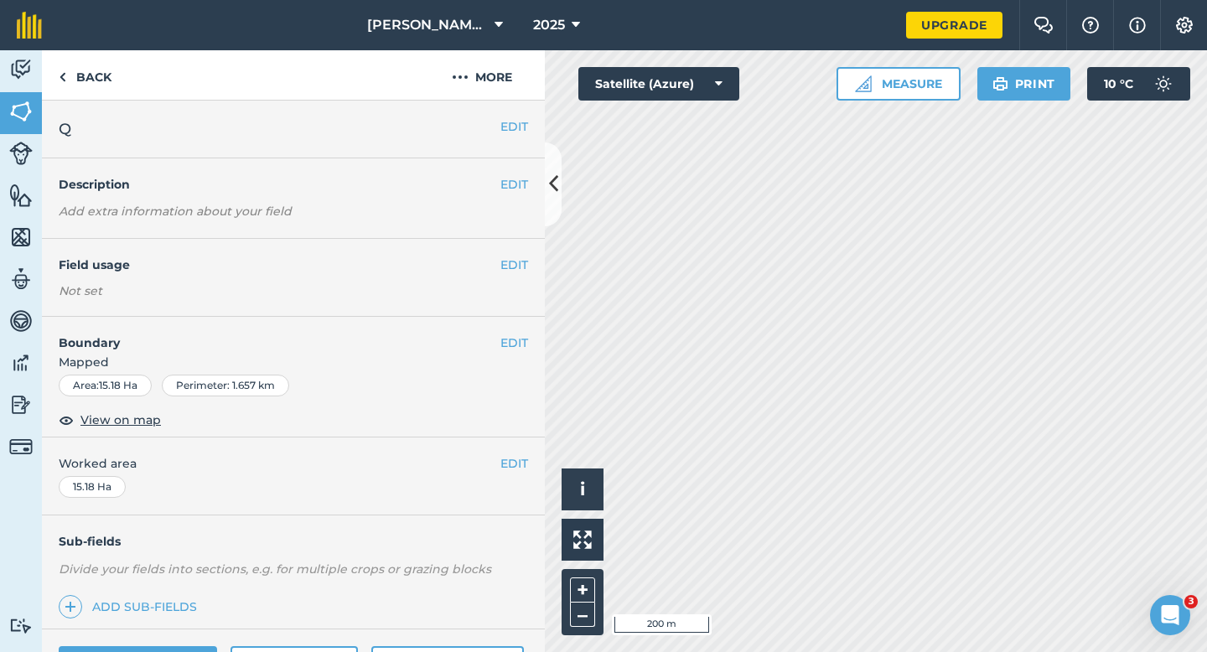
click at [514, 475] on div "EDIT Worked area 15.18 Ha" at bounding box center [293, 477] width 503 height 78
click at [514, 474] on div "EDIT Worked area 15.18 Ha" at bounding box center [293, 477] width 503 height 78
click at [508, 465] on button "EDIT" at bounding box center [514, 463] width 28 height 18
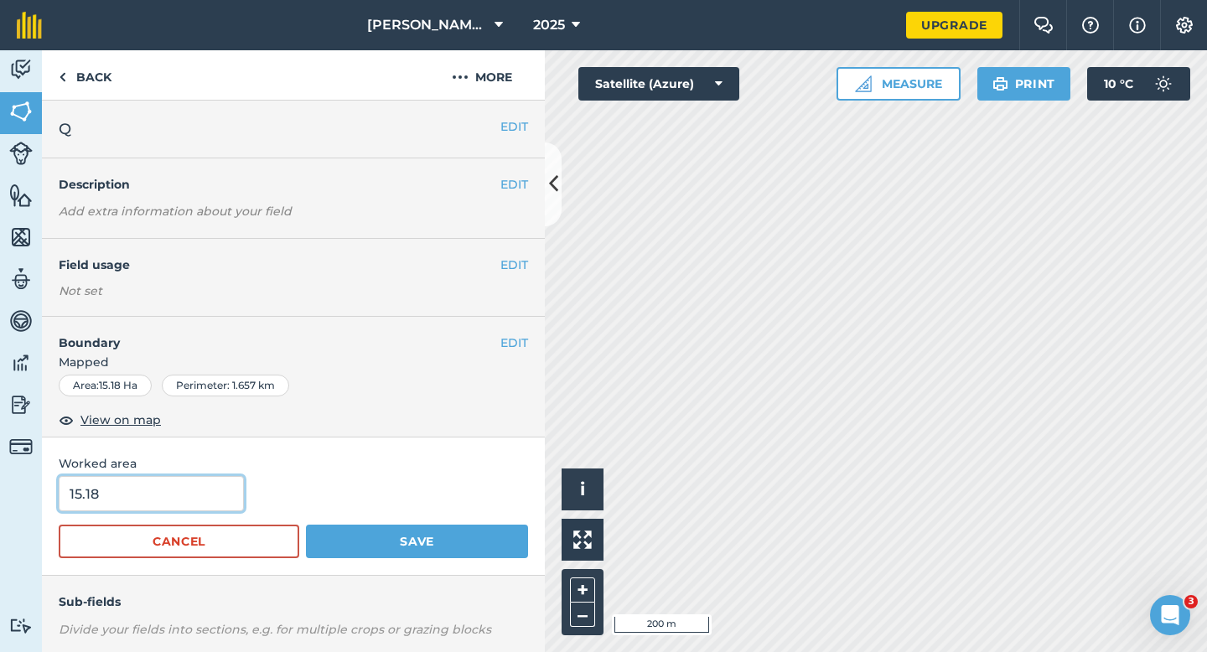
click at [204, 498] on input "15.18" at bounding box center [151, 493] width 185 height 35
type input "15.2"
click at [306, 525] on button "Save" at bounding box center [417, 542] width 222 height 34
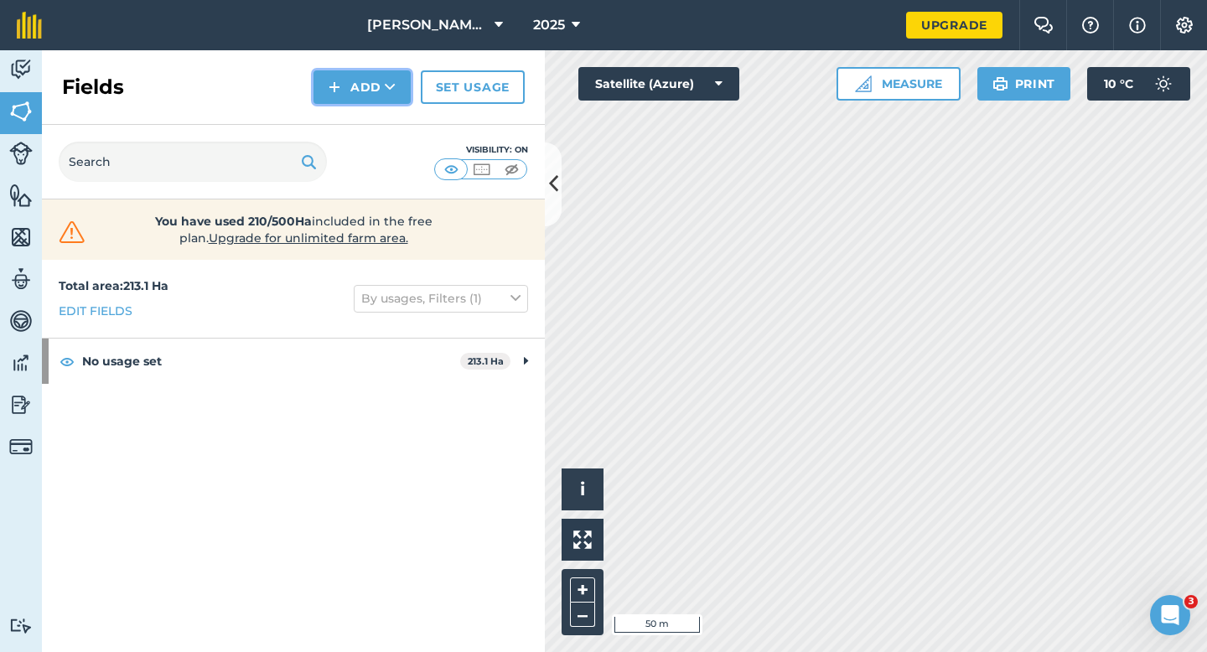
click at [346, 86] on button "Add" at bounding box center [361, 87] width 97 height 34
click at [353, 117] on link "Draw" at bounding box center [362, 124] width 92 height 37
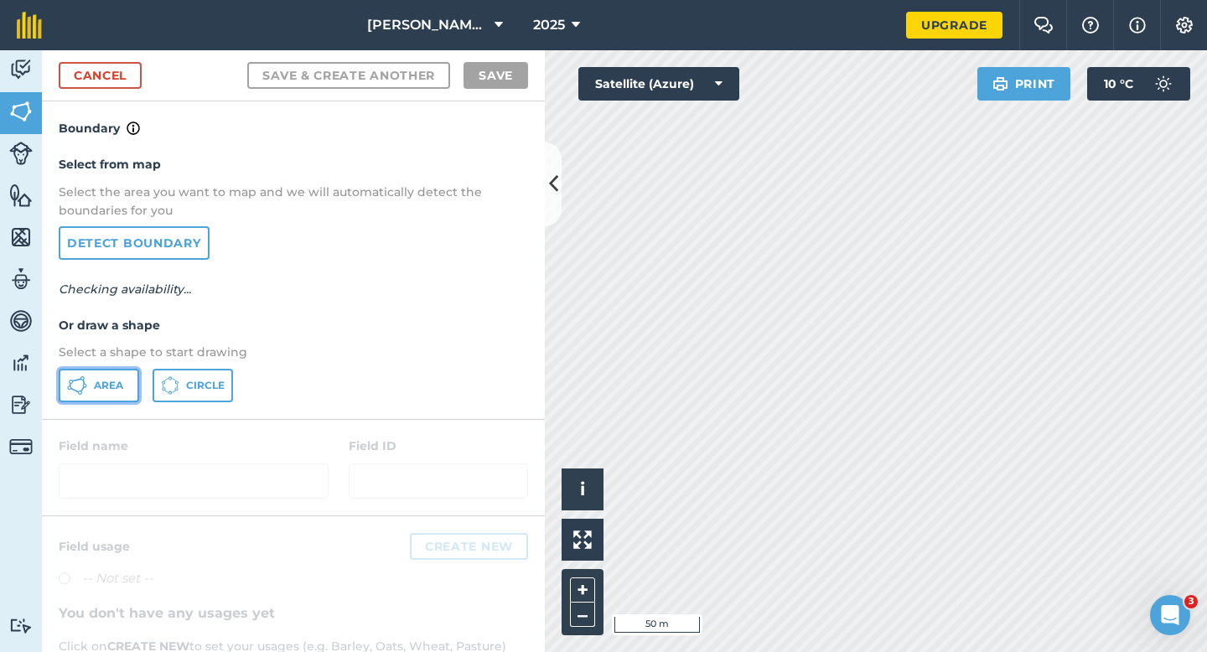
click at [105, 387] on span "Area" at bounding box center [108, 385] width 29 height 13
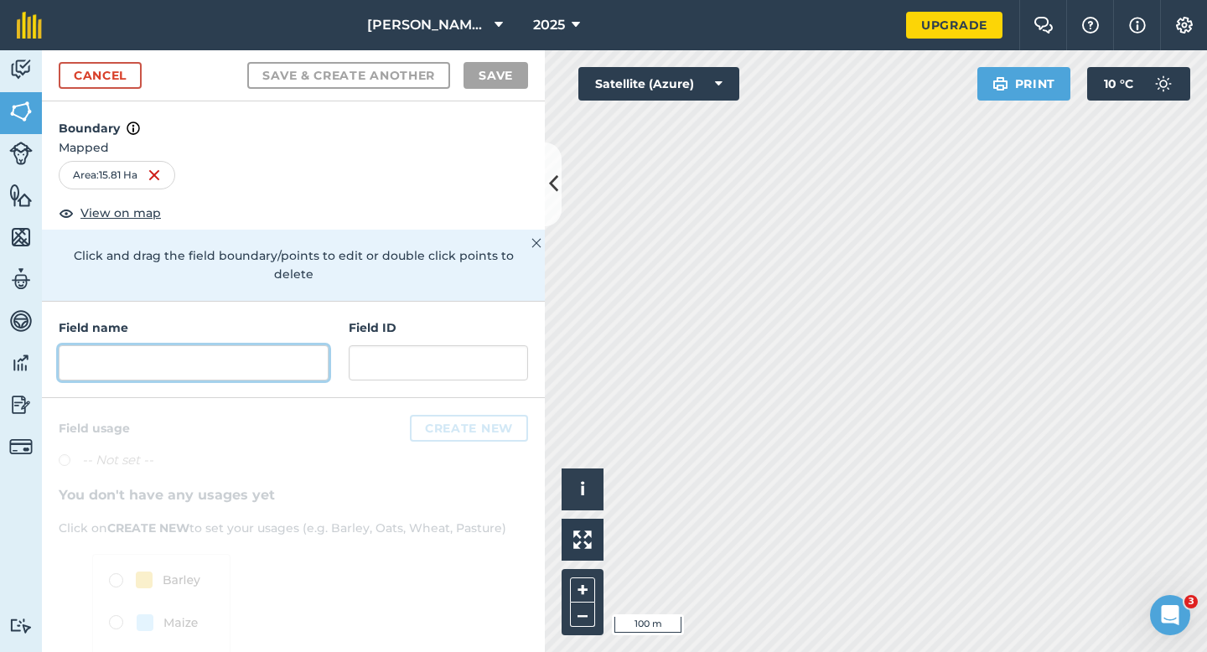
click at [210, 354] on input "text" at bounding box center [194, 362] width 270 height 35
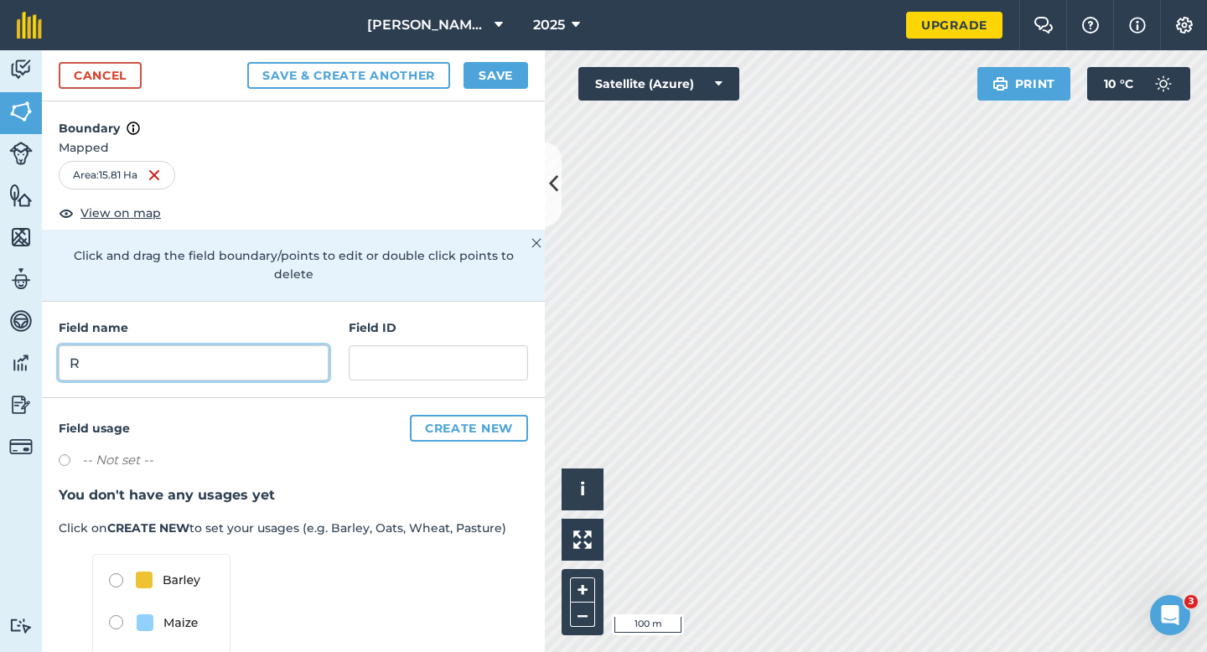
type input "R"
click at [495, 82] on button "Save" at bounding box center [496, 75] width 65 height 27
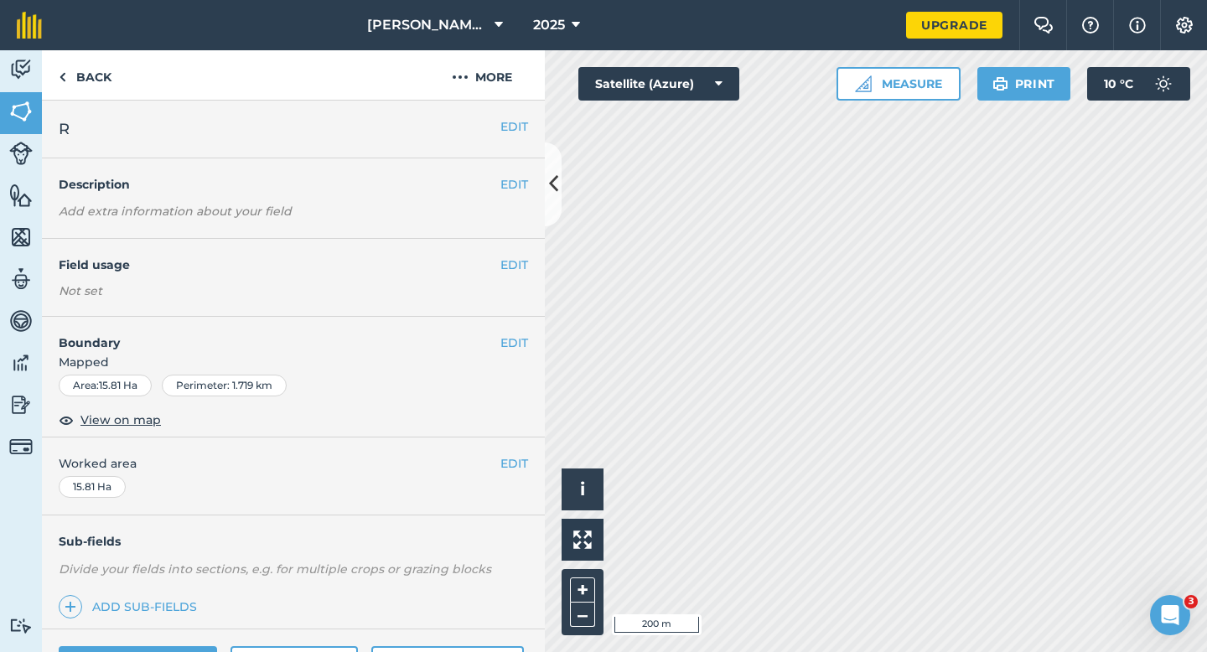
click at [510, 476] on div "EDIT Worked area 15.81 Ha" at bounding box center [293, 477] width 503 height 78
click at [510, 464] on button "EDIT" at bounding box center [514, 463] width 28 height 18
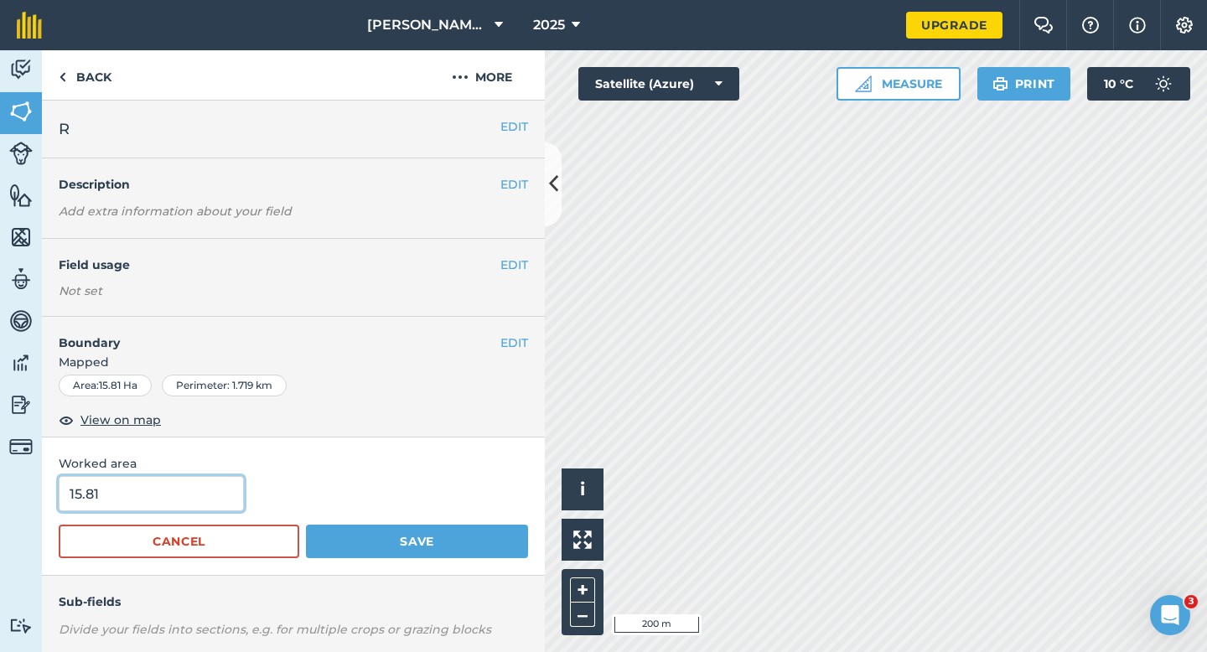
type input "16"
click at [228, 494] on input "16" at bounding box center [151, 493] width 185 height 35
click at [306, 525] on button "Save" at bounding box center [417, 542] width 222 height 34
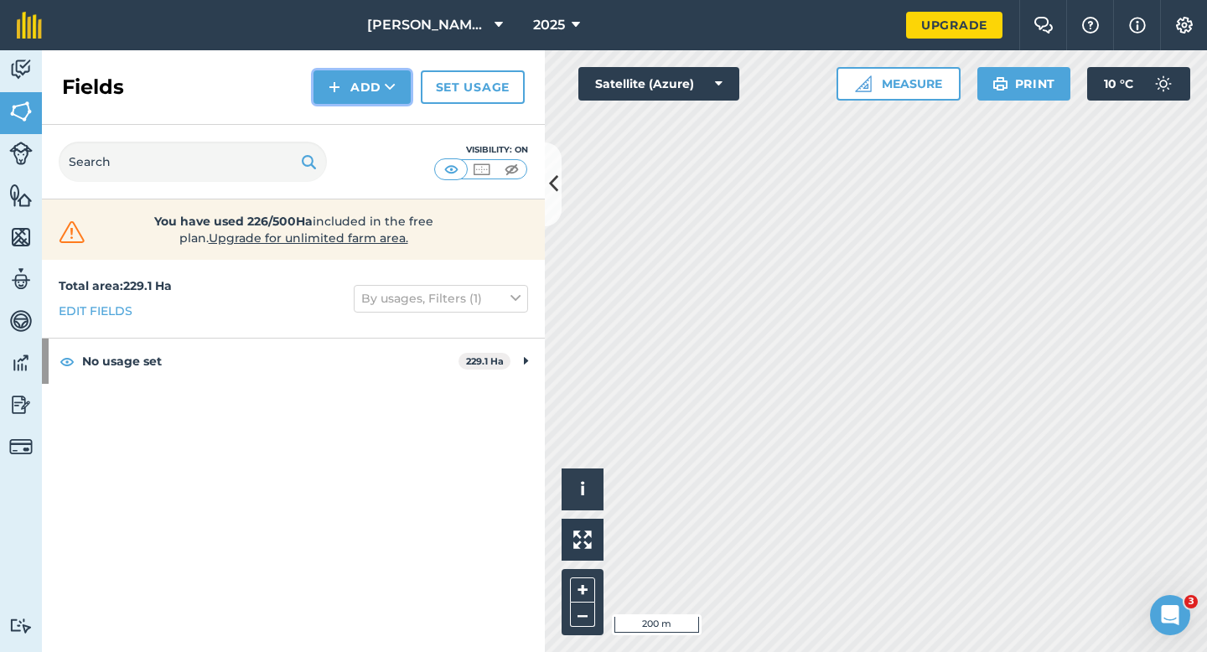
click at [348, 80] on button "Add" at bounding box center [361, 87] width 97 height 34
click at [353, 106] on link "Draw" at bounding box center [362, 124] width 92 height 37
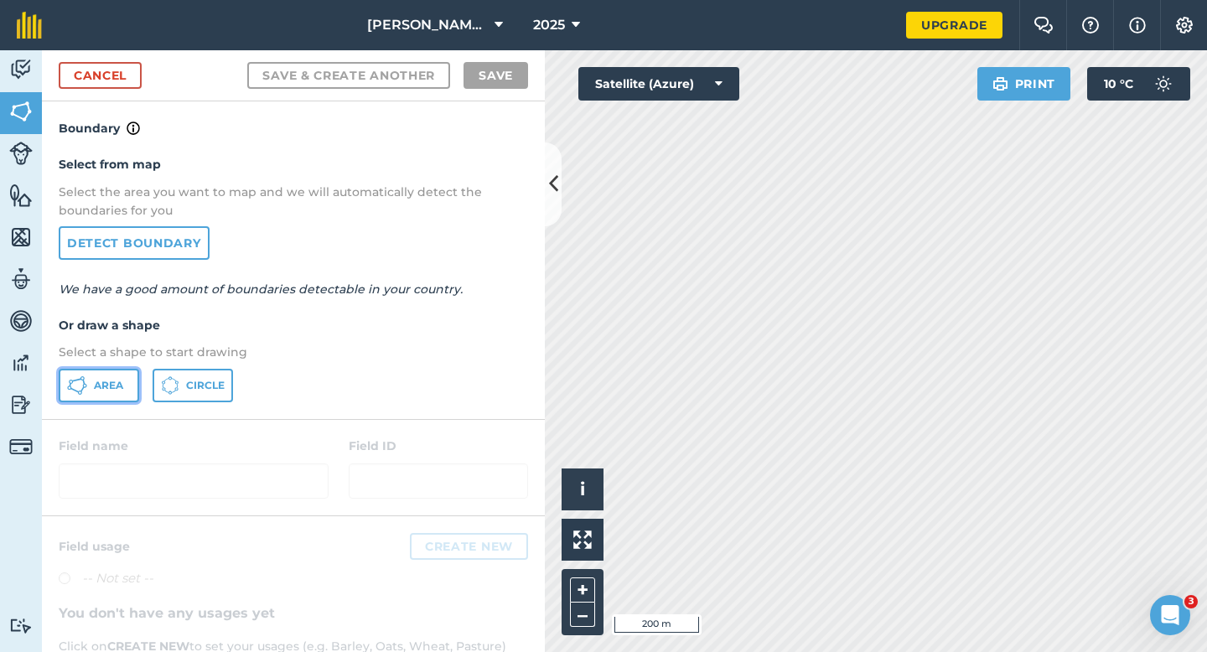
click at [101, 374] on button "Area" at bounding box center [99, 386] width 80 height 34
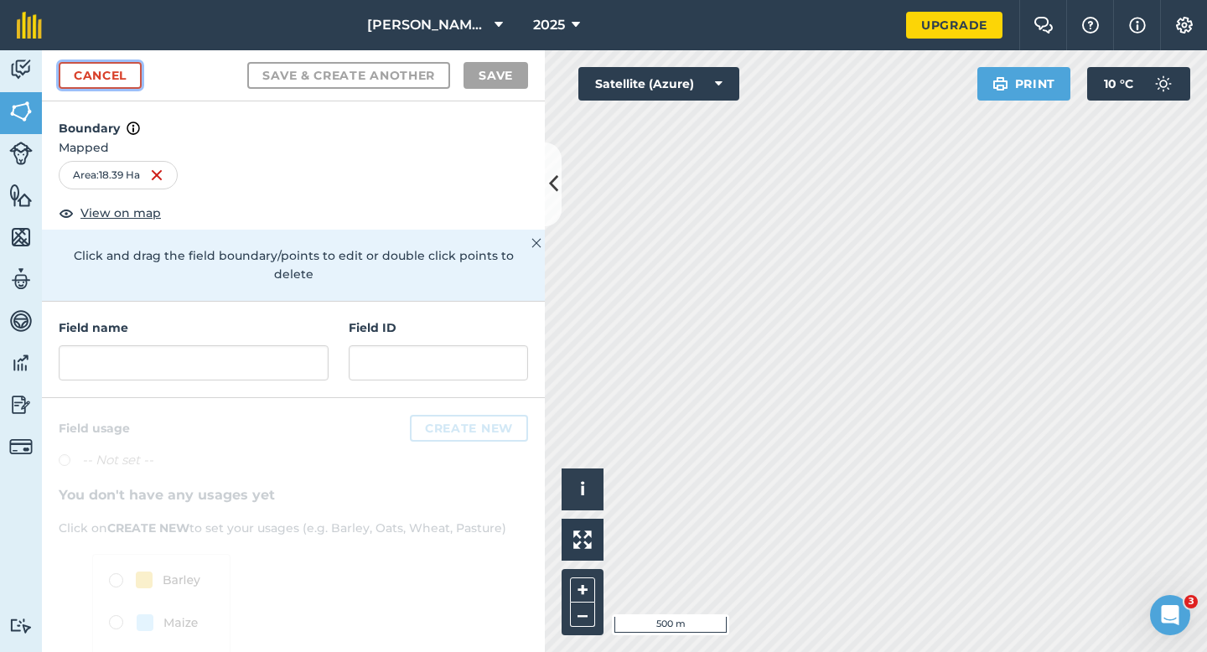
click at [130, 67] on link "Cancel" at bounding box center [100, 75] width 83 height 27
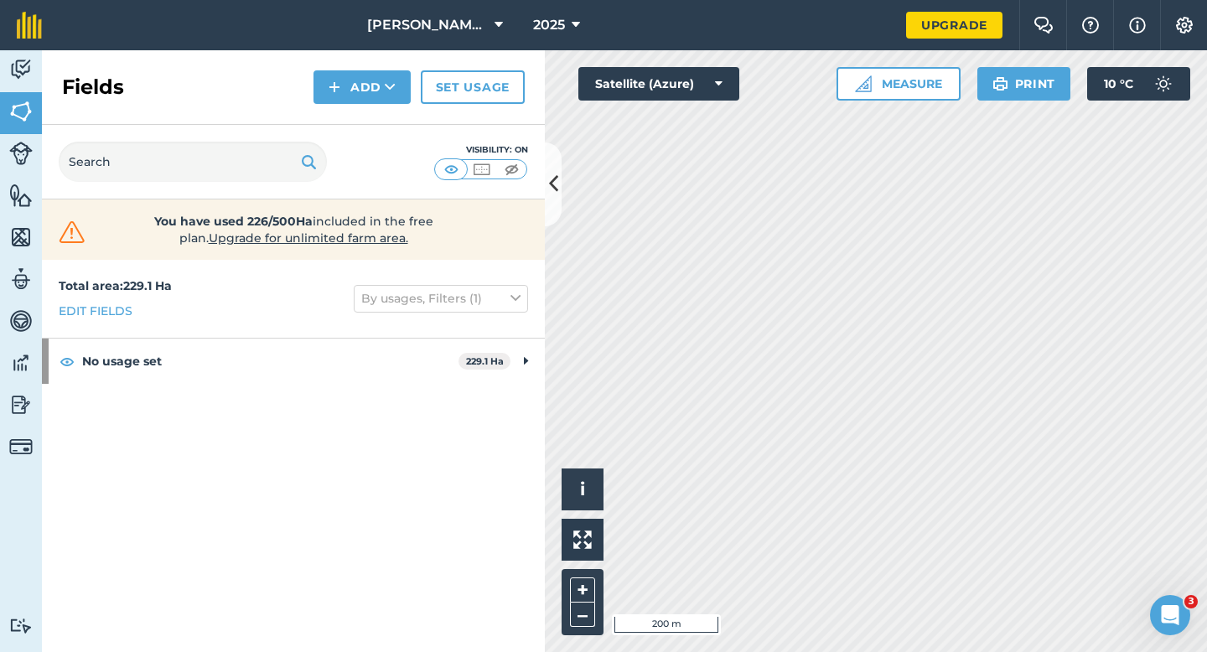
click at [345, 69] on div "Fields Add Set usage" at bounding box center [293, 87] width 503 height 75
click at [345, 85] on button "Add" at bounding box center [361, 87] width 97 height 34
click at [345, 144] on link "Import" at bounding box center [362, 162] width 92 height 37
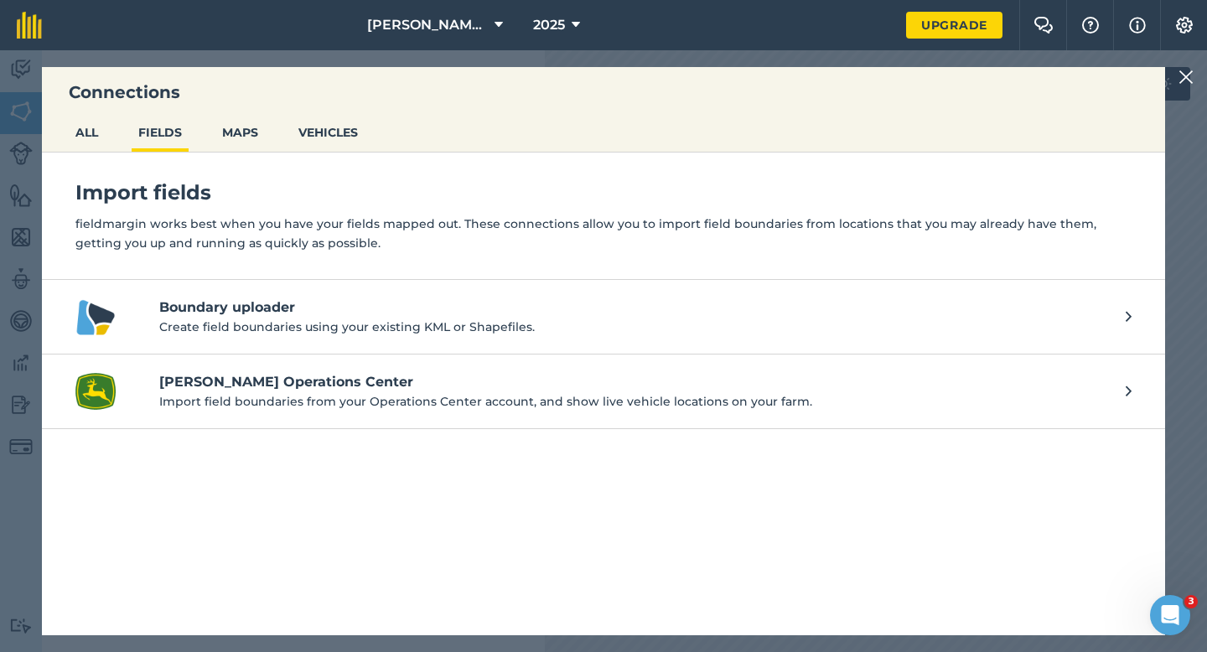
click at [1181, 70] on img at bounding box center [1186, 77] width 15 height 20
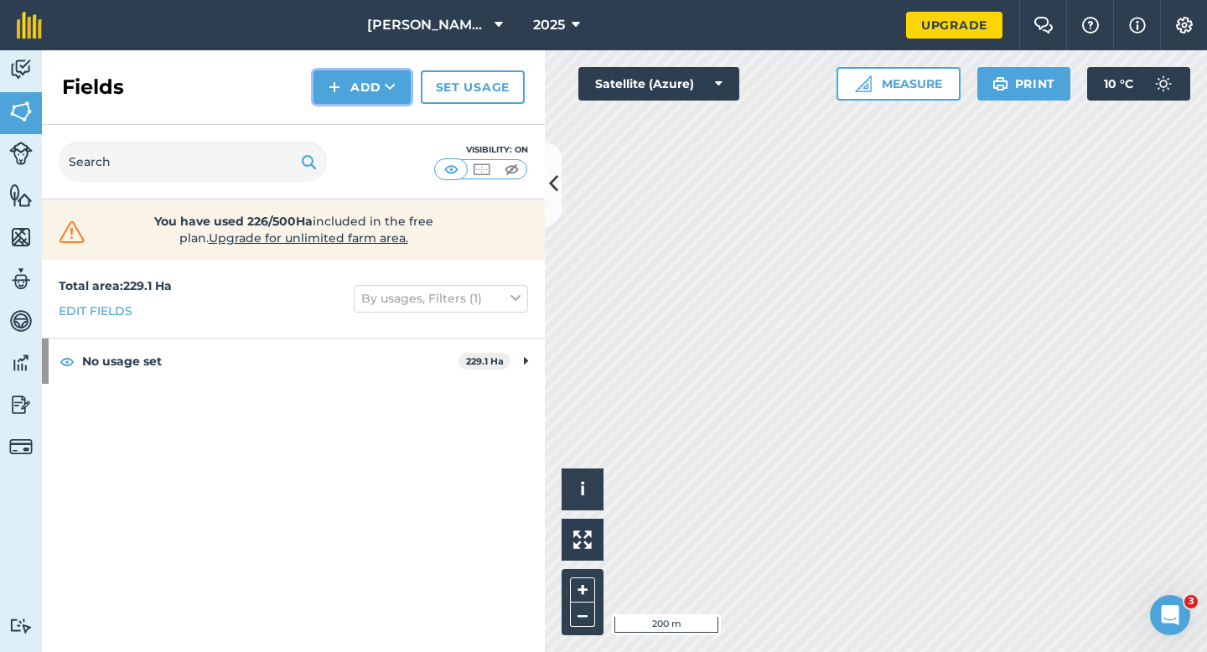
click at [349, 90] on button "Add" at bounding box center [361, 87] width 97 height 34
click at [349, 102] on button "Add Draw Import" at bounding box center [361, 87] width 97 height 34
click at [349, 93] on button "Add" at bounding box center [361, 87] width 97 height 34
click at [349, 122] on link "Draw" at bounding box center [362, 124] width 92 height 37
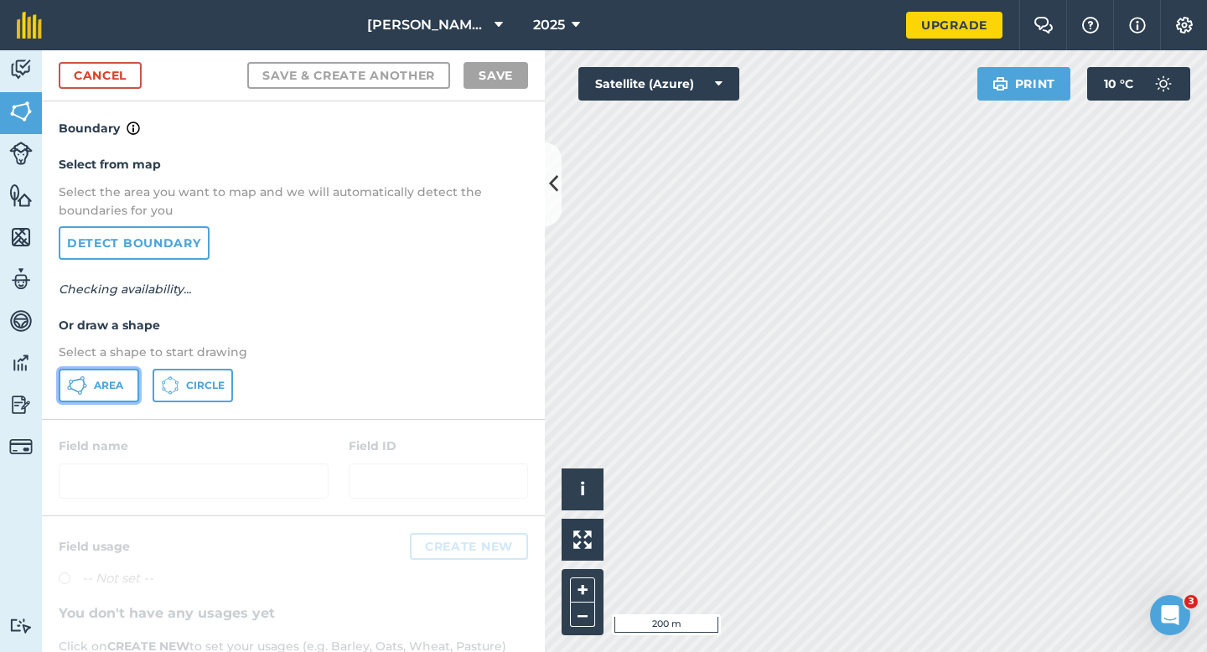
click at [104, 399] on button "Area" at bounding box center [99, 386] width 80 height 34
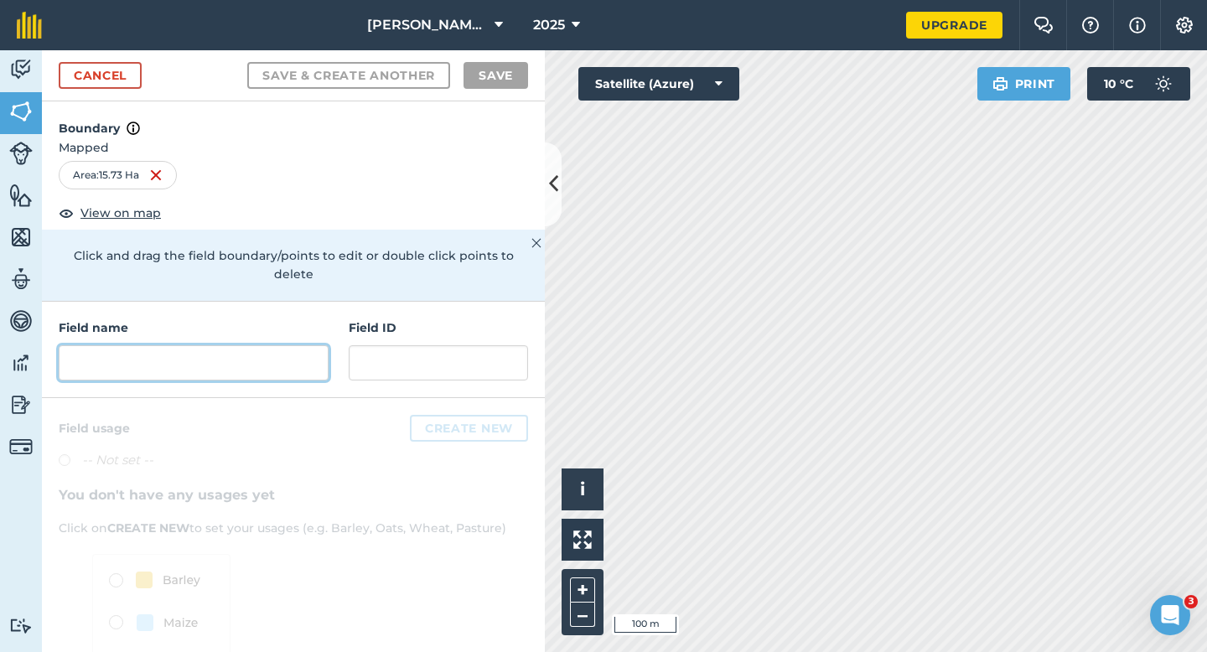
click at [204, 360] on input "text" at bounding box center [194, 362] width 270 height 35
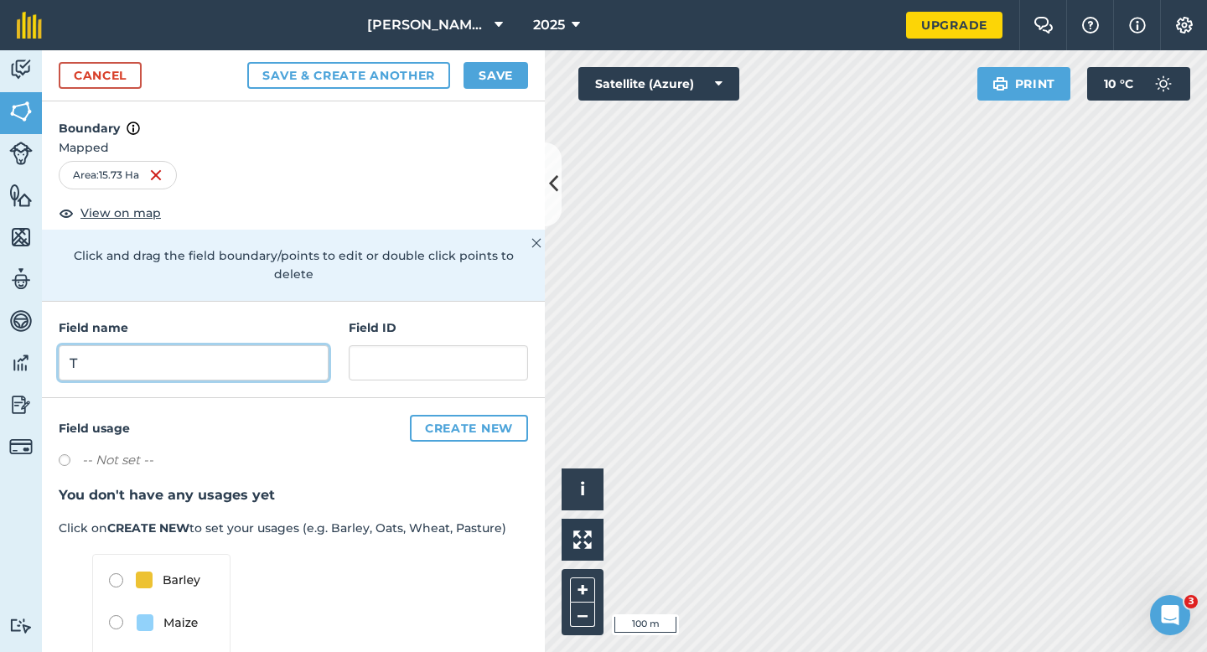
type input "T"
click at [495, 64] on button "Save" at bounding box center [496, 75] width 65 height 27
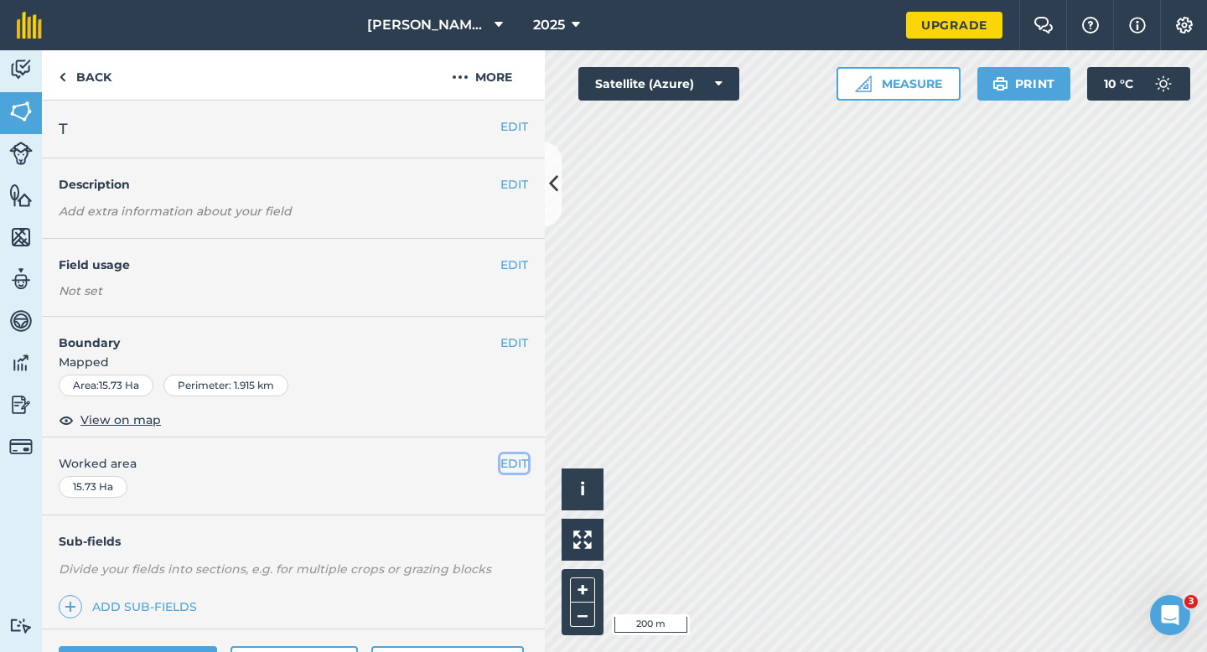
click at [511, 469] on button "EDIT" at bounding box center [514, 463] width 28 height 18
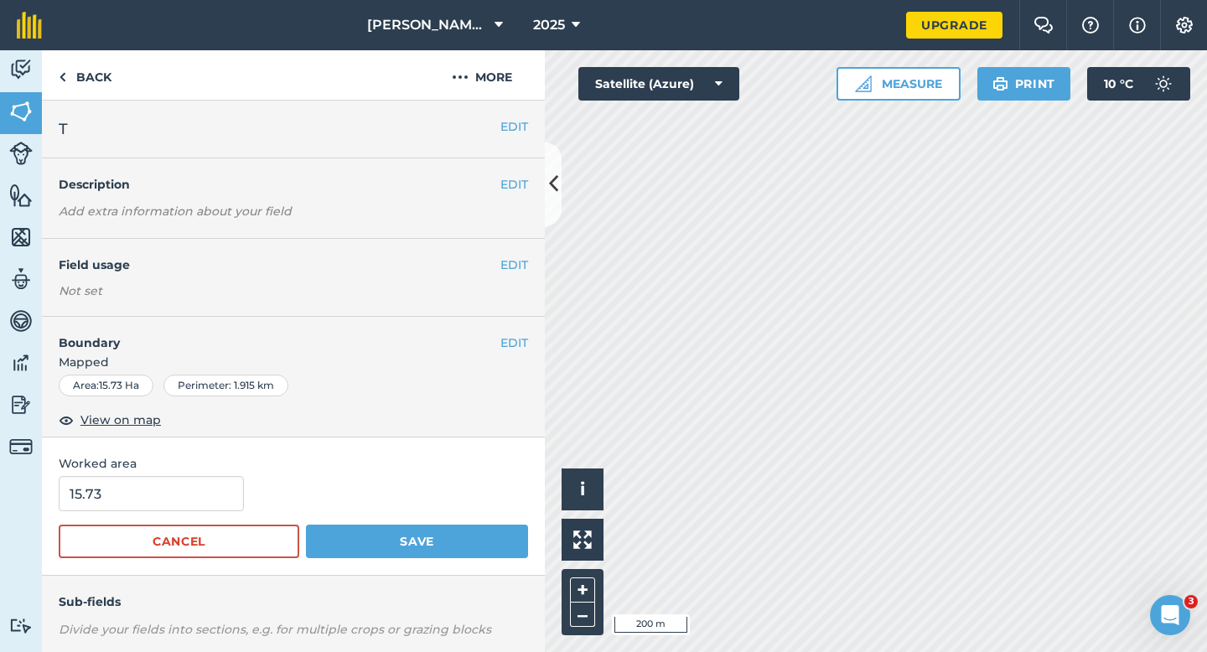
click at [136, 521] on form "15.73 Cancel Save" at bounding box center [293, 517] width 469 height 82
click at [136, 515] on form "15.73 Cancel Save" at bounding box center [293, 517] width 469 height 82
click at [136, 506] on input "15.73" at bounding box center [151, 493] width 185 height 35
type input "16"
click at [306, 525] on button "Save" at bounding box center [417, 542] width 222 height 34
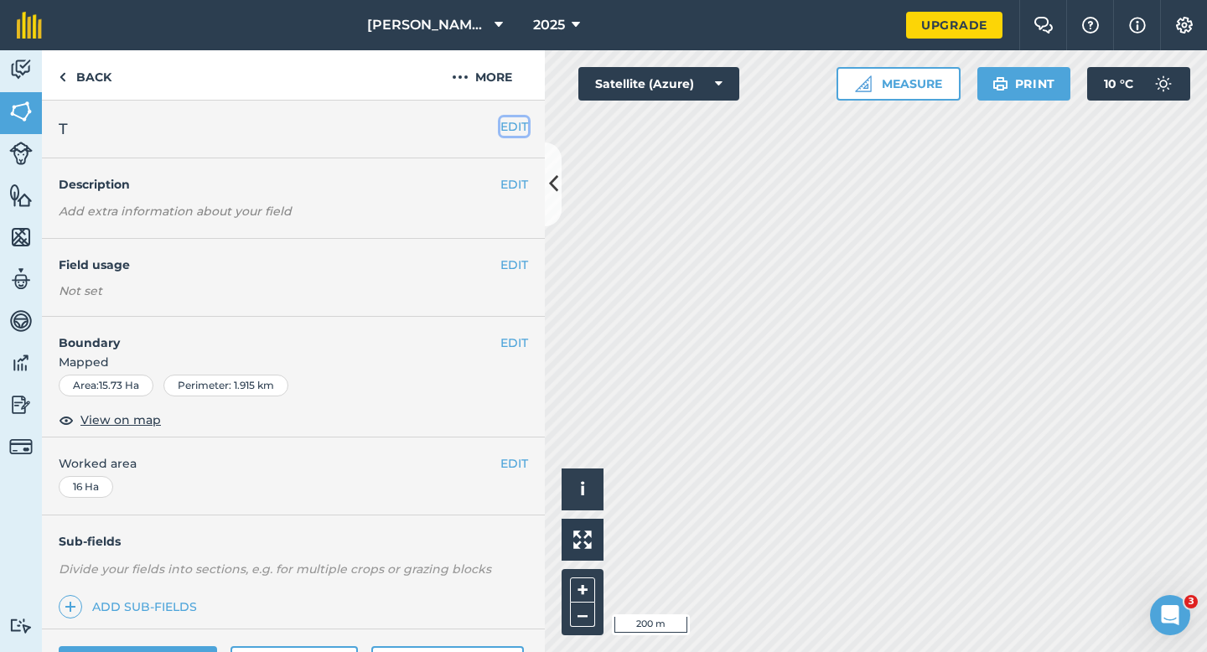
click at [504, 133] on button "EDIT" at bounding box center [514, 126] width 28 height 18
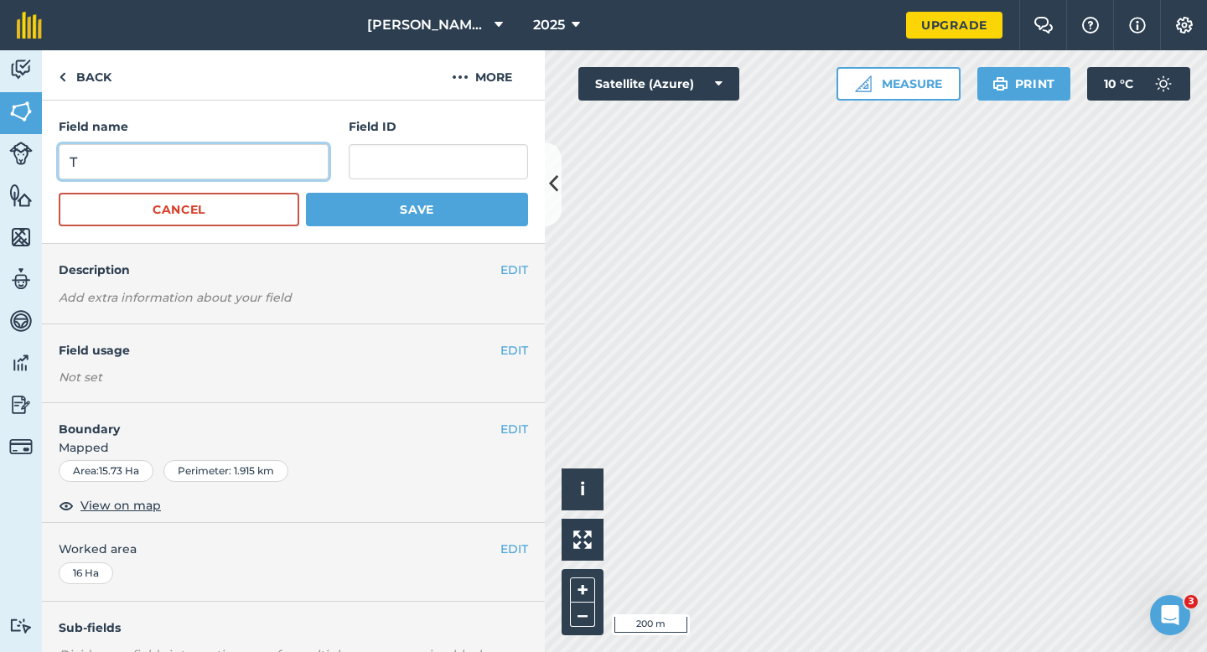
click at [208, 162] on input "T" at bounding box center [194, 161] width 270 height 35
type input "U"
click at [306, 193] on button "Save" at bounding box center [417, 210] width 222 height 34
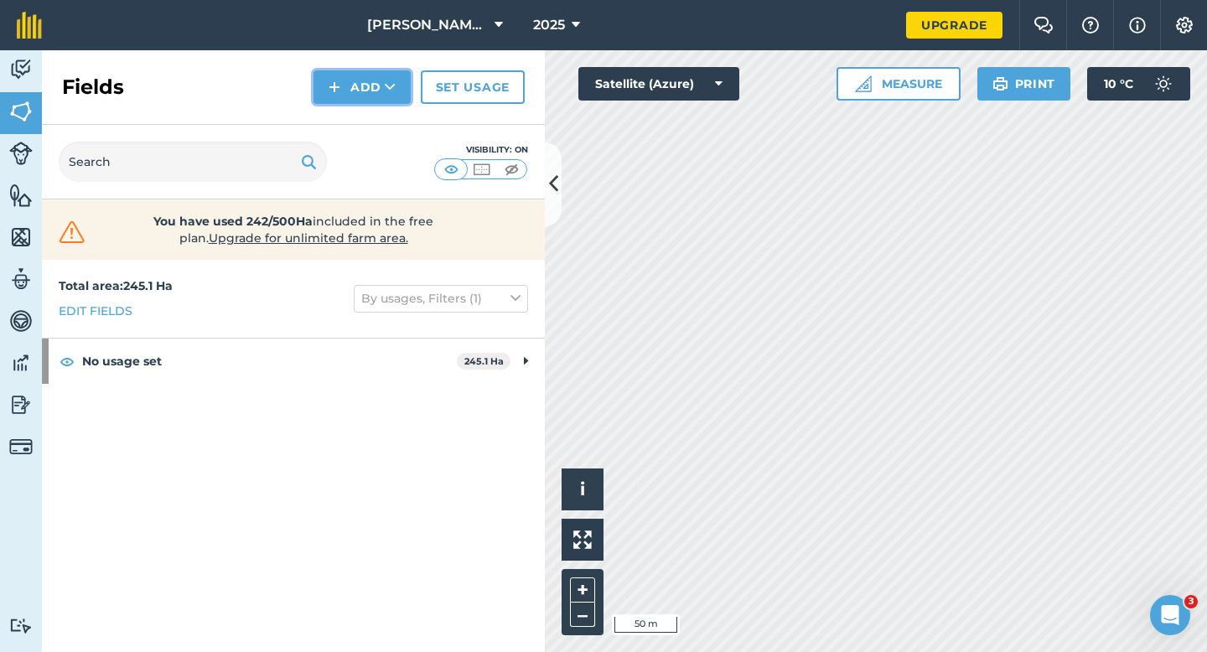
click at [348, 100] on button "Add" at bounding box center [361, 87] width 97 height 34
click at [349, 109] on link "Draw" at bounding box center [362, 124] width 92 height 37
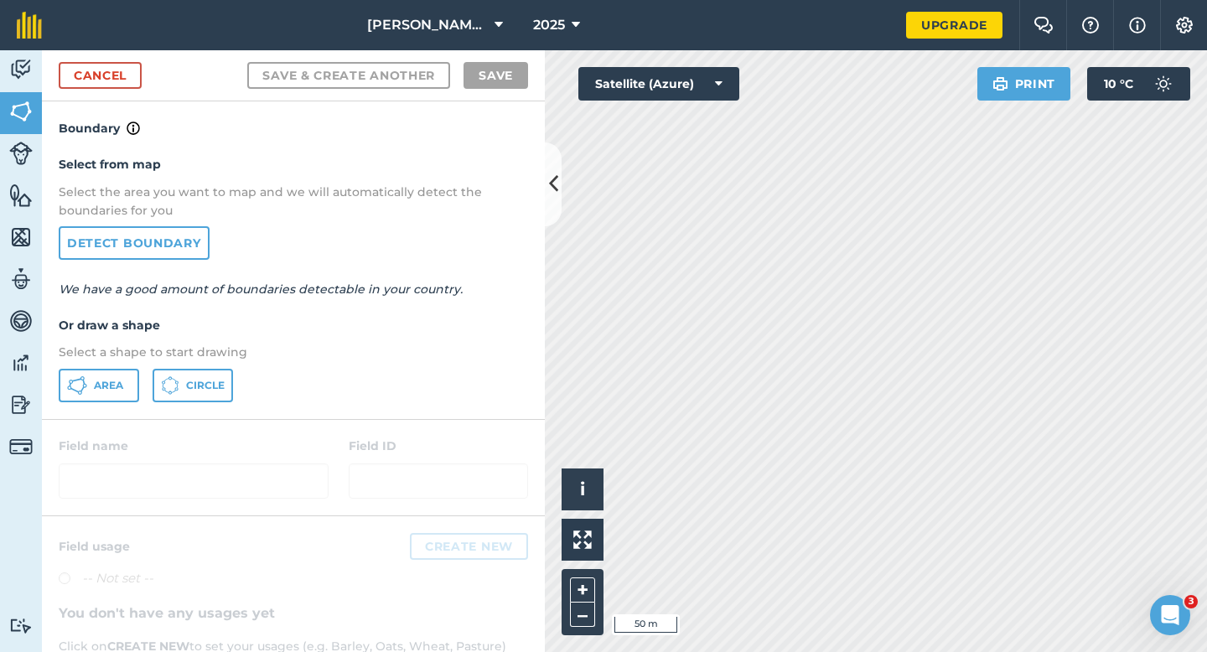
click at [91, 406] on div "Select from map Select the area you want to map and we will automatically detec…" at bounding box center [293, 278] width 503 height 280
click at [123, 369] on button "Area" at bounding box center [99, 386] width 80 height 34
click at [106, 369] on button "Area" at bounding box center [99, 386] width 80 height 34
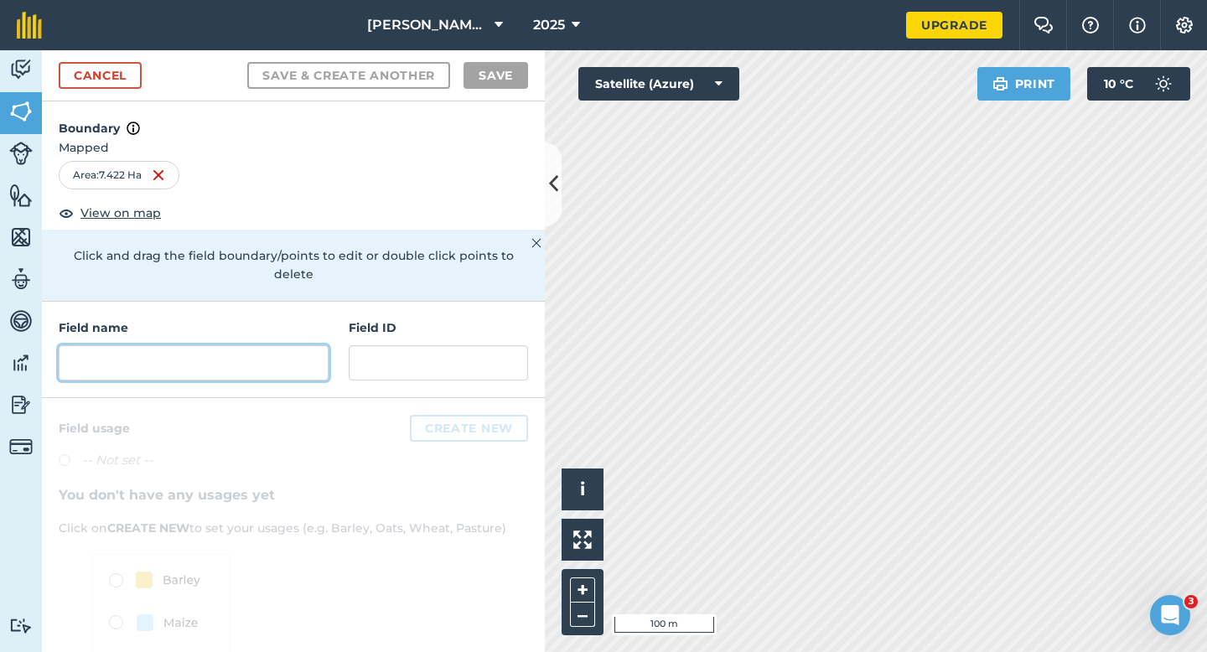
click at [209, 354] on input "text" at bounding box center [194, 362] width 270 height 35
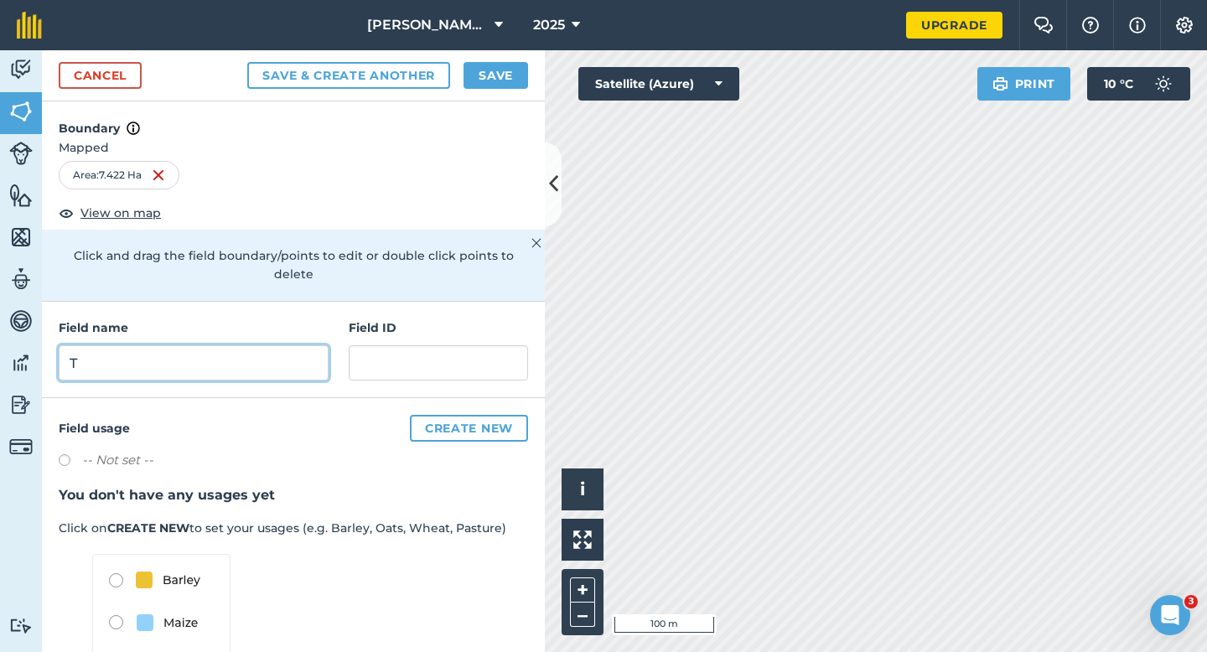
type input "T"
click at [475, 59] on div "Cancel Save & Create Another Save" at bounding box center [293, 75] width 503 height 51
click at [485, 67] on button "Save" at bounding box center [496, 75] width 65 height 27
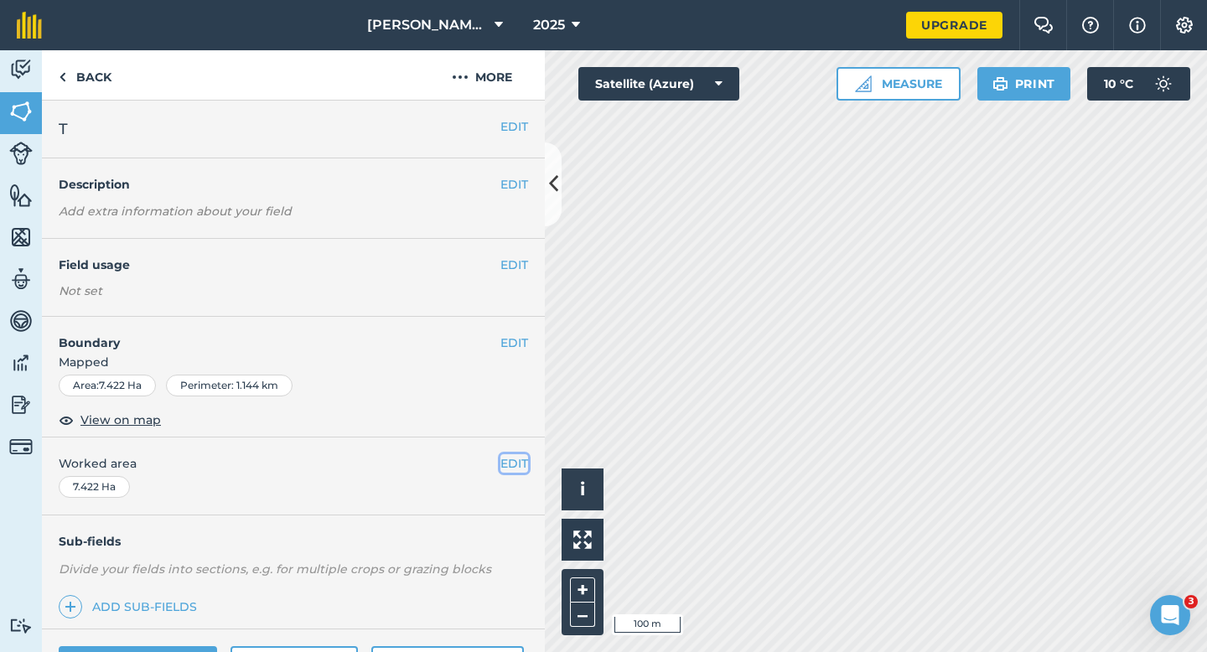
click at [516, 455] on button "EDIT" at bounding box center [514, 463] width 28 height 18
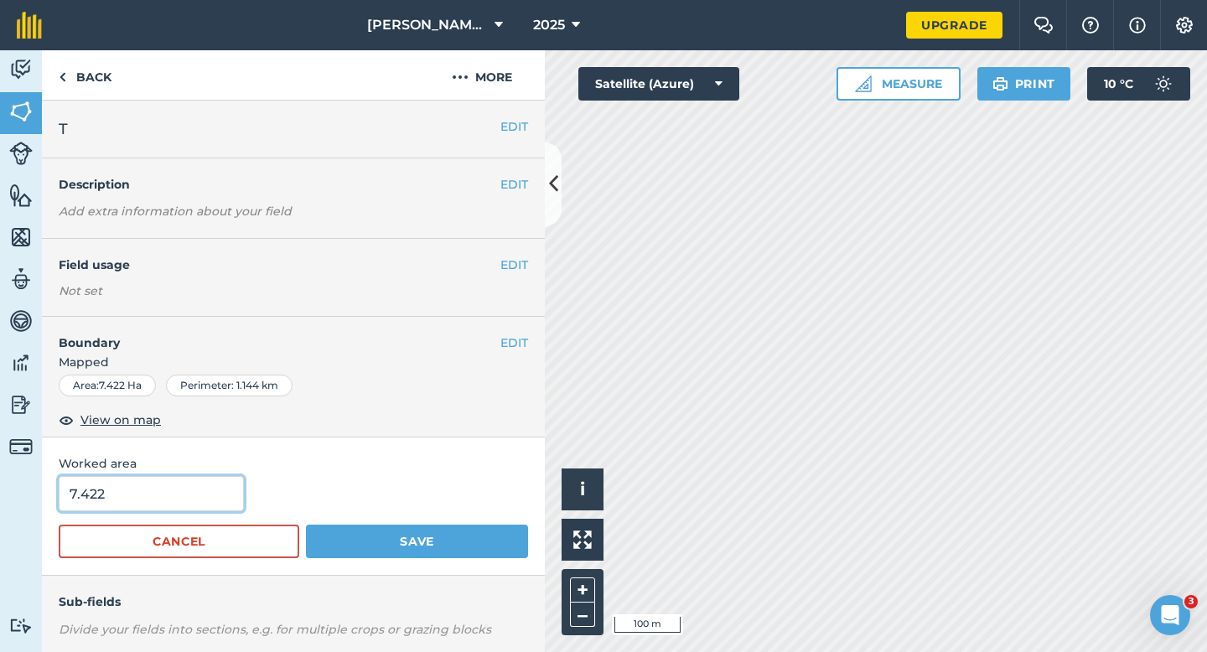
click at [117, 488] on input "7.422" at bounding box center [151, 493] width 185 height 35
type input "7.4"
click at [306, 525] on button "Save" at bounding box center [417, 542] width 222 height 34
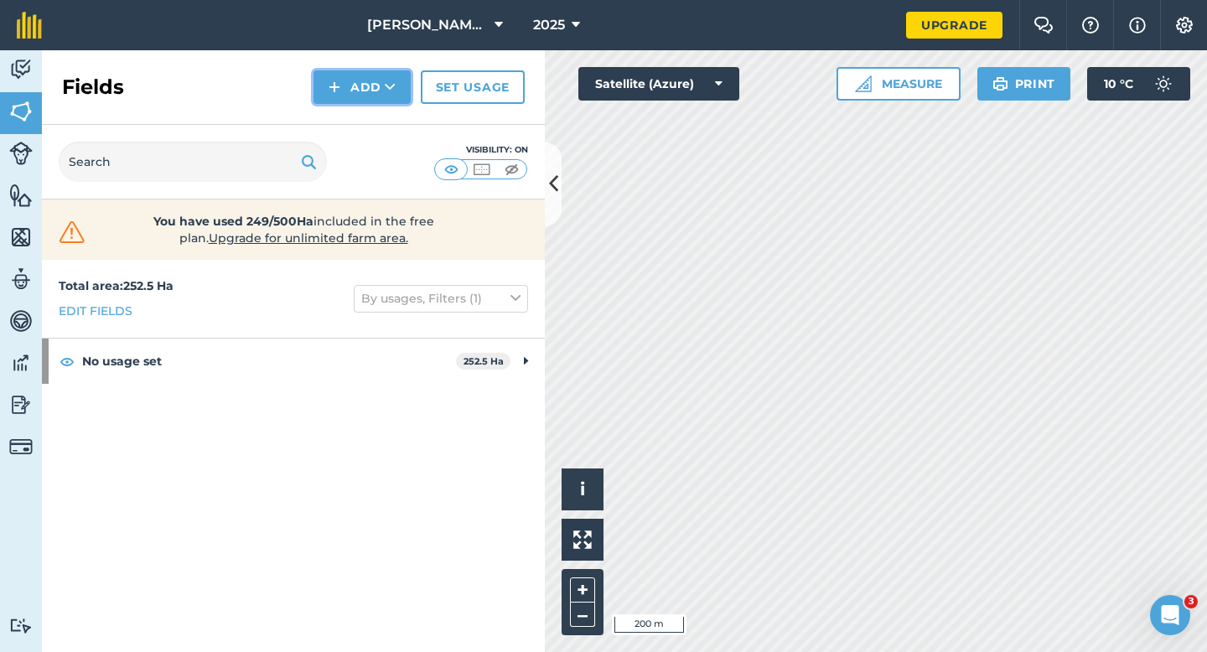
click at [334, 94] on img at bounding box center [335, 87] width 12 height 20
click at [343, 111] on link "Draw" at bounding box center [362, 124] width 92 height 37
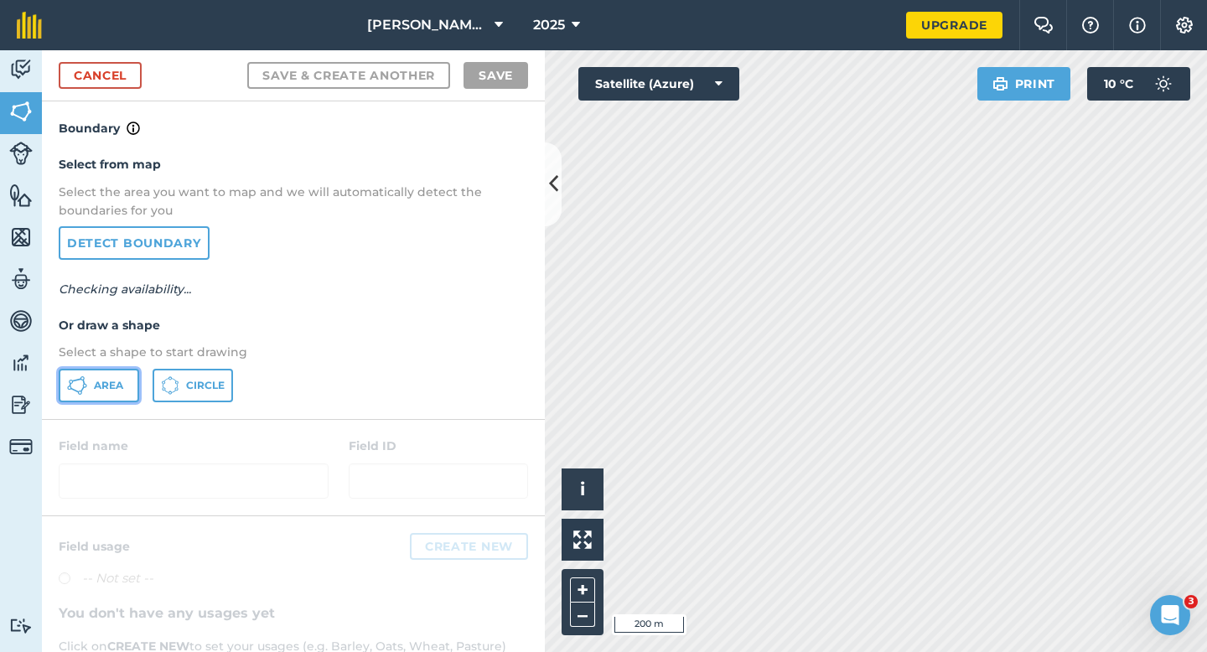
click at [122, 373] on button "Area" at bounding box center [99, 386] width 80 height 34
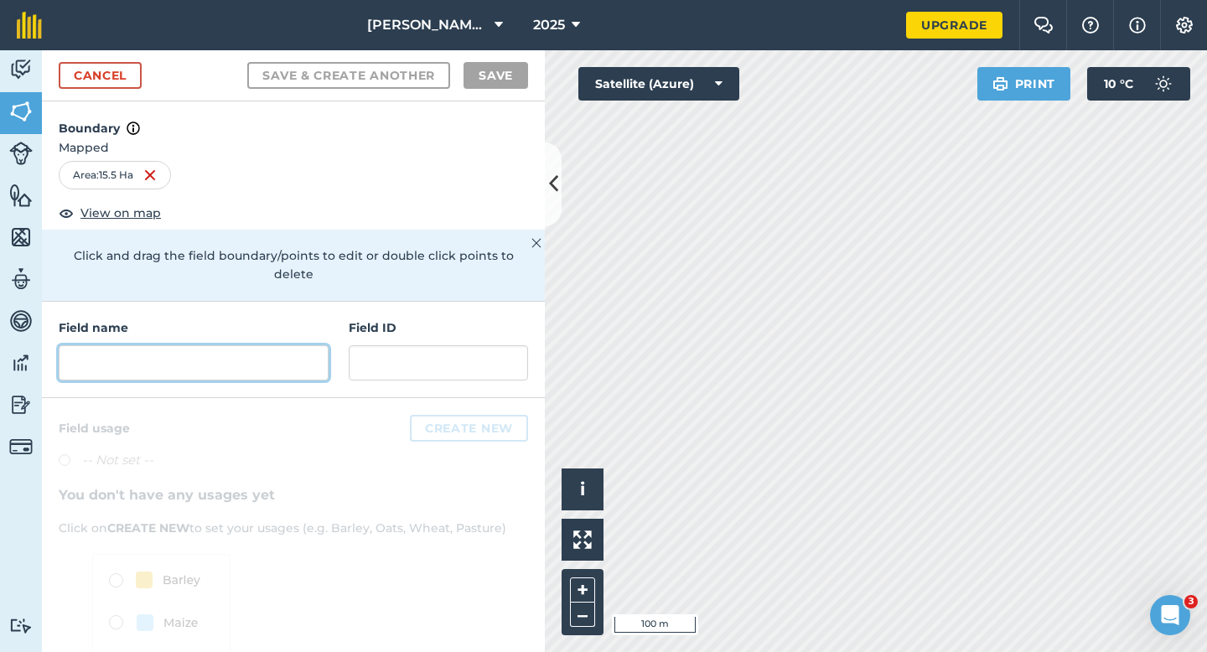
click at [259, 353] on input "text" at bounding box center [194, 362] width 270 height 35
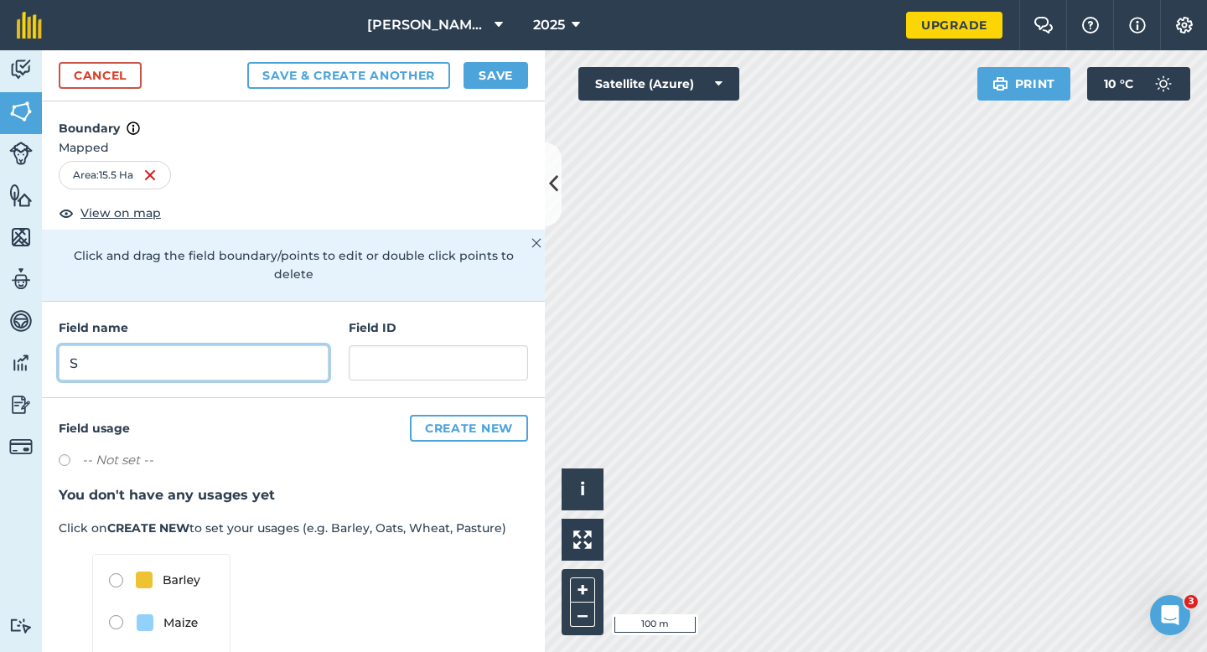
type input "S"
click at [479, 78] on button "Save" at bounding box center [496, 75] width 65 height 27
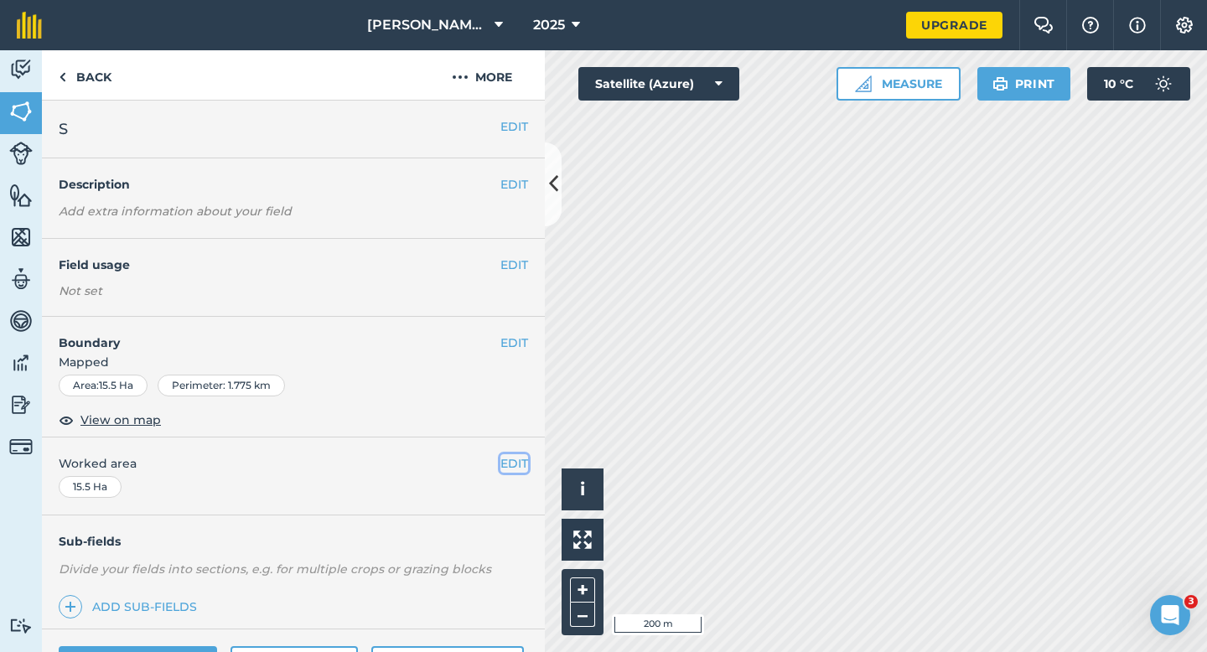
click at [510, 467] on button "EDIT" at bounding box center [514, 463] width 28 height 18
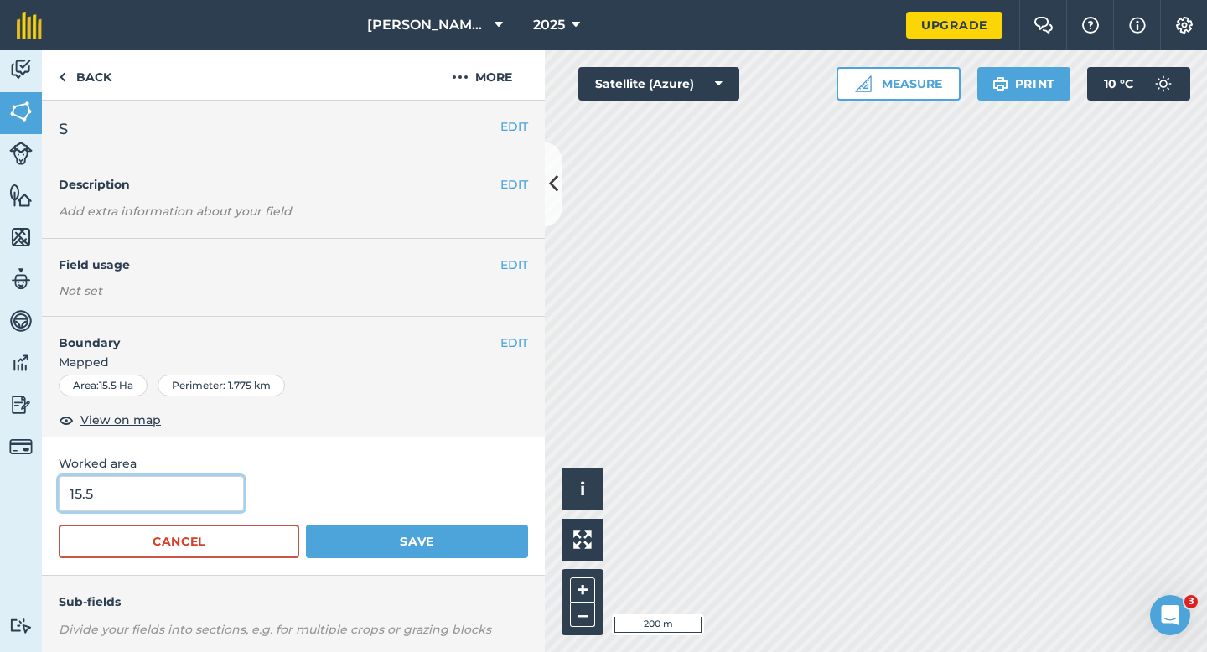
click at [115, 497] on input "15.5" at bounding box center [151, 493] width 185 height 35
click at [306, 525] on button "Save" at bounding box center [417, 542] width 222 height 34
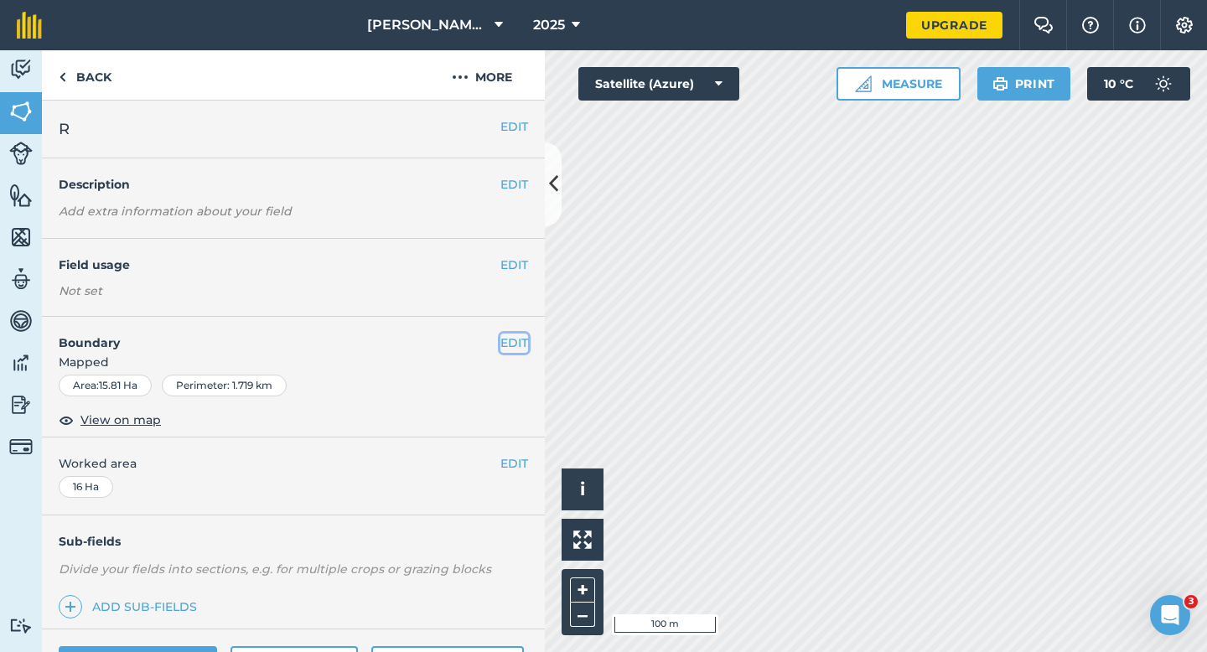
click at [515, 350] on button "EDIT" at bounding box center [514, 343] width 28 height 18
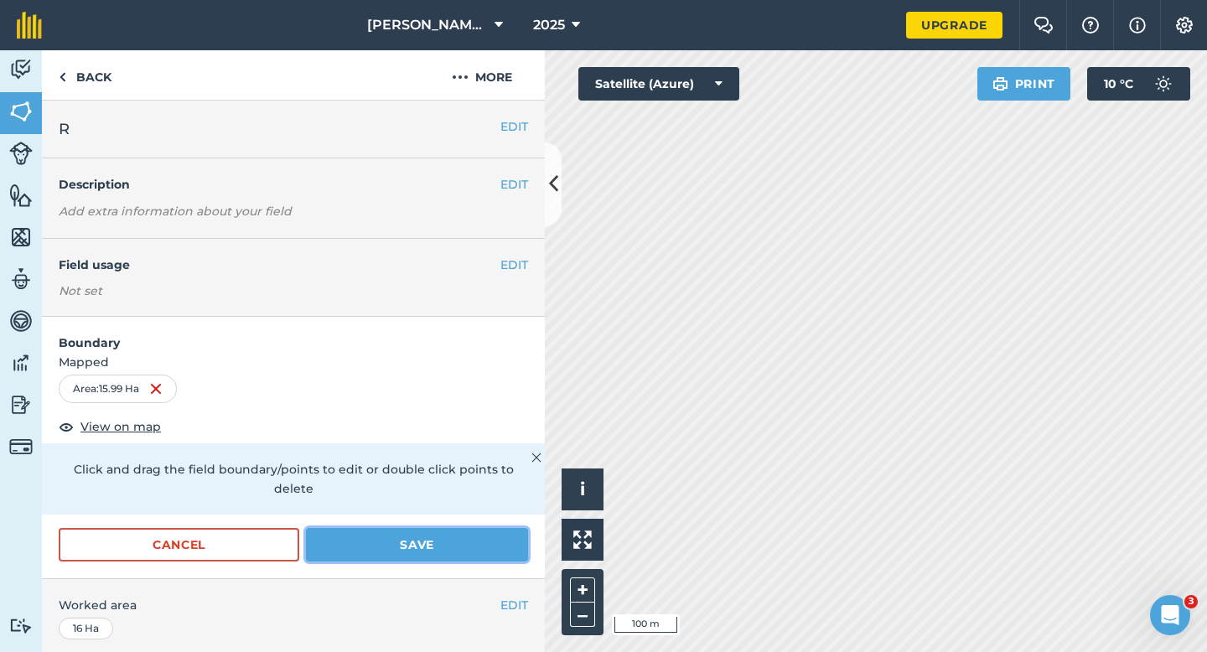
click at [477, 536] on button "Save" at bounding box center [417, 545] width 222 height 34
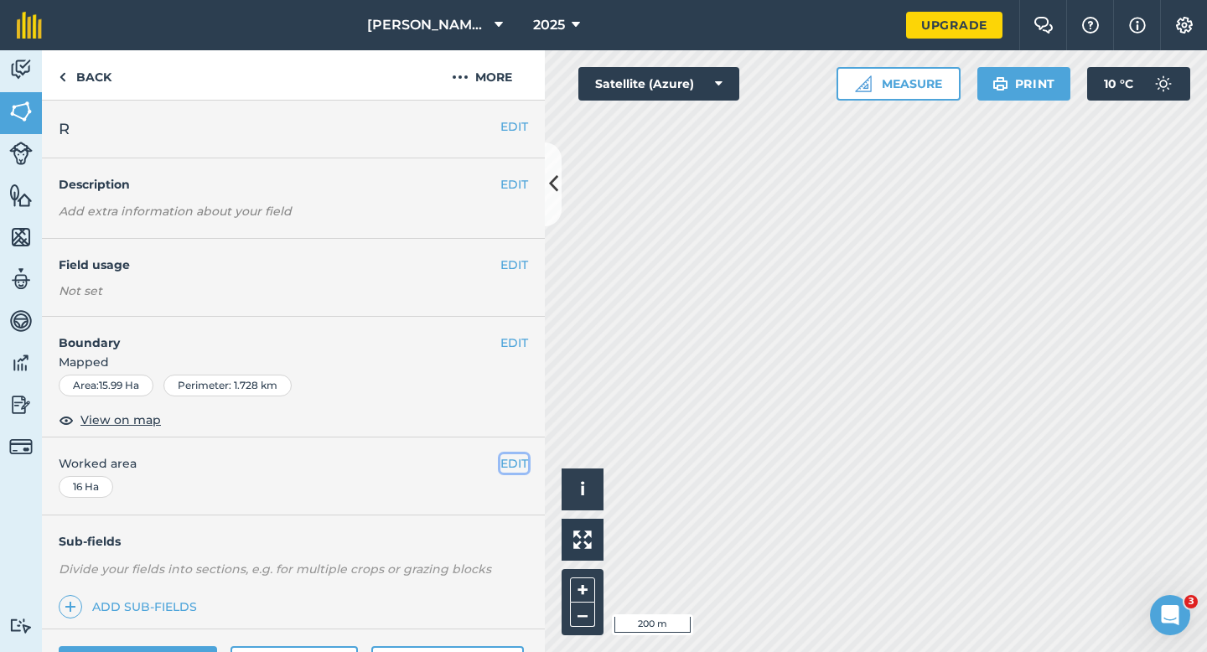
click at [526, 454] on button "EDIT" at bounding box center [514, 463] width 28 height 18
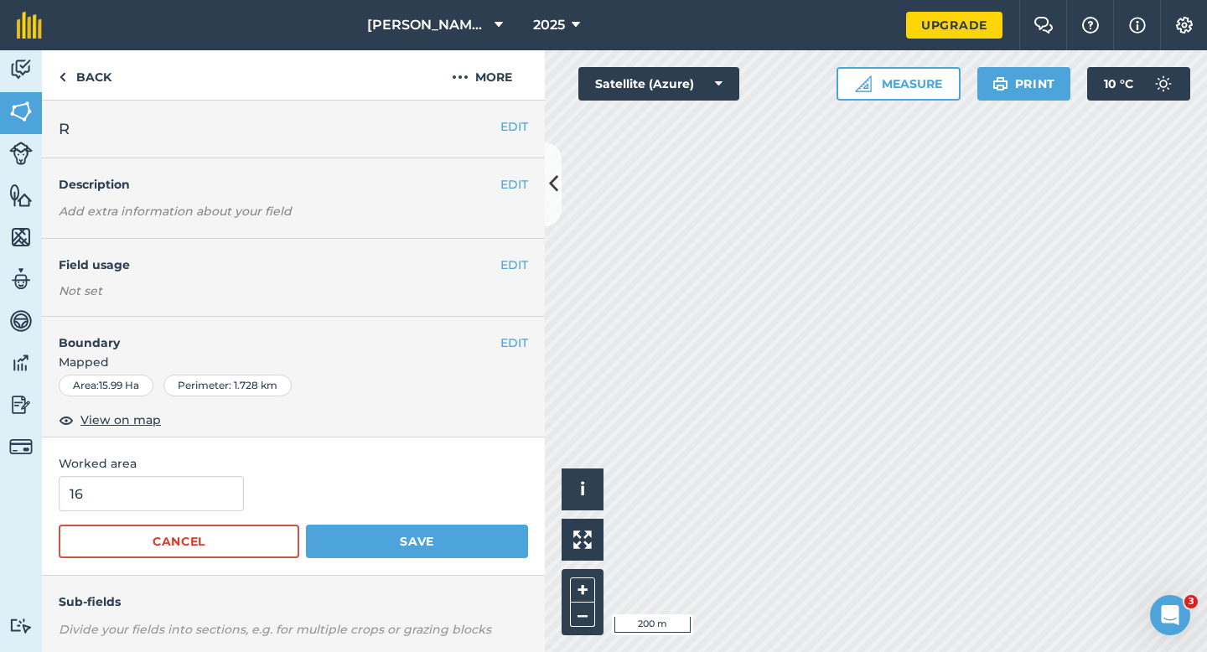
click at [511, 456] on span "Worked area" at bounding box center [293, 463] width 469 height 18
click at [158, 516] on form "16 Cancel Save" at bounding box center [293, 517] width 469 height 82
click at [306, 525] on button "Save" at bounding box center [417, 542] width 222 height 34
click at [163, 491] on input "16" at bounding box center [151, 493] width 185 height 35
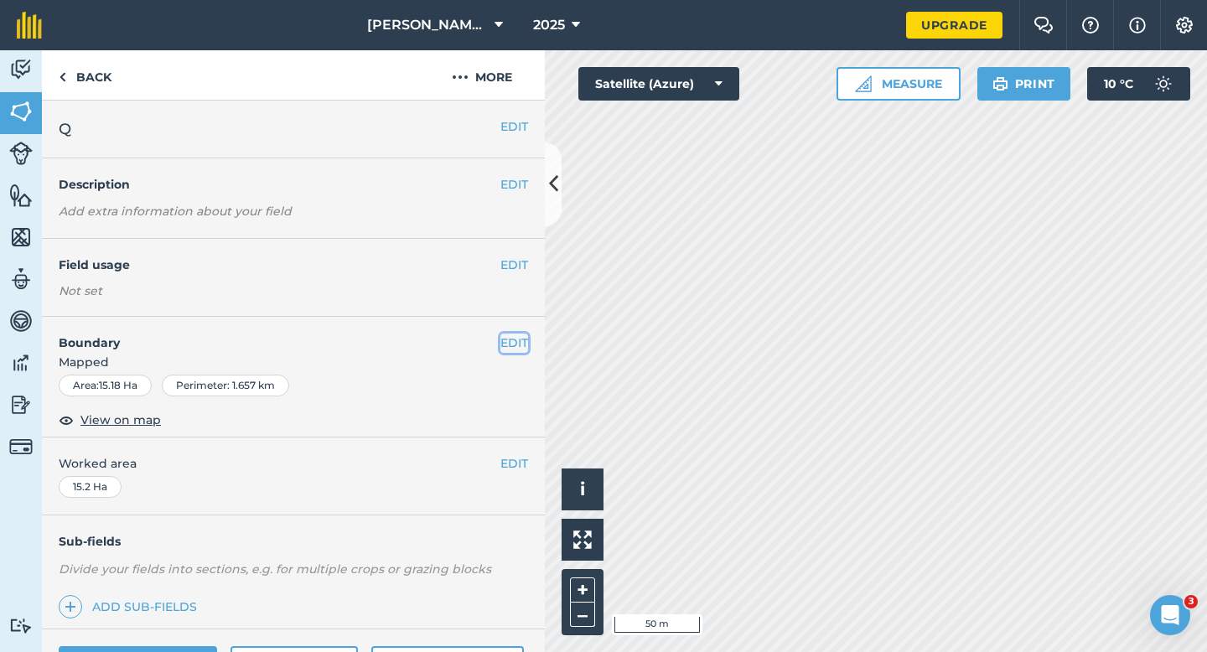
click at [516, 350] on button "EDIT" at bounding box center [514, 343] width 28 height 18
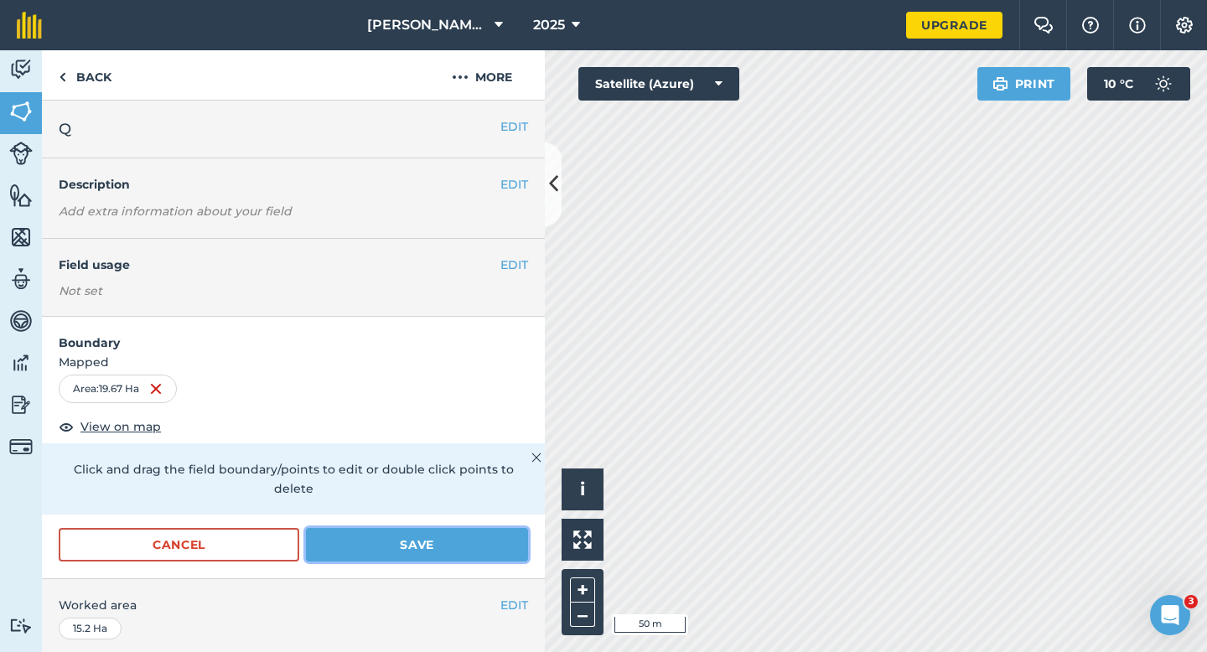
click at [470, 528] on button "Save" at bounding box center [417, 545] width 222 height 34
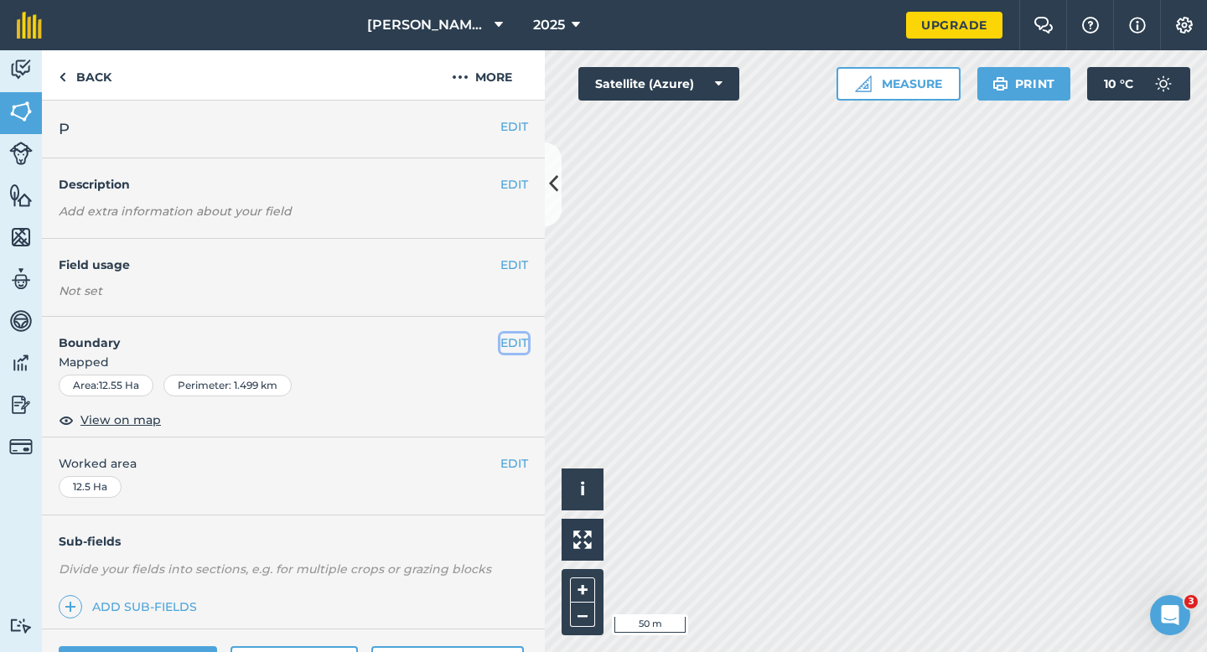
click at [510, 338] on button "EDIT" at bounding box center [514, 343] width 28 height 18
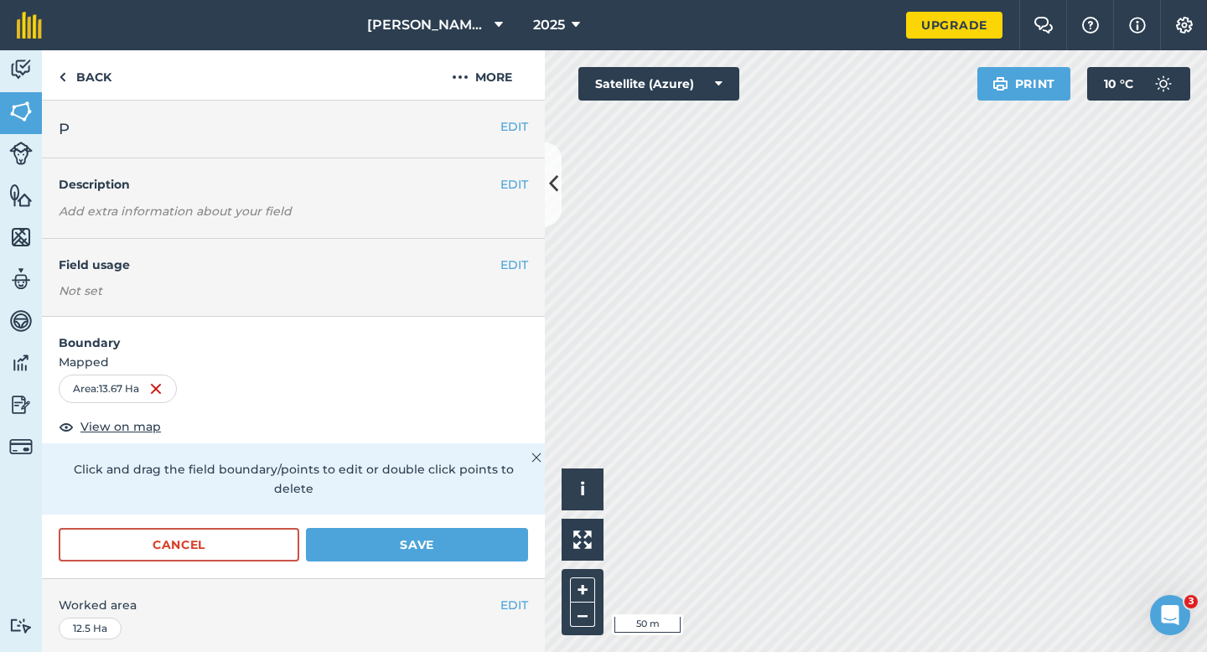
click at [360, 543] on div "Cancel Save" at bounding box center [293, 553] width 503 height 50
click at [394, 528] on button "Save" at bounding box center [417, 545] width 222 height 34
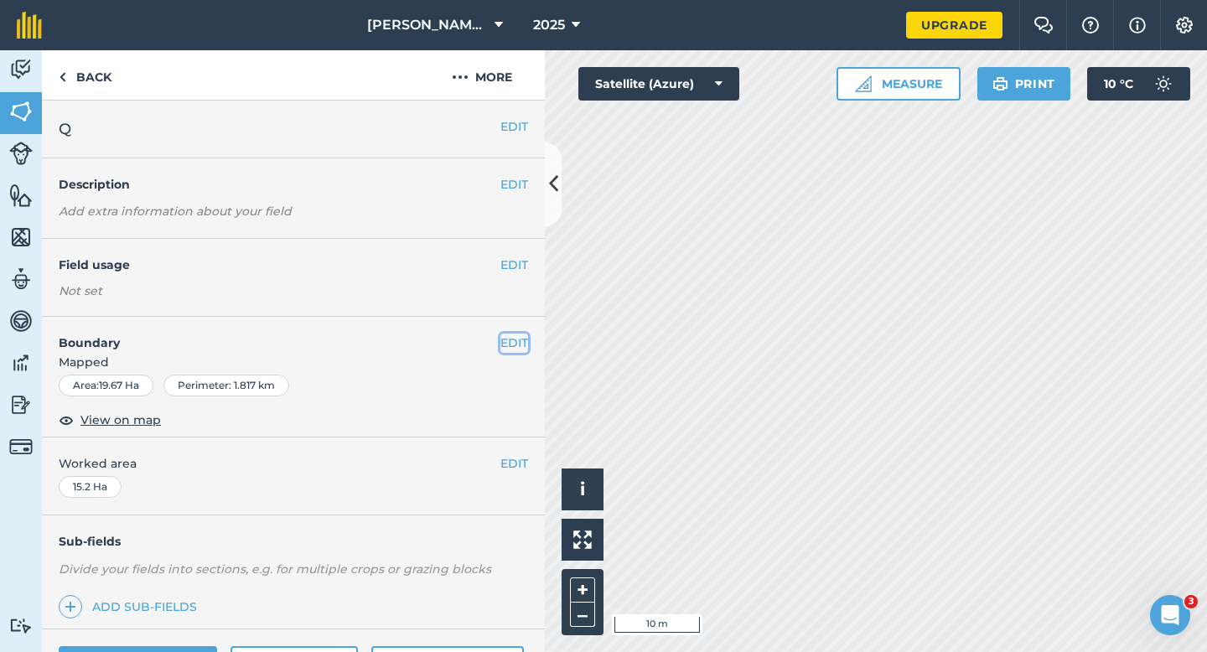
click at [518, 335] on button "EDIT" at bounding box center [514, 343] width 28 height 18
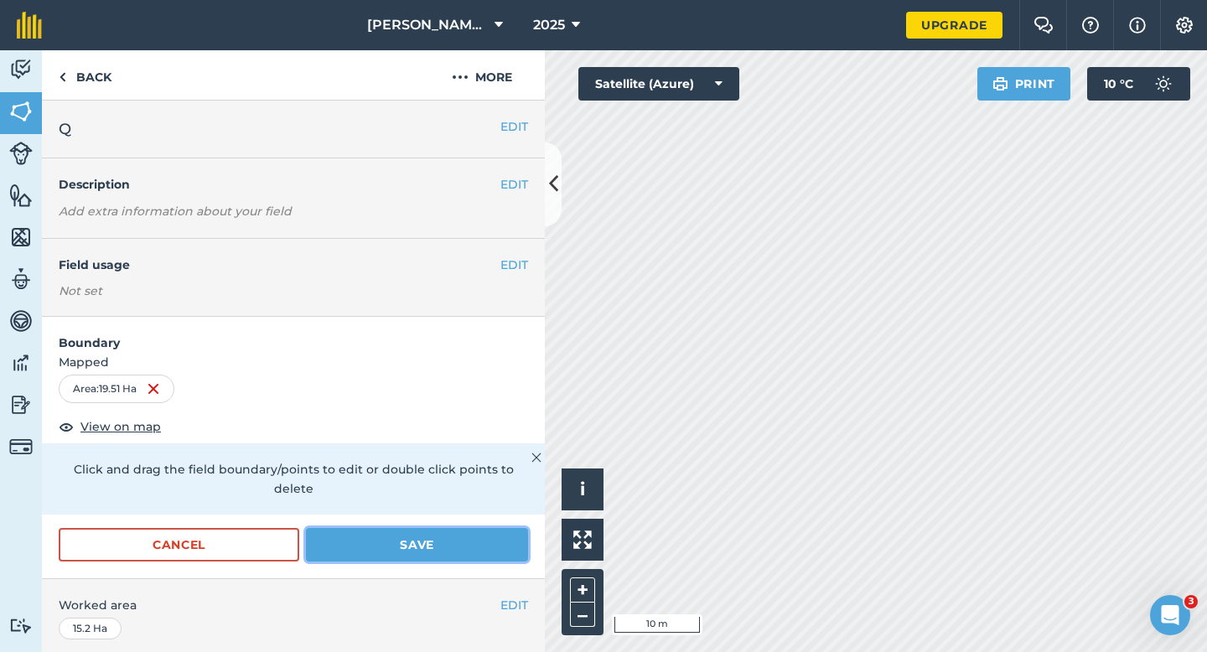
click at [497, 529] on button "Save" at bounding box center [417, 545] width 222 height 34
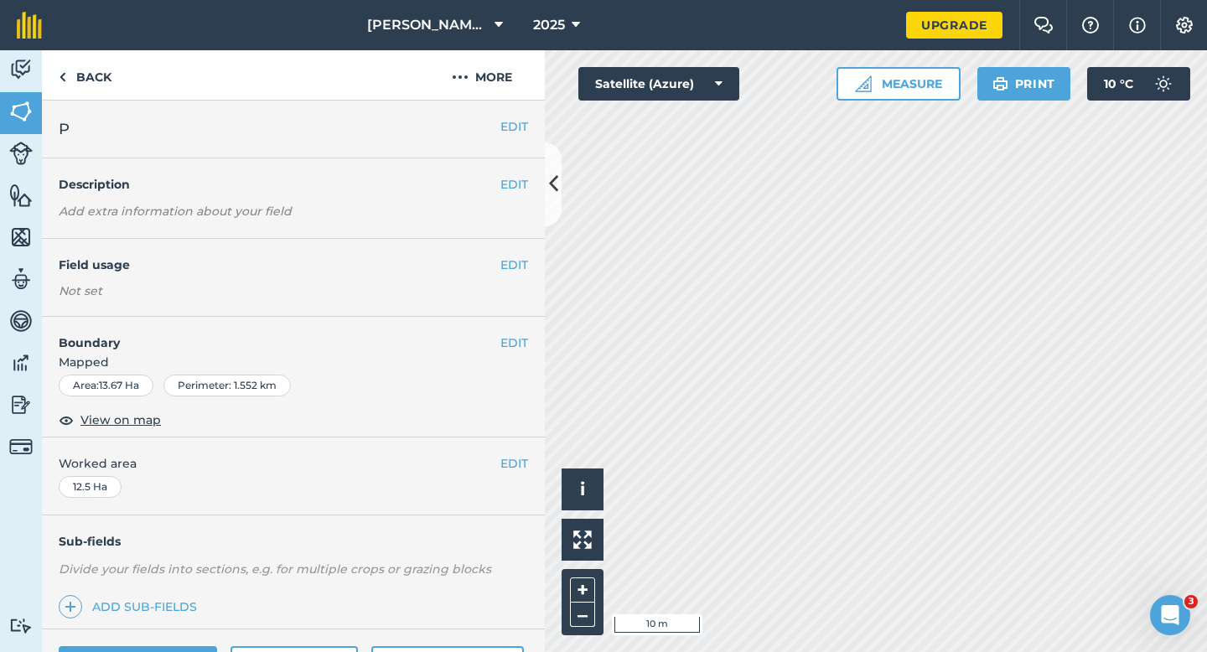
click at [479, 349] on h4 "Boundary" at bounding box center [271, 334] width 458 height 35
click at [496, 349] on h4 "Boundary" at bounding box center [271, 334] width 458 height 35
click at [501, 347] on button "EDIT" at bounding box center [514, 343] width 28 height 18
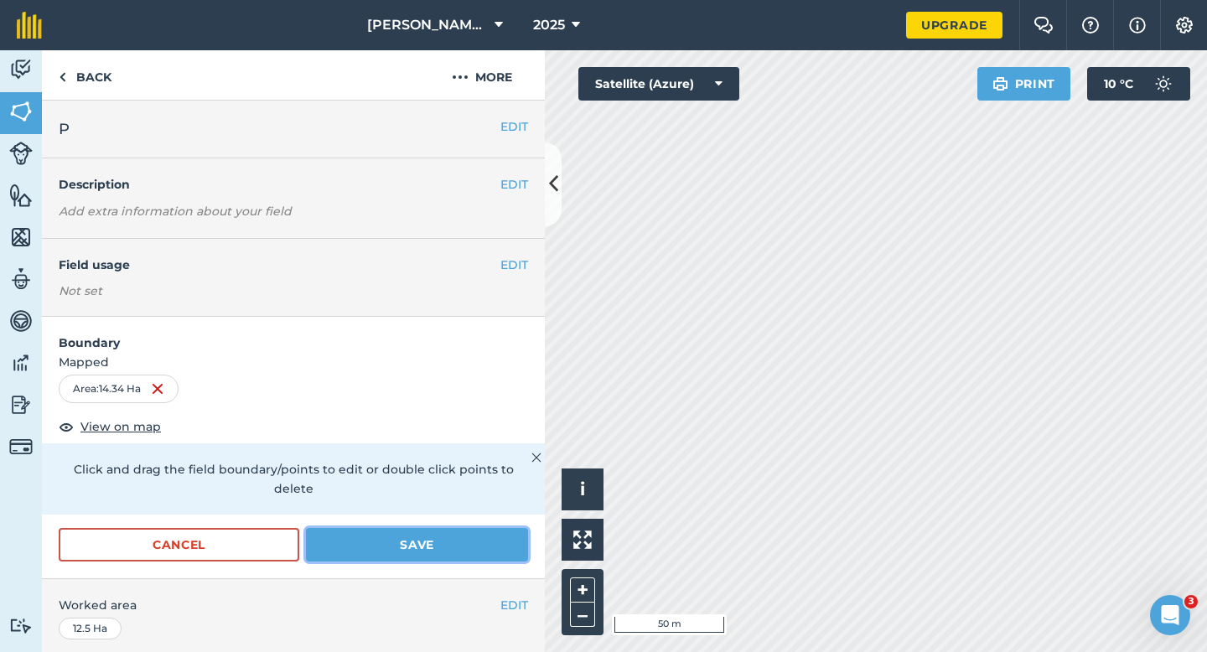
click at [526, 528] on button "Save" at bounding box center [417, 545] width 222 height 34
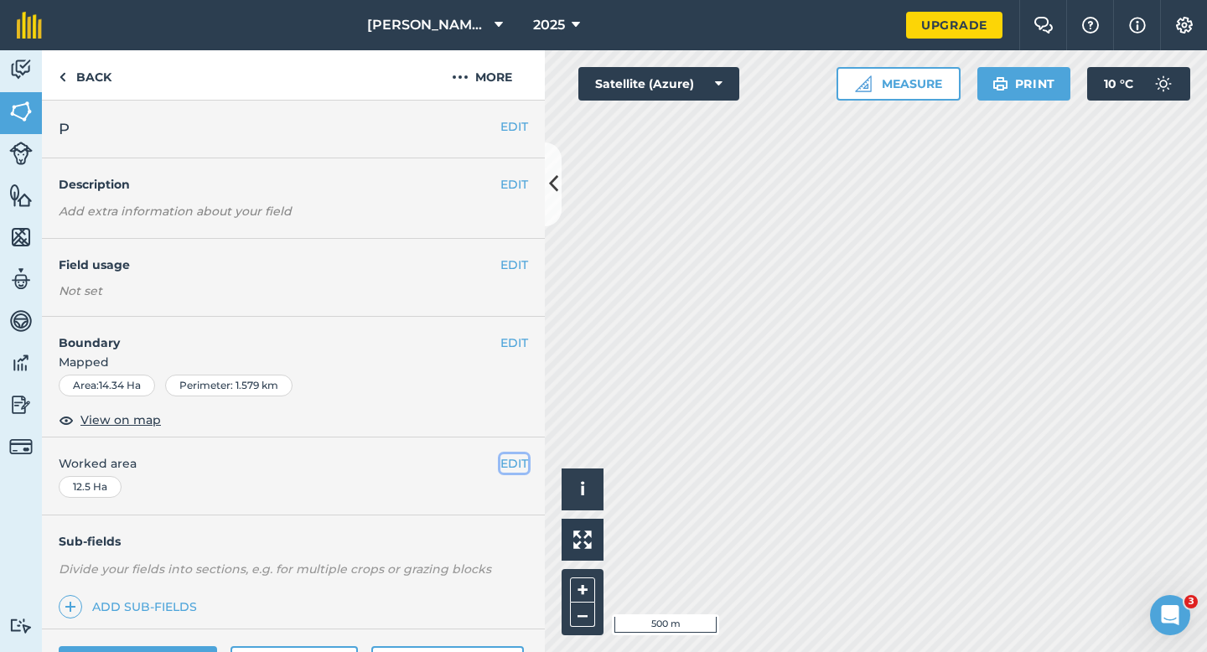
click at [515, 458] on button "EDIT" at bounding box center [514, 463] width 28 height 18
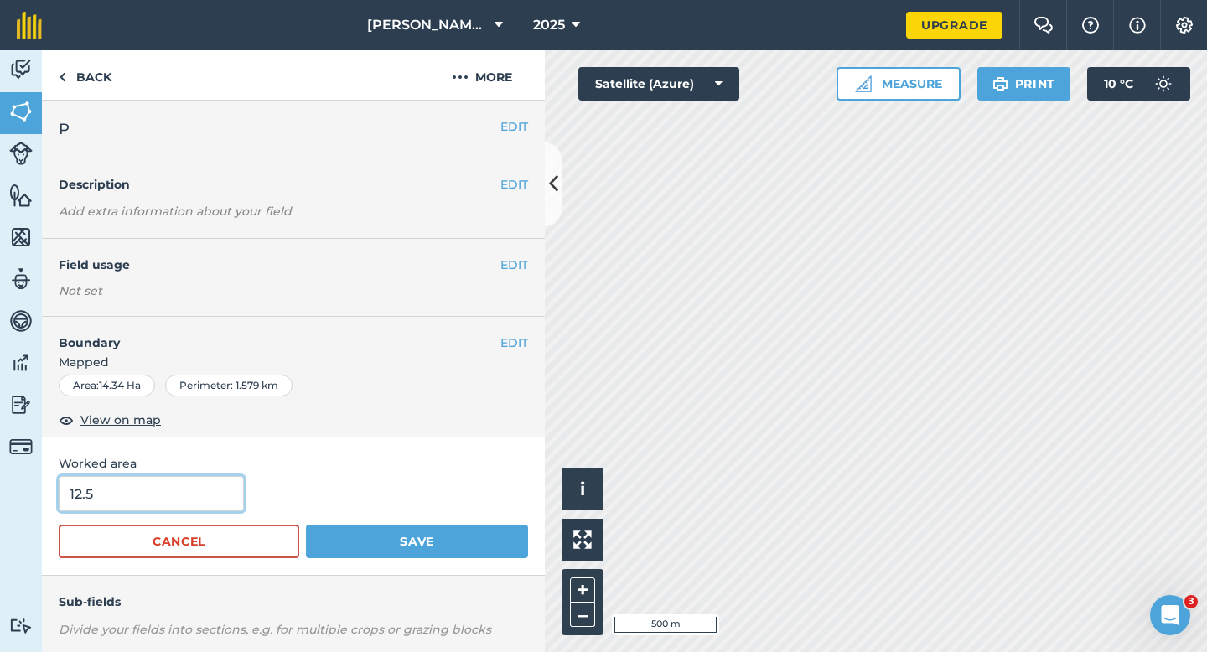
click at [203, 491] on input "12.5" at bounding box center [151, 493] width 185 height 35
type input "14.3"
click at [306, 525] on button "Save" at bounding box center [417, 542] width 222 height 34
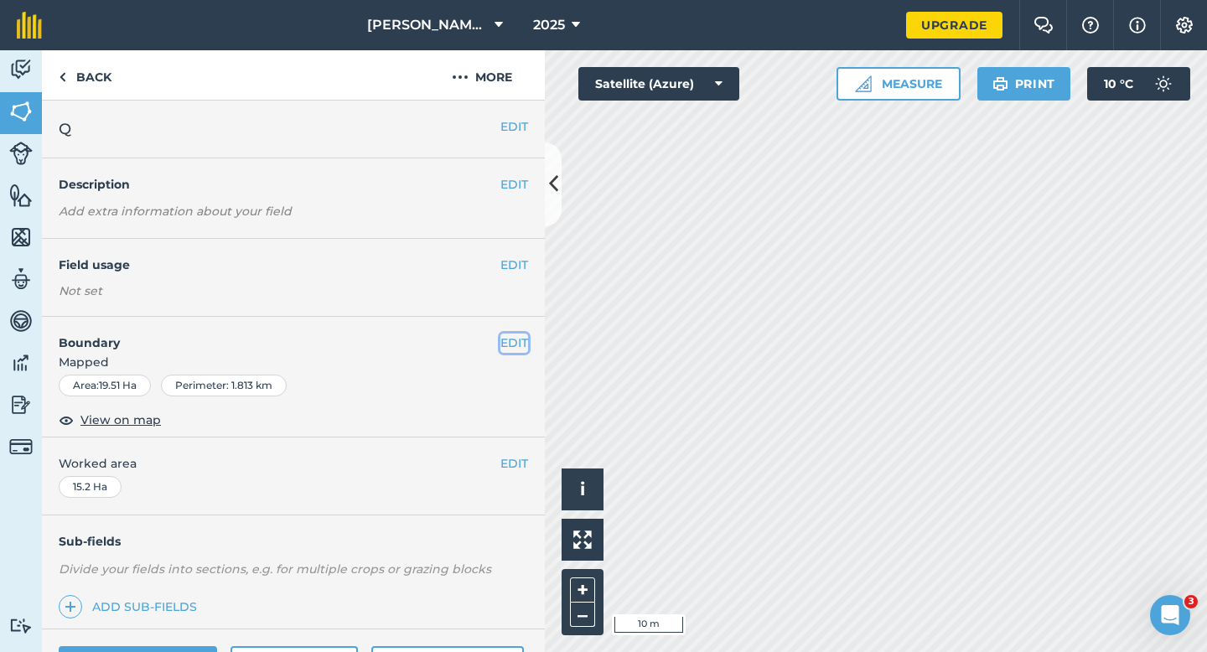
click at [502, 345] on button "EDIT" at bounding box center [514, 343] width 28 height 18
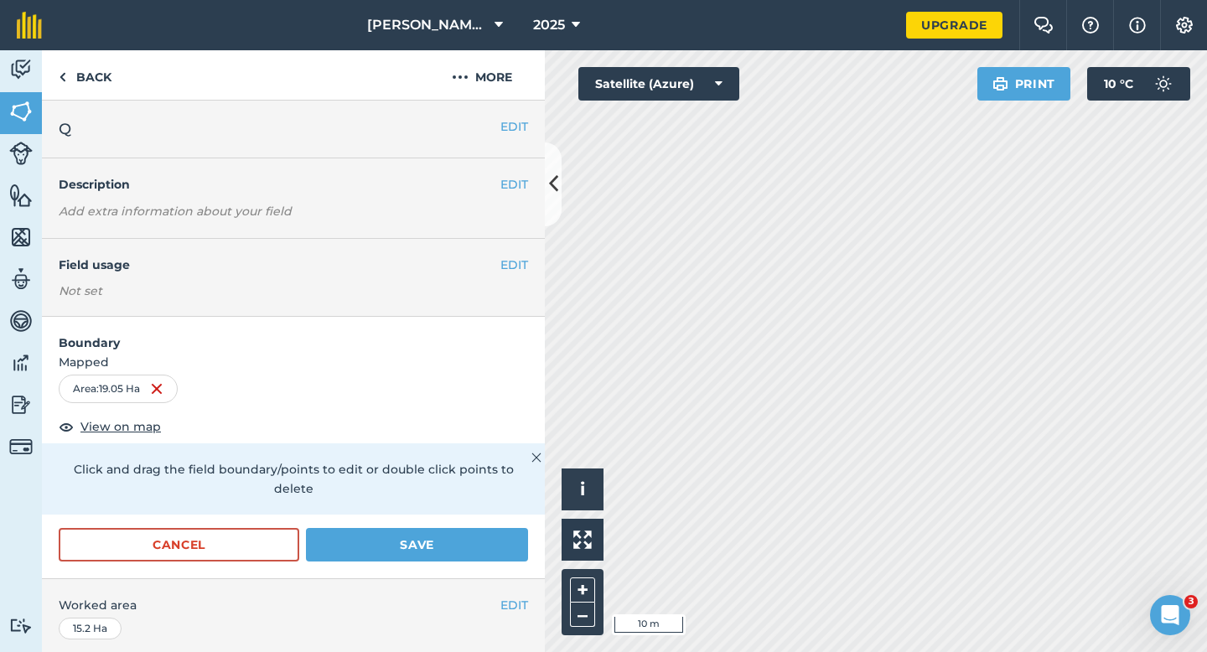
click at [440, 556] on div "Cancel Save" at bounding box center [293, 553] width 503 height 50
click at [440, 529] on button "Save" at bounding box center [417, 545] width 222 height 34
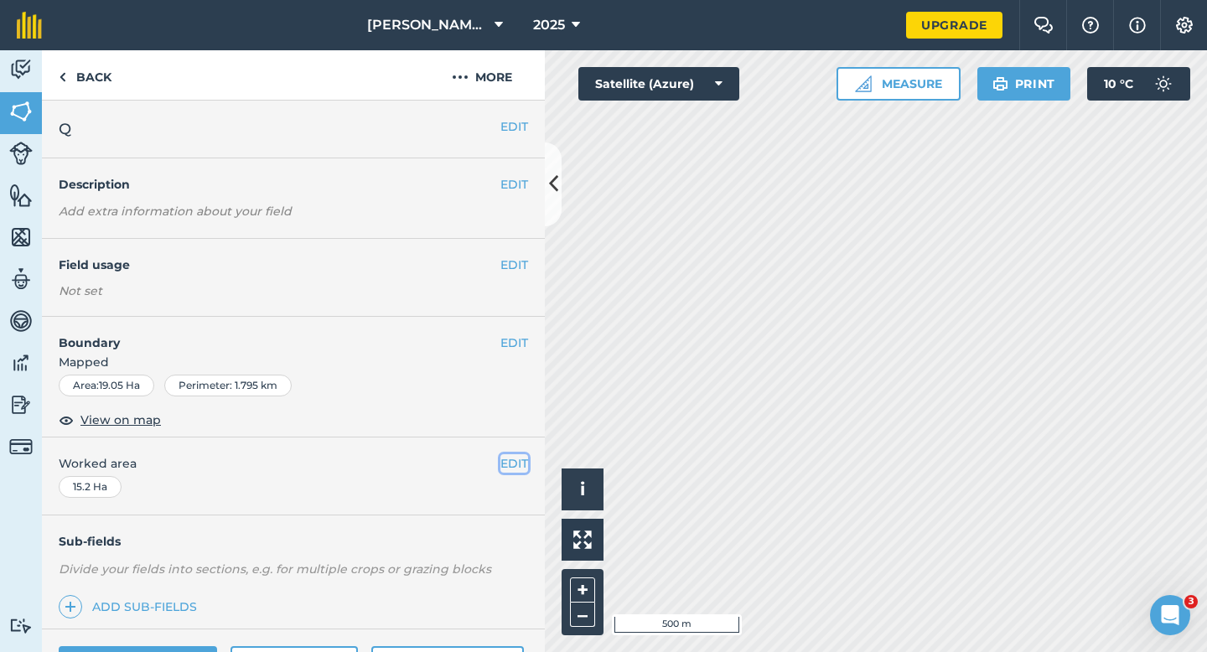
click at [521, 462] on button "EDIT" at bounding box center [514, 463] width 28 height 18
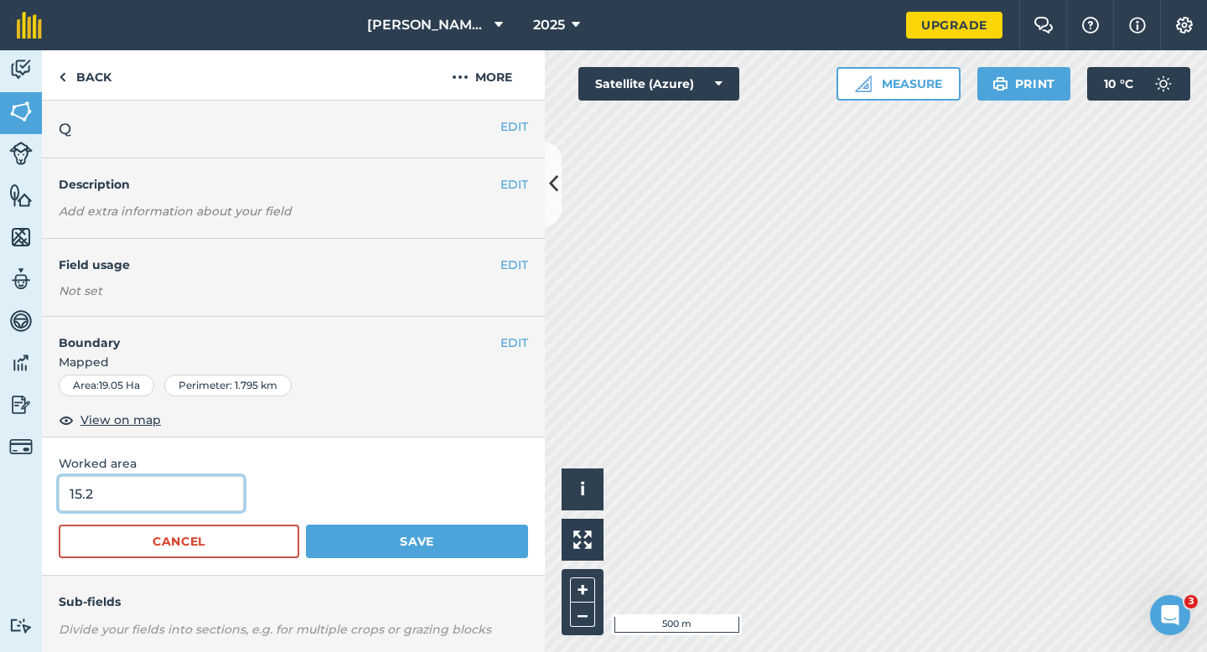
click at [184, 490] on input "15.2" at bounding box center [151, 493] width 185 height 35
type input "19"
click at [306, 525] on button "Save" at bounding box center [417, 542] width 222 height 34
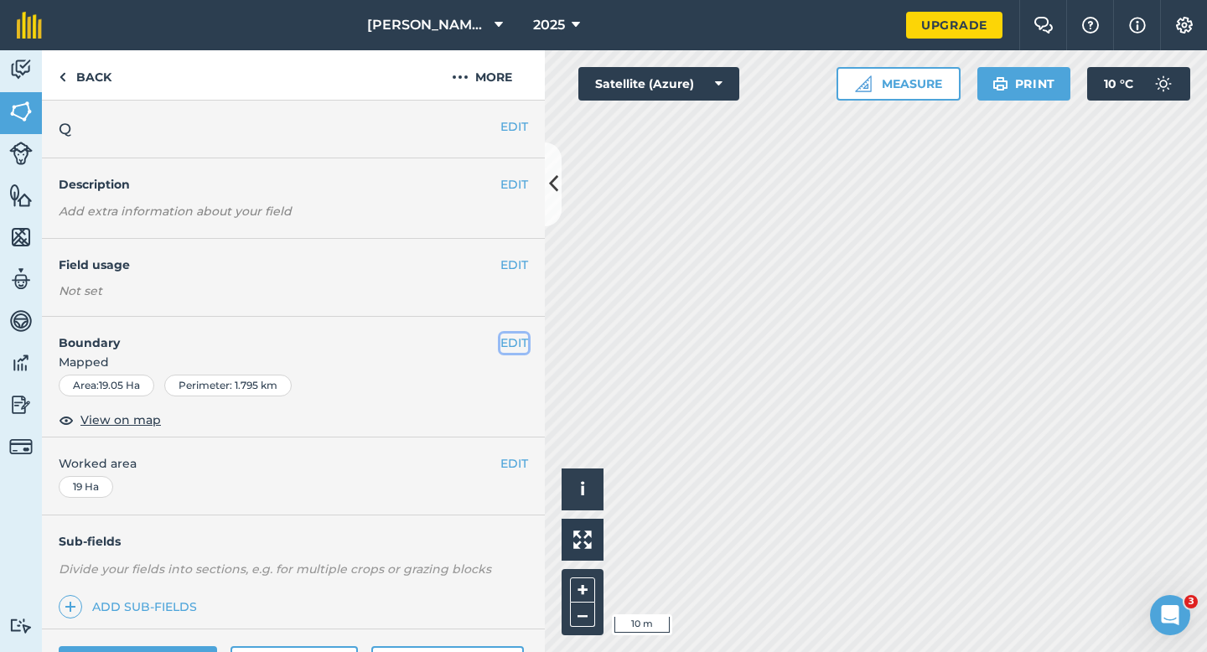
click at [519, 335] on button "EDIT" at bounding box center [514, 343] width 28 height 18
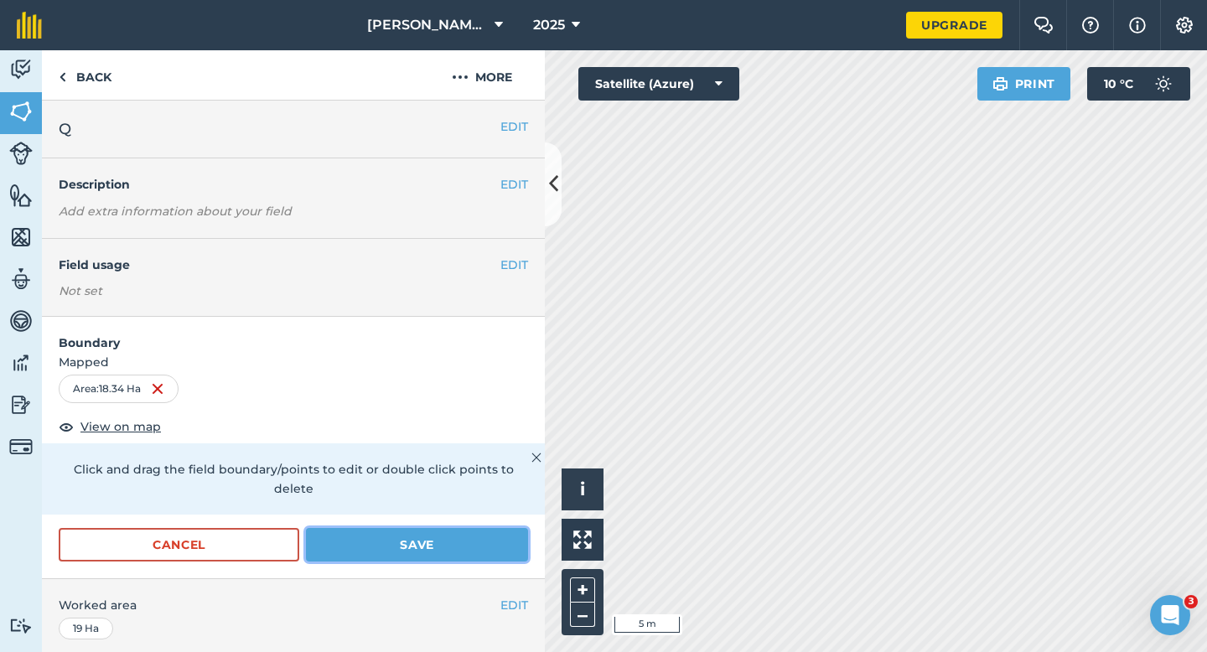
click at [505, 528] on button "Save" at bounding box center [417, 545] width 222 height 34
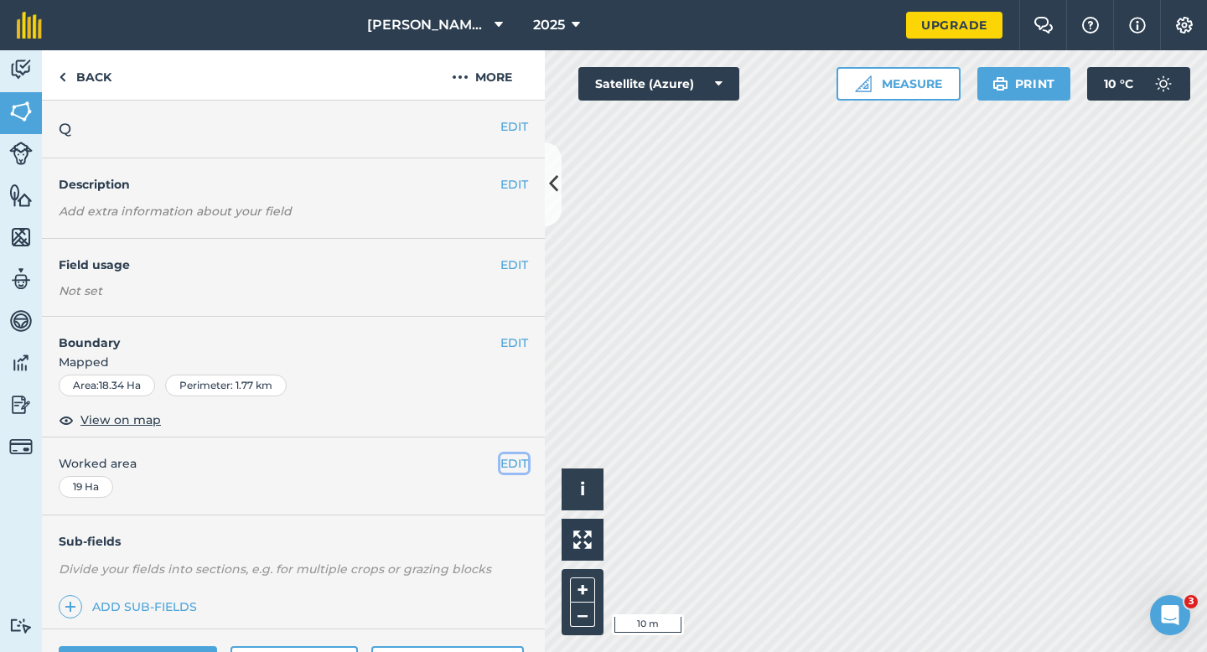
click at [500, 465] on button "EDIT" at bounding box center [514, 463] width 28 height 18
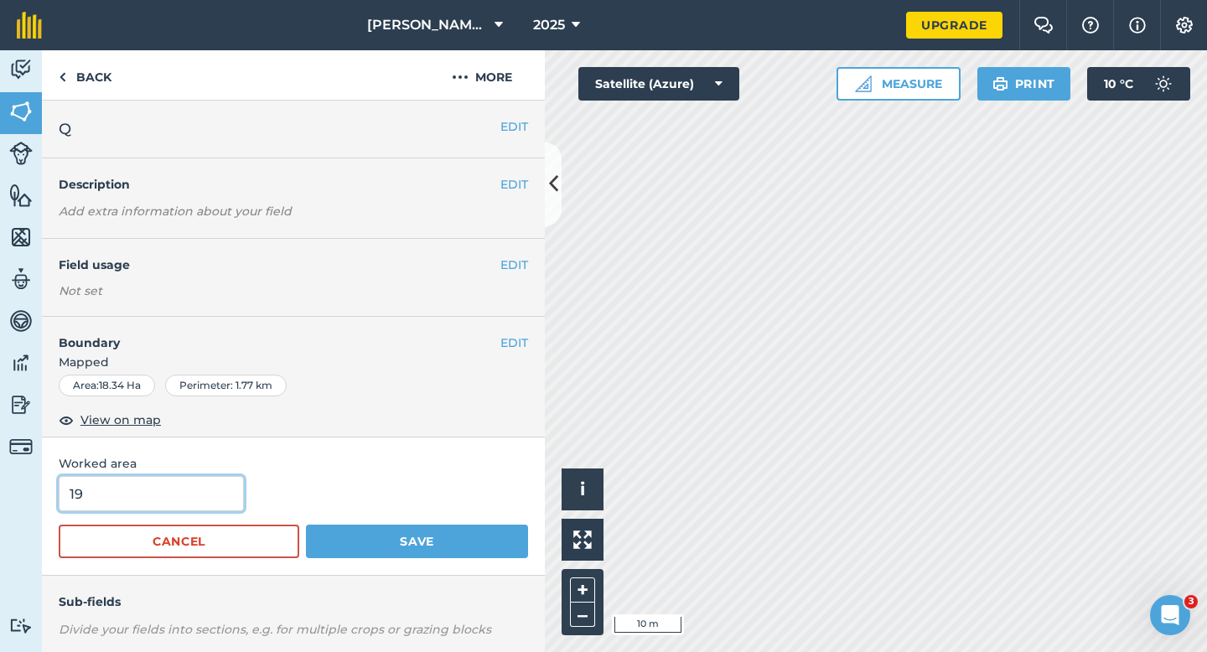
click at [215, 506] on input "19" at bounding box center [151, 493] width 185 height 35
type input "18"
click at [306, 525] on button "Save" at bounding box center [417, 542] width 222 height 34
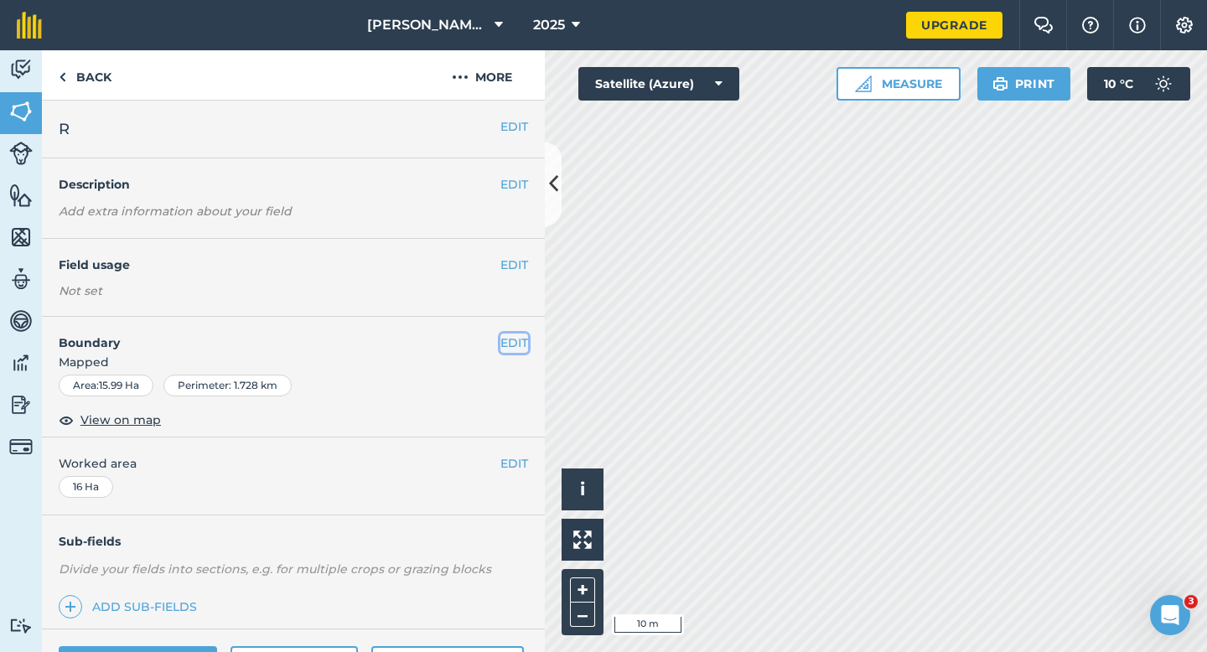
click at [514, 342] on button "EDIT" at bounding box center [514, 343] width 28 height 18
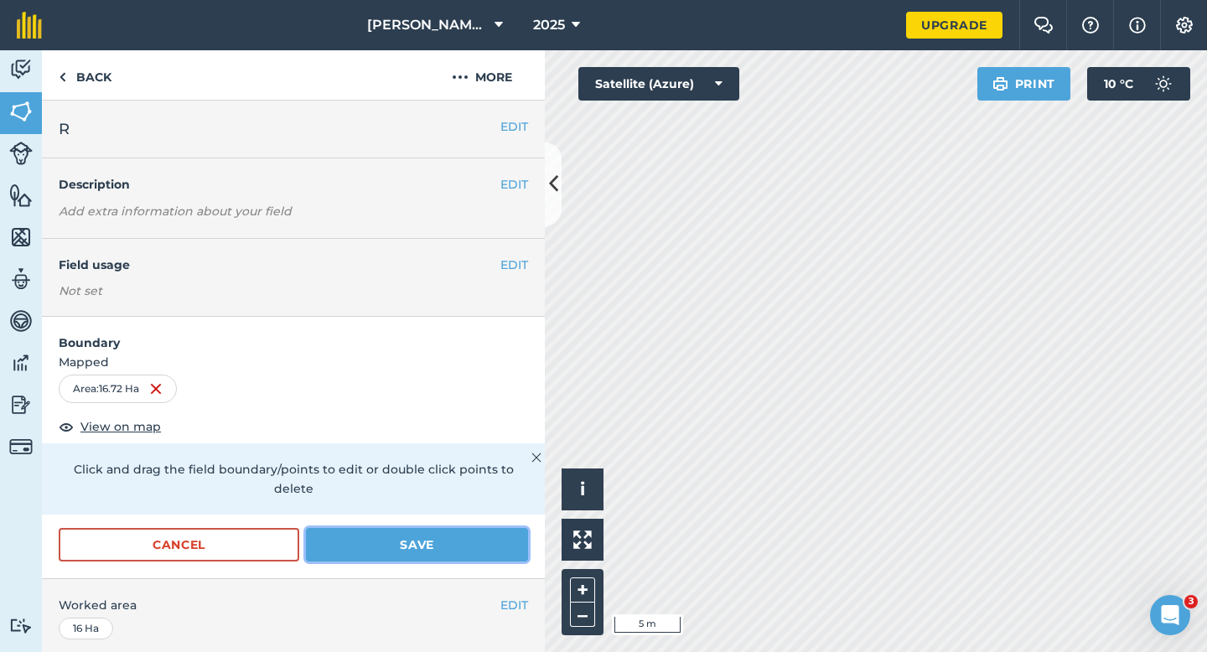
click at [502, 529] on button "Save" at bounding box center [417, 545] width 222 height 34
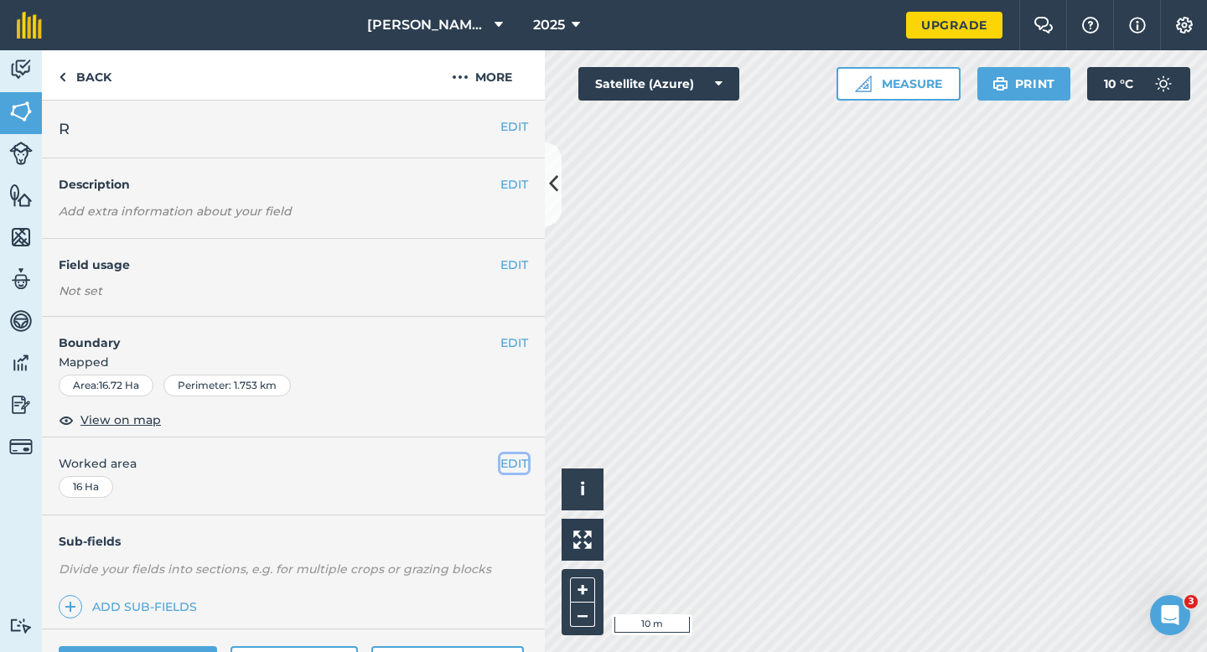
click at [520, 462] on button "EDIT" at bounding box center [514, 463] width 28 height 18
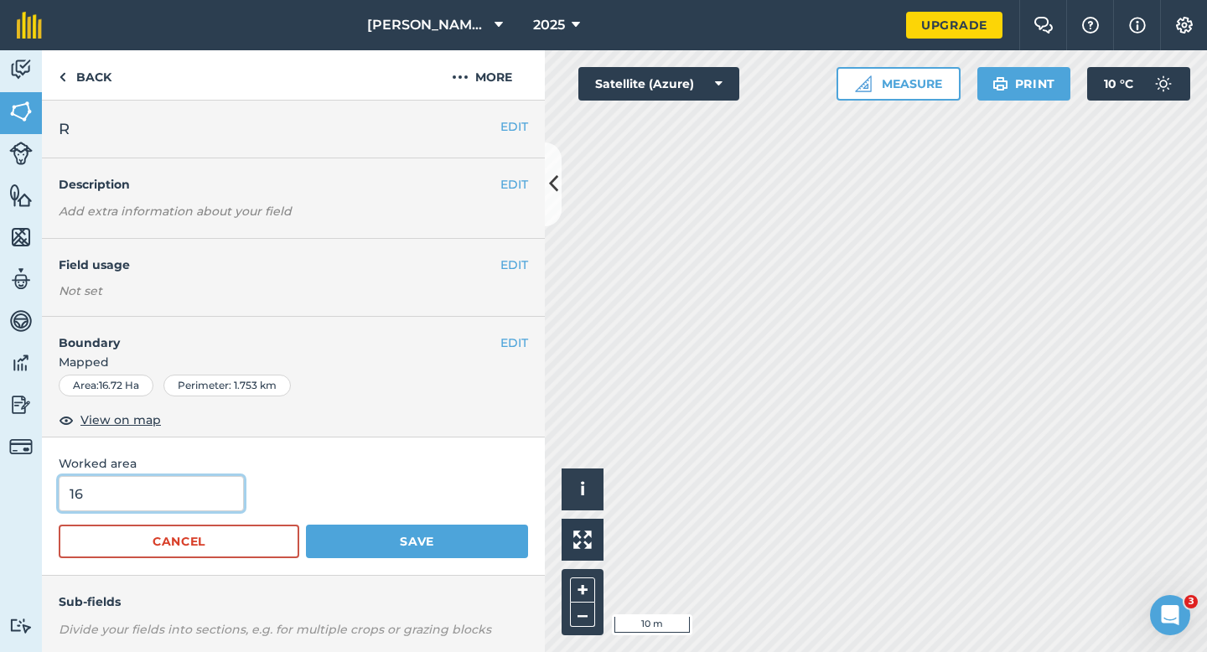
click at [187, 510] on input "16" at bounding box center [151, 493] width 185 height 35
type input "17"
click at [306, 525] on button "Save" at bounding box center [417, 542] width 222 height 34
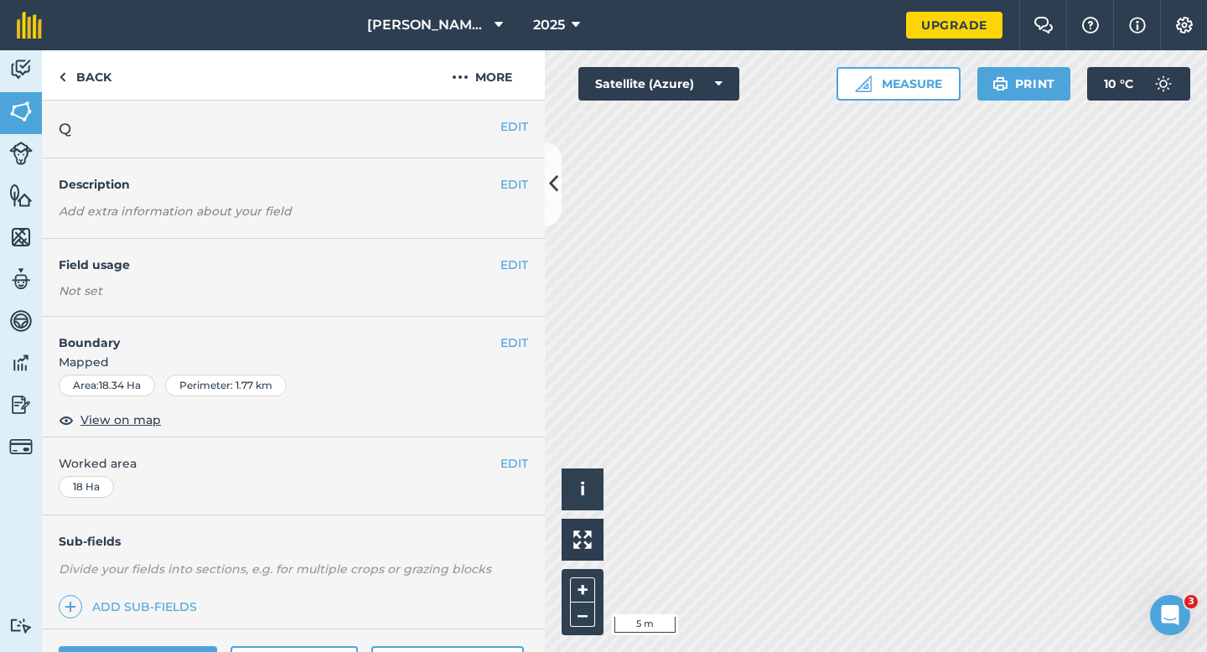
click at [522, 333] on div "EDIT Boundary Mapped Area : 18.34 Ha Perimeter : 1.77 km View on map" at bounding box center [293, 377] width 503 height 121
click at [519, 338] on button "EDIT" at bounding box center [514, 343] width 28 height 18
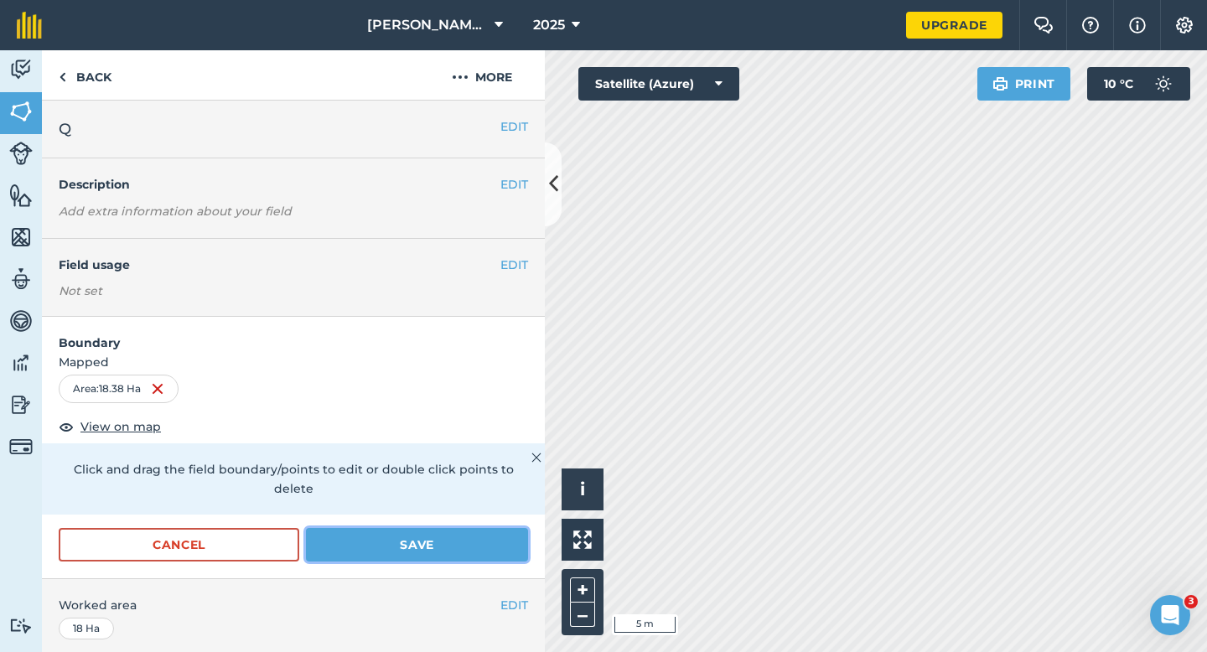
click at [490, 528] on button "Save" at bounding box center [417, 545] width 222 height 34
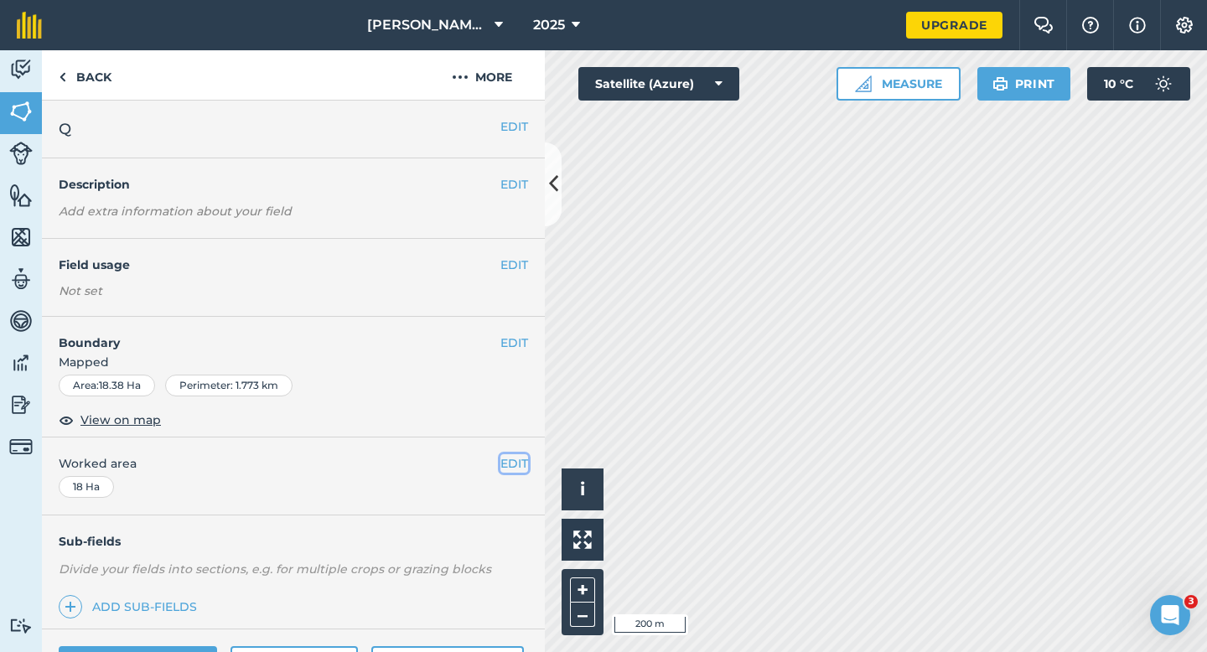
click at [510, 464] on button "EDIT" at bounding box center [514, 463] width 28 height 18
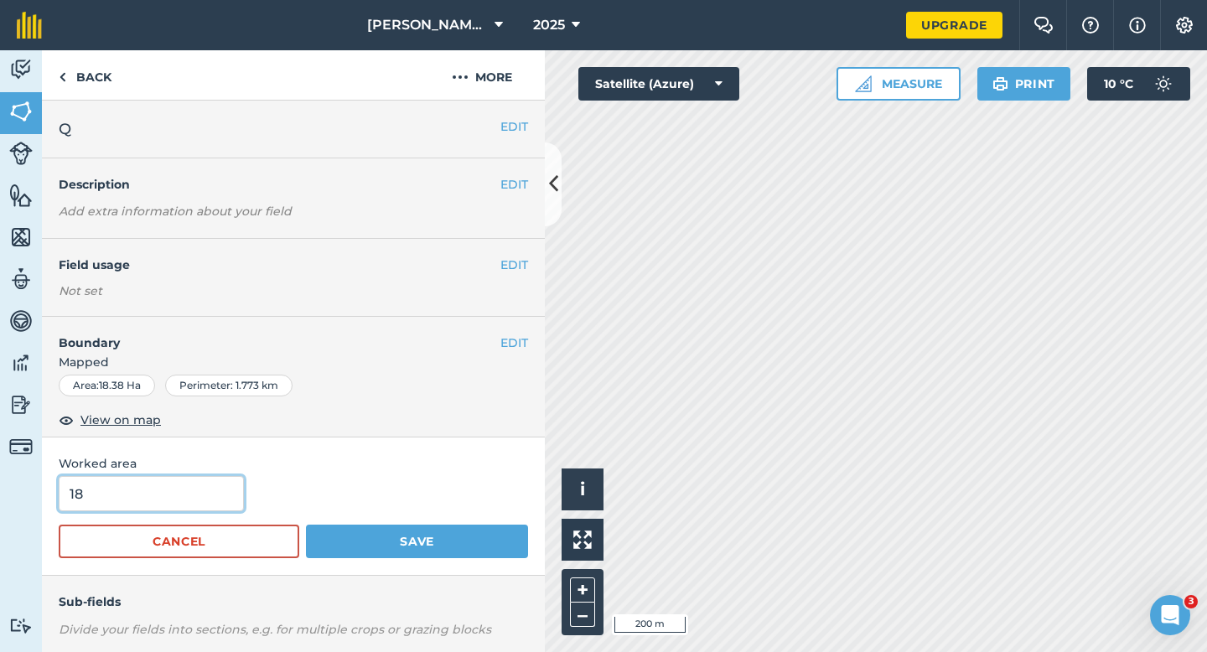
click at [209, 502] on input "18" at bounding box center [151, 493] width 185 height 35
type input "18.4"
click at [306, 525] on button "Save" at bounding box center [417, 542] width 222 height 34
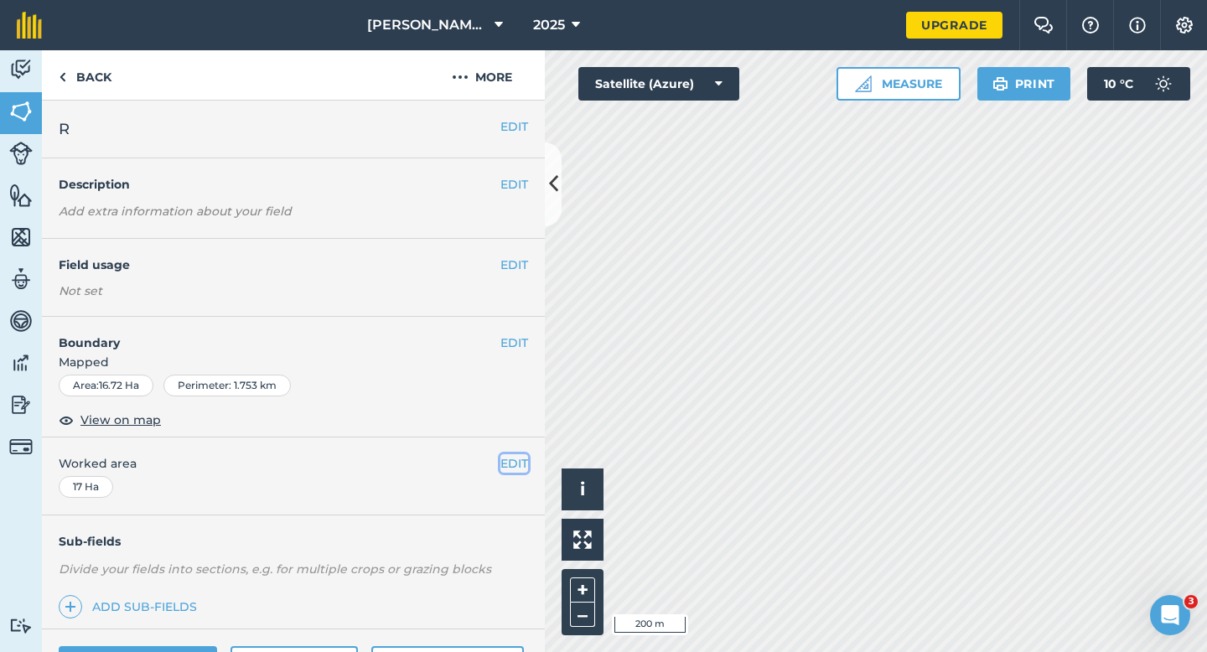
click at [510, 467] on button "EDIT" at bounding box center [514, 463] width 28 height 18
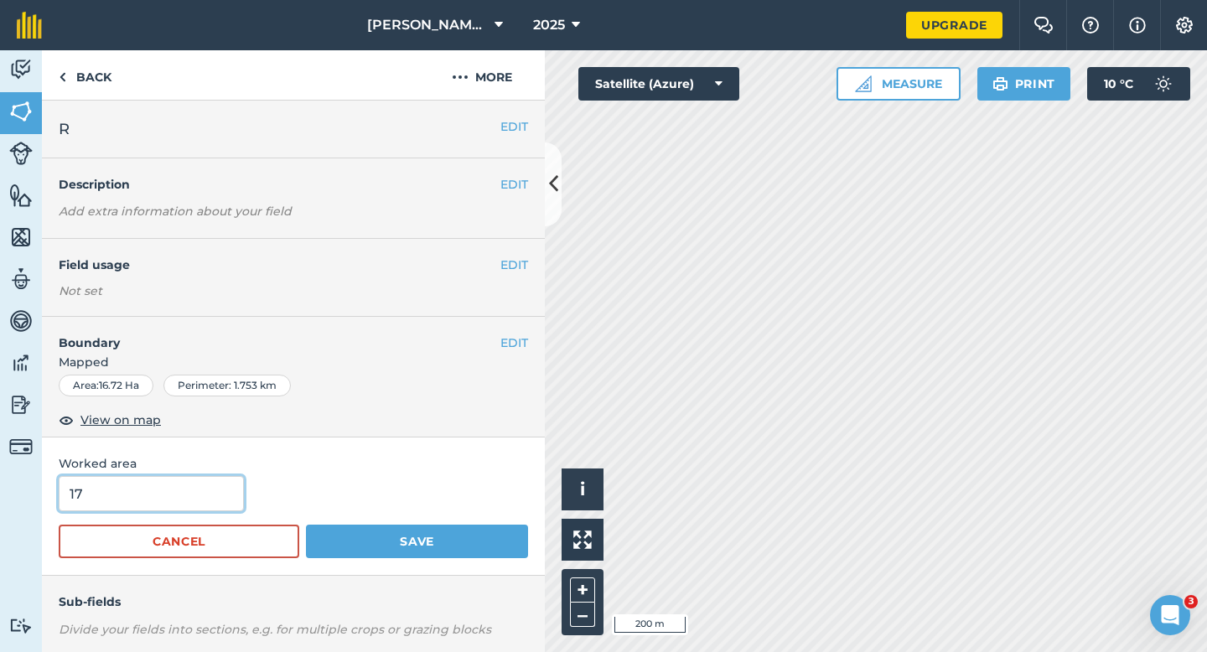
click at [142, 495] on input "17" at bounding box center [151, 493] width 185 height 35
type input "17.7"
click at [306, 525] on button "Save" at bounding box center [417, 542] width 222 height 34
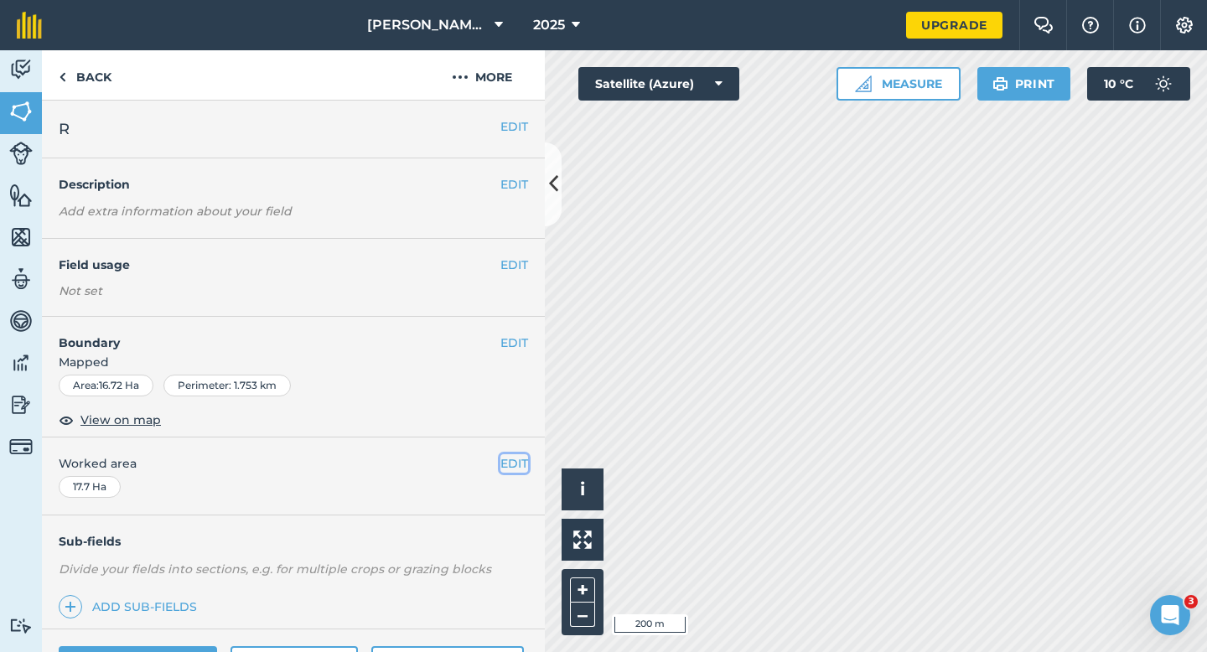
click at [521, 466] on button "EDIT" at bounding box center [514, 463] width 28 height 18
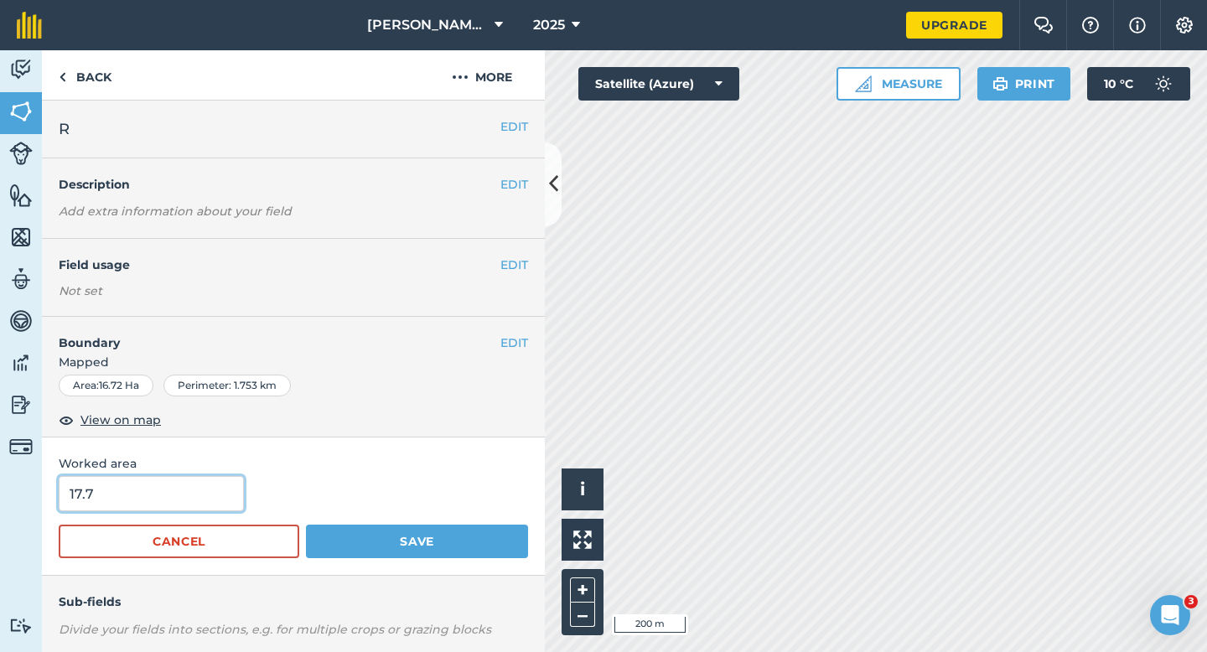
click at [158, 505] on input "17.7" at bounding box center [151, 493] width 185 height 35
type input "16.7"
click at [306, 525] on button "Save" at bounding box center [417, 542] width 222 height 34
